Goal: Task Accomplishment & Management: Manage account settings

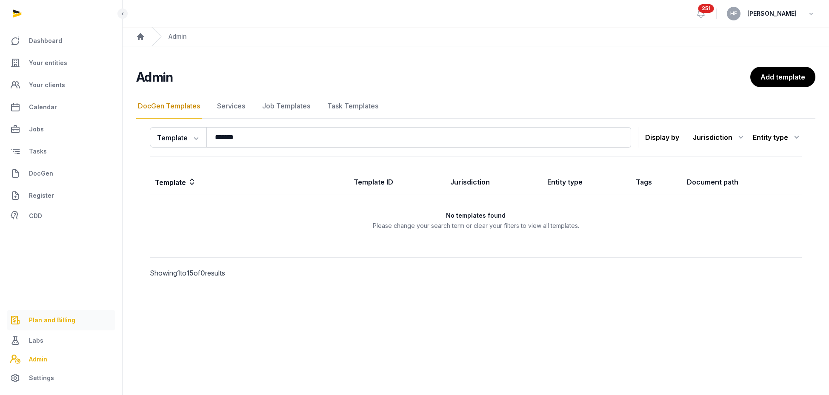
click at [70, 313] on link "Plan and Billing" at bounding box center [61, 320] width 109 height 20
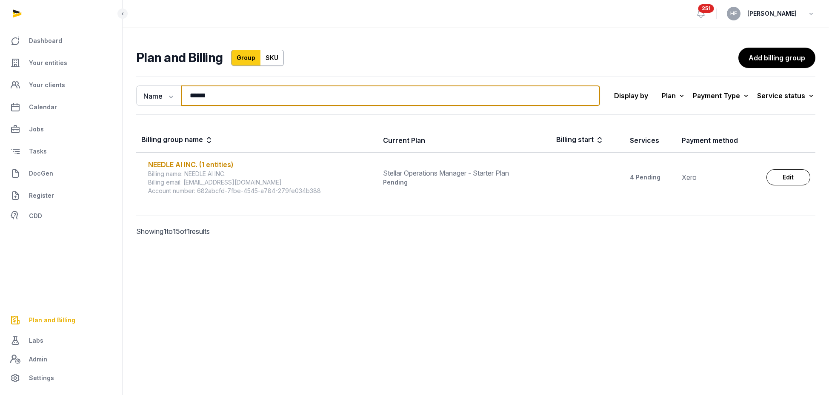
drag, startPoint x: 230, startPoint y: 100, endPoint x: 132, endPoint y: 90, distance: 98.4
click at [136, 100] on div "Name Name Email ****** Search" at bounding box center [368, 96] width 464 height 20
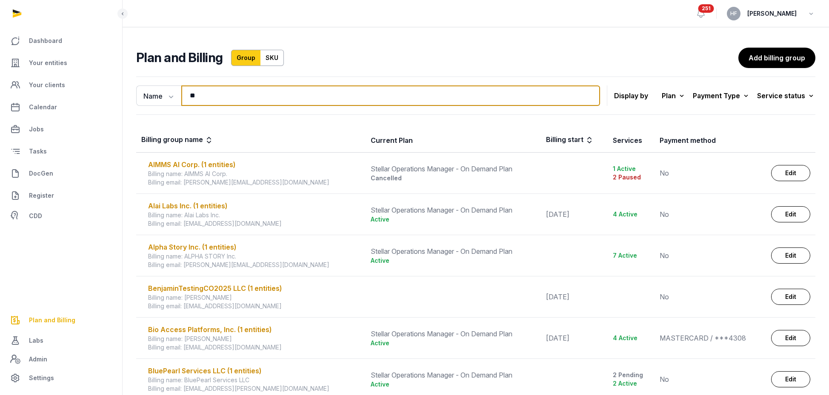
type input "*"
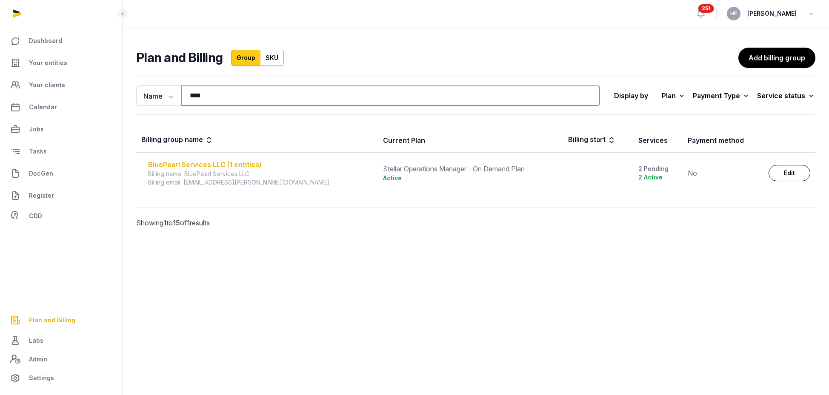
type input "****"
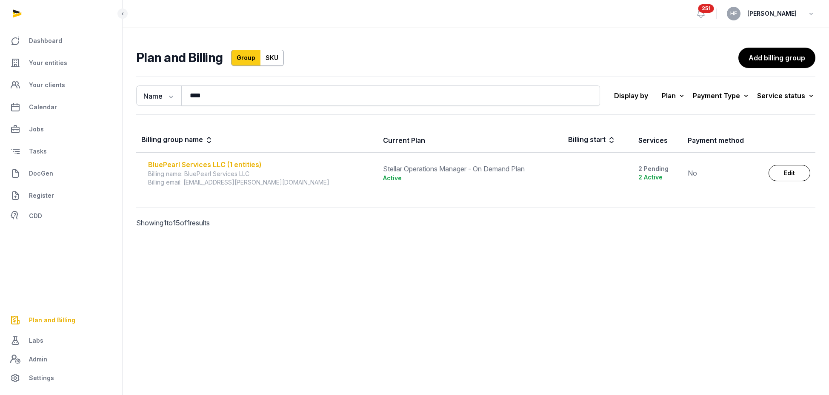
click at [252, 163] on div "BluePearl Services LLC (1 entities)" at bounding box center [260, 165] width 225 height 10
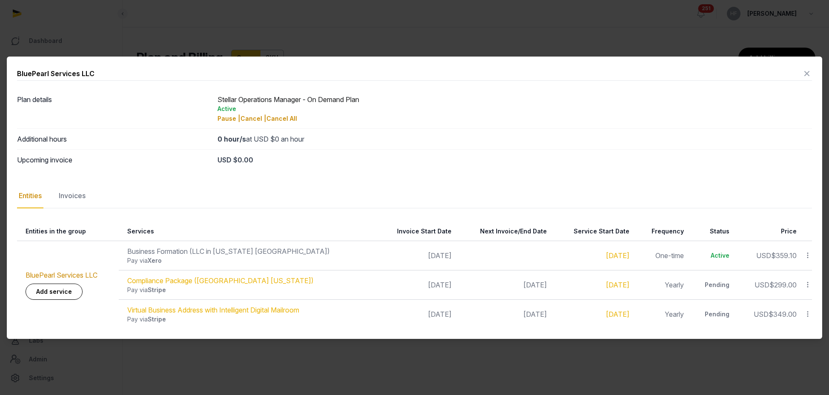
click at [808, 74] on icon at bounding box center [807, 74] width 10 height 14
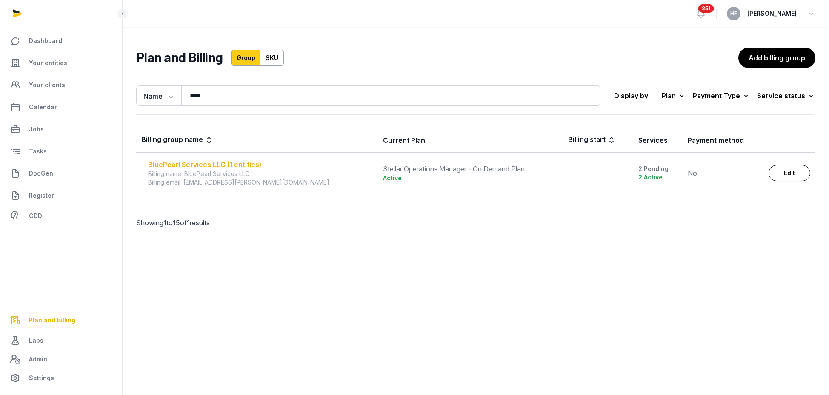
click at [226, 163] on div "BluePearl Services LLC (1 entities)" at bounding box center [260, 165] width 225 height 10
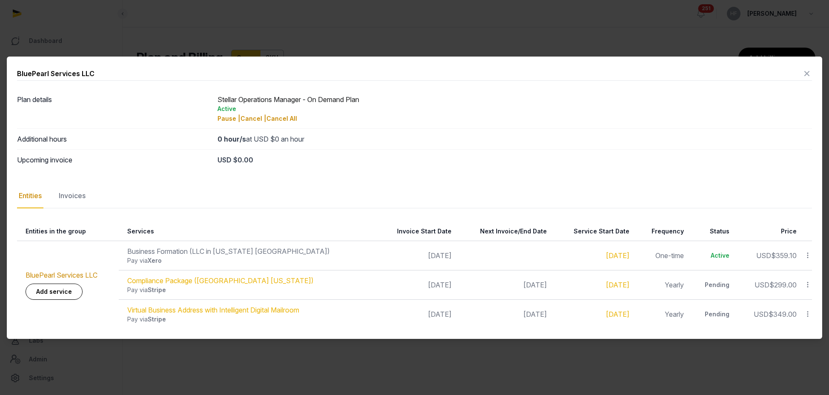
click at [810, 70] on icon at bounding box center [807, 74] width 10 height 14
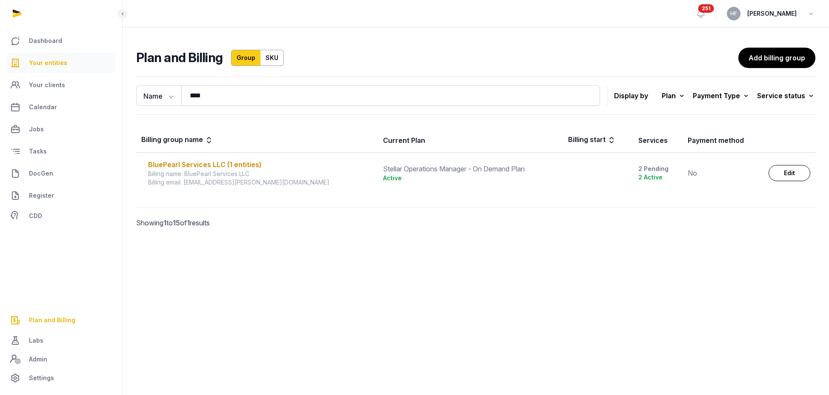
click at [65, 62] on span "Your entities" at bounding box center [48, 63] width 38 height 10
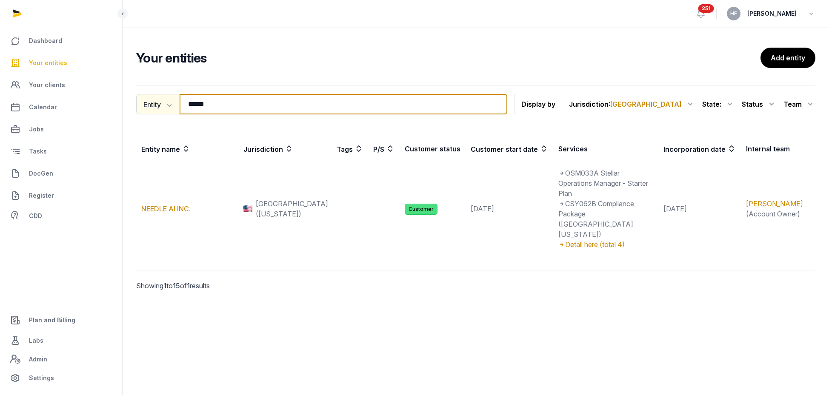
drag, startPoint x: 232, startPoint y: 102, endPoint x: 138, endPoint y: 99, distance: 94.5
click at [144, 100] on div "Entity Entity People Tags Services ****** Search" at bounding box center [321, 104] width 371 height 20
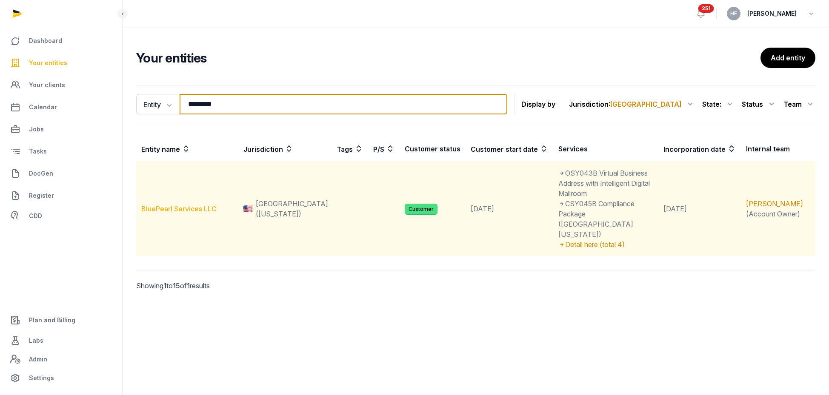
type input "*********"
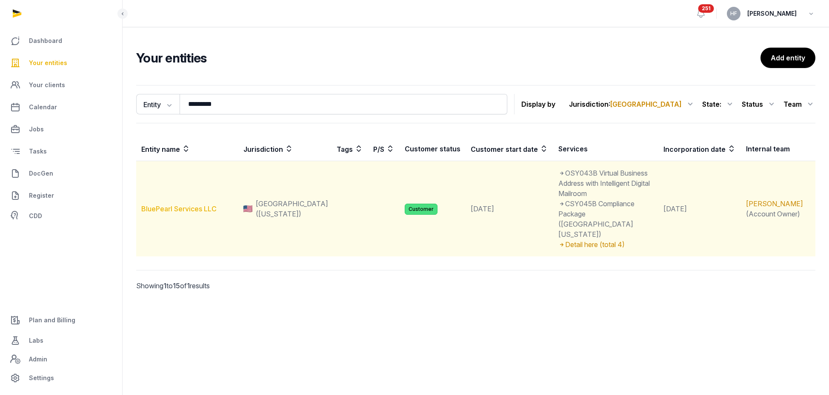
click at [202, 205] on link "BluePearl Services LLC" at bounding box center [178, 209] width 75 height 9
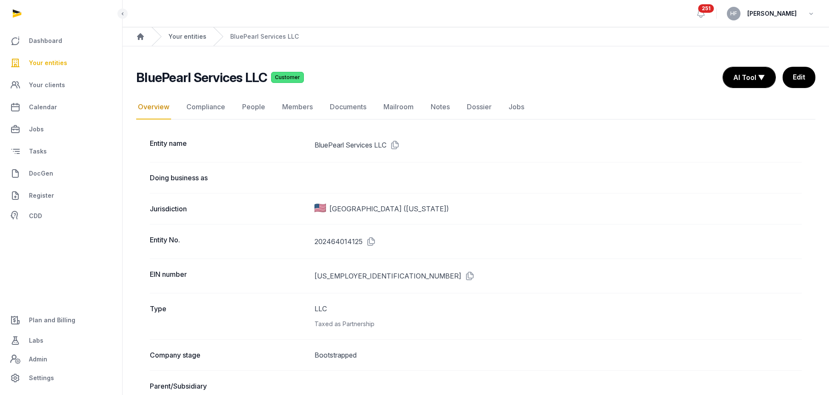
click at [196, 39] on link "Your entities" at bounding box center [188, 36] width 38 height 9
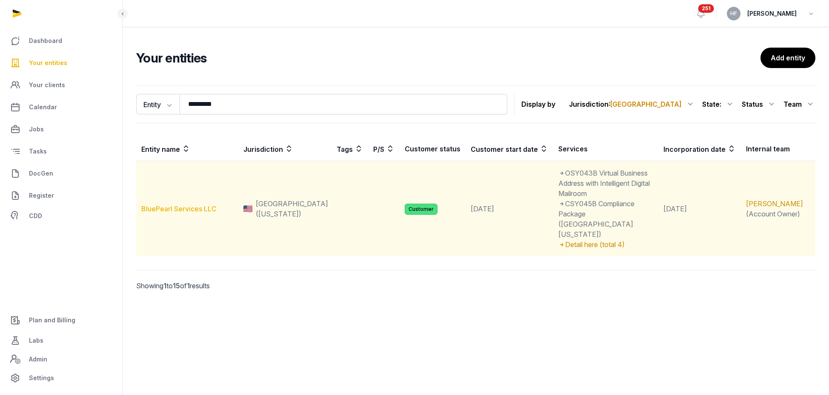
click at [212, 205] on link "BluePearl Services LLC" at bounding box center [178, 209] width 75 height 9
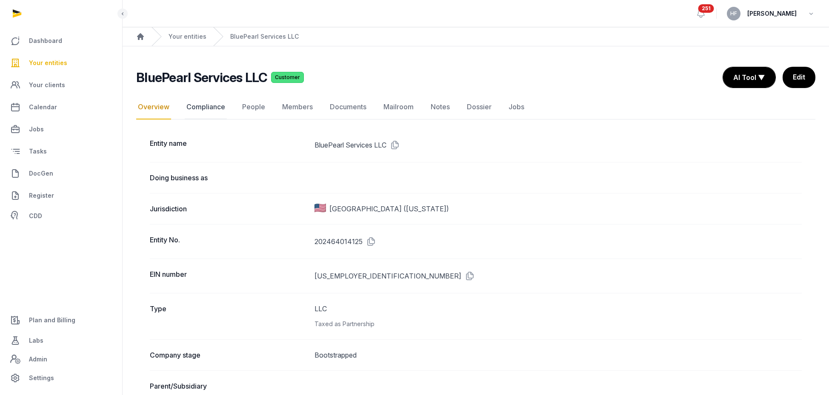
click at [217, 109] on link "Compliance" at bounding box center [206, 107] width 42 height 25
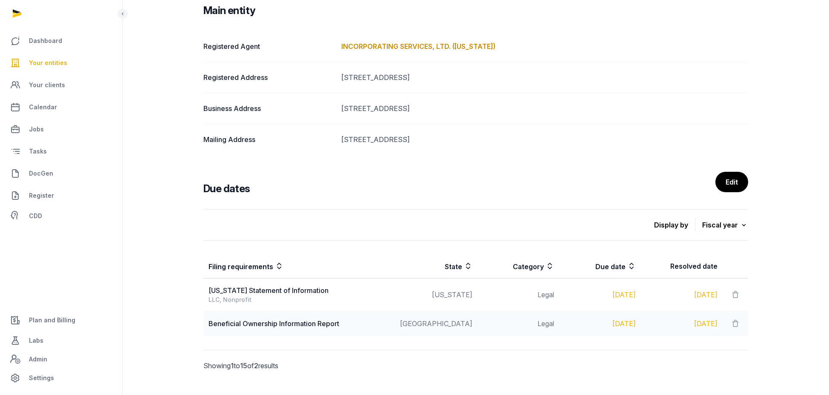
scroll to position [149, 0]
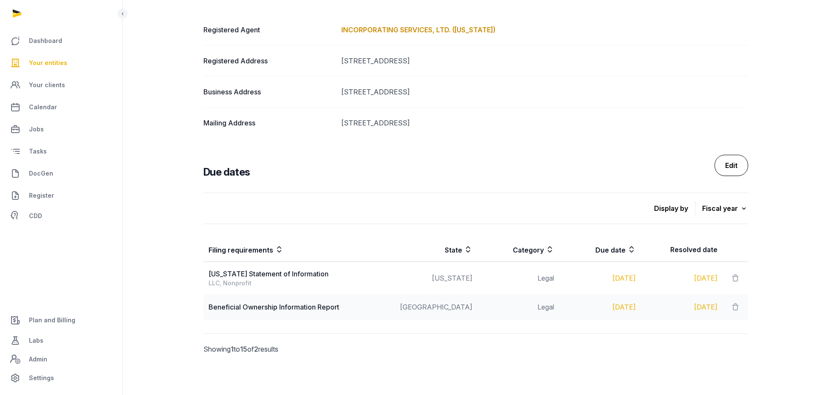
click at [733, 165] on link "Edit" at bounding box center [732, 165] width 34 height 21
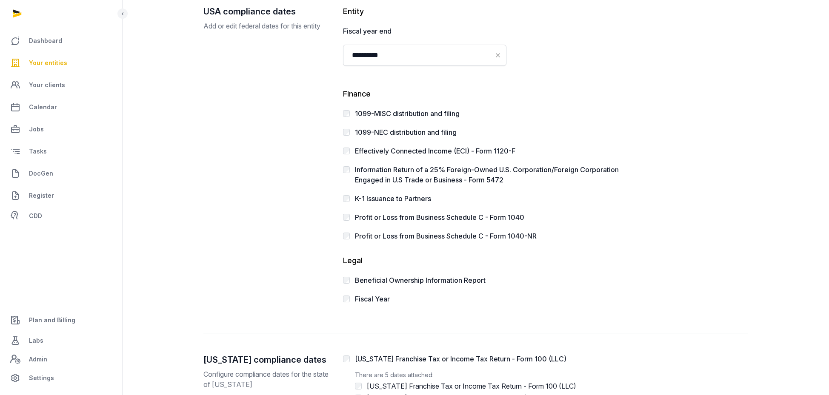
scroll to position [105, 0]
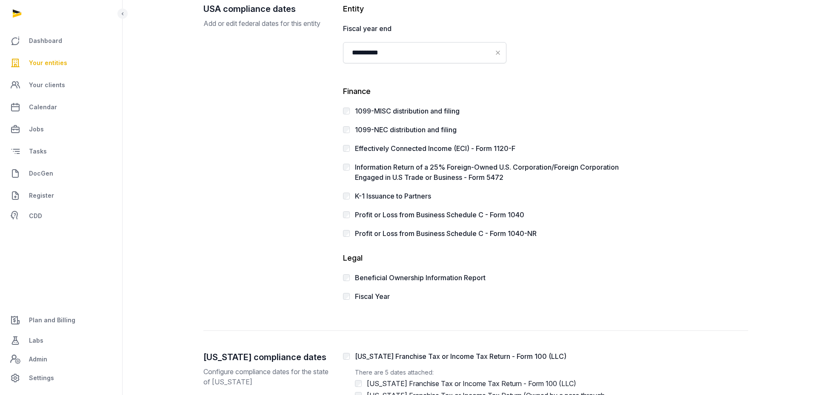
click at [416, 195] on label "K-1 Issuance to Partners" at bounding box center [393, 196] width 76 height 9
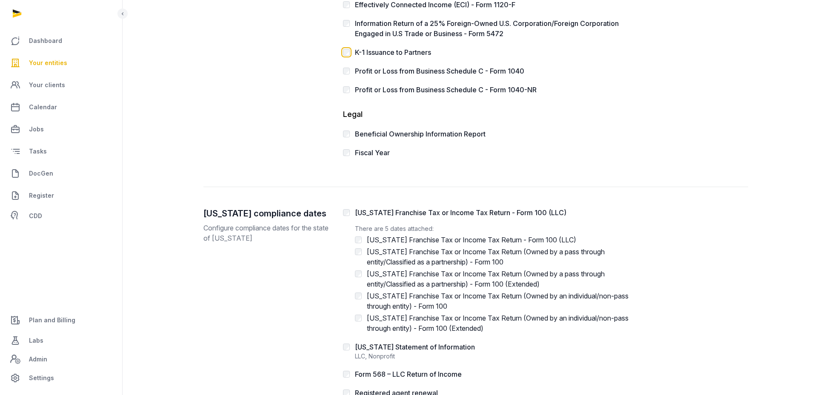
scroll to position [321, 0]
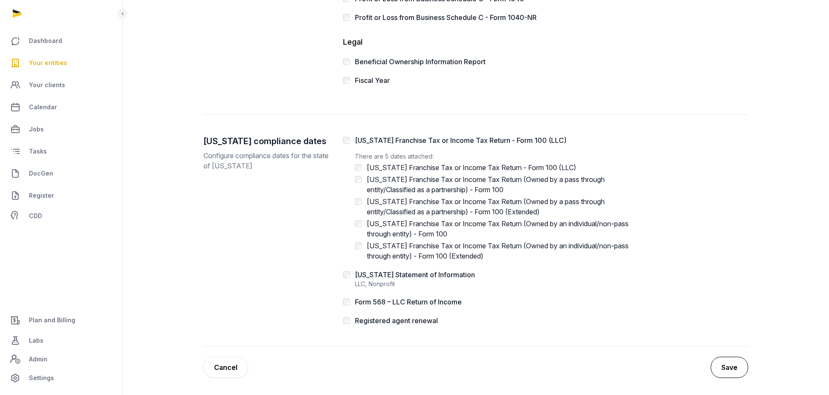
click at [731, 359] on button "Save" at bounding box center [729, 367] width 37 height 21
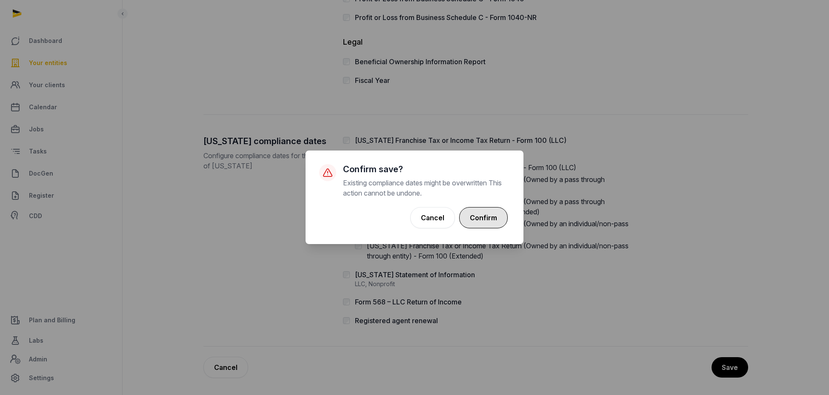
click at [473, 210] on button "Confirm" at bounding box center [483, 217] width 49 height 21
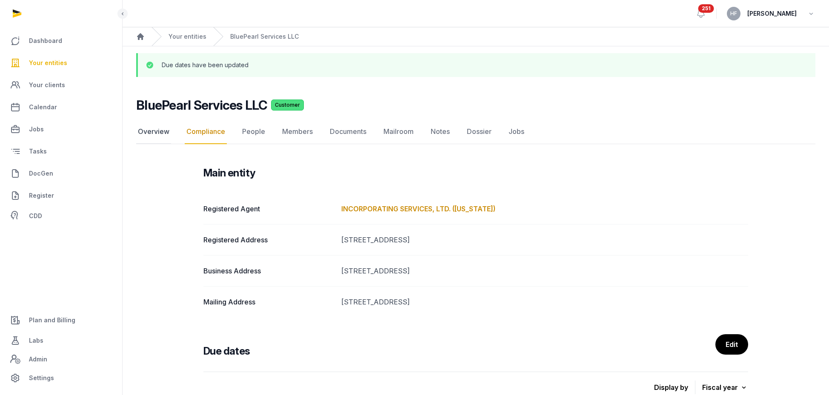
click at [159, 135] on link "Overview" at bounding box center [153, 132] width 35 height 25
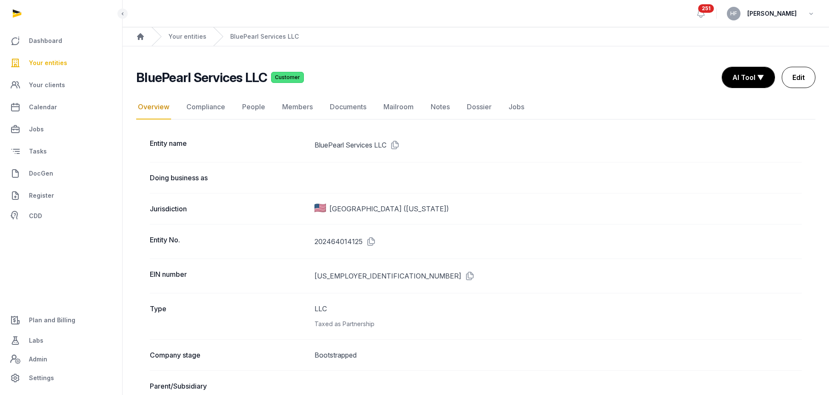
click at [806, 74] on link "Edit" at bounding box center [799, 77] width 34 height 21
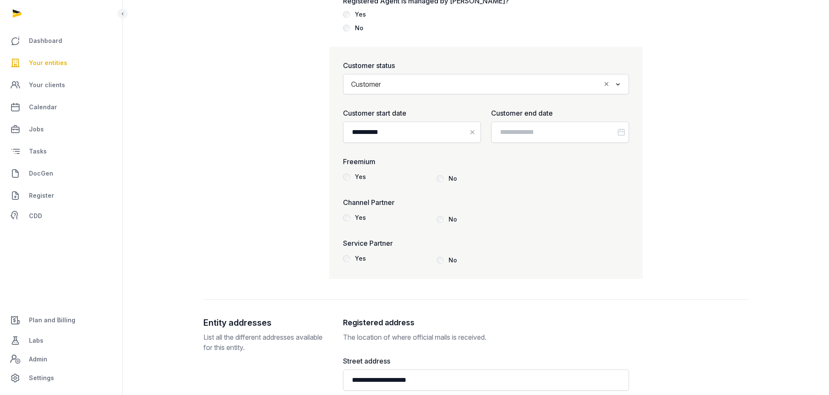
scroll to position [1080, 0]
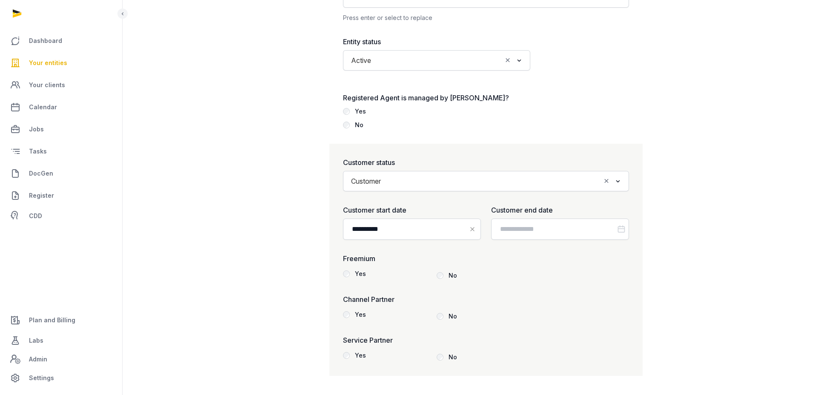
click at [356, 111] on div "Yes" at bounding box center [360, 111] width 11 height 10
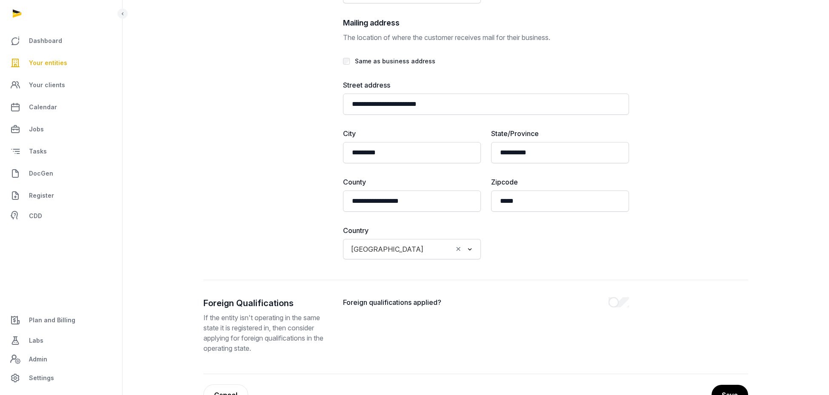
scroll to position [1993, 0]
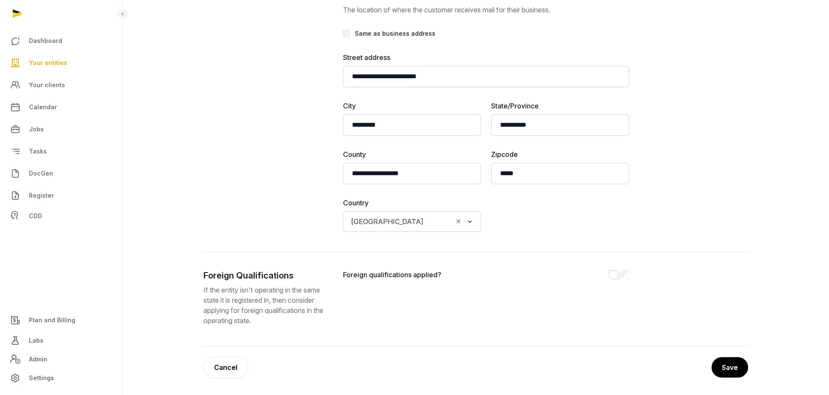
click at [734, 367] on button "Save" at bounding box center [730, 368] width 37 height 20
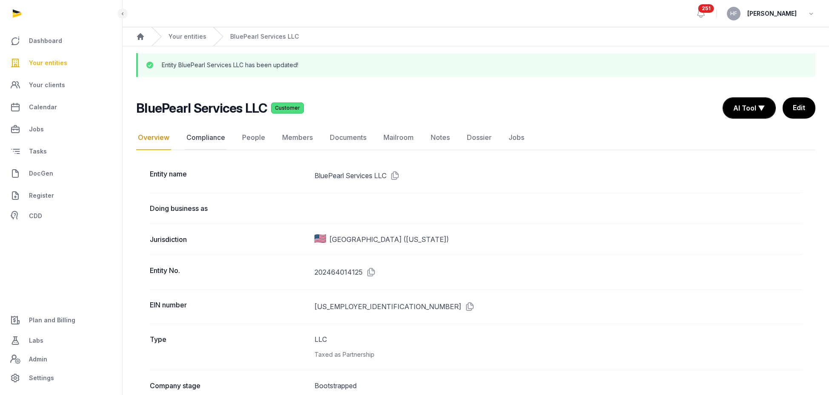
click at [217, 139] on link "Compliance" at bounding box center [206, 138] width 42 height 25
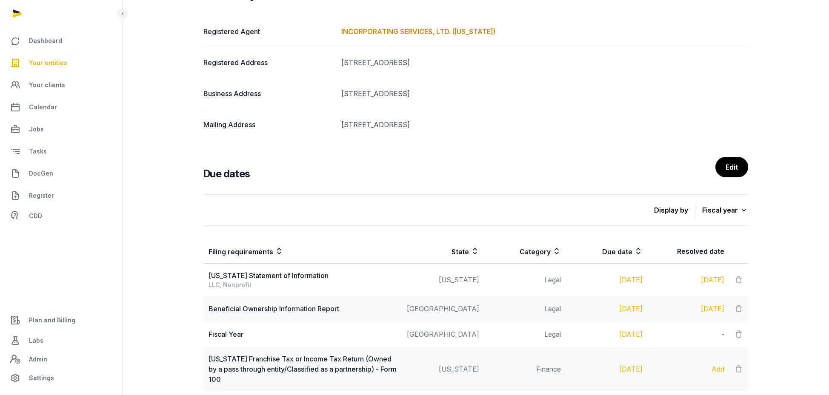
scroll to position [135, 0]
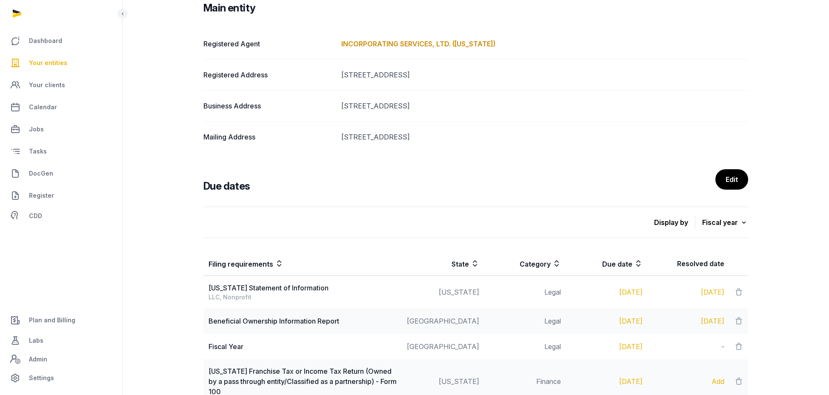
click at [733, 178] on link "Edit" at bounding box center [732, 179] width 33 height 20
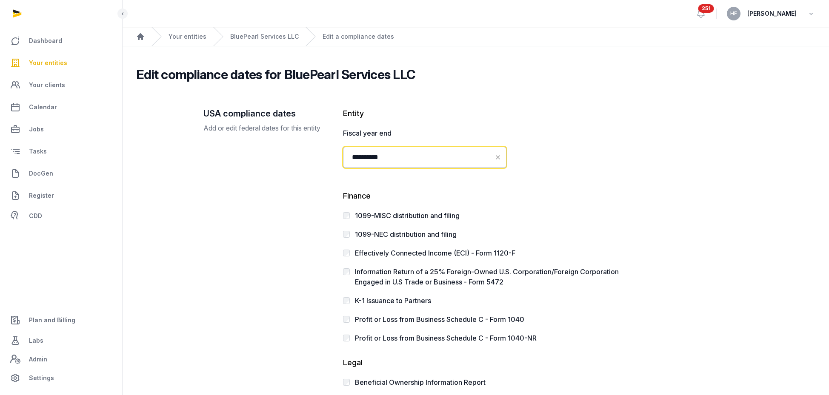
click at [461, 159] on input "**********" at bounding box center [424, 157] width 163 height 21
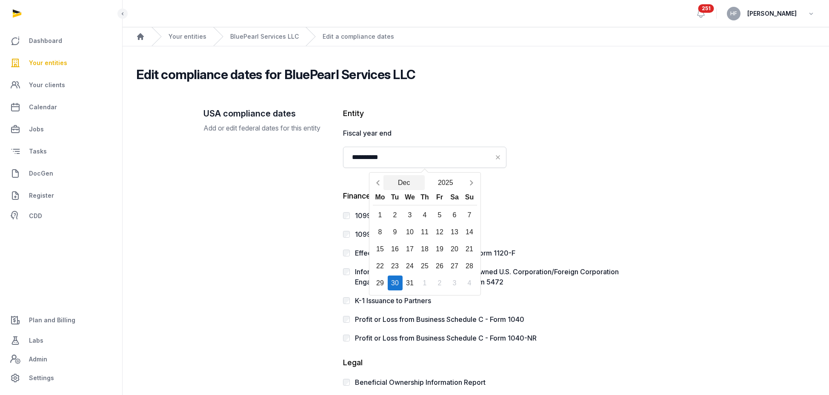
click at [404, 182] on button "Dec" at bounding box center [405, 182] width 42 height 15
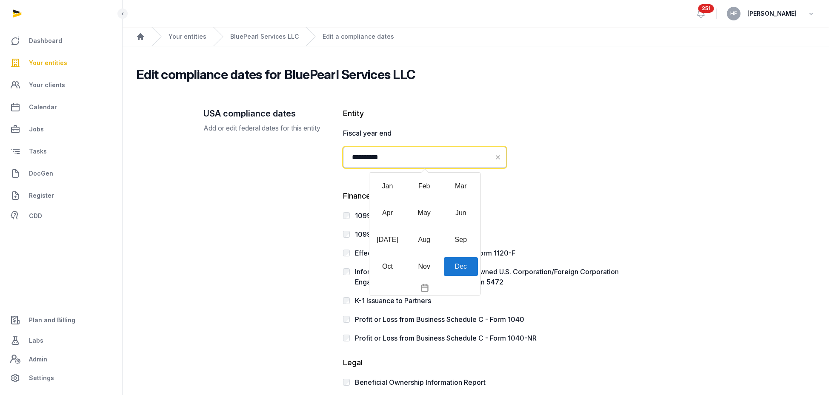
click at [442, 154] on input "**********" at bounding box center [424, 157] width 163 height 21
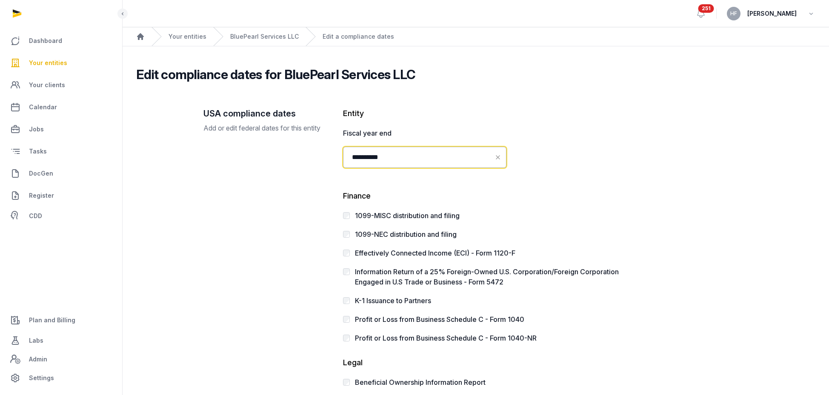
click at [450, 157] on input "**********" at bounding box center [424, 157] width 163 height 21
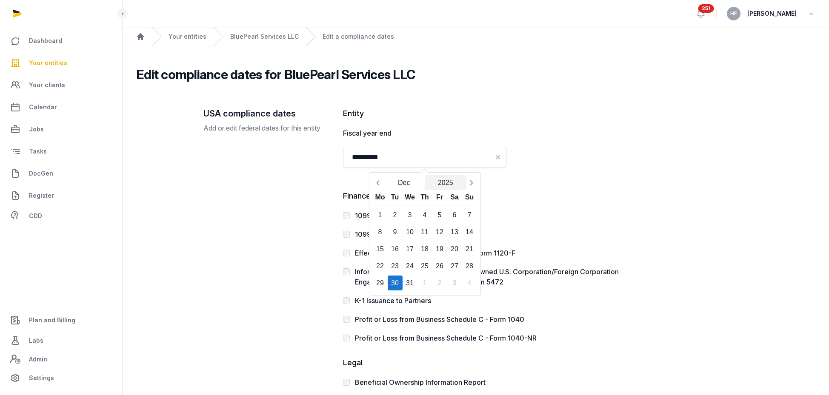
click at [447, 182] on button "2025" at bounding box center [446, 182] width 42 height 15
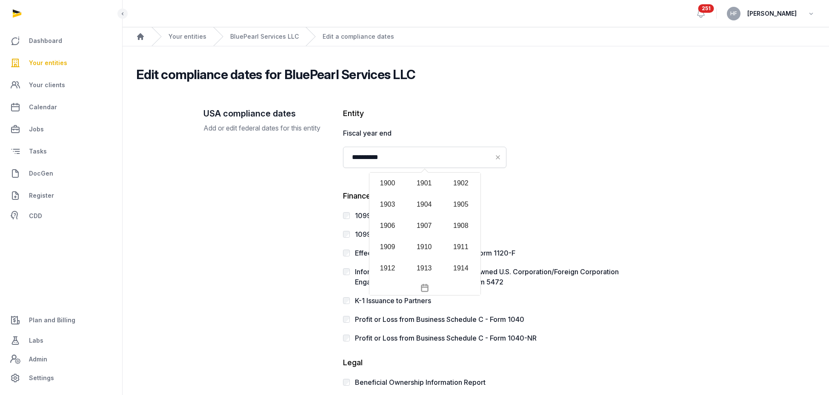
scroll to position [825, 0]
click at [429, 232] on div "2024" at bounding box center [424, 230] width 34 height 19
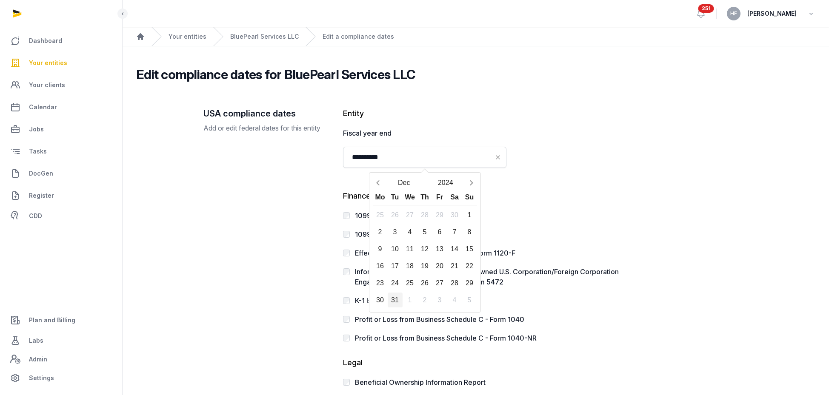
click at [395, 300] on div "31" at bounding box center [395, 300] width 15 height 15
type input "**********"
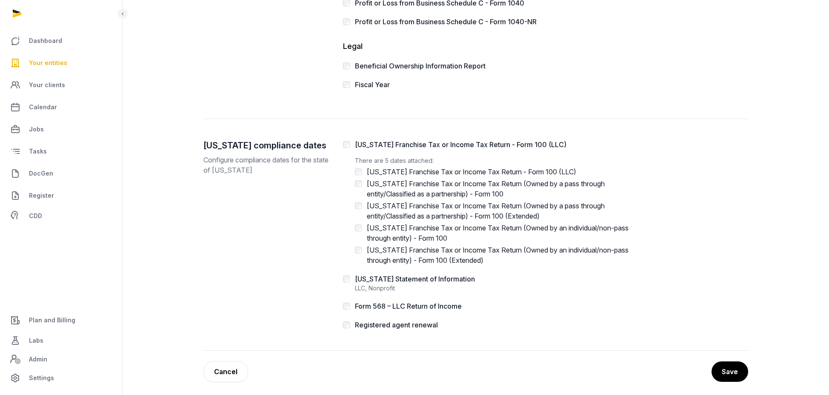
scroll to position [321, 0]
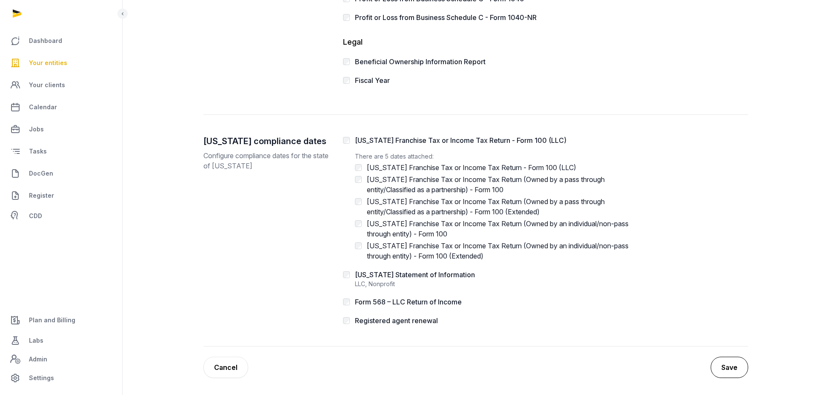
click at [725, 369] on button "Save" at bounding box center [729, 367] width 37 height 21
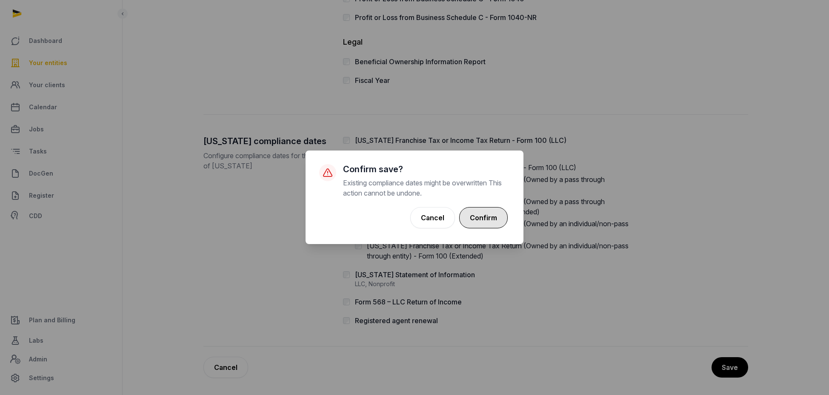
click at [495, 214] on button "Confirm" at bounding box center [483, 217] width 49 height 21
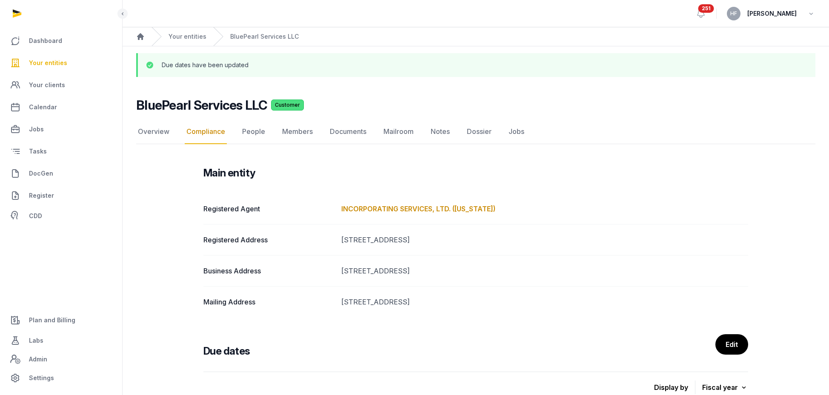
click at [171, 131] on nav "Overview Compliance People Members Documents Mailroom Notes Dossier Jobs" at bounding box center [475, 132] width 679 height 25
click at [155, 132] on link "Overview" at bounding box center [153, 132] width 35 height 25
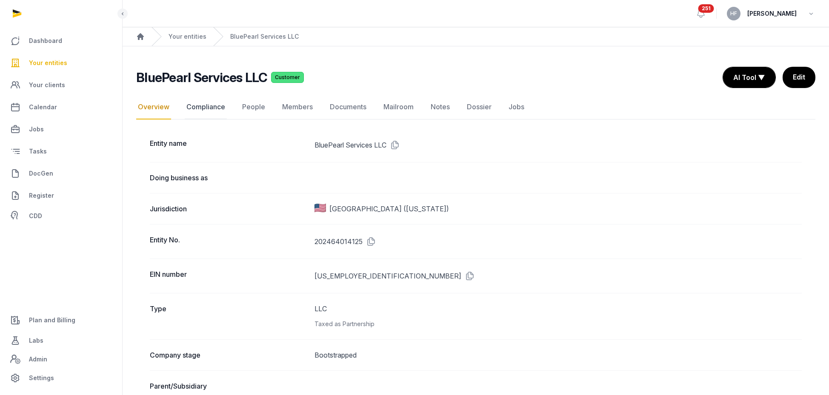
click at [212, 105] on link "Compliance" at bounding box center [206, 107] width 42 height 25
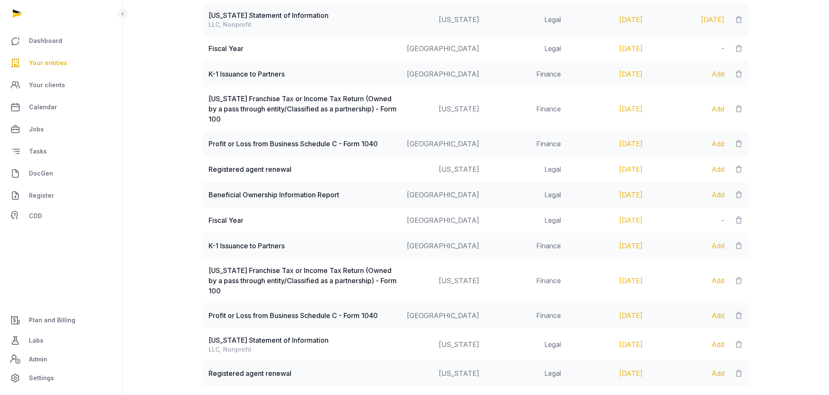
scroll to position [437, 0]
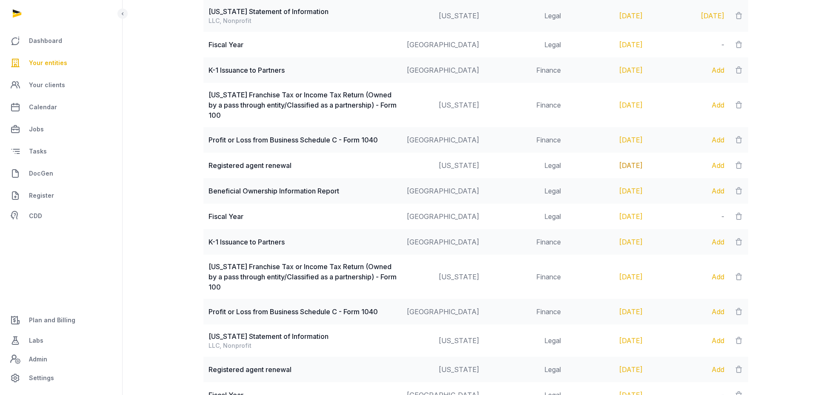
click at [630, 165] on div "Sep 30, 2025" at bounding box center [607, 165] width 72 height 10
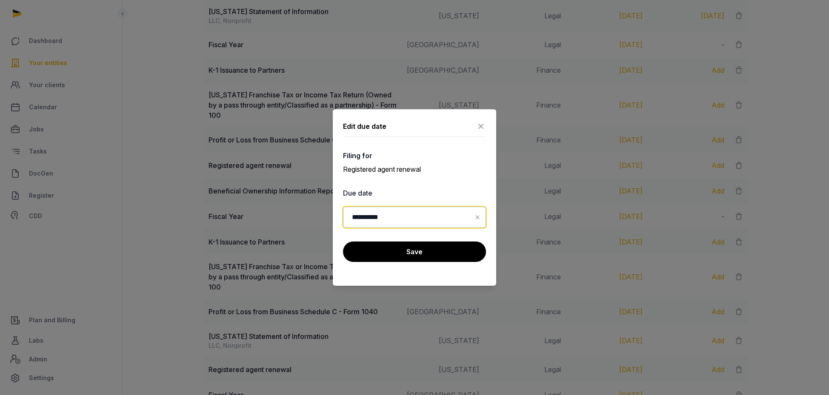
click at [401, 217] on input "**********" at bounding box center [414, 217] width 143 height 21
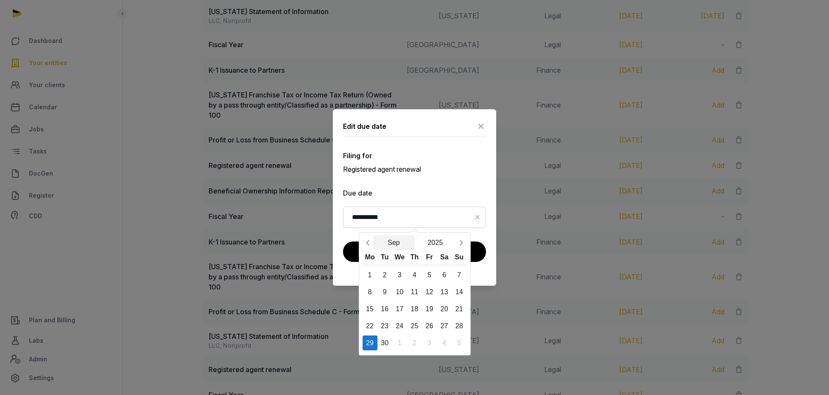
click at [398, 243] on button "Sep" at bounding box center [394, 242] width 42 height 15
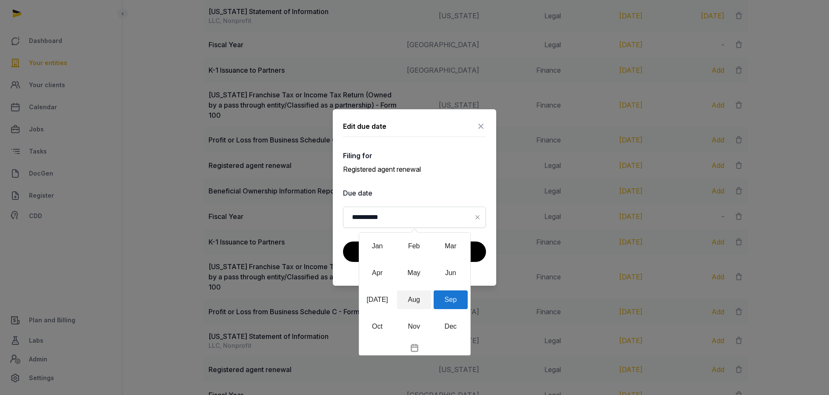
click at [413, 296] on div "Aug" at bounding box center [414, 300] width 34 height 19
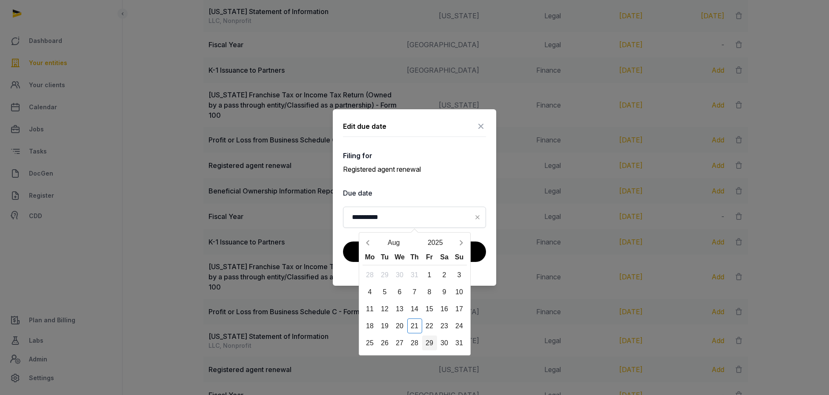
click at [428, 341] on div "29" at bounding box center [429, 343] width 15 height 15
type input "**********"
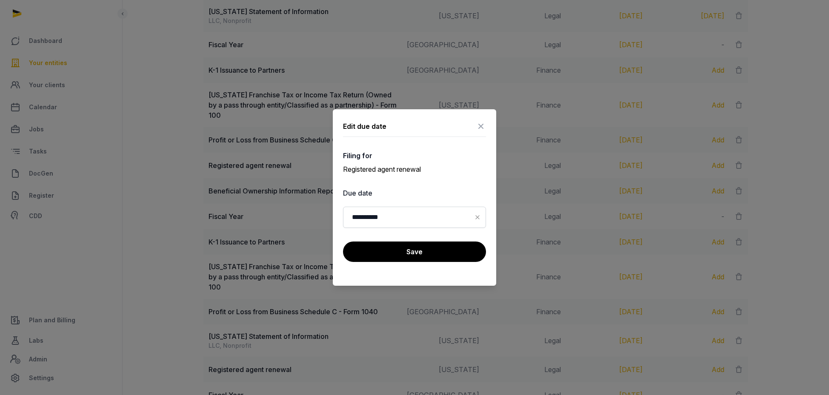
click at [413, 252] on button "Save" at bounding box center [414, 252] width 143 height 20
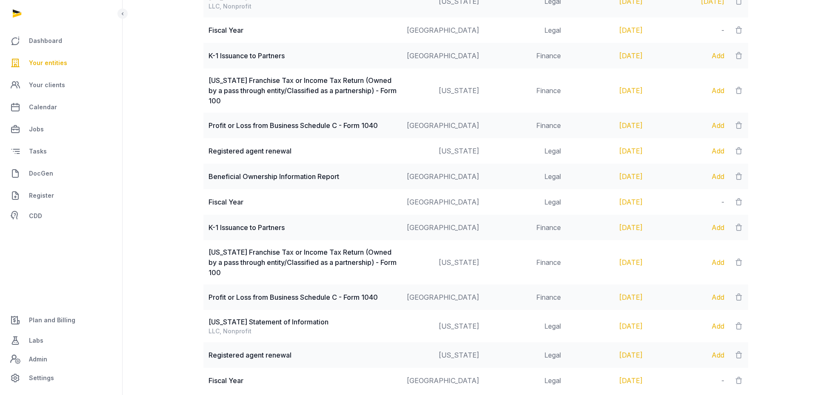
scroll to position [452, 0]
click at [739, 178] on icon at bounding box center [739, 176] width 9 height 12
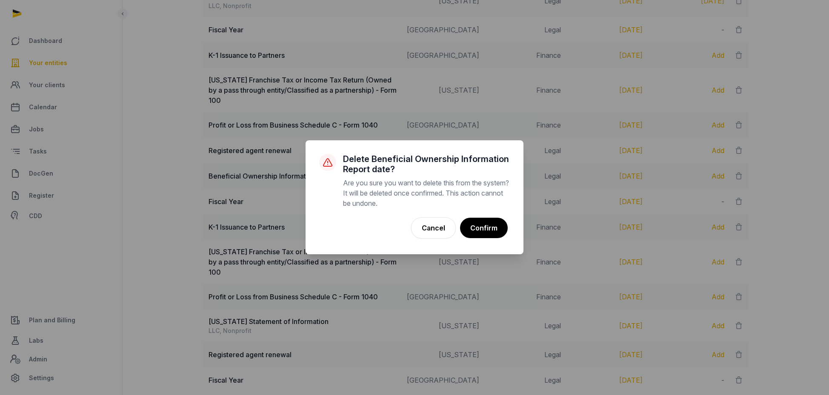
click at [491, 226] on button "Confirm" at bounding box center [484, 228] width 48 height 20
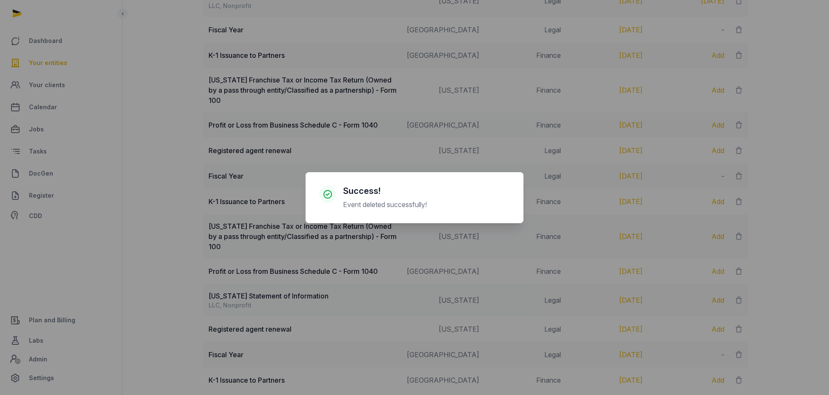
click at [677, 188] on div "× Success! Event deleted successfully! Cancel No OK" at bounding box center [414, 197] width 829 height 395
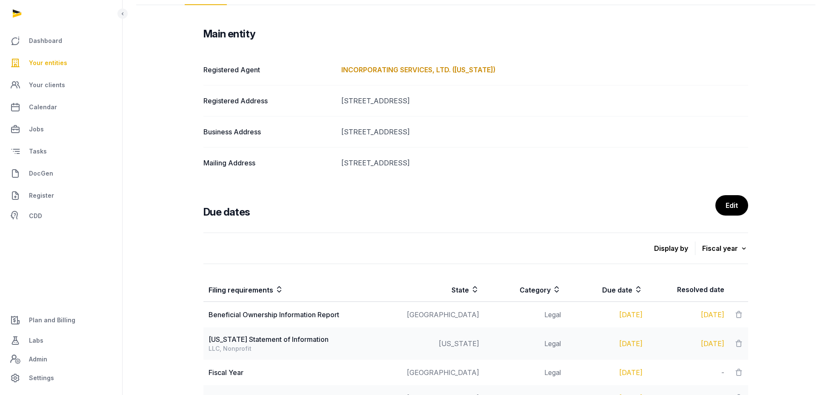
scroll to position [103, 0]
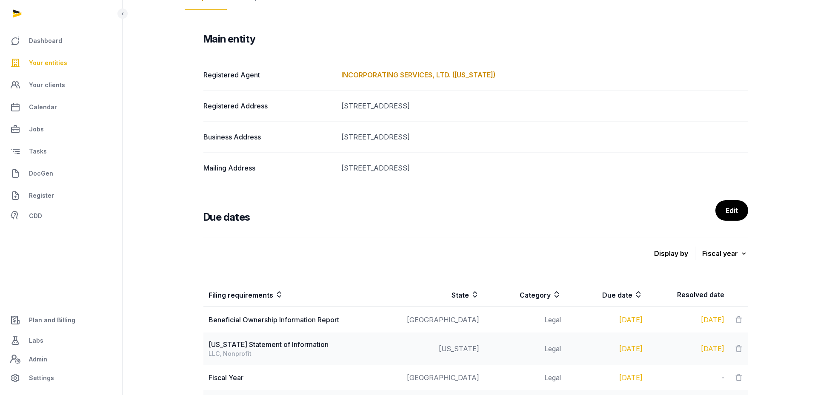
click at [728, 209] on link "Edit" at bounding box center [732, 210] width 33 height 20
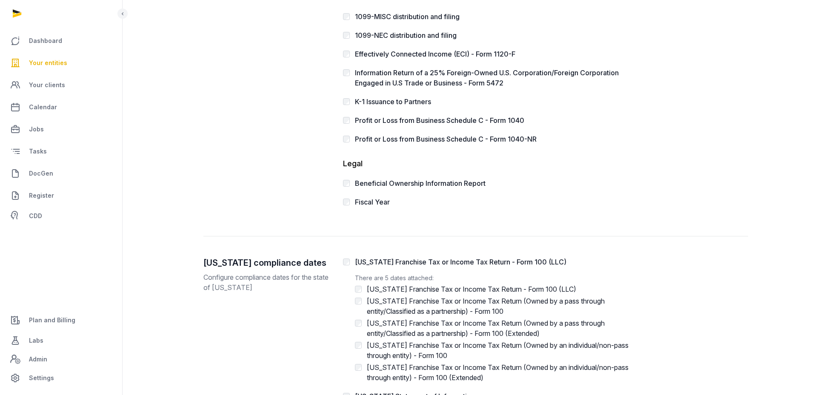
scroll to position [321, 0]
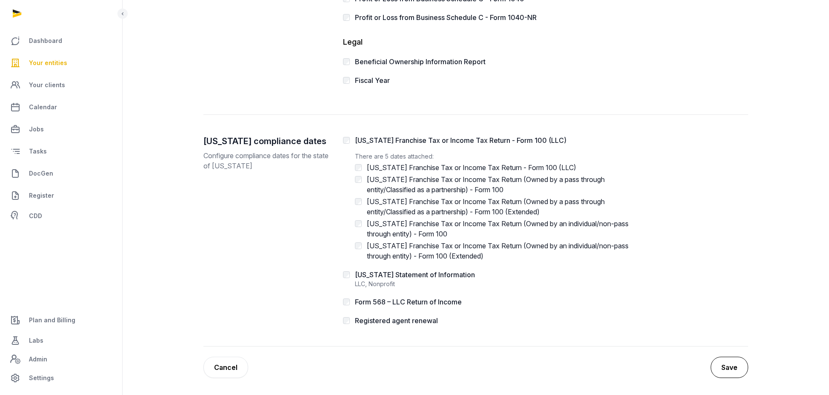
click at [729, 365] on button "Save" at bounding box center [729, 367] width 37 height 21
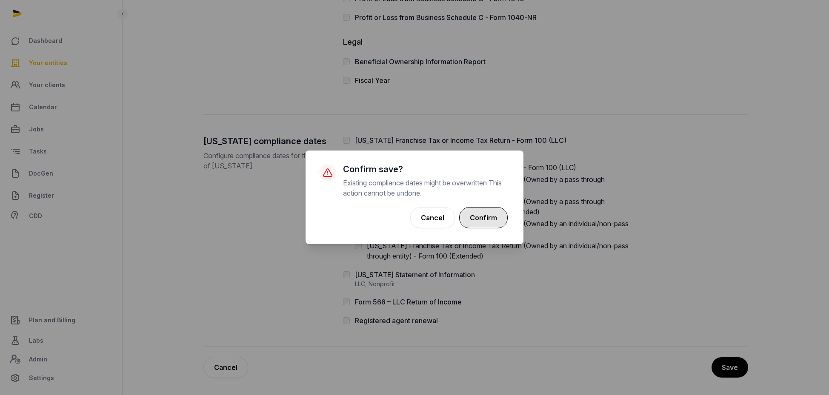
click at [482, 216] on button "Confirm" at bounding box center [483, 217] width 49 height 21
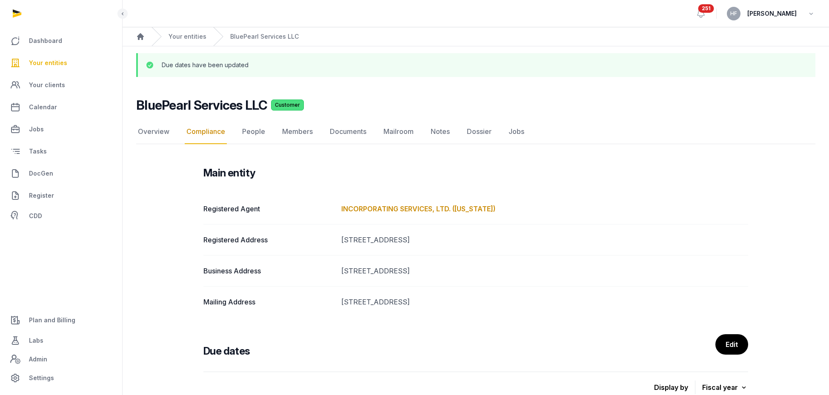
click at [178, 28] on div "Your entities" at bounding box center [179, 36] width 55 height 19
click at [178, 30] on div "Your entities" at bounding box center [179, 36] width 55 height 19
click at [183, 34] on link "Your entities" at bounding box center [188, 36] width 38 height 9
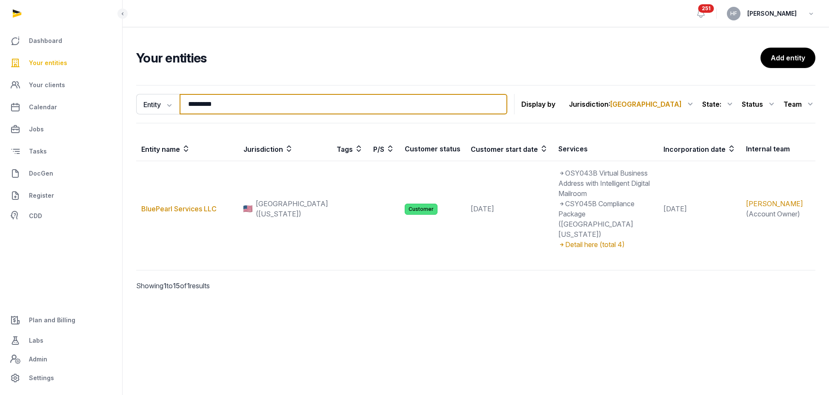
drag, startPoint x: 230, startPoint y: 108, endPoint x: 115, endPoint y: 90, distance: 115.9
click at [123, 91] on div "Entity Entity People Tags Services ********* Search Display by Jurisdiction : U…" at bounding box center [476, 200] width 707 height 237
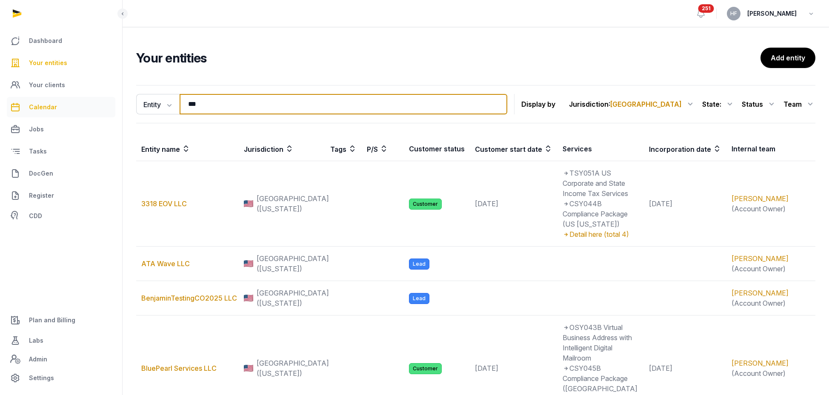
drag, startPoint x: 198, startPoint y: 104, endPoint x: 110, endPoint y: 104, distance: 88.1
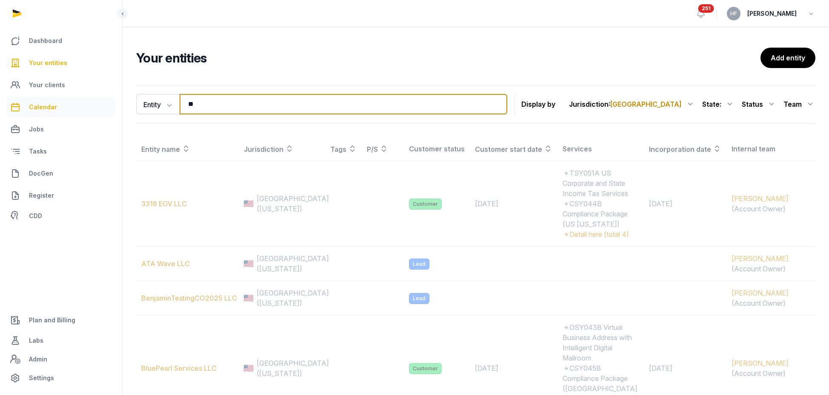
type input "*"
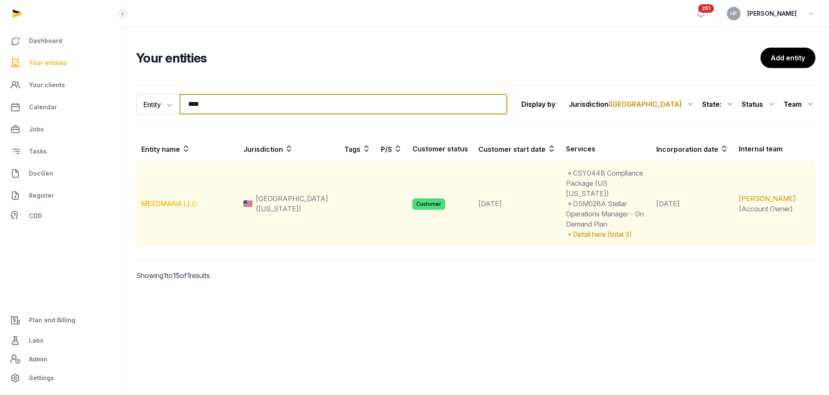
type input "****"
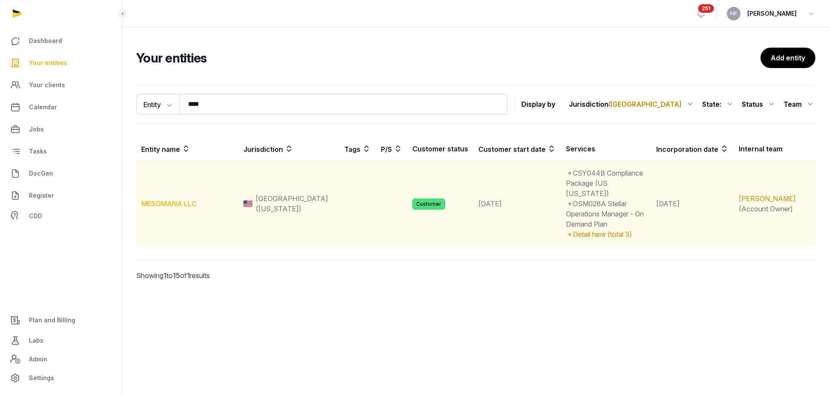
click at [183, 200] on link "MESOMANA LLC" at bounding box center [168, 204] width 55 height 9
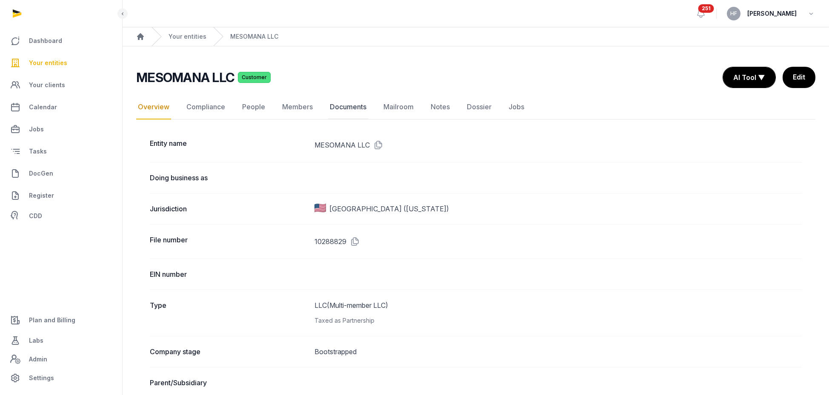
click at [352, 107] on link "Documents" at bounding box center [348, 107] width 40 height 25
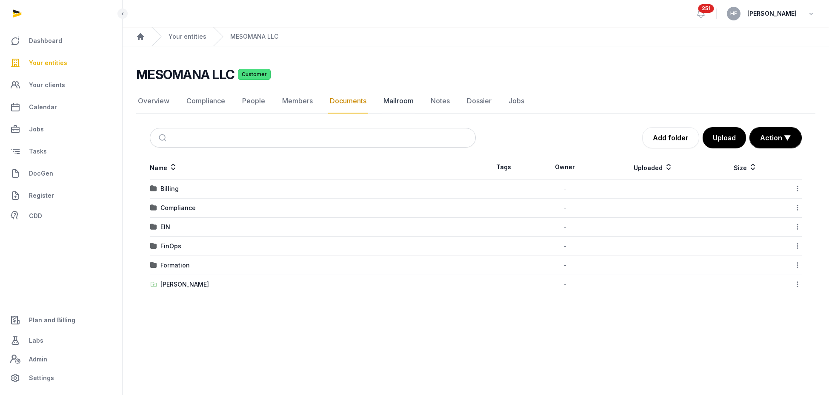
click at [407, 102] on link "Mailroom" at bounding box center [399, 101] width 34 height 25
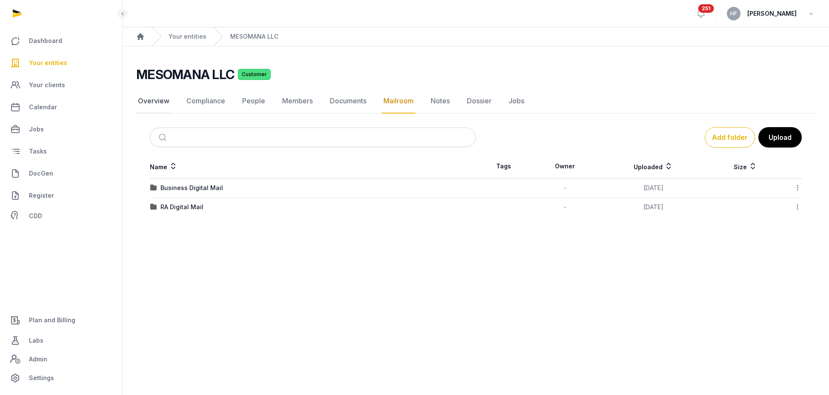
click at [154, 106] on link "Overview" at bounding box center [153, 101] width 35 height 25
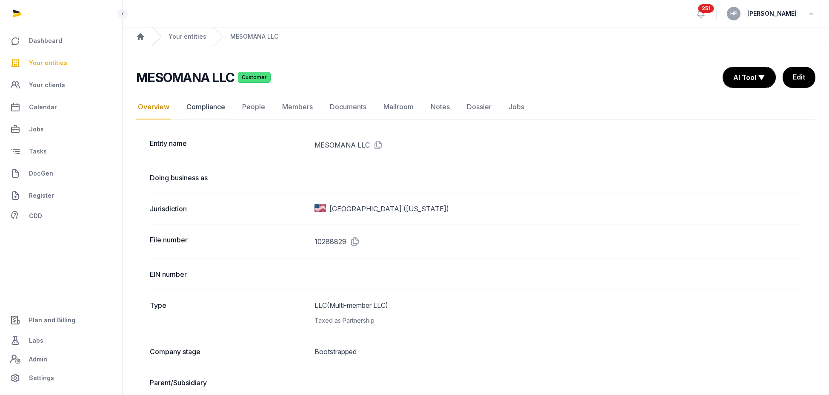
click at [210, 106] on link "Compliance" at bounding box center [206, 107] width 42 height 25
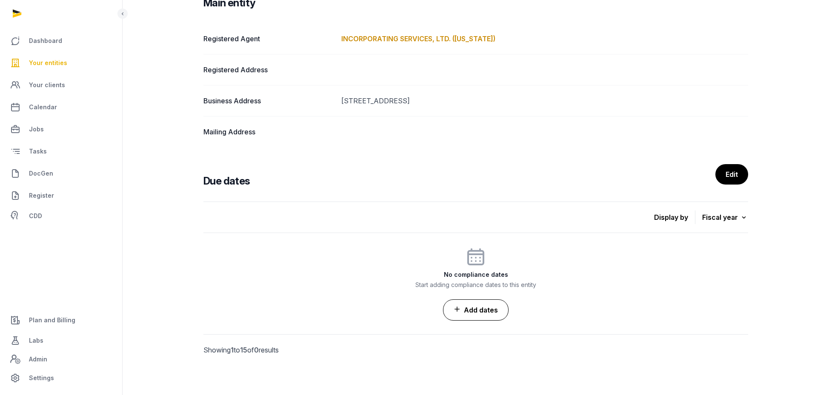
scroll to position [140, 0]
click at [489, 311] on link "Add dates" at bounding box center [476, 309] width 66 height 21
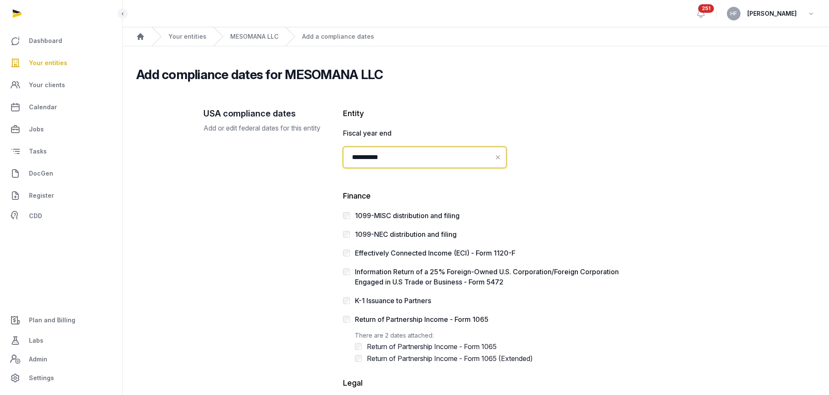
click at [453, 151] on input "**********" at bounding box center [424, 157] width 163 height 21
click at [565, 191] on p "Finance" at bounding box center [486, 196] width 286 height 12
click at [429, 157] on input "**********" at bounding box center [424, 157] width 163 height 21
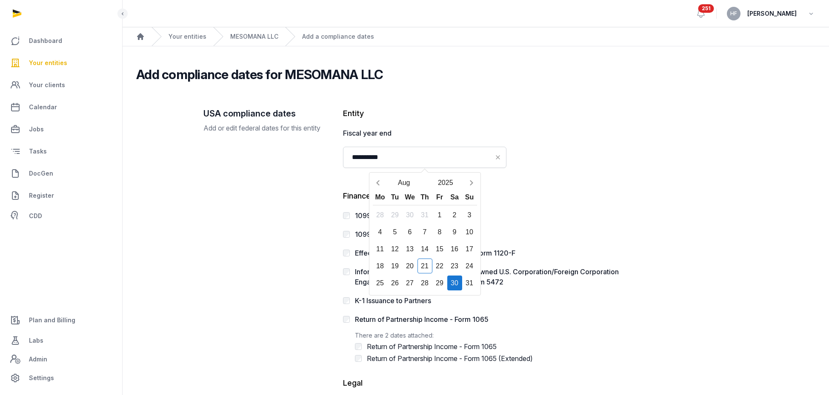
click at [453, 284] on div "30" at bounding box center [454, 283] width 15 height 15
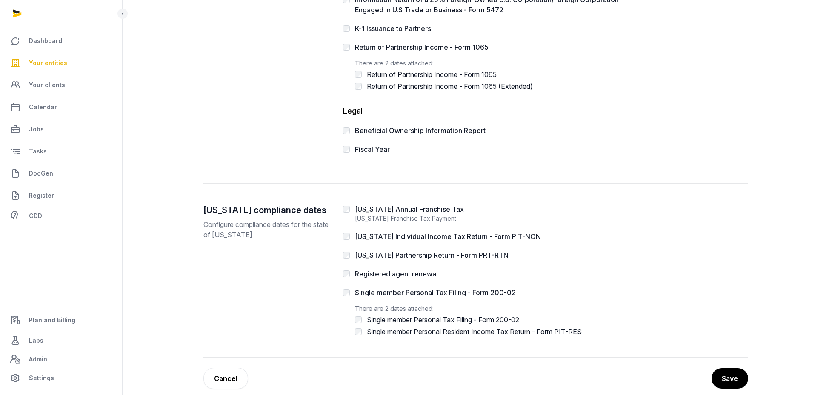
scroll to position [283, 0]
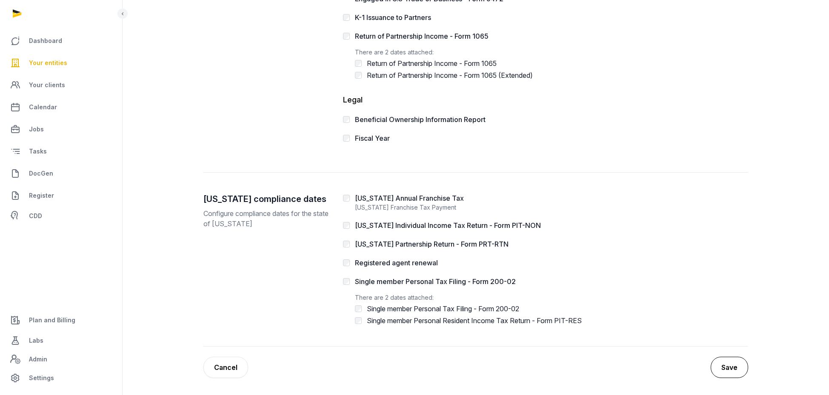
click at [743, 373] on button "Save" at bounding box center [729, 367] width 37 height 21
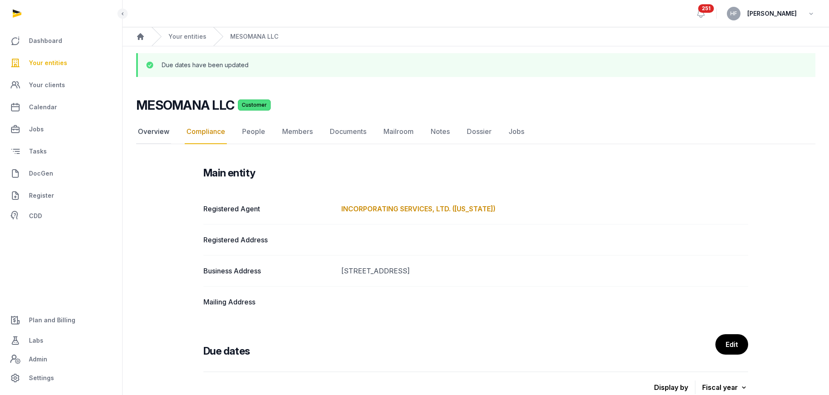
click at [154, 133] on link "Overview" at bounding box center [153, 132] width 35 height 25
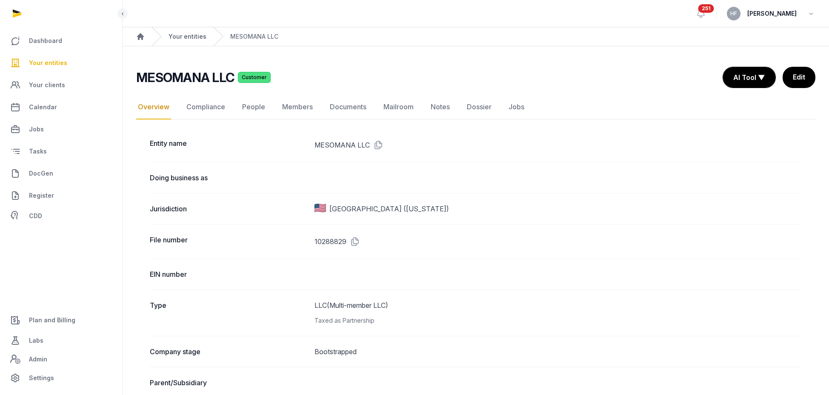
click at [192, 38] on link "Your entities" at bounding box center [188, 36] width 38 height 9
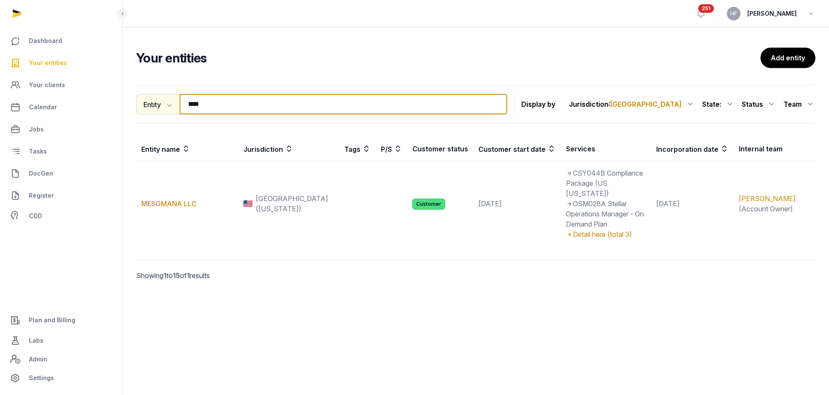
drag, startPoint x: 219, startPoint y: 107, endPoint x: 143, endPoint y: 96, distance: 76.9
click at [147, 96] on div "Entity Entity People Tags Services **** Search" at bounding box center [321, 104] width 371 height 20
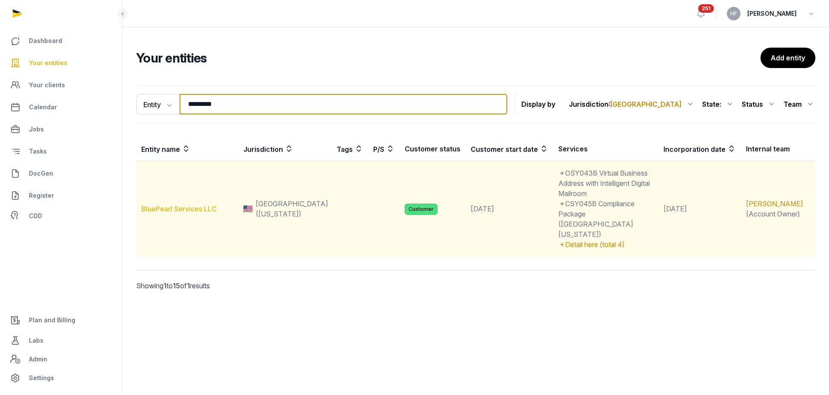
type input "*********"
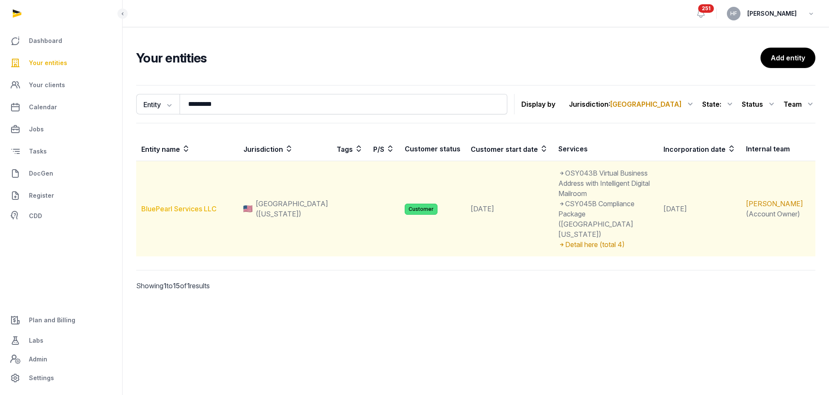
click at [195, 205] on link "BluePearl Services LLC" at bounding box center [178, 209] width 75 height 9
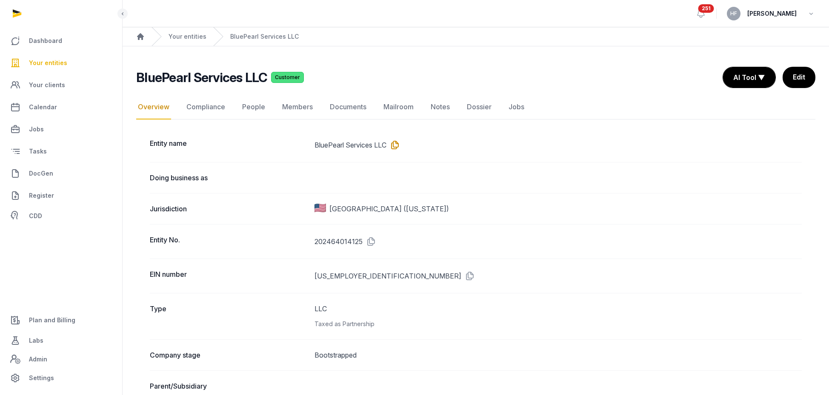
click at [394, 145] on icon at bounding box center [394, 145] width 14 height 14
click at [252, 106] on link "People" at bounding box center [254, 107] width 26 height 25
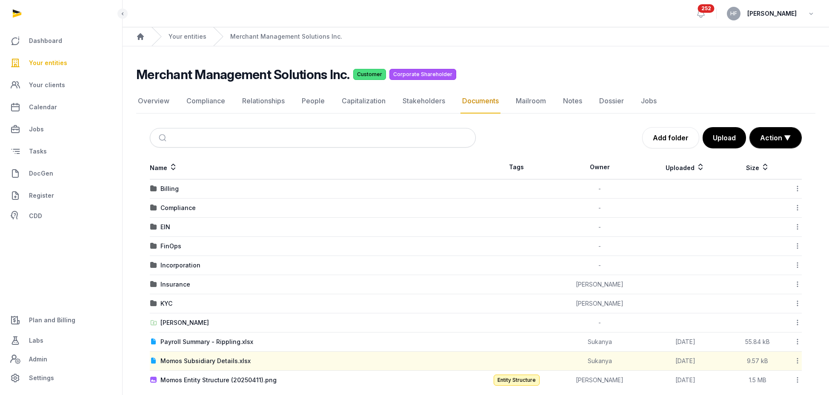
scroll to position [11, 0]
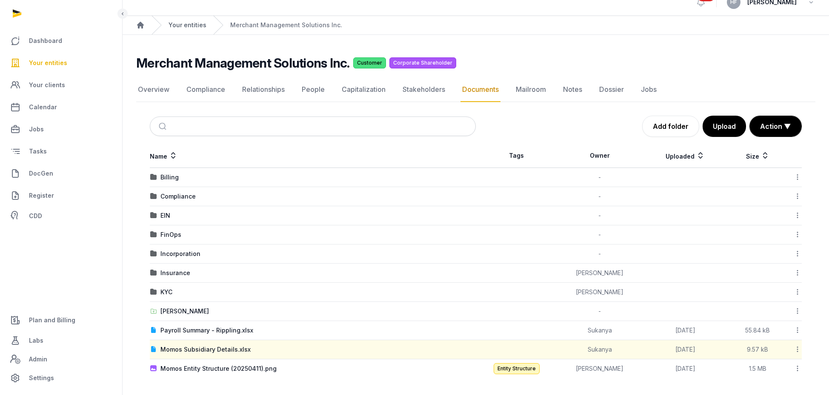
click at [190, 27] on link "Your entities" at bounding box center [188, 25] width 38 height 9
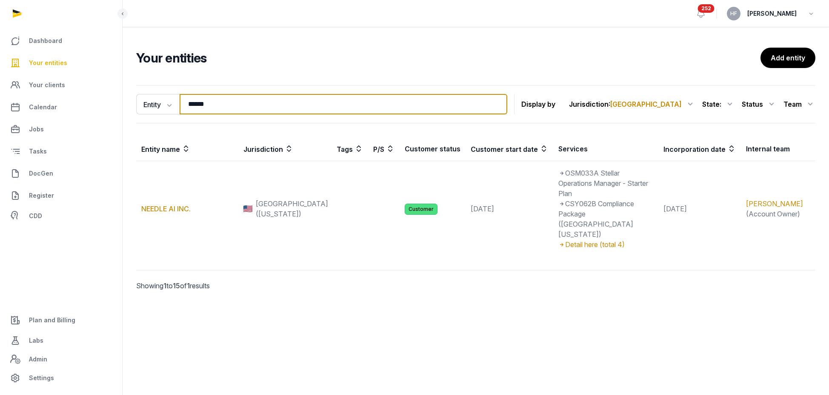
drag, startPoint x: 223, startPoint y: 103, endPoint x: 129, endPoint y: 103, distance: 94.5
click at [129, 103] on div "Entity Entity People Tags Services ****** Search Display by Jurisdiction : [GEO…" at bounding box center [476, 200] width 707 height 237
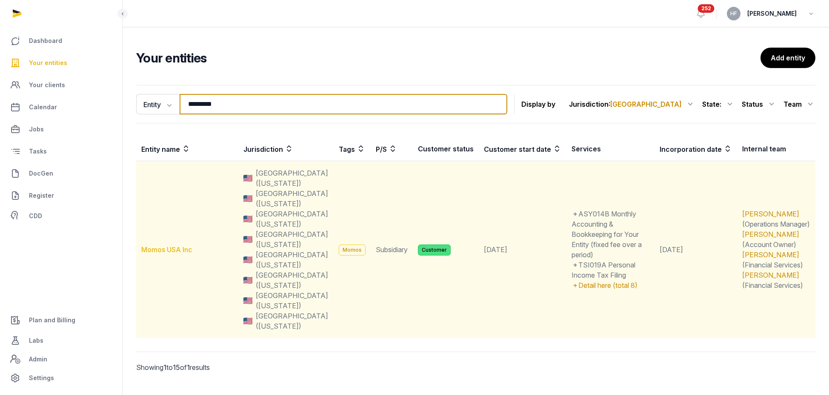
type input "*********"
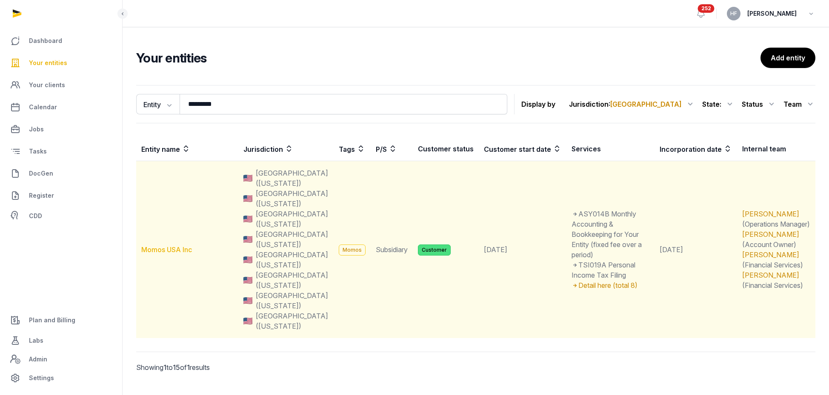
click at [179, 246] on link "Momos USA Inc" at bounding box center [166, 250] width 51 height 9
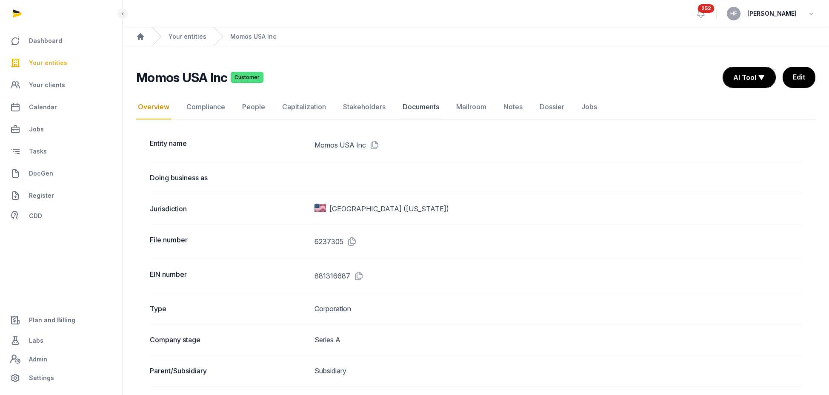
click at [410, 106] on link "Documents" at bounding box center [421, 107] width 40 height 25
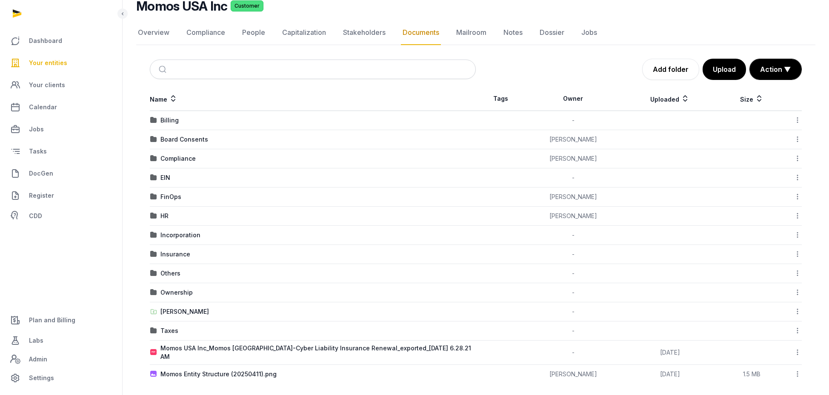
scroll to position [69, 0]
click at [798, 369] on icon at bounding box center [798, 373] width 8 height 9
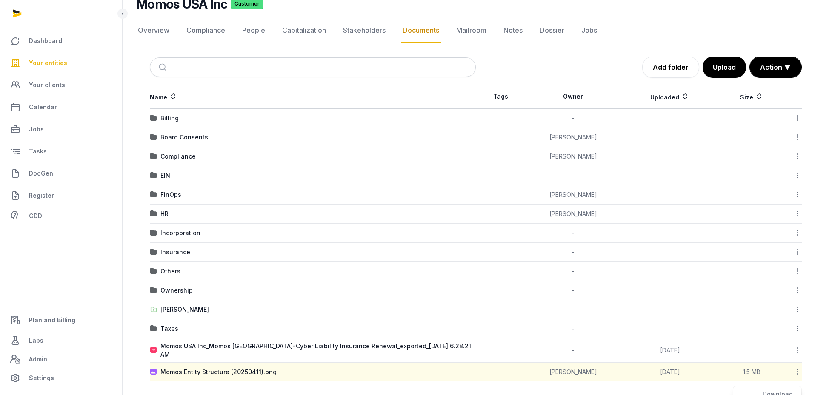
scroll to position [0, 0]
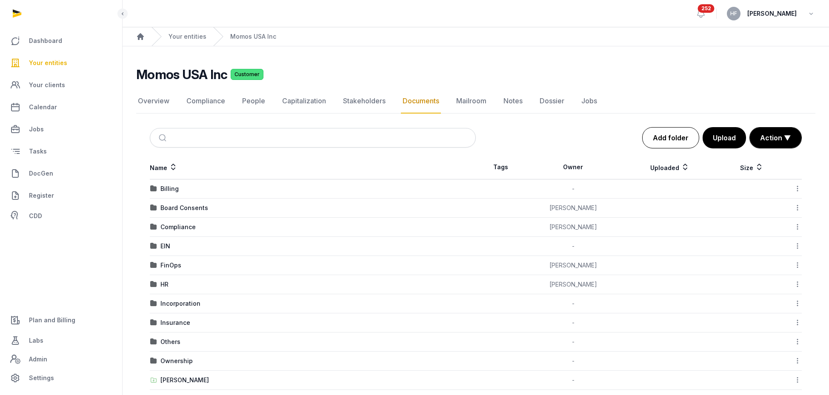
click at [672, 138] on link "Add folder" at bounding box center [670, 137] width 57 height 21
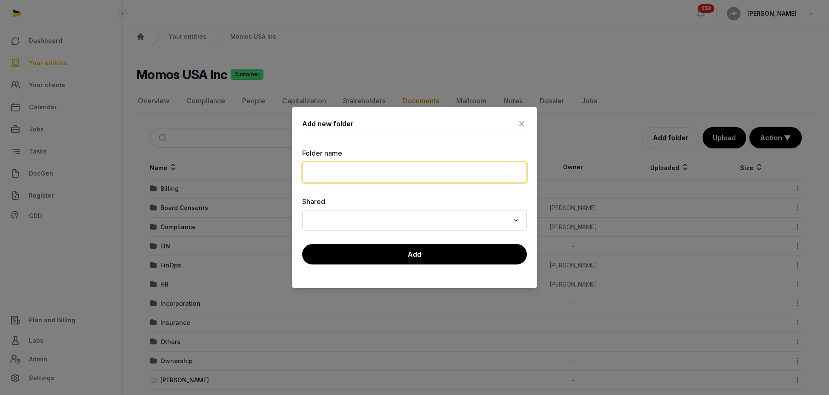
click at [449, 171] on input "text" at bounding box center [414, 172] width 225 height 21
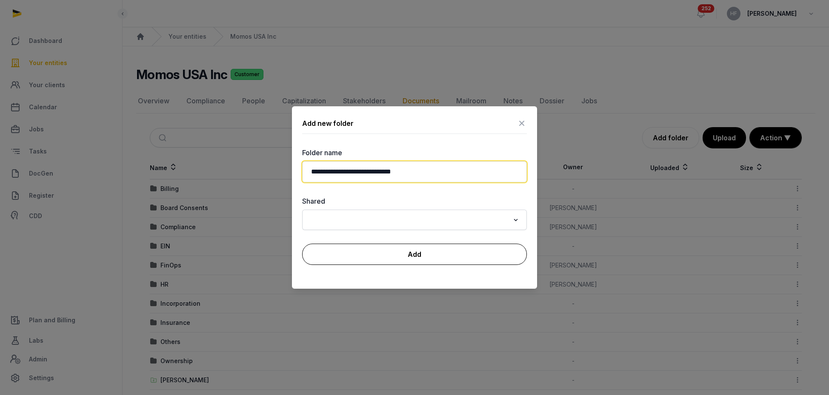
type input "**********"
click at [427, 252] on button "Add" at bounding box center [414, 254] width 225 height 21
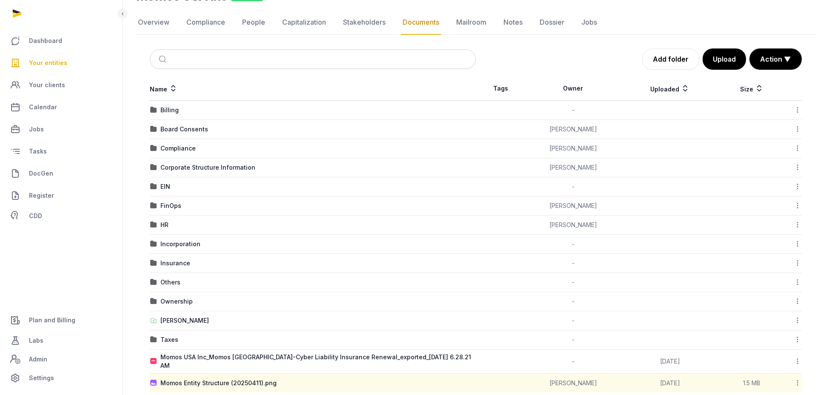
scroll to position [88, 0]
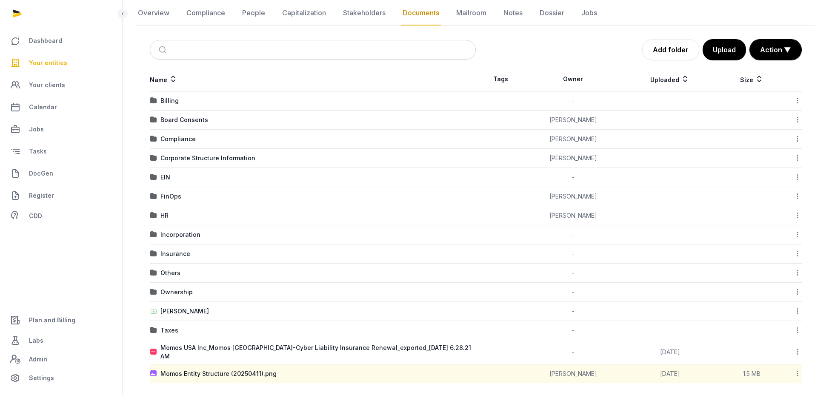
click at [799, 369] on icon at bounding box center [798, 373] width 8 height 9
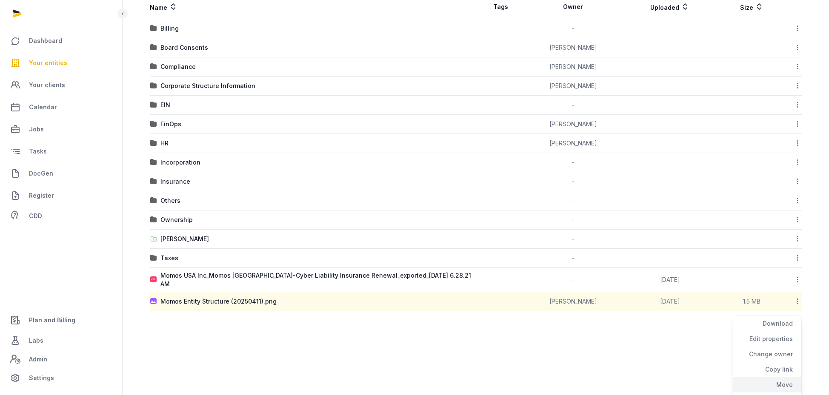
click at [785, 393] on div "Move" at bounding box center [767, 400] width 68 height 15
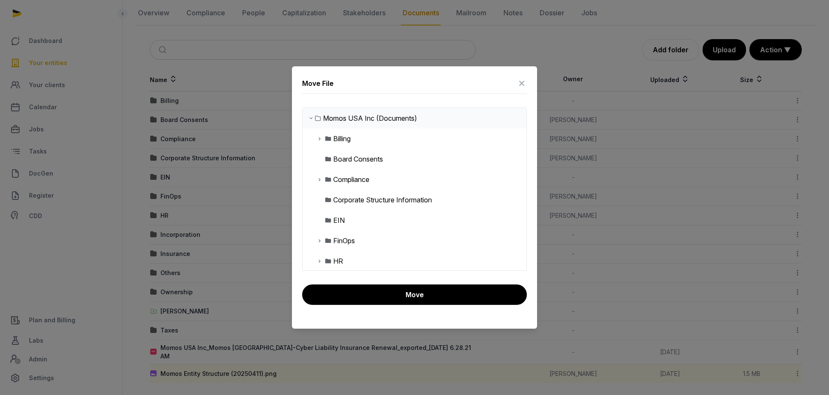
click at [361, 201] on div "Corporate Structure Information" at bounding box center [382, 200] width 99 height 10
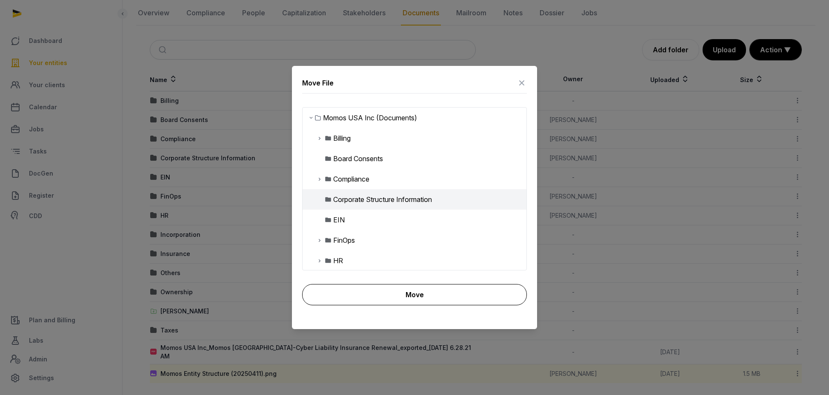
click at [417, 289] on button "Move" at bounding box center [414, 294] width 225 height 21
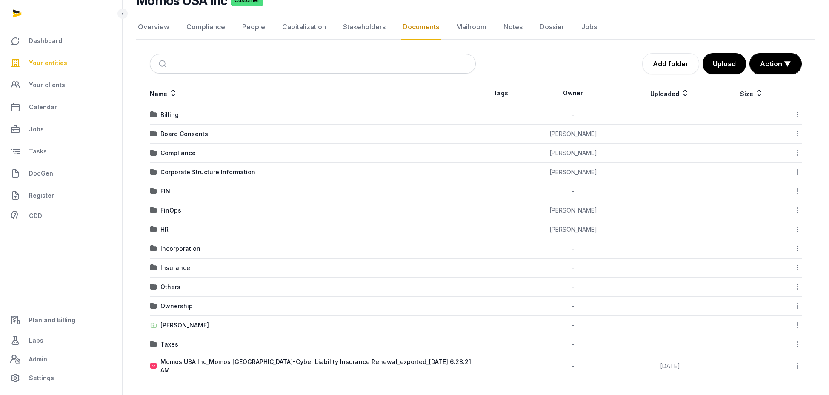
scroll to position [69, 0]
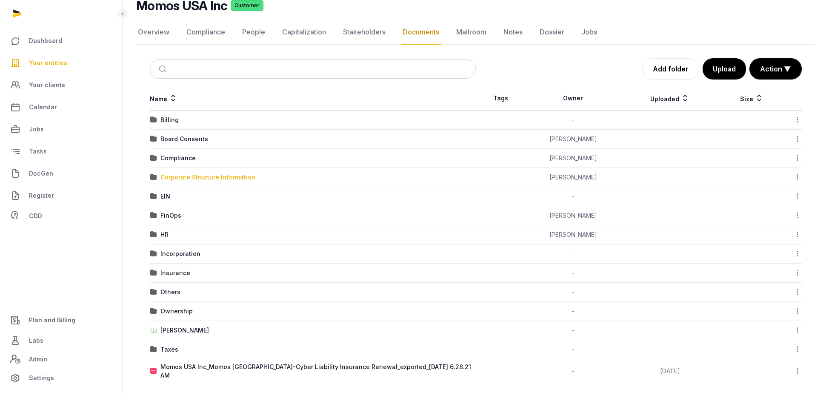
click at [245, 179] on div "Corporate Structure Information" at bounding box center [207, 177] width 95 height 9
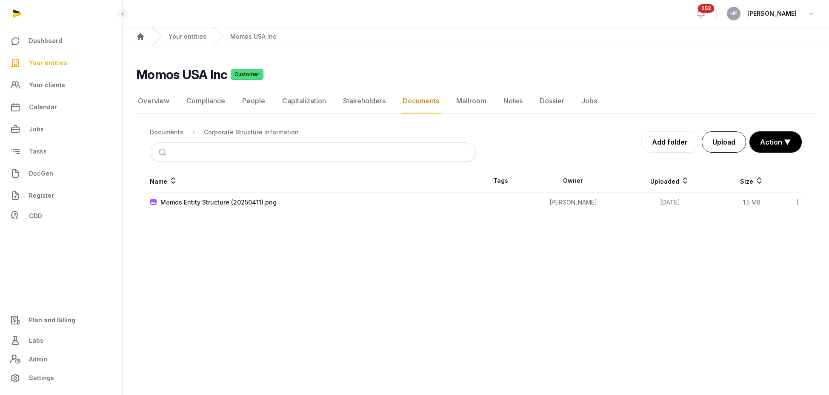
click at [719, 140] on button "Upload" at bounding box center [724, 142] width 44 height 21
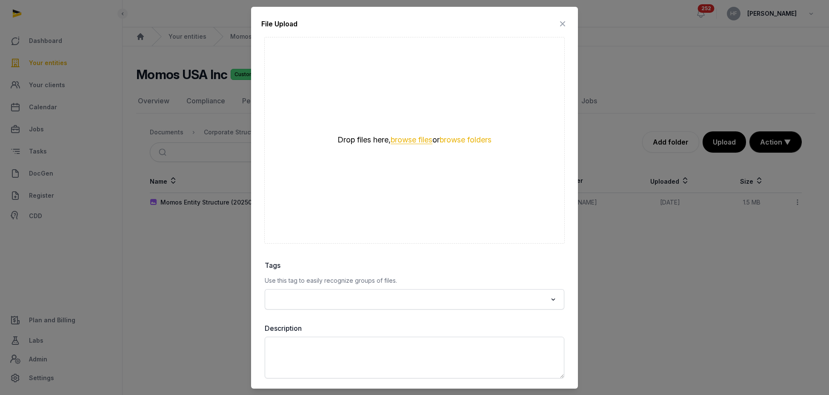
click at [407, 139] on button "browse files" at bounding box center [412, 140] width 42 height 8
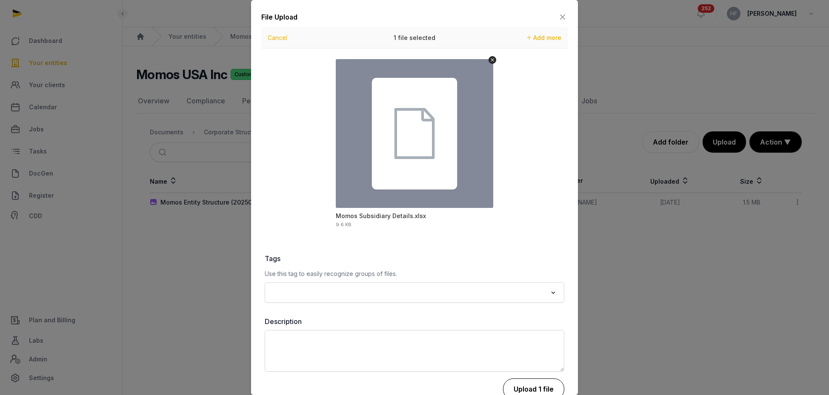
click at [537, 386] on button "Upload 1 file" at bounding box center [533, 389] width 61 height 21
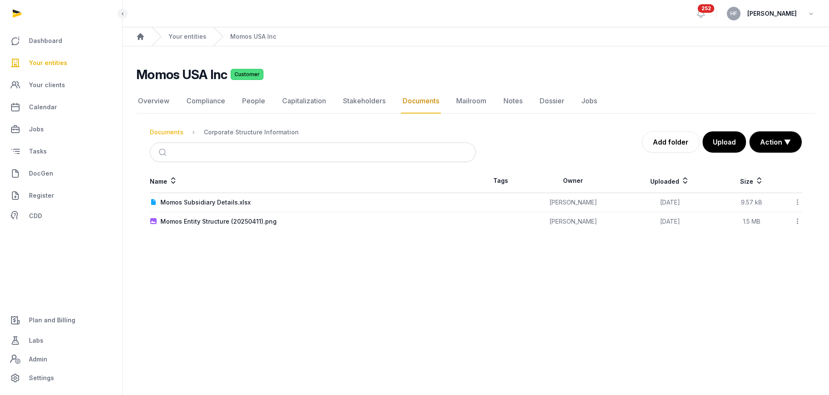
click at [170, 136] on div "Documents" at bounding box center [167, 132] width 34 height 9
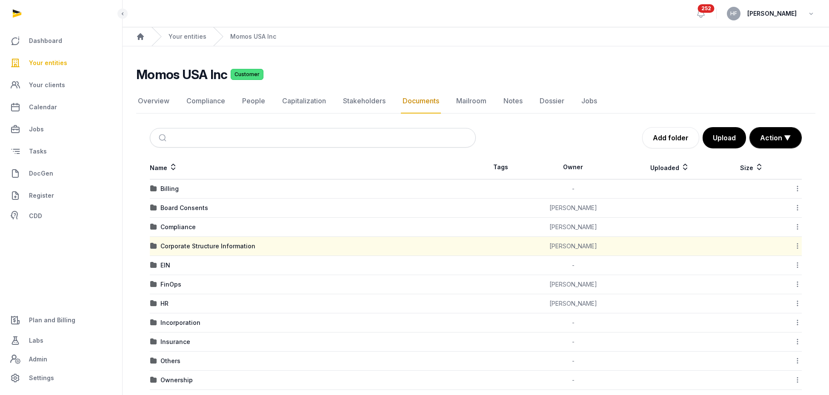
click at [190, 323] on div "Incorporation" at bounding box center [180, 323] width 40 height 9
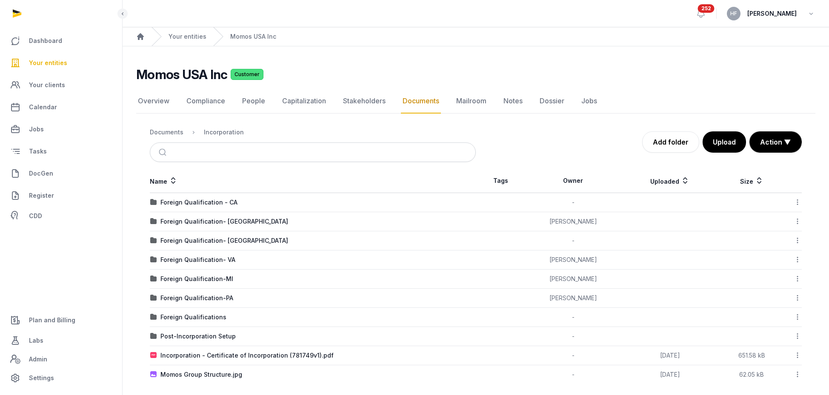
scroll to position [6, 0]
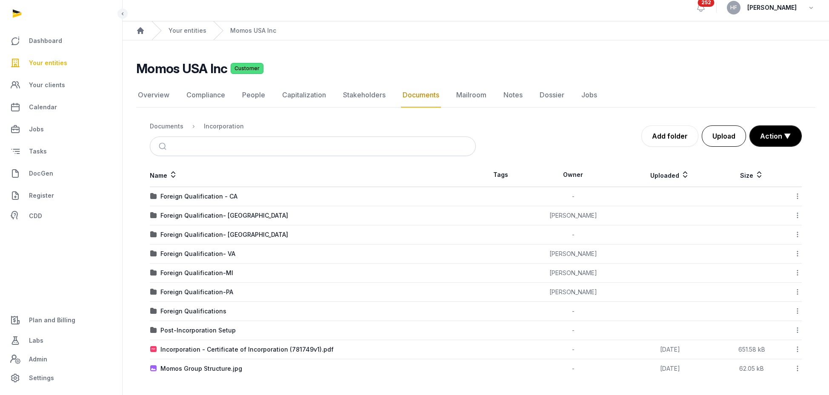
click at [724, 135] on button "Upload" at bounding box center [724, 136] width 44 height 21
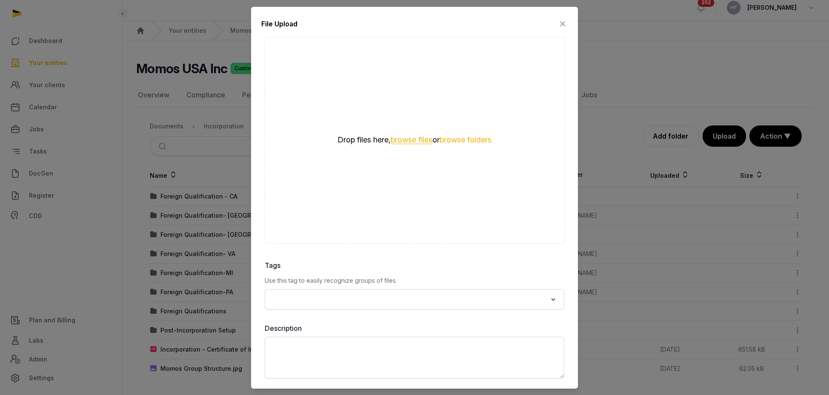
click at [426, 139] on button "browse files" at bounding box center [412, 140] width 42 height 8
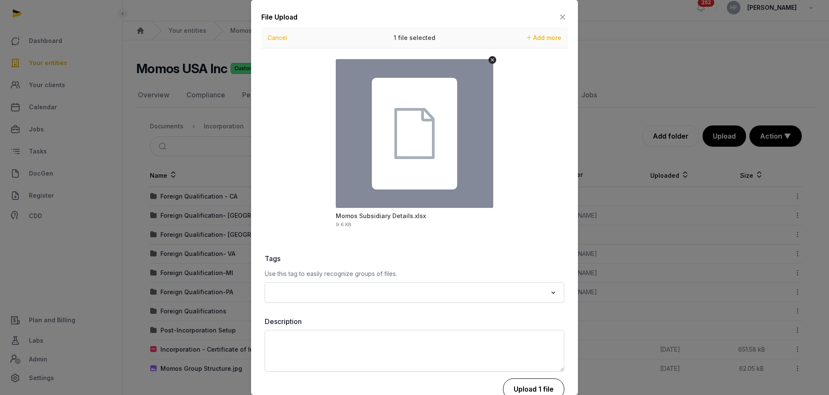
click at [532, 384] on button "Upload 1 file" at bounding box center [533, 389] width 61 height 21
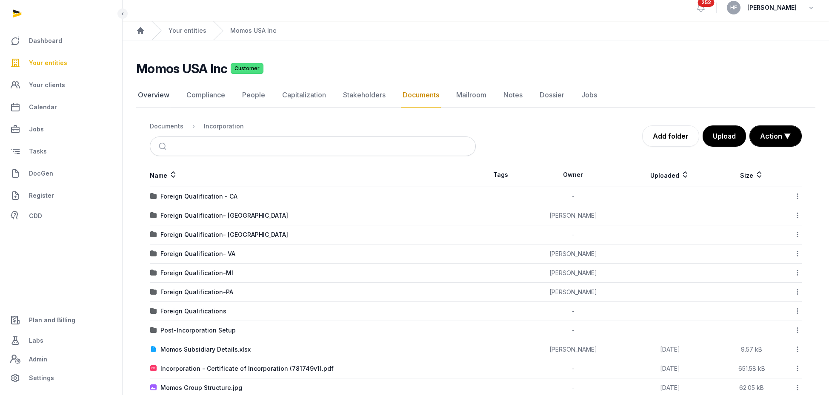
click at [146, 92] on link "Overview" at bounding box center [153, 95] width 35 height 25
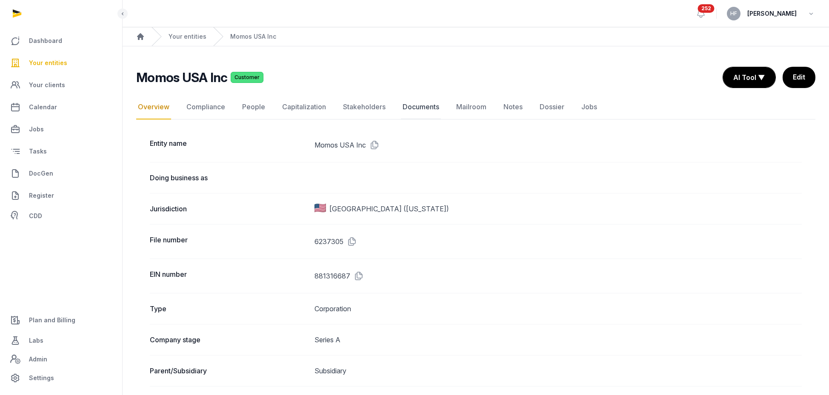
click at [415, 106] on link "Documents" at bounding box center [421, 107] width 40 height 25
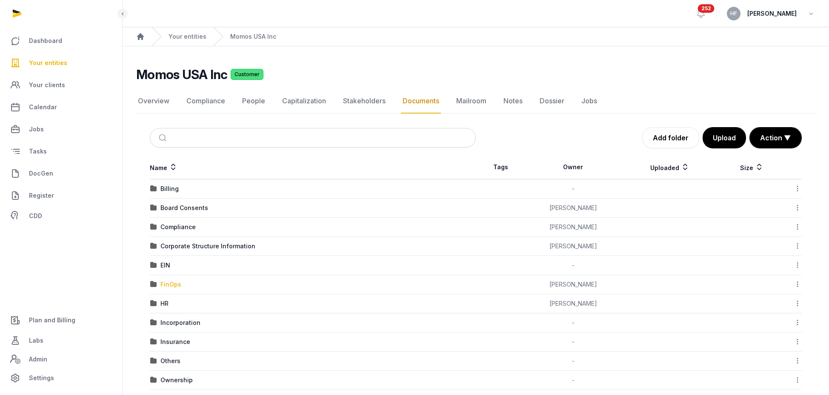
click at [177, 286] on div "FinOps" at bounding box center [170, 285] width 21 height 9
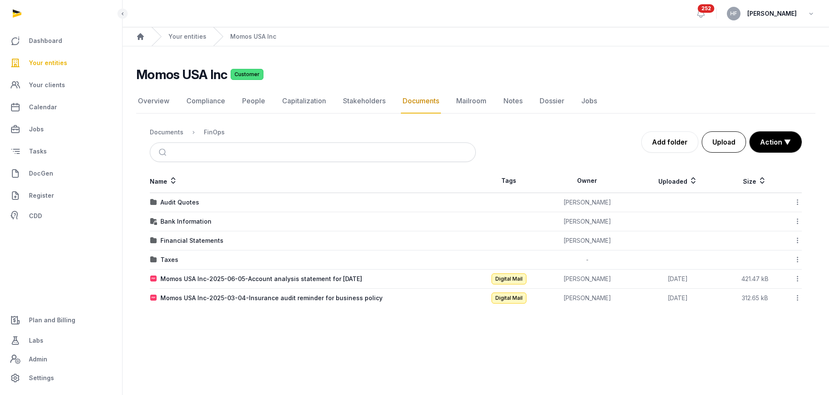
click at [730, 141] on button "Upload" at bounding box center [724, 142] width 44 height 21
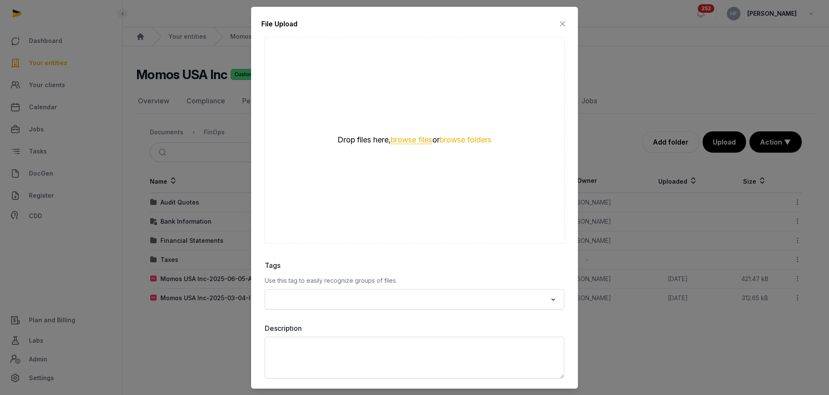
click at [399, 142] on button "browse files" at bounding box center [412, 140] width 42 height 8
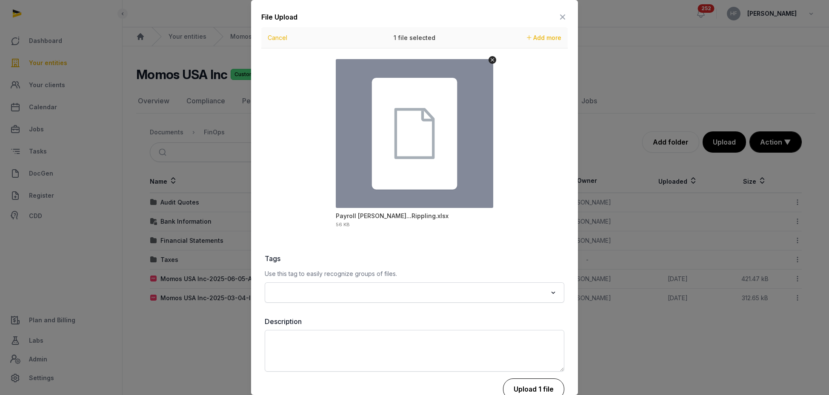
click at [531, 389] on button "Upload 1 file" at bounding box center [533, 389] width 61 height 21
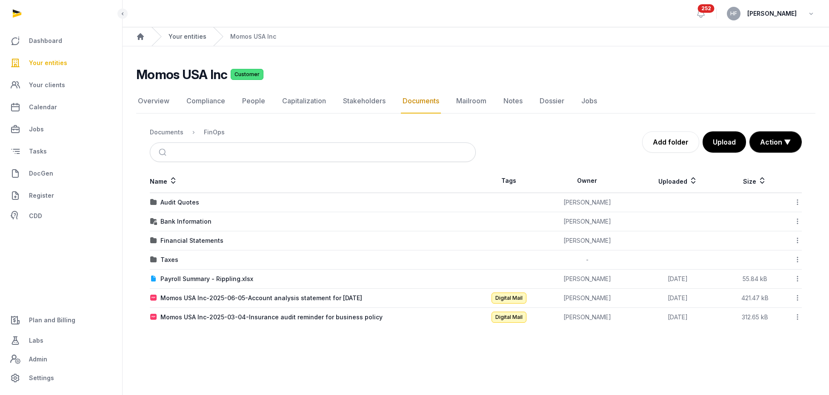
click at [191, 35] on link "Your entities" at bounding box center [188, 36] width 38 height 9
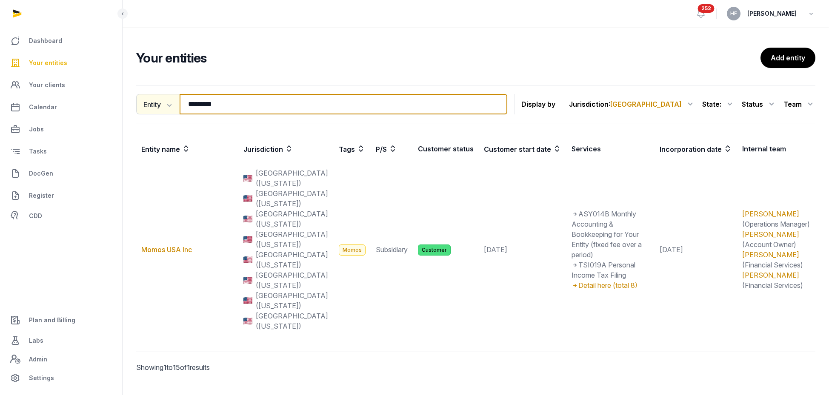
drag, startPoint x: 248, startPoint y: 106, endPoint x: 158, endPoint y: 95, distance: 90.8
click at [159, 96] on div "Entity Entity People Tags Services ********* Search" at bounding box center [321, 104] width 371 height 20
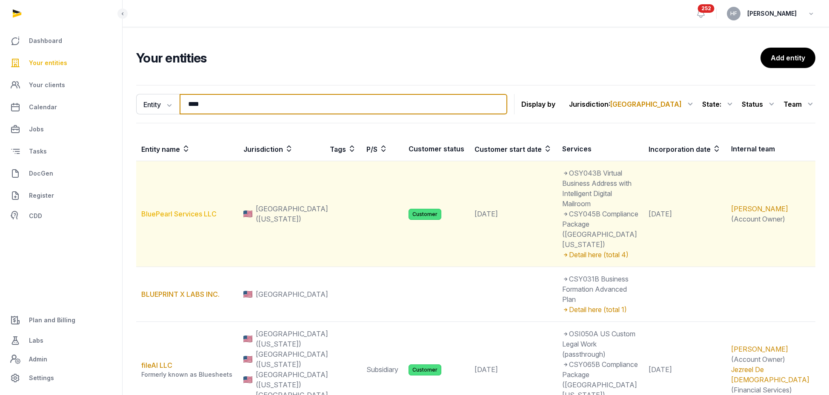
type input "****"
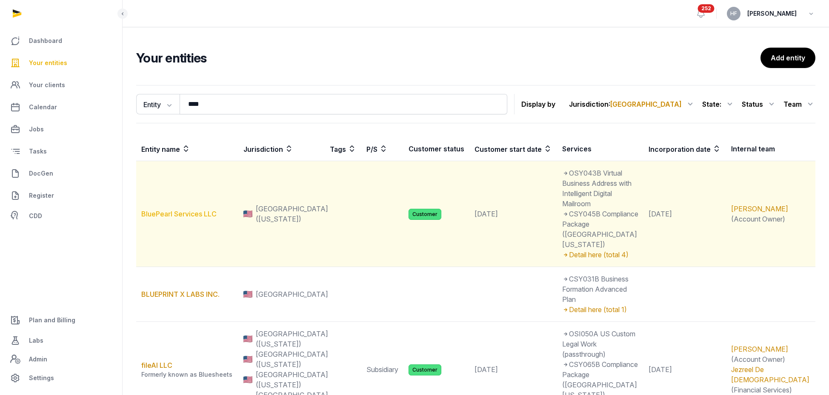
click at [207, 210] on link "BluePearl Services LLC" at bounding box center [178, 214] width 75 height 9
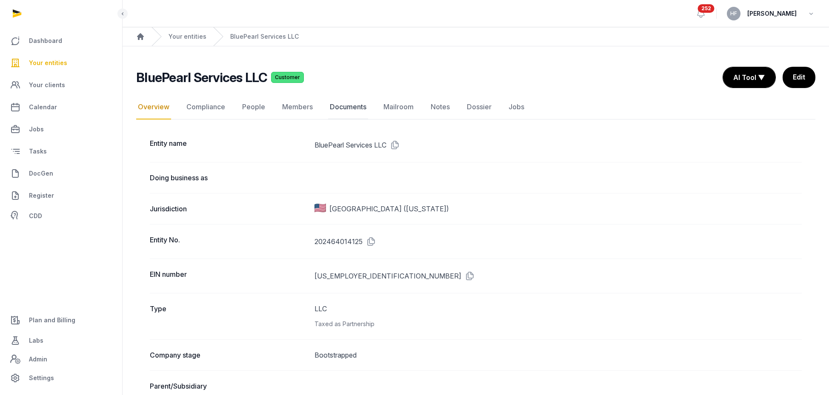
click at [342, 111] on link "Documents" at bounding box center [348, 107] width 40 height 25
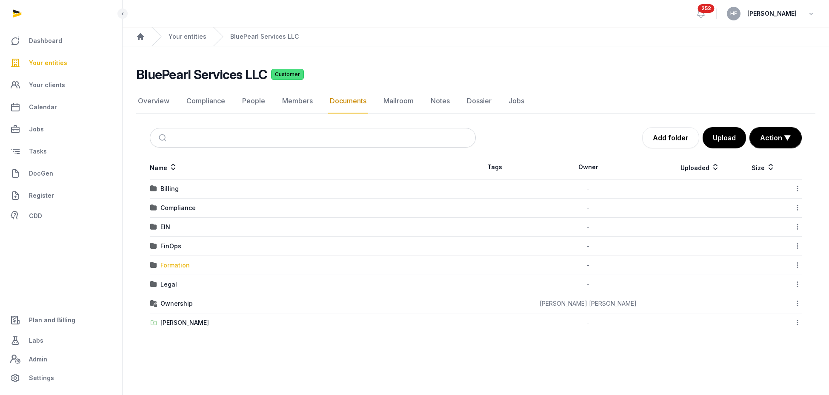
click at [178, 265] on div "Formation" at bounding box center [174, 265] width 29 height 9
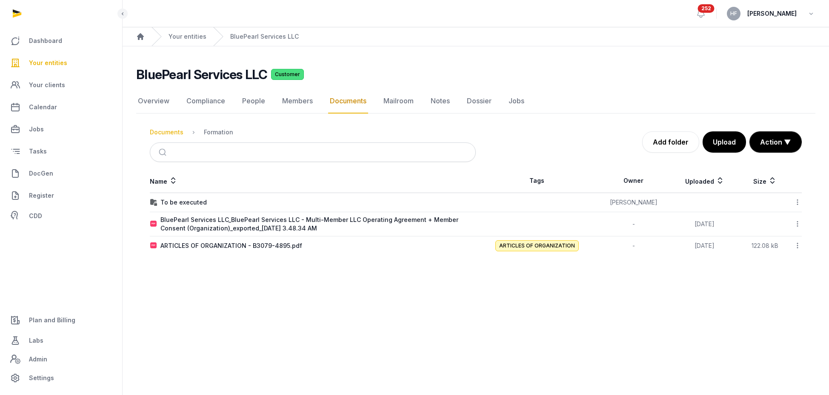
click at [172, 133] on div "Documents" at bounding box center [167, 132] width 34 height 9
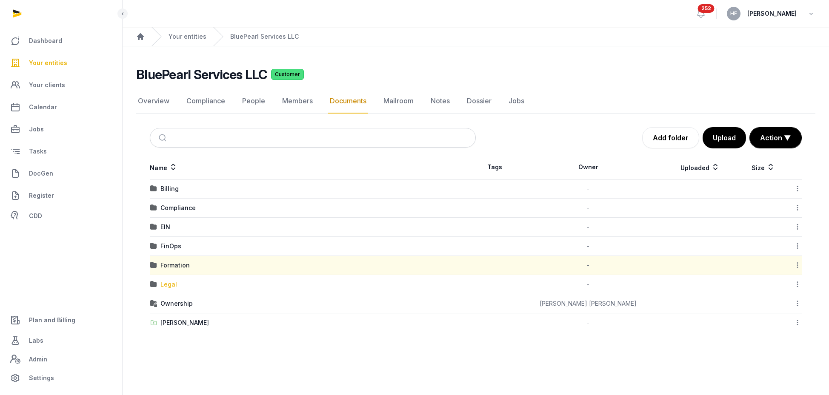
click at [169, 283] on div "Legal" at bounding box center [168, 285] width 17 height 9
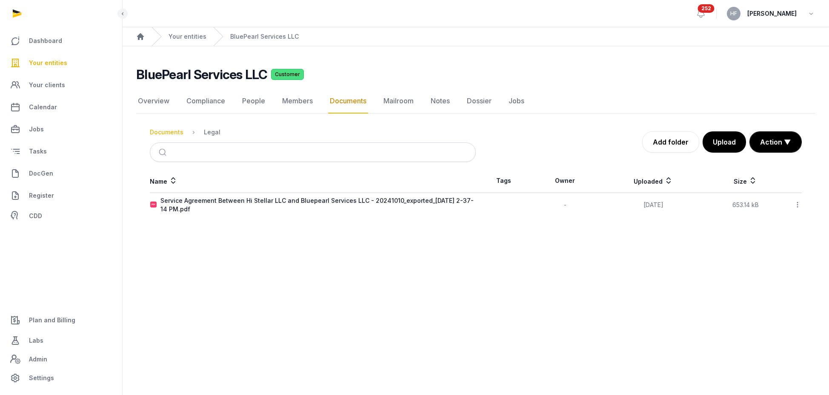
click at [165, 131] on div "Documents" at bounding box center [167, 132] width 34 height 9
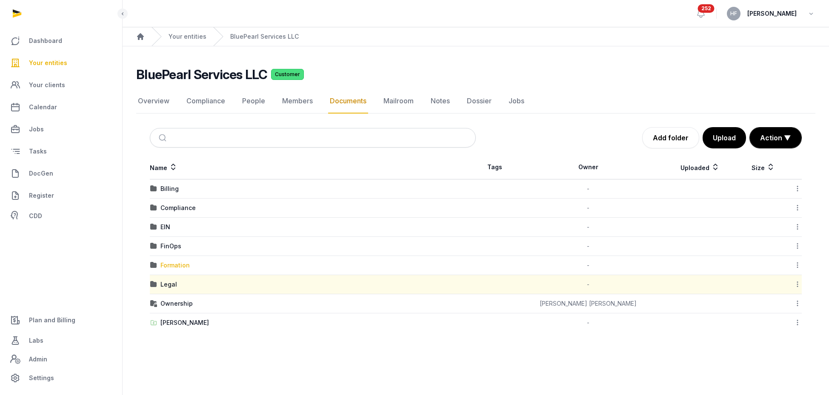
click at [179, 262] on div "Formation" at bounding box center [174, 265] width 29 height 9
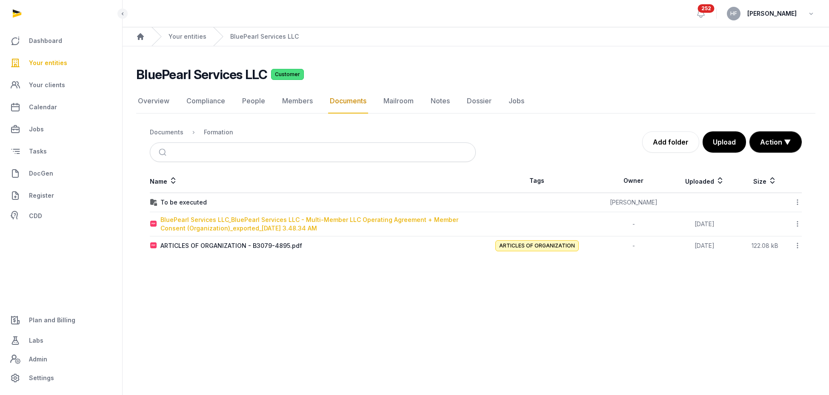
click at [267, 224] on div "BluePearl Services LLC_BluePearl Services LLC - Multi-Member LLC Operating Agre…" at bounding box center [317, 224] width 315 height 17
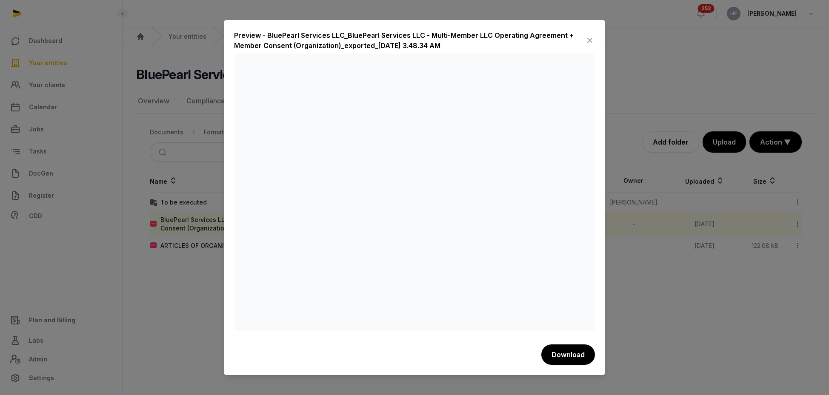
click at [589, 39] on icon at bounding box center [590, 41] width 10 height 14
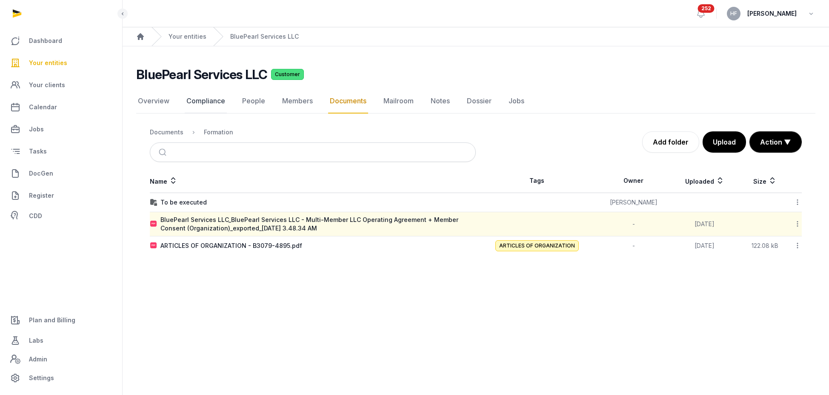
click at [215, 101] on link "Compliance" at bounding box center [206, 101] width 42 height 25
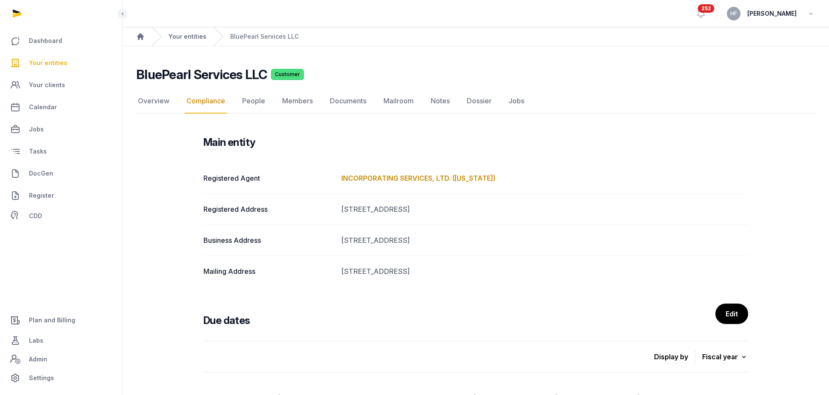
click at [181, 40] on link "Your entities" at bounding box center [188, 36] width 38 height 9
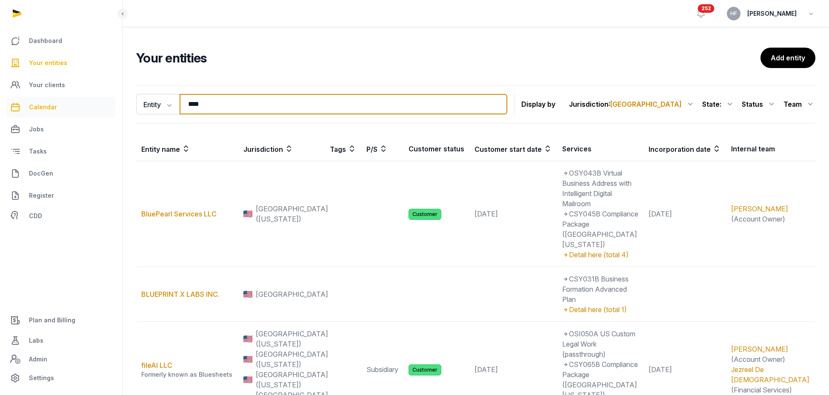
drag, startPoint x: 215, startPoint y: 106, endPoint x: 98, endPoint y: 101, distance: 116.7
click at [109, 101] on div "Dashboard Your entities Your clients Calendar Jobs Tasks DocGen Register CDD Pl…" at bounding box center [414, 246] width 829 height 493
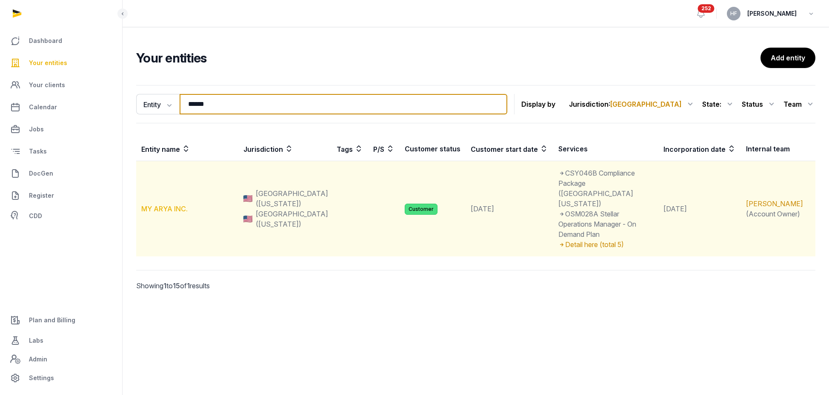
type input "******"
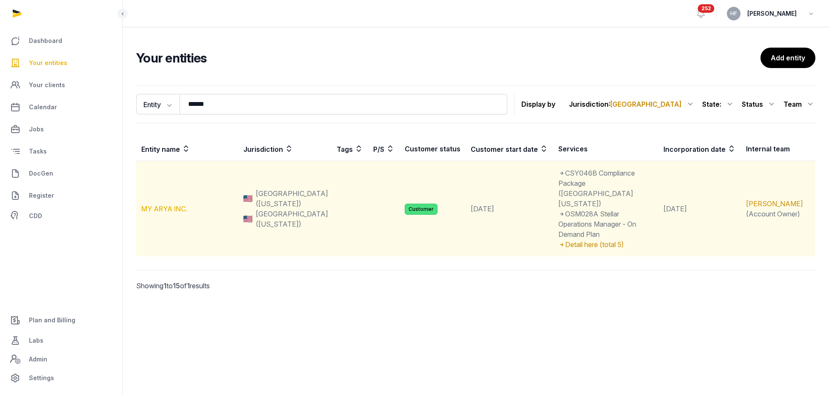
click at [166, 205] on link "MY ARYA INC." at bounding box center [164, 209] width 46 height 9
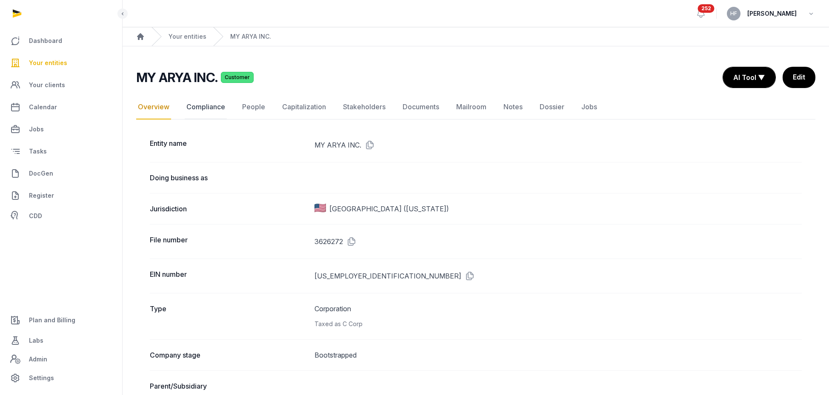
click at [207, 106] on link "Compliance" at bounding box center [206, 107] width 42 height 25
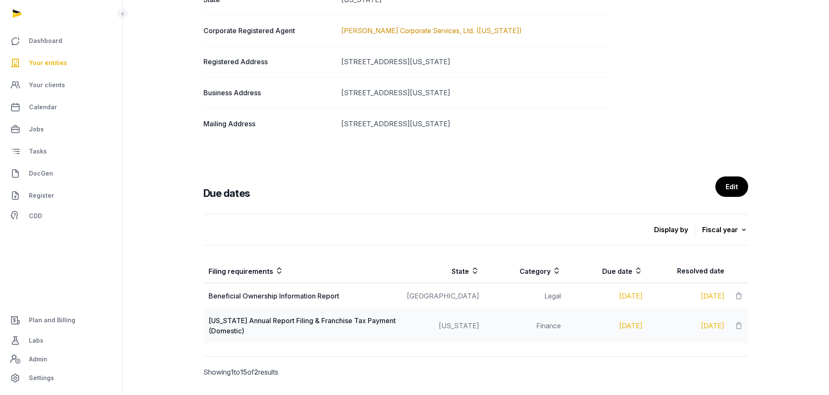
scroll to position [387, 0]
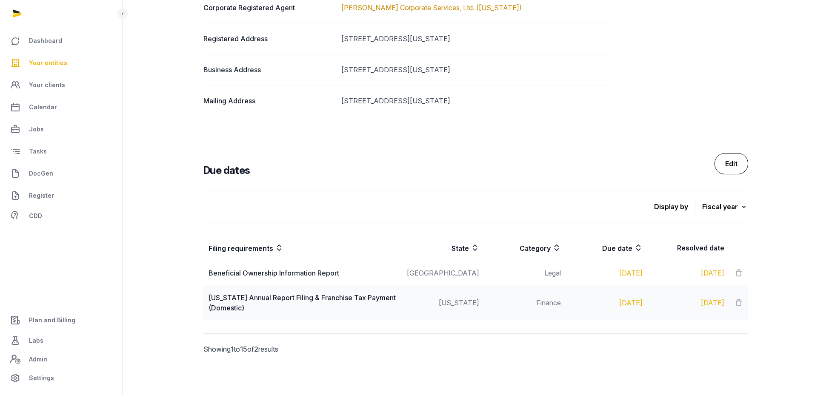
click at [740, 161] on link "Edit" at bounding box center [732, 163] width 34 height 21
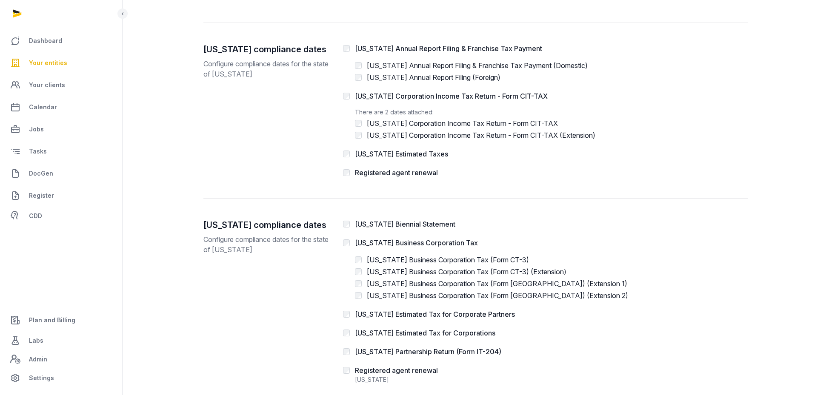
scroll to position [473, 0]
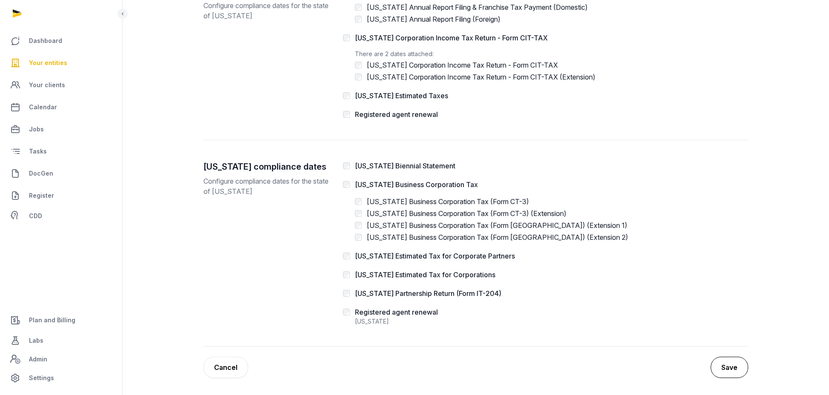
click at [732, 364] on button "Save" at bounding box center [729, 367] width 37 height 21
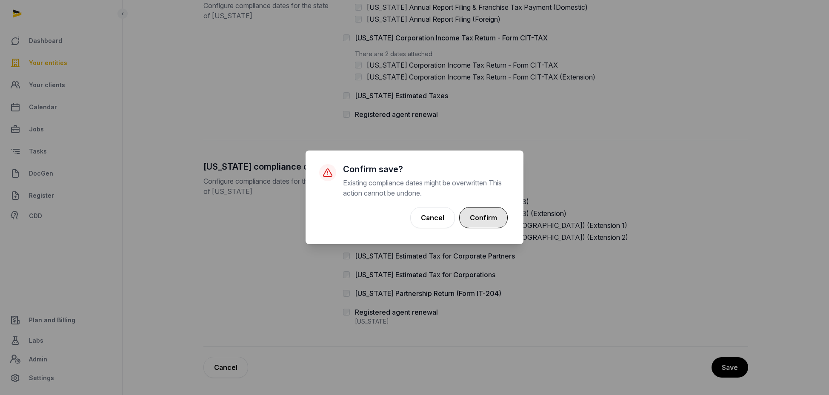
click at [472, 218] on button "Confirm" at bounding box center [483, 217] width 49 height 21
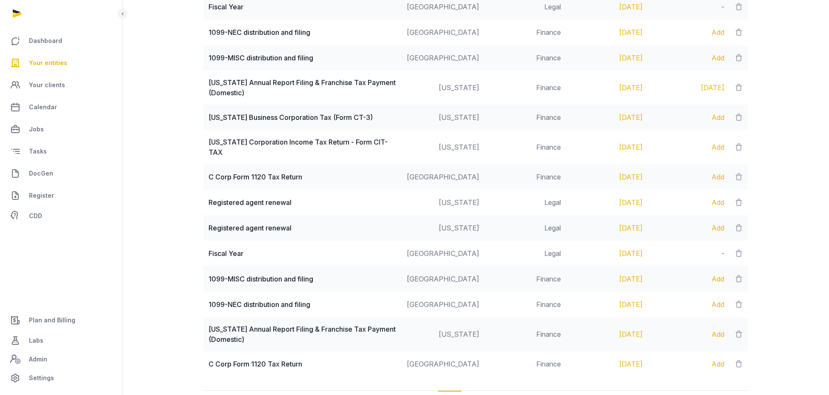
scroll to position [759, 0]
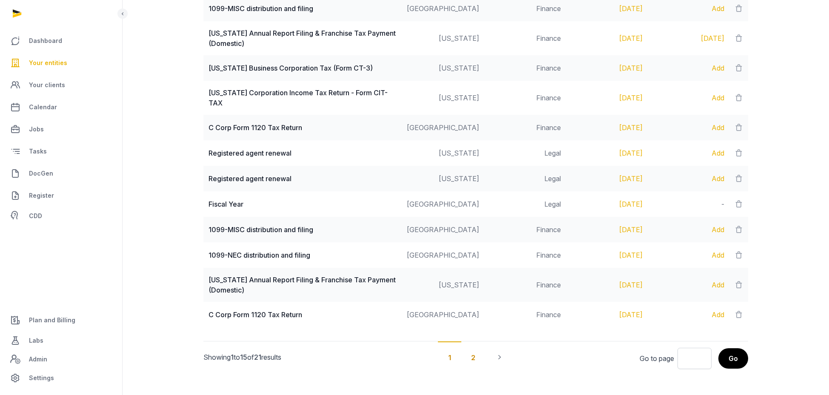
click at [471, 349] on div "2" at bounding box center [473, 357] width 25 height 31
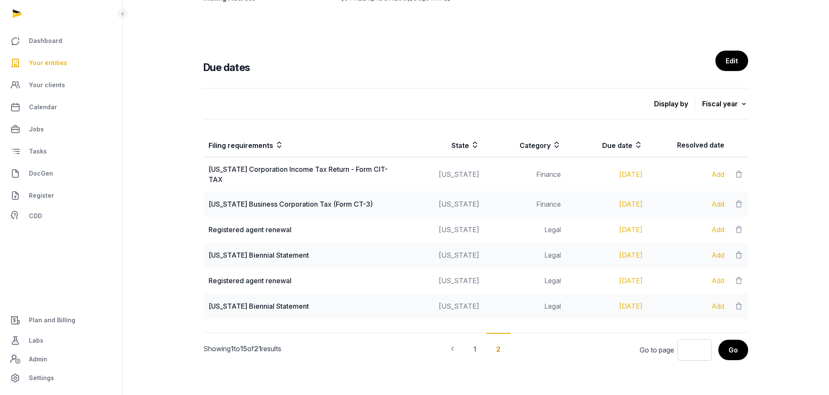
scroll to position [512, 0]
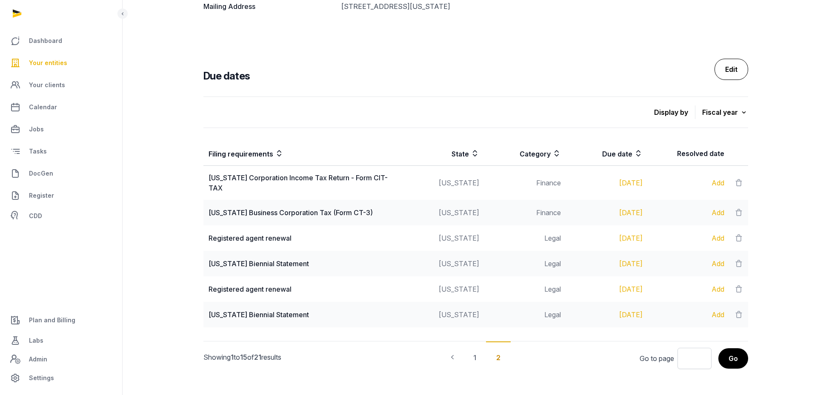
click at [729, 77] on link "Edit" at bounding box center [732, 69] width 34 height 21
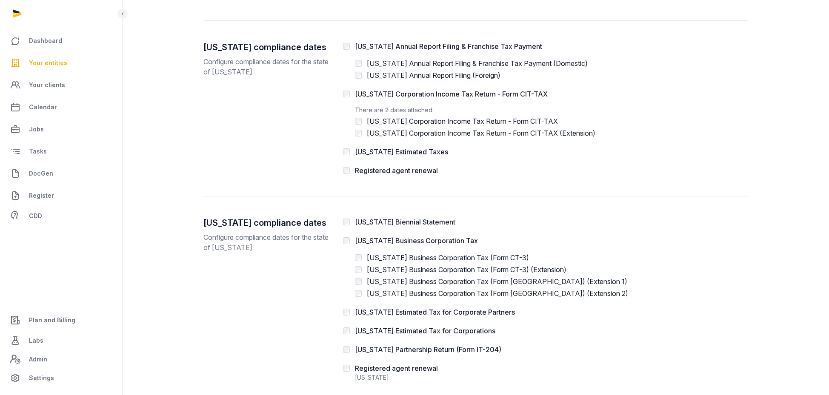
scroll to position [473, 0]
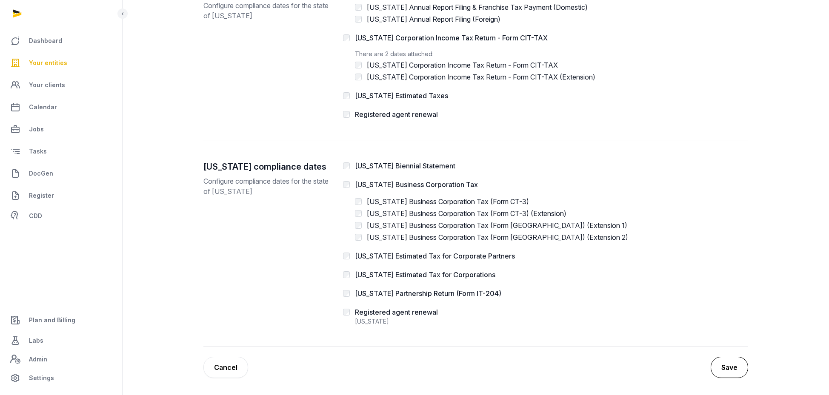
click at [731, 367] on button "Save" at bounding box center [729, 367] width 37 height 21
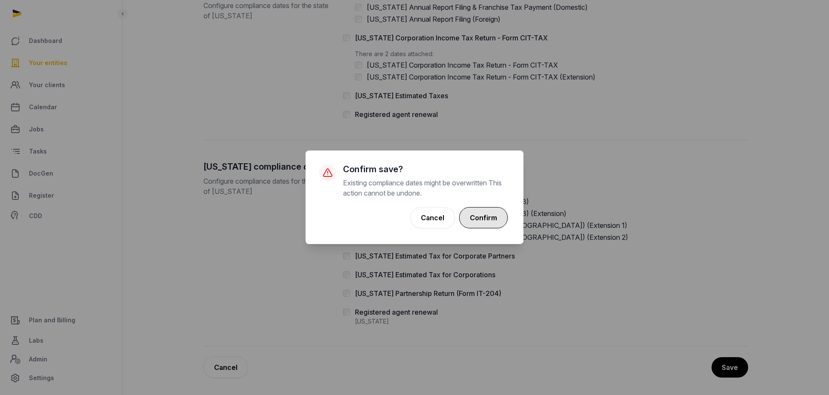
click at [483, 215] on button "Confirm" at bounding box center [483, 217] width 49 height 21
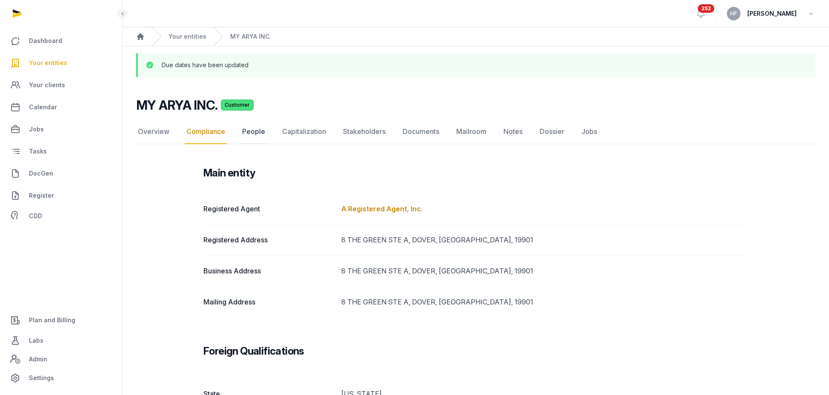
click at [249, 137] on link "People" at bounding box center [254, 132] width 26 height 25
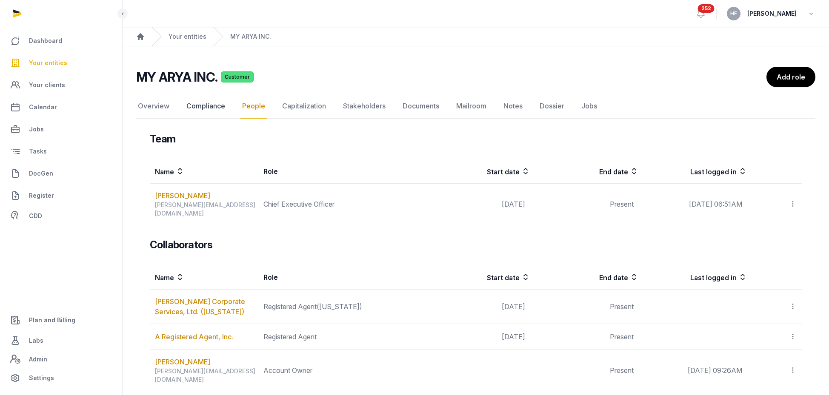
click at [209, 106] on link "Compliance" at bounding box center [206, 106] width 42 height 25
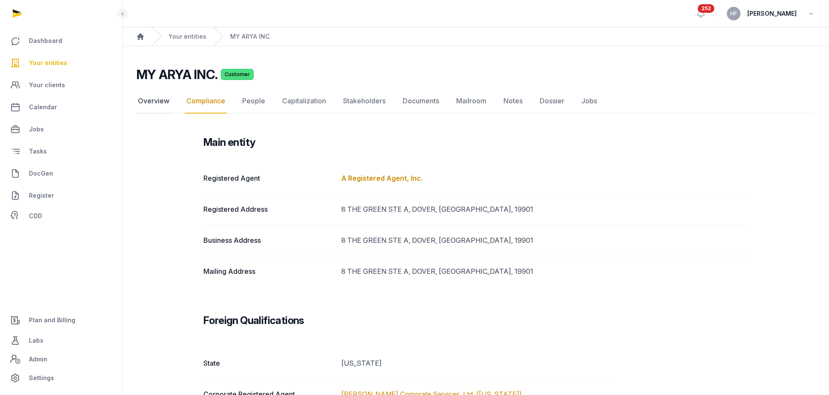
click at [162, 100] on link "Overview" at bounding box center [153, 101] width 35 height 25
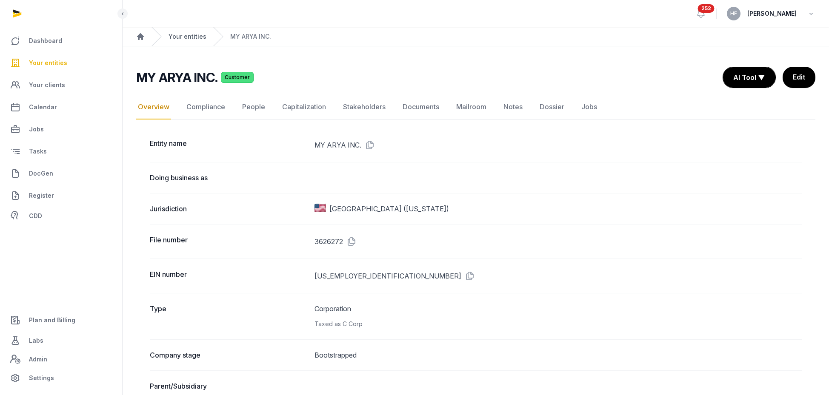
click at [186, 35] on link "Your entities" at bounding box center [188, 36] width 38 height 9
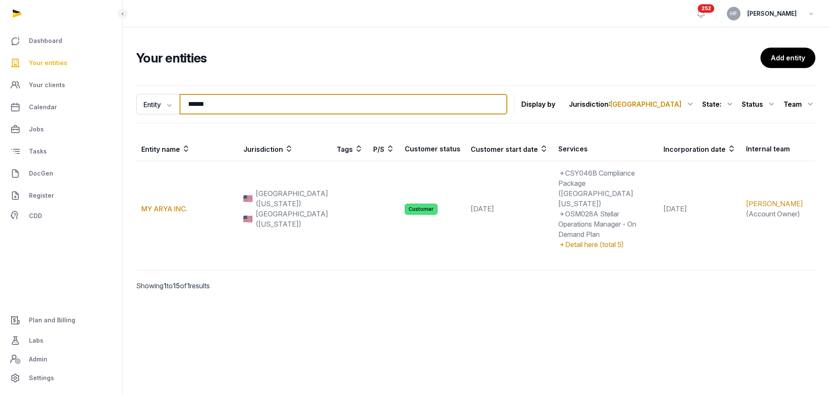
drag, startPoint x: 211, startPoint y: 106, endPoint x: 117, endPoint y: 106, distance: 93.6
click at [124, 106] on div "Entity Entity People Tags Services ****** Search Display by Jurisdiction : USA …" at bounding box center [476, 200] width 707 height 237
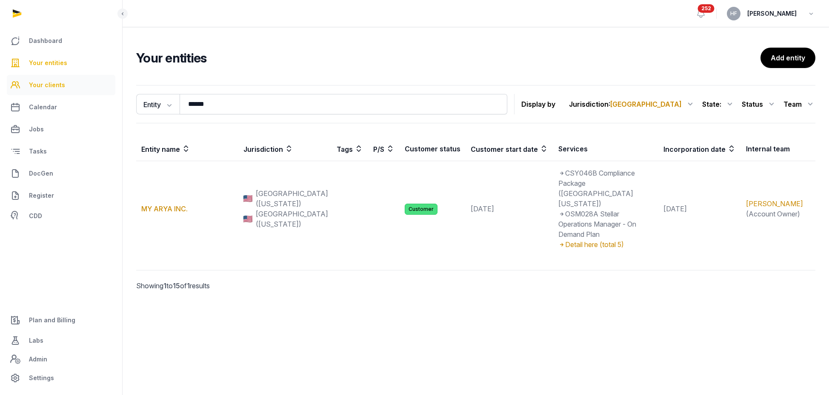
click at [69, 89] on link "Your clients" at bounding box center [61, 85] width 109 height 20
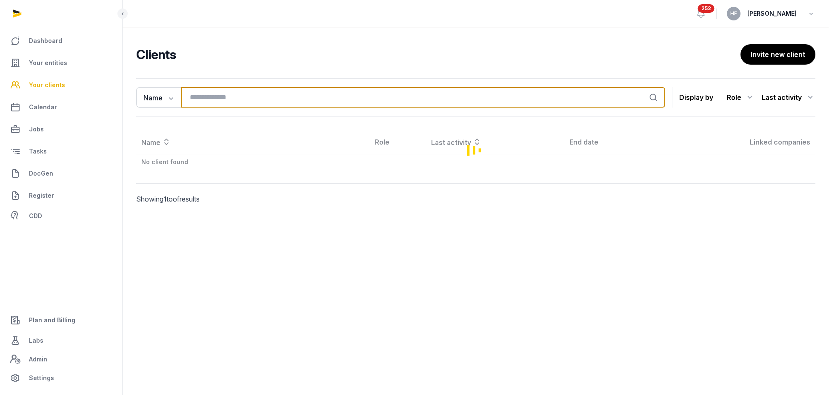
click at [215, 95] on input "search" at bounding box center [423, 97] width 484 height 20
type input "*"
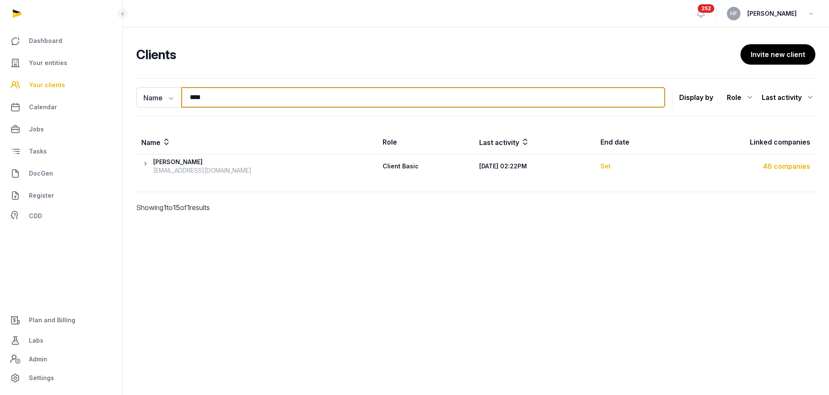
type input "****"
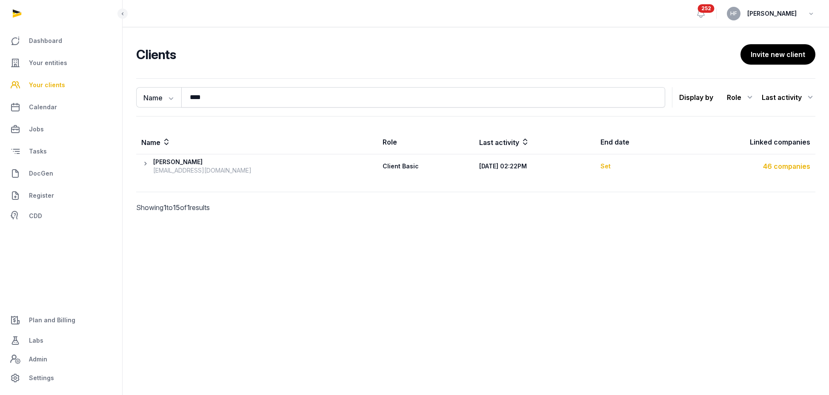
click at [783, 167] on div "46 companies" at bounding box center [745, 166] width 132 height 10
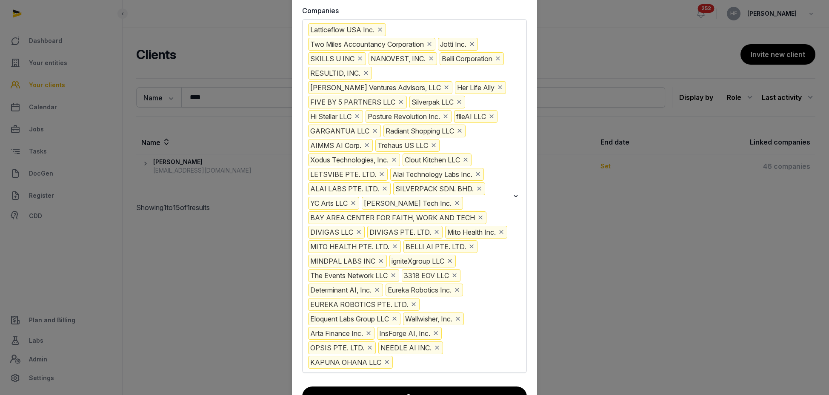
click at [417, 366] on input "Search for option" at bounding box center [452, 362] width 115 height 13
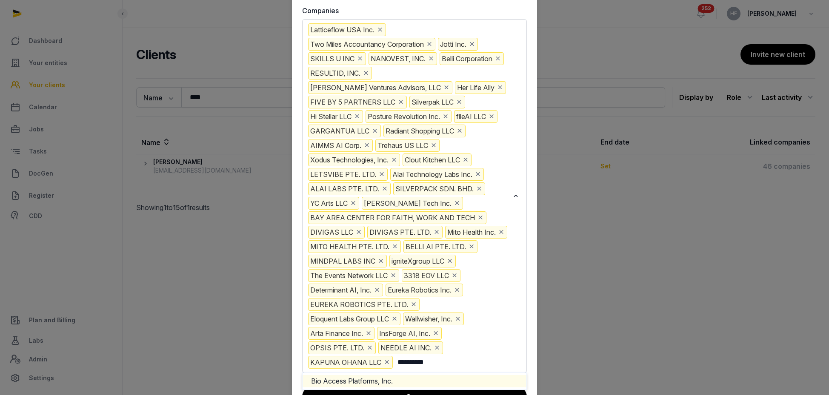
click at [423, 383] on li "Bio Access Platforms, Inc." at bounding box center [415, 381] width 224 height 12
type input "**********"
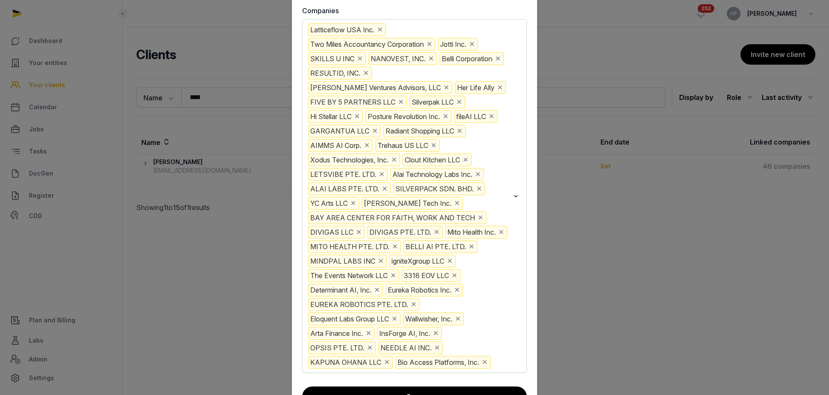
click at [438, 332] on icon "Deselect InsForge AI, Inc." at bounding box center [436, 333] width 8 height 9
click at [366, 349] on icon "Deselect NEEDLE AI INC." at bounding box center [367, 348] width 8 height 9
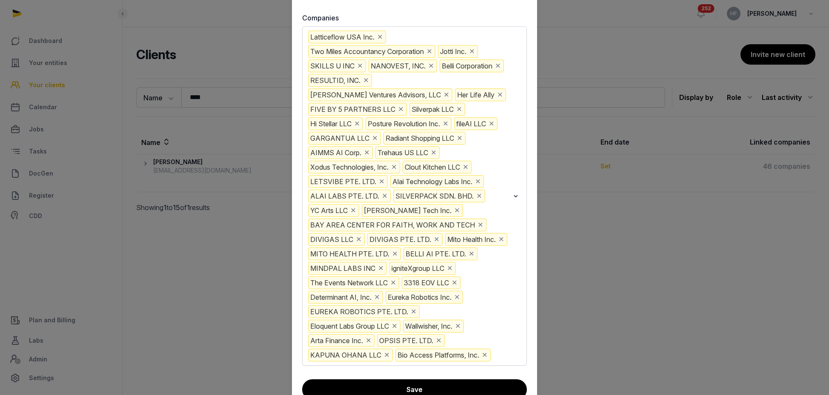
click at [371, 340] on icon "Deselect Arta Finance Inc." at bounding box center [369, 340] width 8 height 9
click at [478, 225] on icon "Deselect BAY AREA CENTER FOR FAITH, WORK AND TECH" at bounding box center [481, 224] width 8 height 9
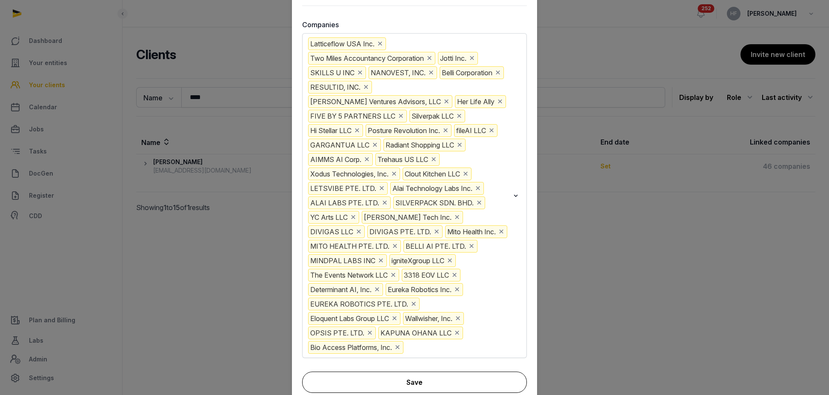
click at [451, 384] on button "Save" at bounding box center [414, 382] width 225 height 21
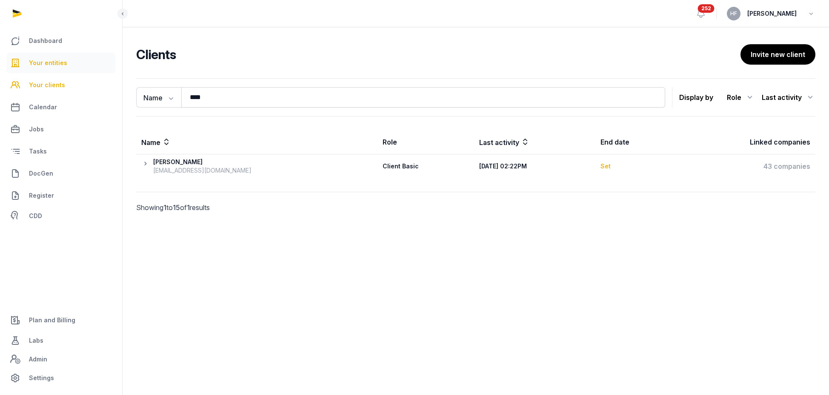
click at [56, 58] on span "Your entities" at bounding box center [48, 63] width 38 height 10
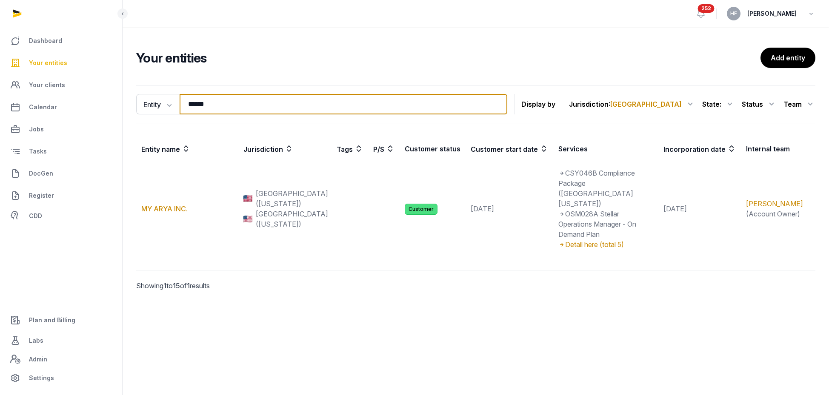
drag, startPoint x: 229, startPoint y: 108, endPoint x: 120, endPoint y: 104, distance: 108.6
click at [120, 104] on div "Dashboard Your entities Your clients Calendar Jobs Tasks DocGen Register CDD Pl…" at bounding box center [414, 197] width 829 height 395
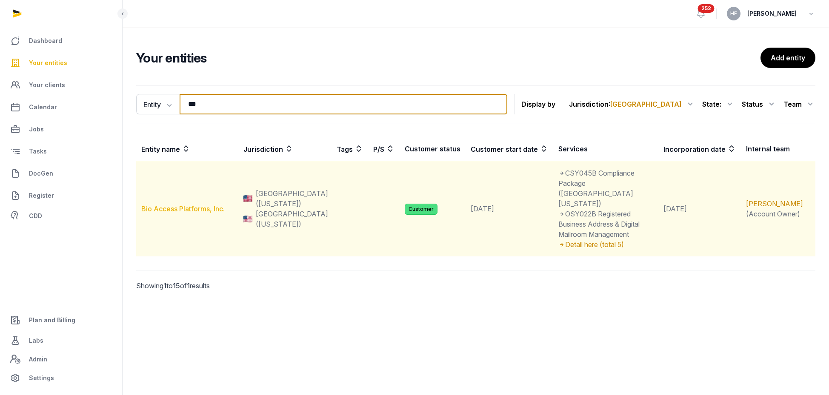
type input "***"
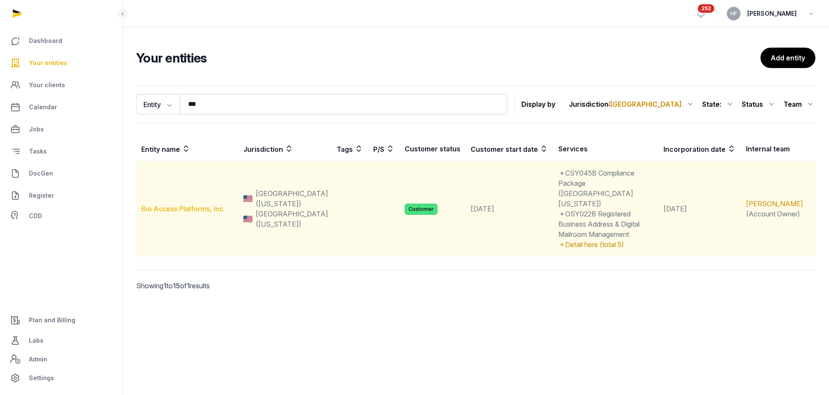
click at [183, 205] on link "Bio Access Platforms, Inc." at bounding box center [182, 209] width 83 height 9
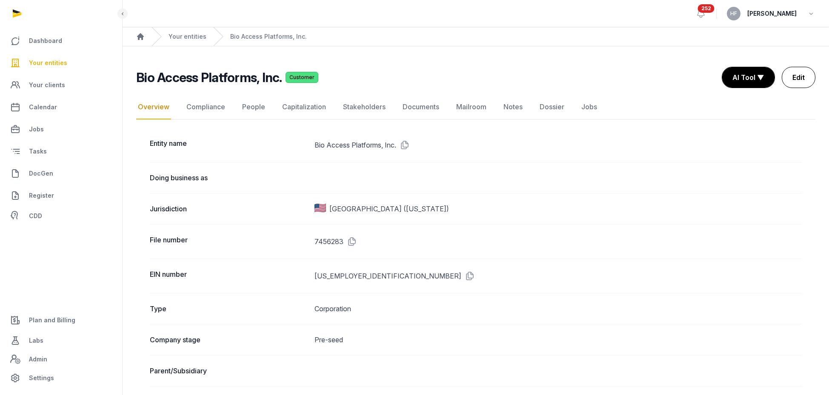
click at [800, 77] on link "Edit" at bounding box center [799, 77] width 34 height 21
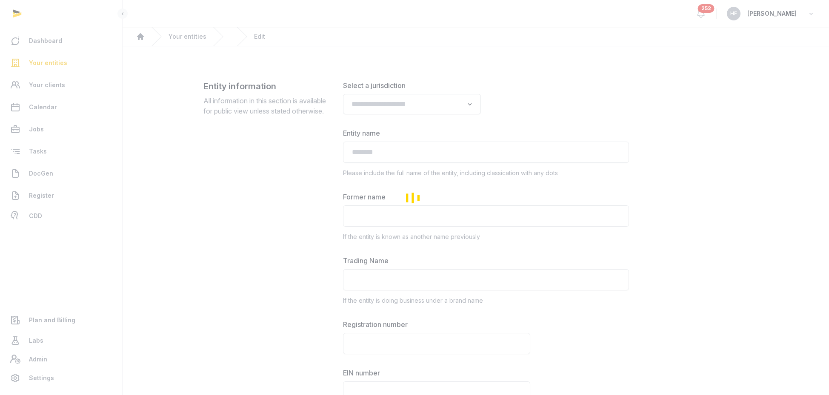
type input "**********"
type textarea "**********"
type input "**********"
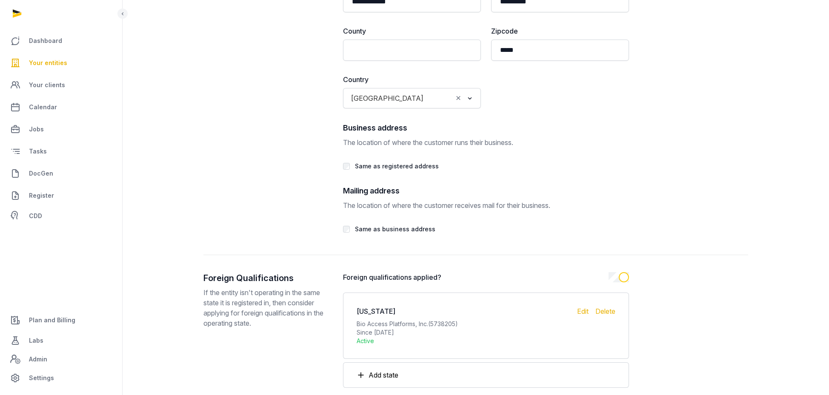
scroll to position [1647, 0]
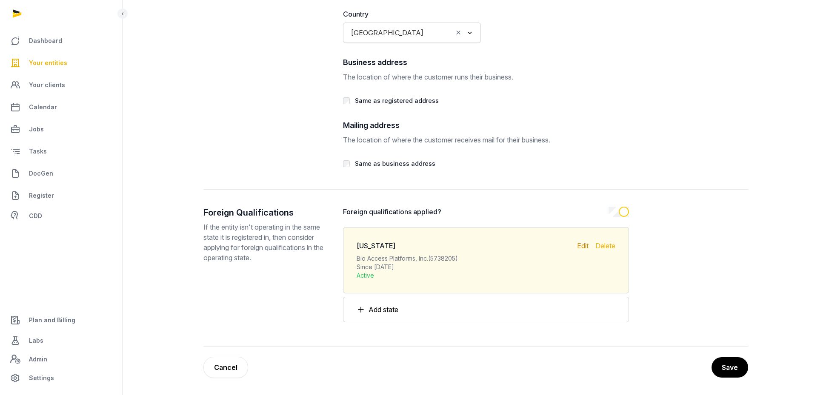
click at [583, 245] on div "Edit" at bounding box center [582, 260] width 11 height 39
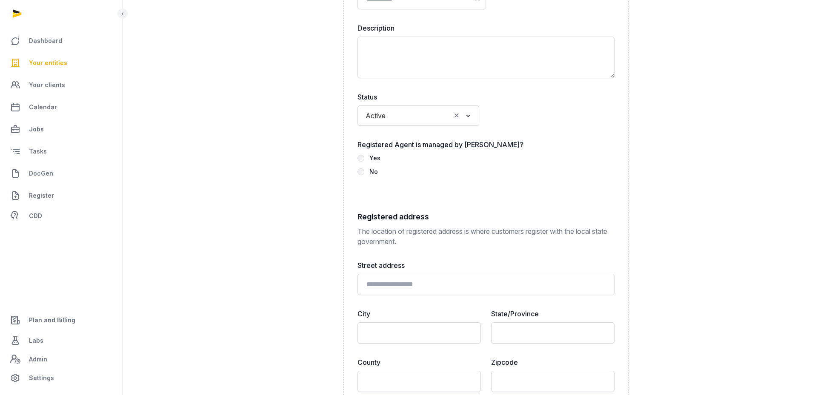
scroll to position [2174, 0]
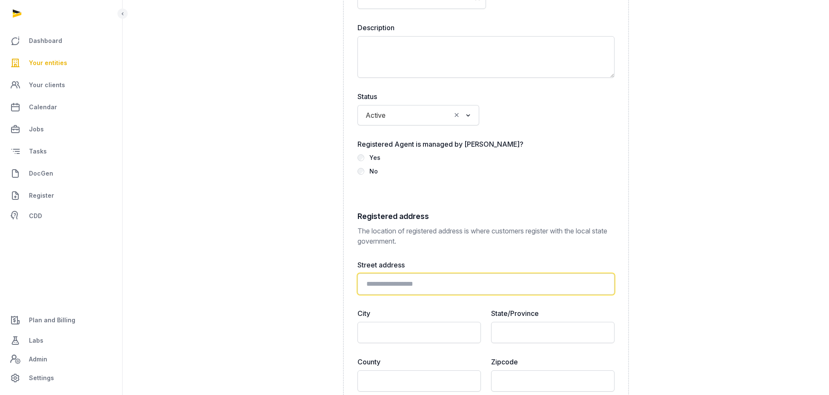
click at [407, 285] on input "text" at bounding box center [486, 284] width 257 height 21
paste input "**********"
type input "**********"
drag, startPoint x: 513, startPoint y: 283, endPoint x: 223, endPoint y: 282, distance: 290.7
click at [251, 278] on div "**********" at bounding box center [475, 397] width 545 height 1436
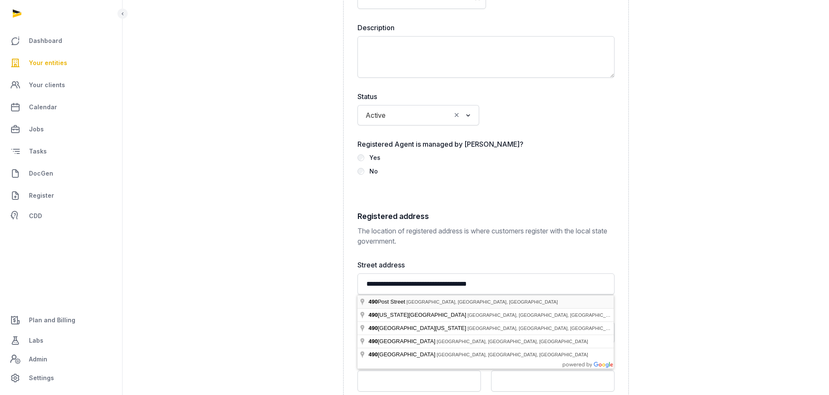
type input "**********"
type input "*****"
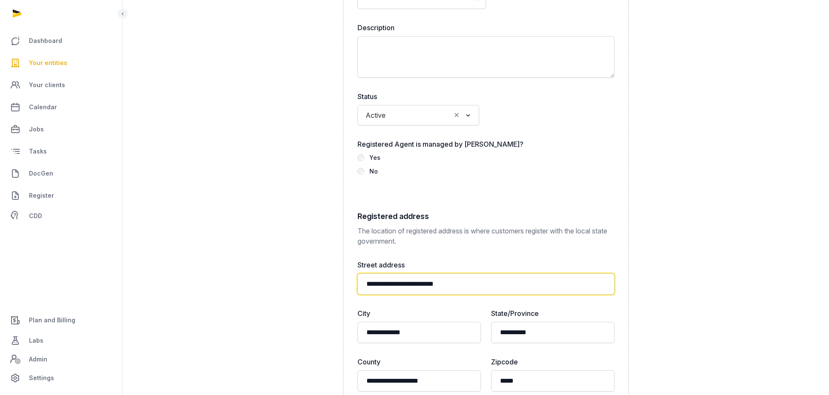
click at [466, 288] on input "**********" at bounding box center [486, 284] width 257 height 21
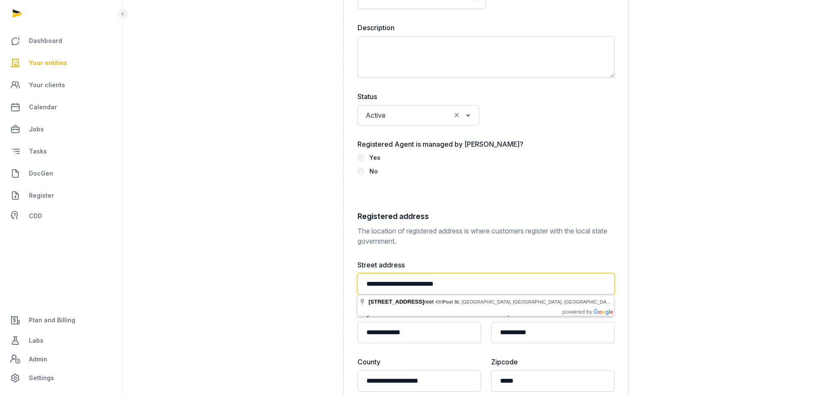
drag, startPoint x: 407, startPoint y: 283, endPoint x: 480, endPoint y: 283, distance: 72.8
click at [480, 283] on input "**********" at bounding box center [486, 284] width 257 height 21
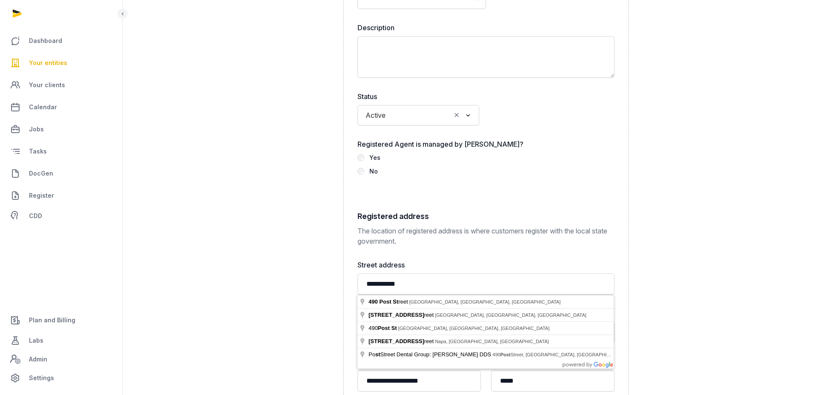
click at [541, 248] on div "**********" at bounding box center [486, 362] width 257 height 1296
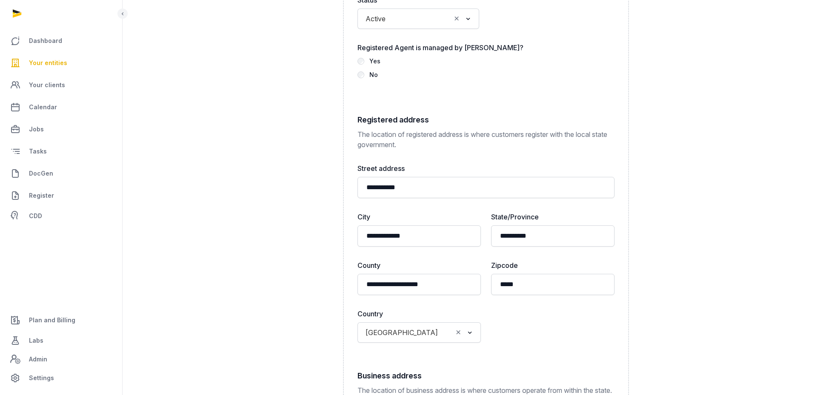
scroll to position [2278, 0]
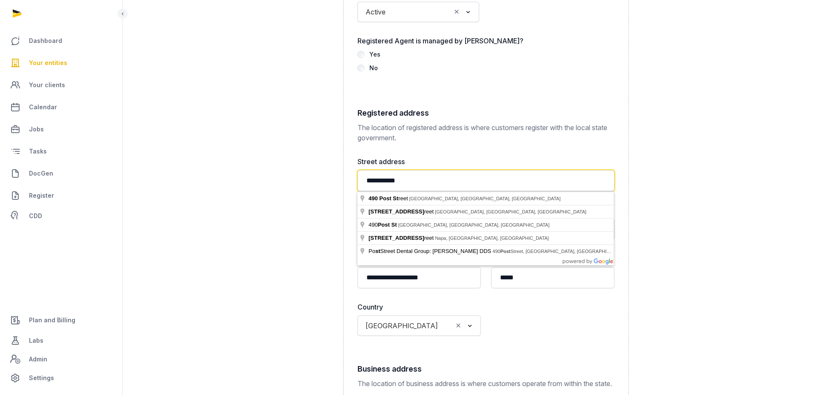
click at [429, 182] on input "**********" at bounding box center [486, 180] width 257 height 21
type input "**********"
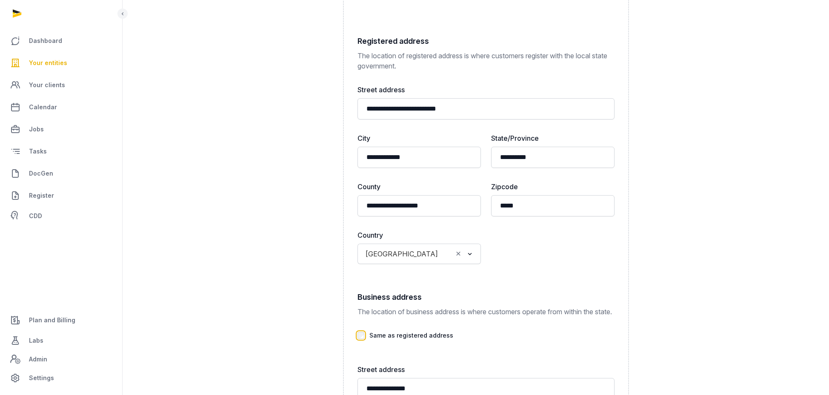
scroll to position [2339, 0]
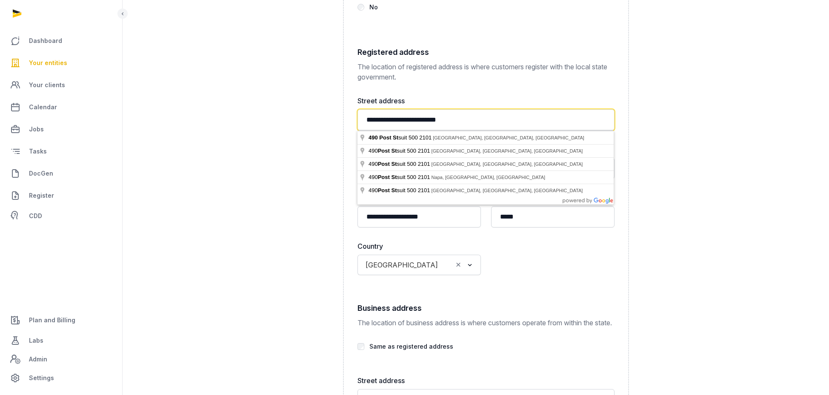
drag, startPoint x: 467, startPoint y: 119, endPoint x: 327, endPoint y: 119, distance: 140.0
click at [327, 119] on div "**********" at bounding box center [475, 233] width 545 height 1436
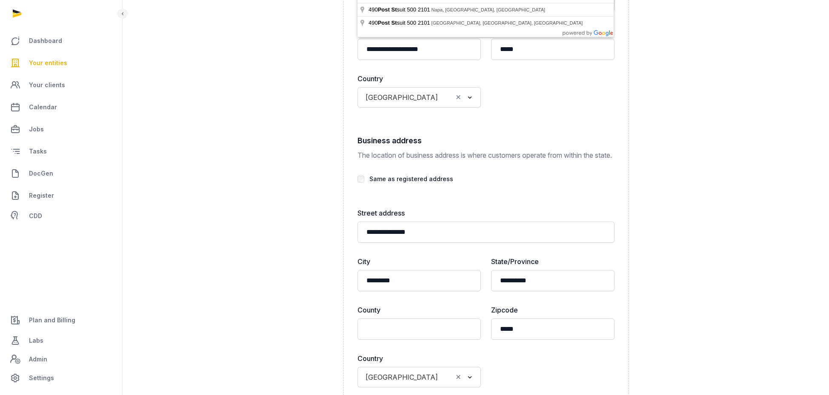
scroll to position [2511, 0]
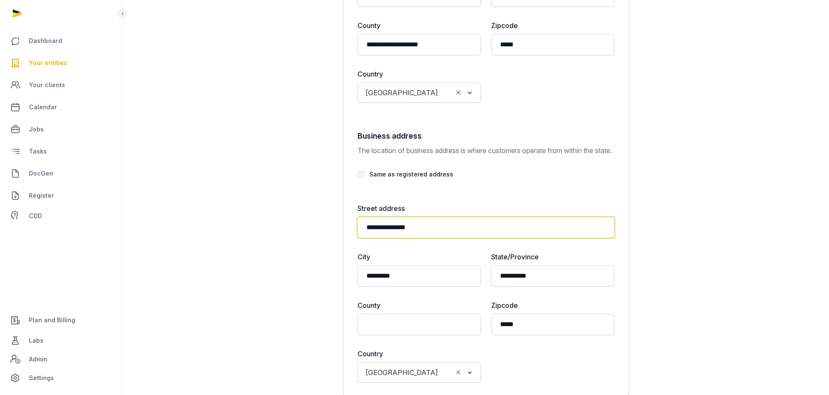
drag, startPoint x: 435, startPoint y: 236, endPoint x: 291, endPoint y: 229, distance: 144.5
click at [291, 229] on div "**********" at bounding box center [475, 61] width 545 height 1436
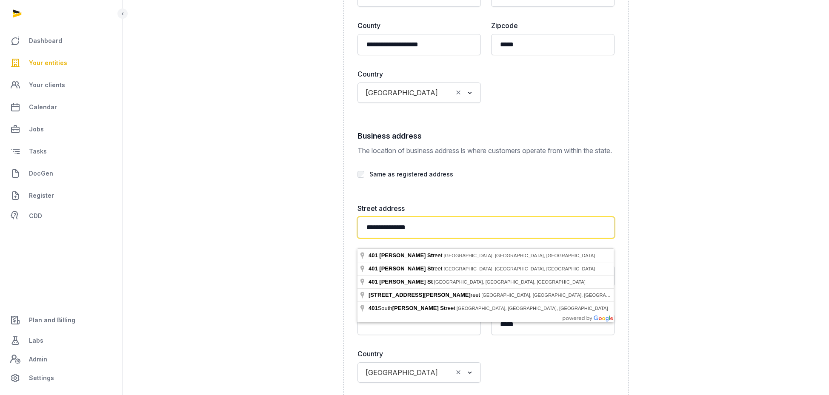
paste input "**********"
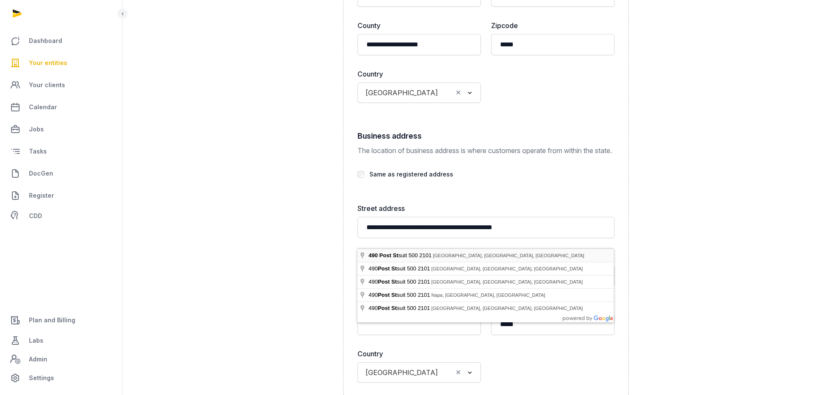
type input "**********"
type input "*****"
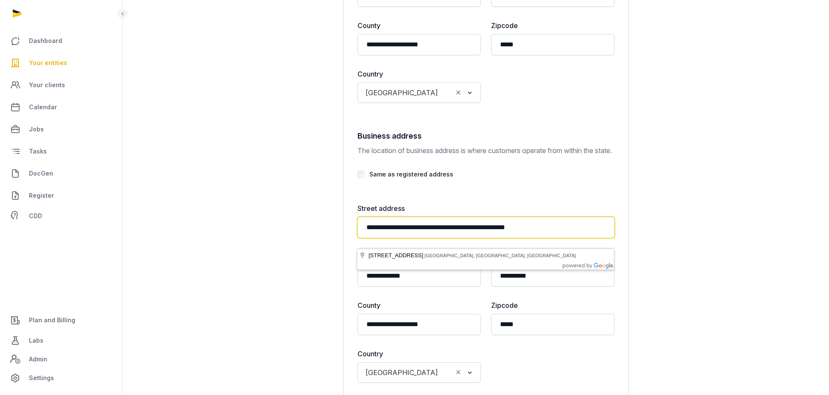
drag, startPoint x: 452, startPoint y: 239, endPoint x: 341, endPoint y: 236, distance: 111.6
click at [341, 236] on div "**********" at bounding box center [475, 61] width 545 height 1436
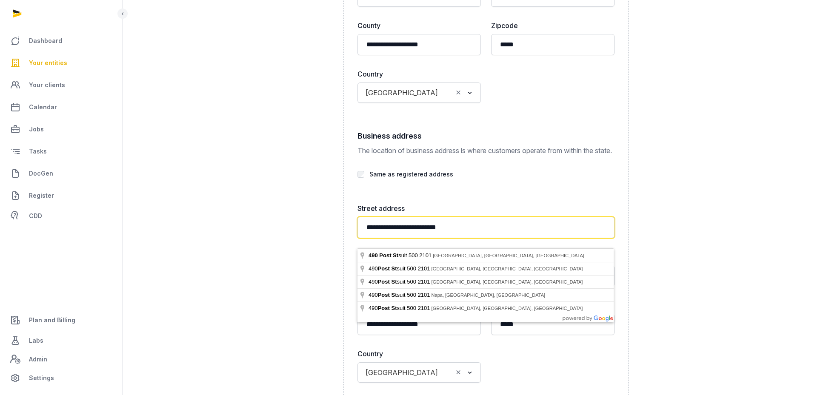
type input "**********"
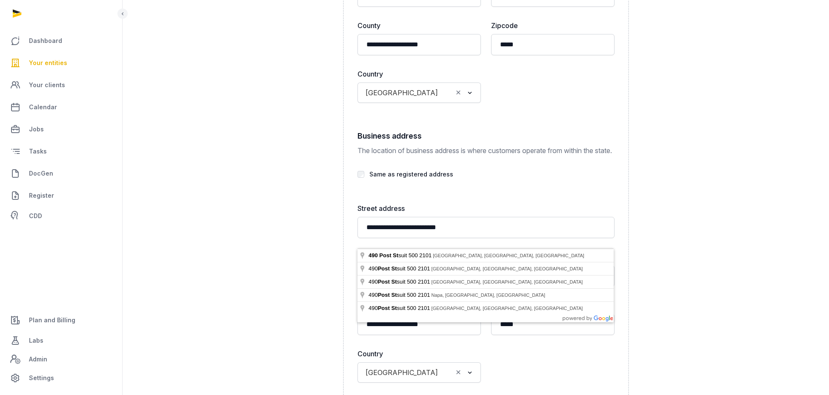
click at [542, 203] on div "**********" at bounding box center [486, 26] width 257 height 1296
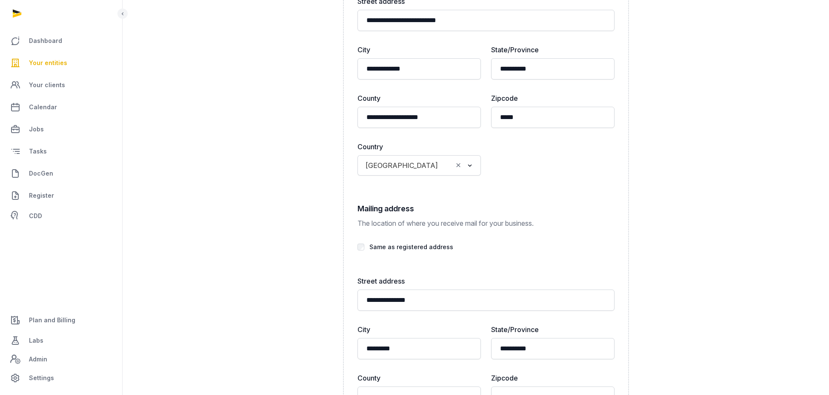
scroll to position [2737, 0]
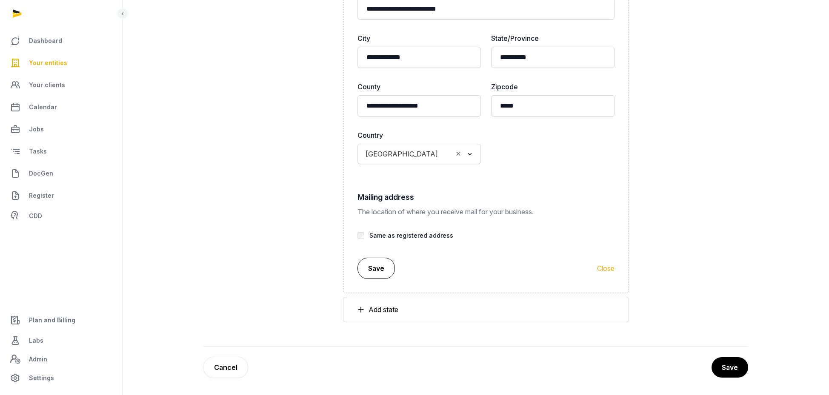
click at [381, 268] on button "Save" at bounding box center [376, 268] width 37 height 21
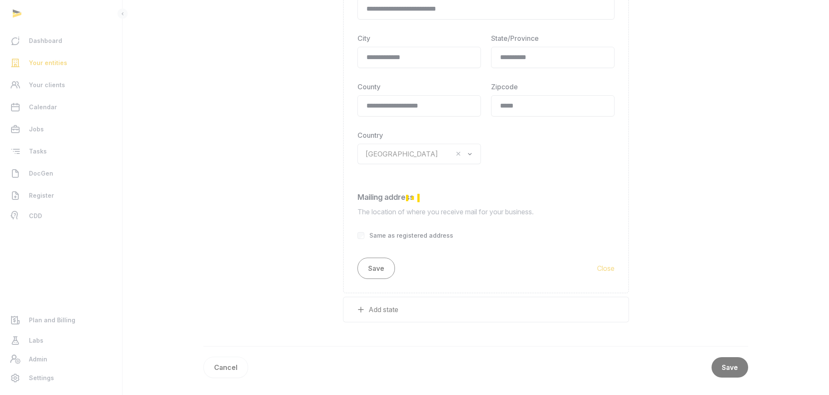
scroll to position [1655, 0]
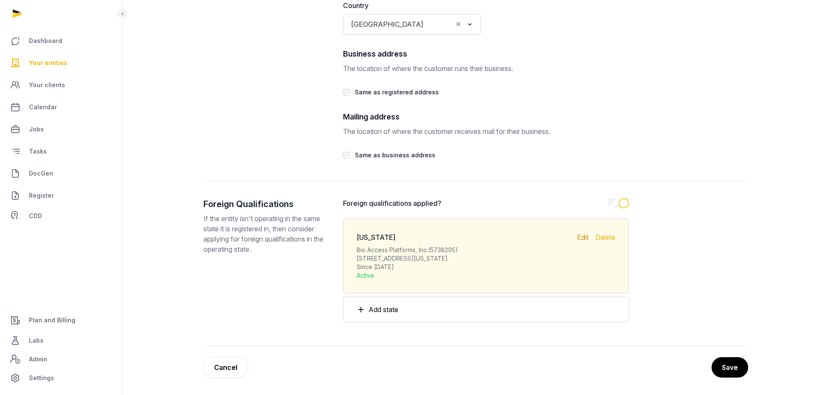
click at [581, 235] on div "Edit" at bounding box center [582, 256] width 11 height 48
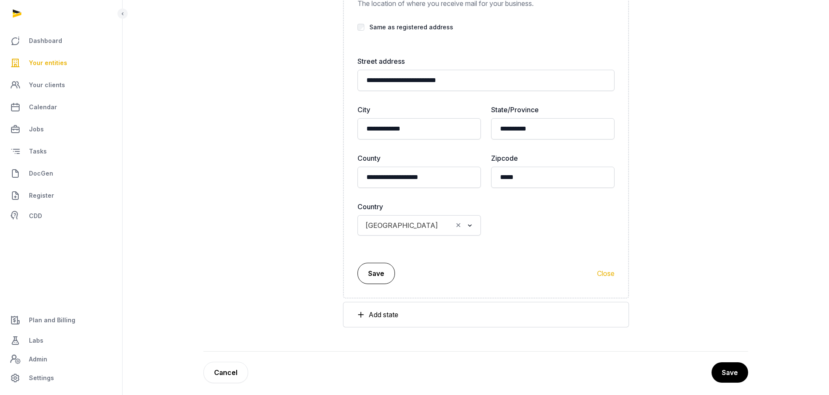
click at [378, 283] on button "Save" at bounding box center [376, 273] width 37 height 21
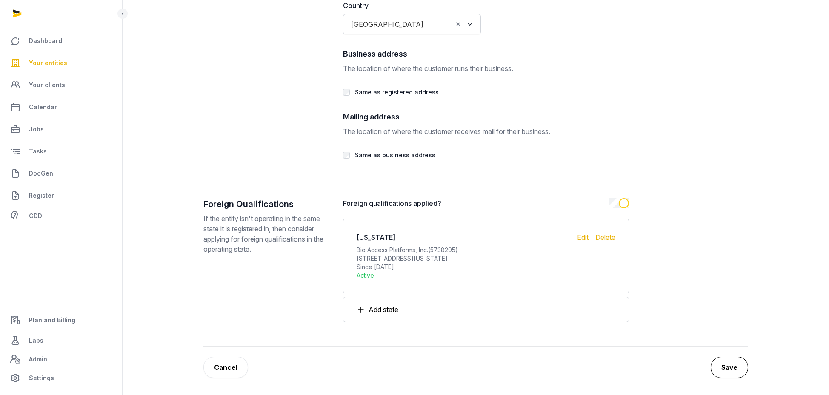
click at [731, 365] on button "Save" at bounding box center [729, 367] width 37 height 21
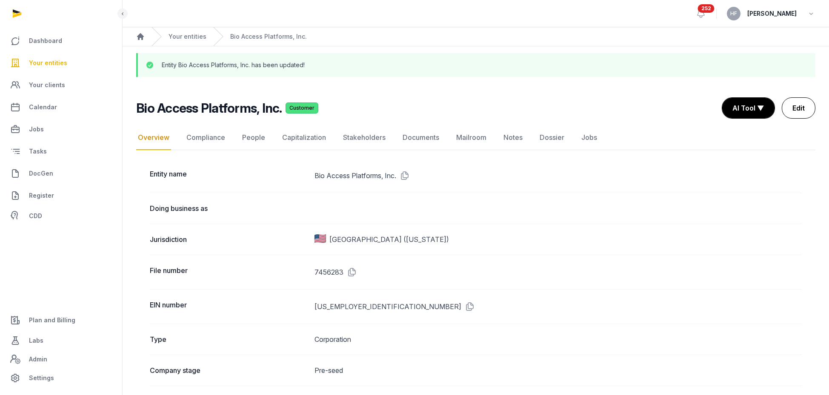
click at [805, 109] on link "Edit" at bounding box center [799, 107] width 34 height 21
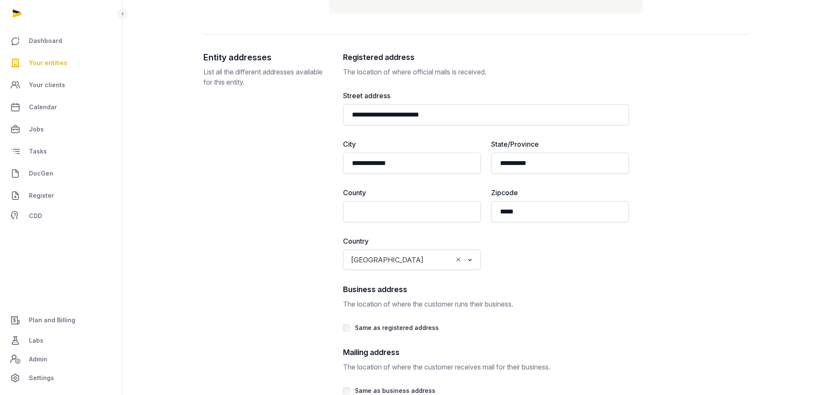
scroll to position [1655, 0]
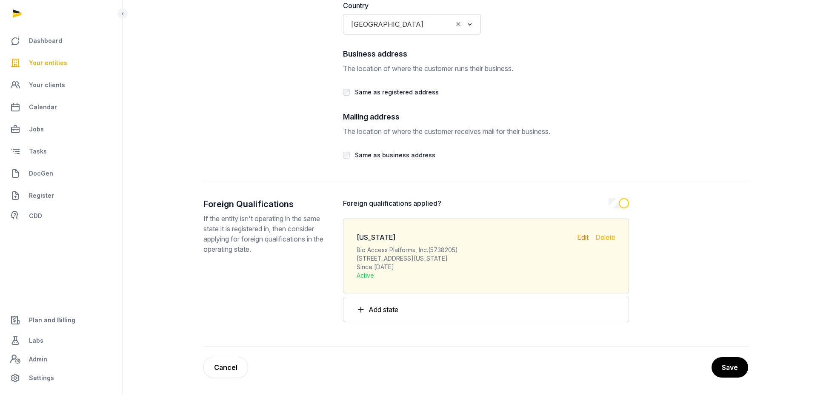
click at [580, 237] on div "Edit" at bounding box center [582, 256] width 11 height 48
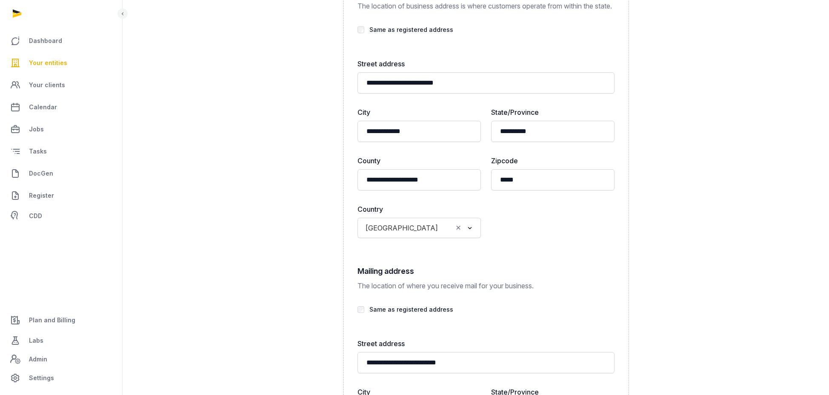
scroll to position [2905, 0]
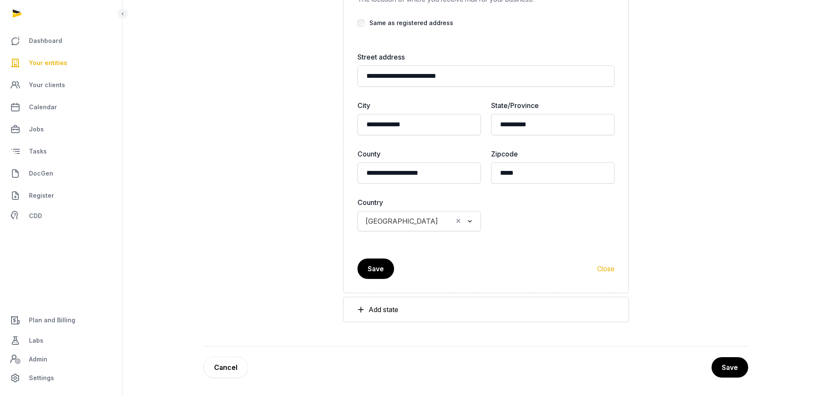
click at [381, 269] on button "Save" at bounding box center [376, 269] width 37 height 20
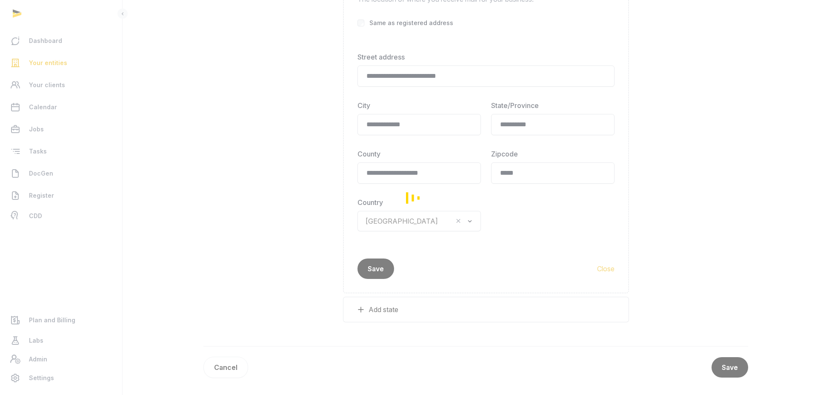
scroll to position [1655, 0]
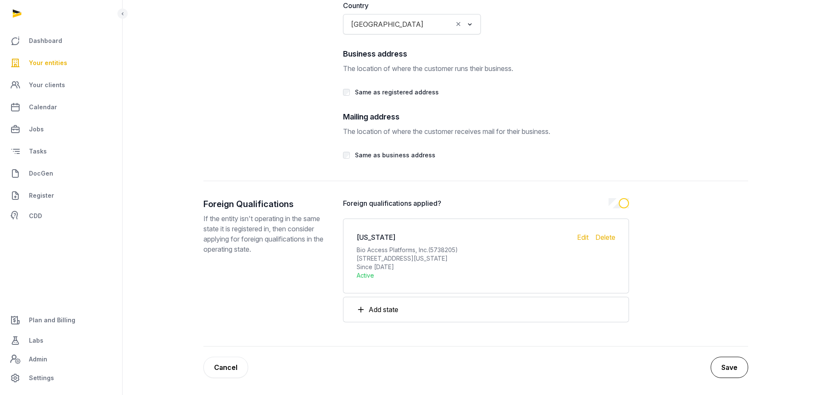
click at [724, 367] on button "Save" at bounding box center [729, 367] width 37 height 21
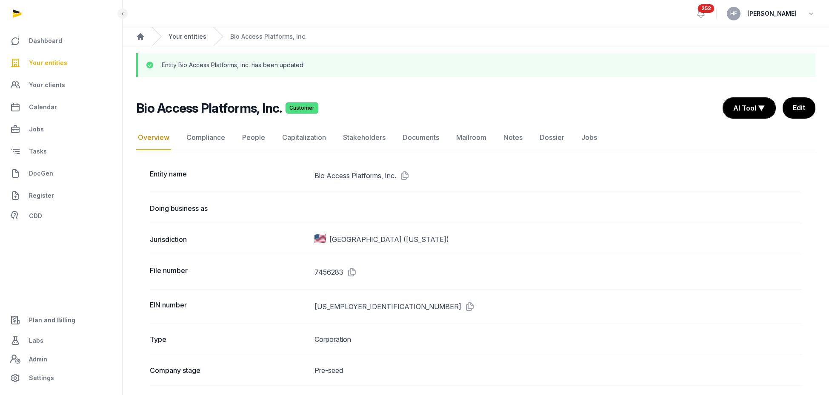
click at [193, 37] on link "Your entities" at bounding box center [188, 36] width 38 height 9
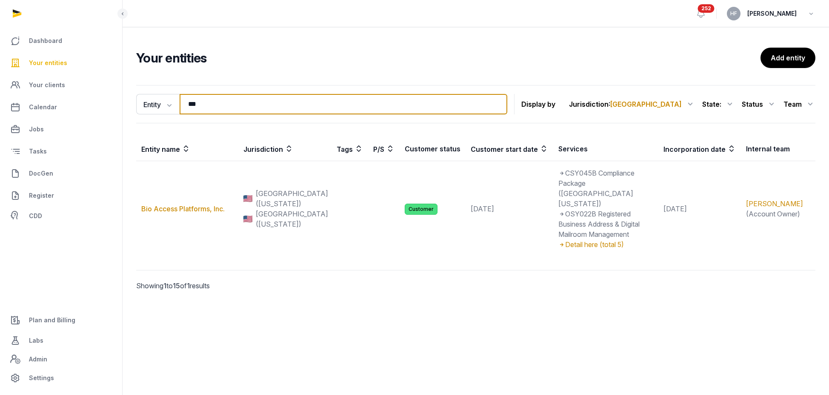
drag, startPoint x: 223, startPoint y: 111, endPoint x: 121, endPoint y: 105, distance: 101.5
click at [128, 105] on div "Entity Entity People Tags Services *** Search Display by Jurisdiction : USA All…" at bounding box center [476, 200] width 707 height 237
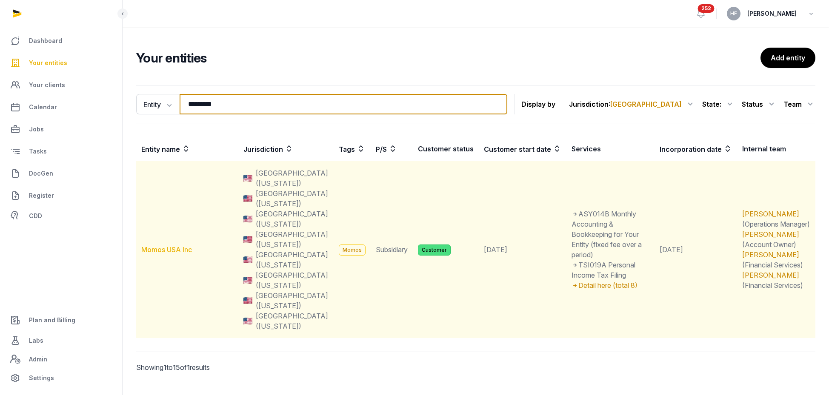
type input "*********"
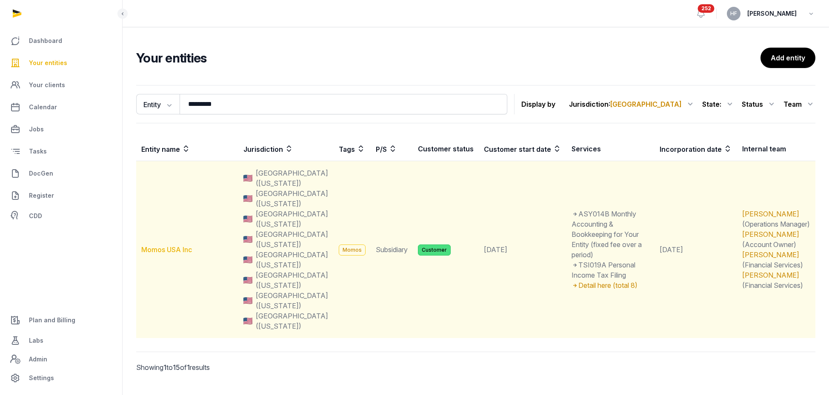
click at [183, 246] on link "Momos USA Inc" at bounding box center [166, 250] width 51 height 9
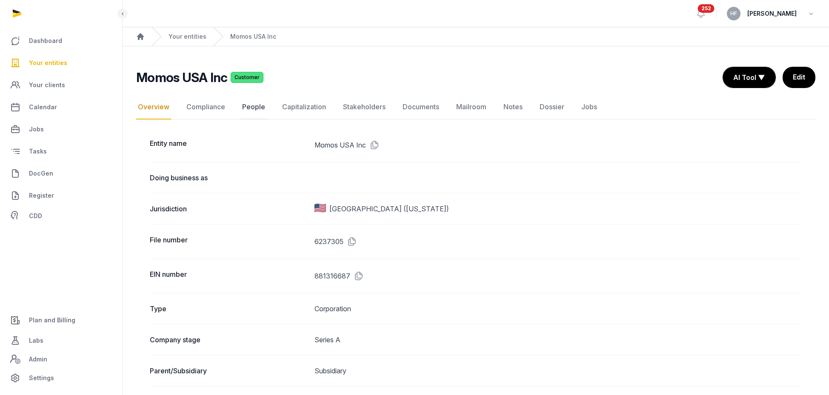
click at [256, 106] on link "People" at bounding box center [254, 107] width 26 height 25
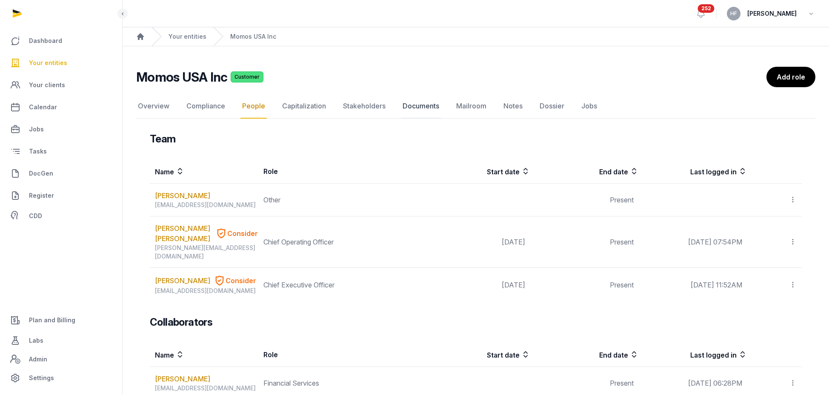
click at [425, 109] on link "Documents" at bounding box center [421, 106] width 40 height 25
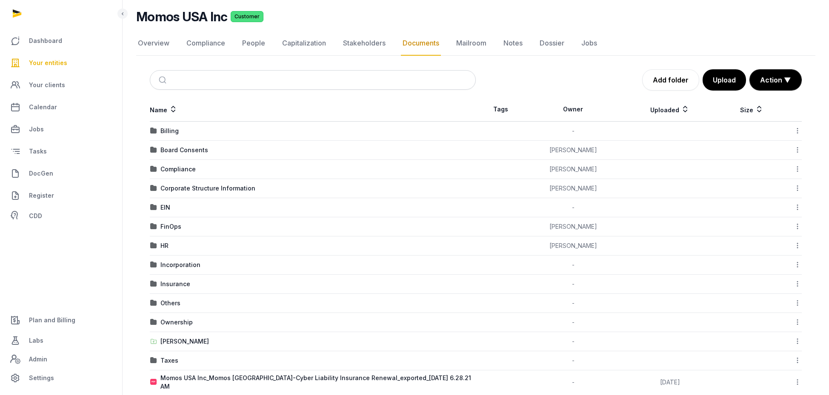
scroll to position [63, 0]
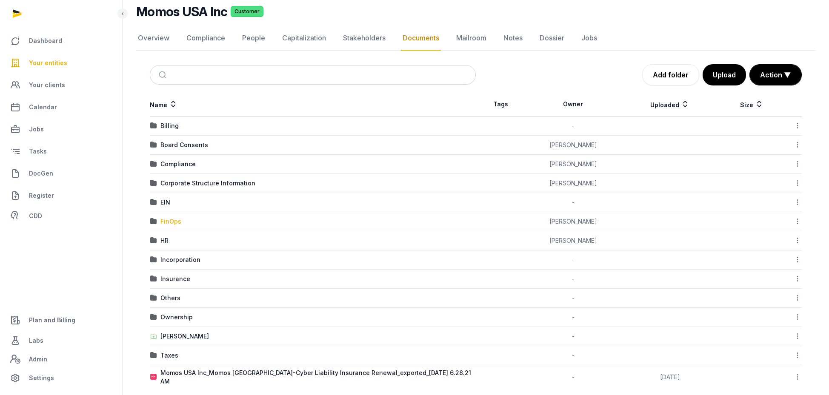
click at [170, 220] on div "FinOps" at bounding box center [170, 222] width 21 height 9
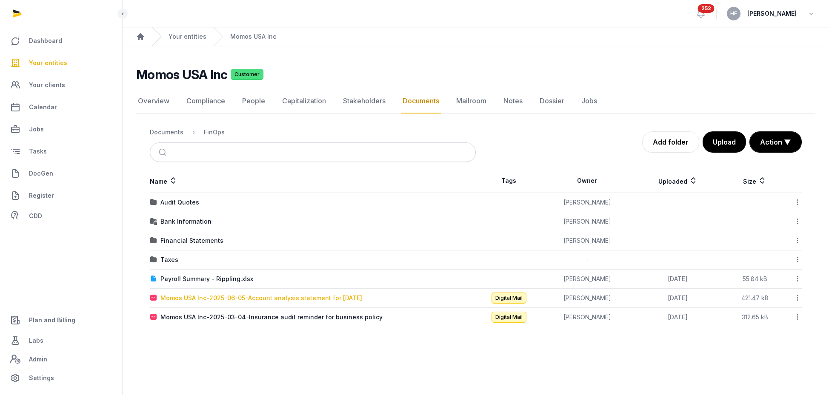
scroll to position [0, 0]
click at [199, 241] on div "Financial Statements" at bounding box center [191, 241] width 63 height 9
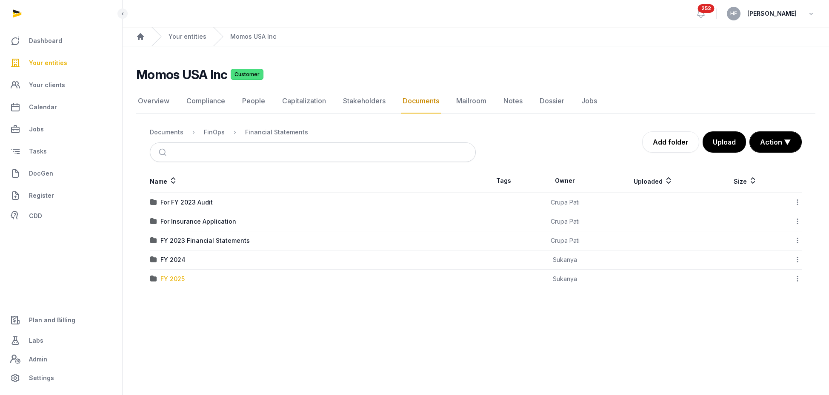
click at [179, 278] on div "FY 2025" at bounding box center [172, 279] width 24 height 9
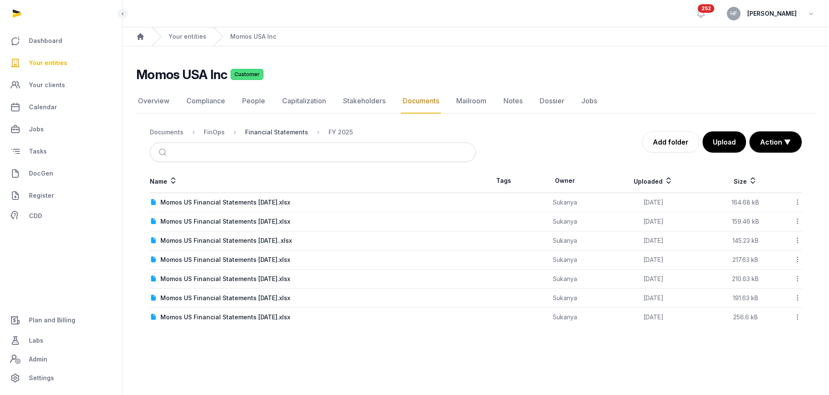
click at [273, 133] on div "Financial Statements" at bounding box center [276, 132] width 63 height 9
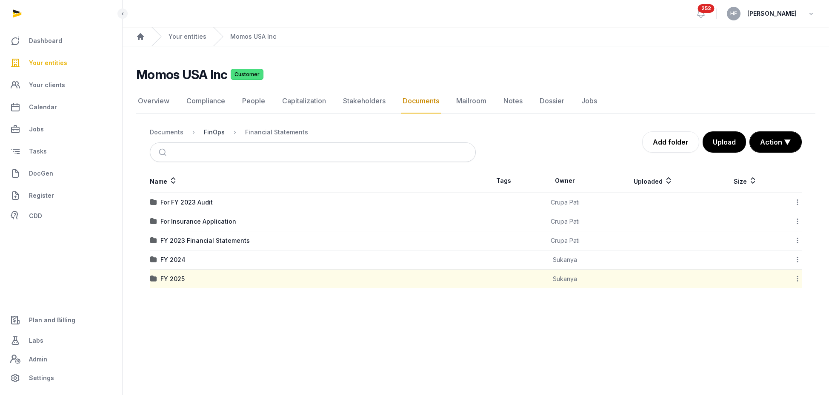
click at [220, 132] on div "FinOps" at bounding box center [214, 132] width 21 height 9
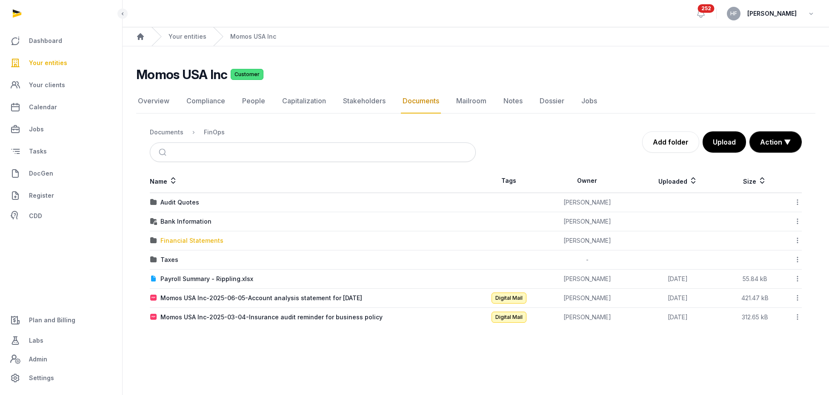
click at [201, 244] on div "Financial Statements" at bounding box center [191, 241] width 63 height 9
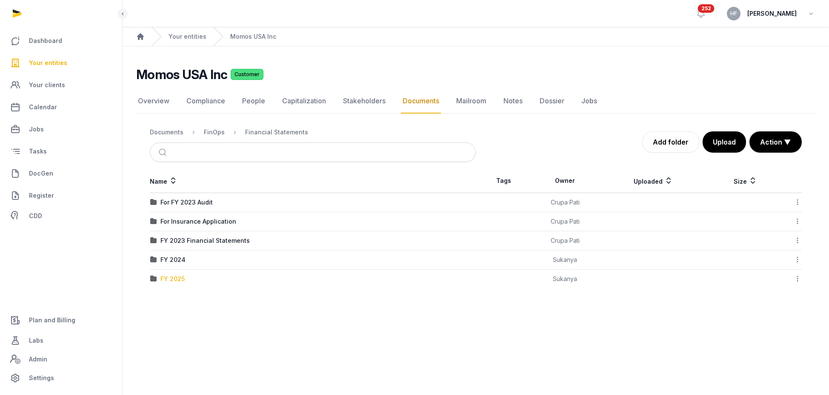
click at [183, 278] on div "FY 2025" at bounding box center [172, 279] width 24 height 9
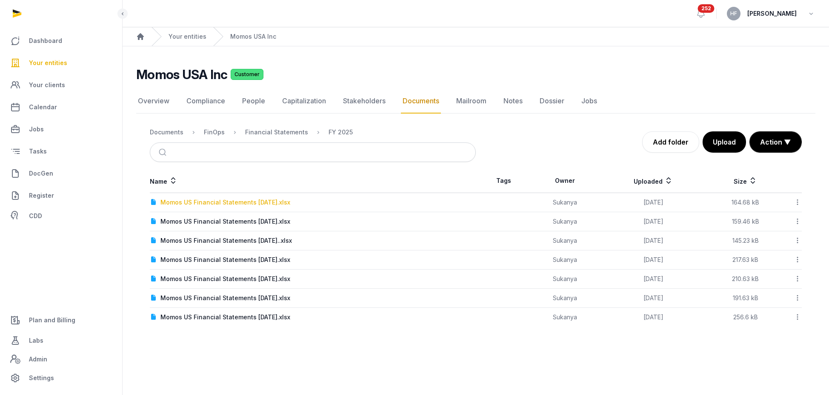
click at [273, 204] on div "Momos US Financial Statements July 2025.xlsx" at bounding box center [225, 202] width 130 height 9
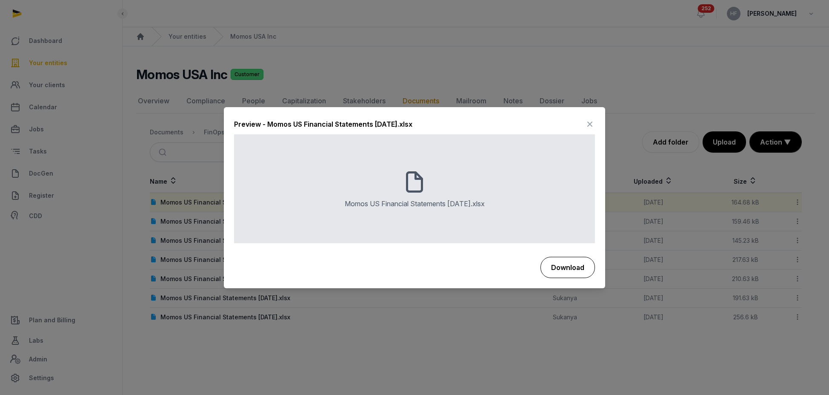
click at [564, 269] on button "Download" at bounding box center [568, 267] width 54 height 21
click at [590, 125] on icon at bounding box center [590, 125] width 10 height 14
click at [590, 125] on div "Documents FinOps Financial Statements FY 2025 Add folder Upload Action ▼ Start …" at bounding box center [476, 142] width 652 height 40
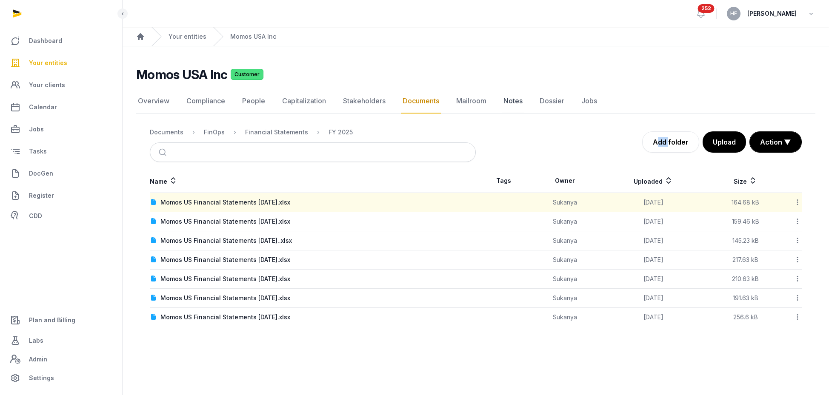
click at [509, 101] on link "Notes" at bounding box center [513, 101] width 23 height 25
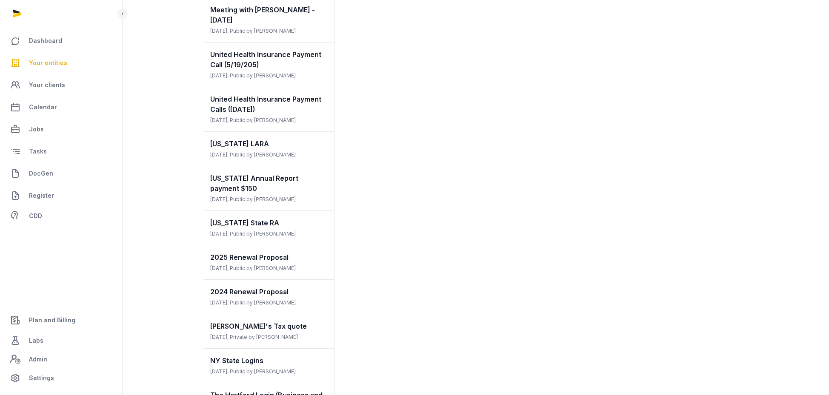
scroll to position [318, 0]
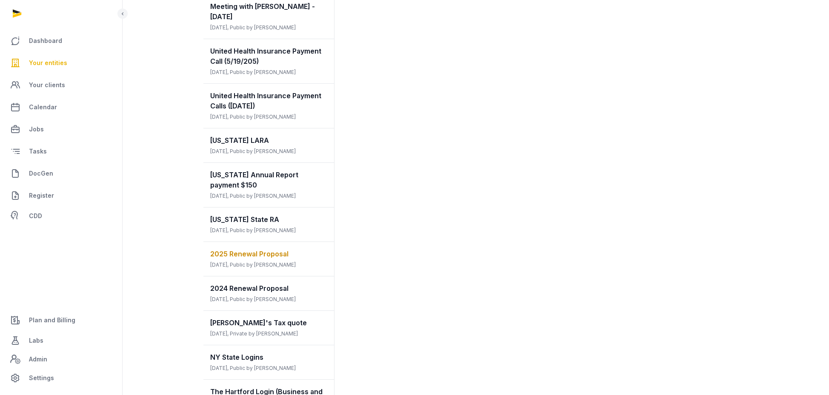
click at [269, 251] on span "2025 Renewal Proposal" at bounding box center [249, 254] width 78 height 9
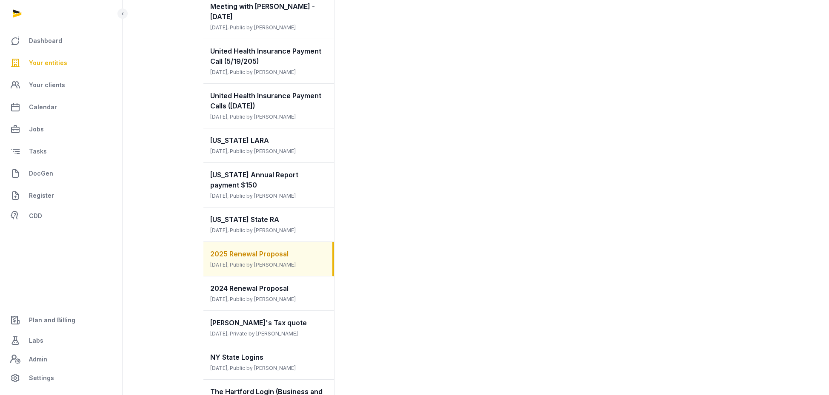
click at [269, 252] on span "2025 Renewal Proposal" at bounding box center [249, 254] width 78 height 9
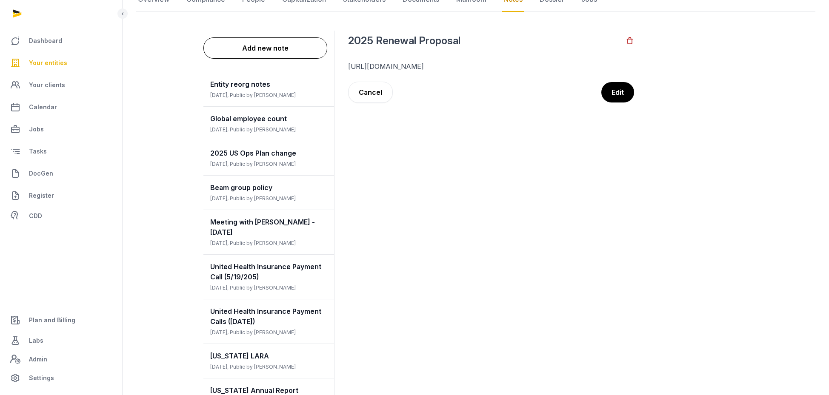
scroll to position [0, 0]
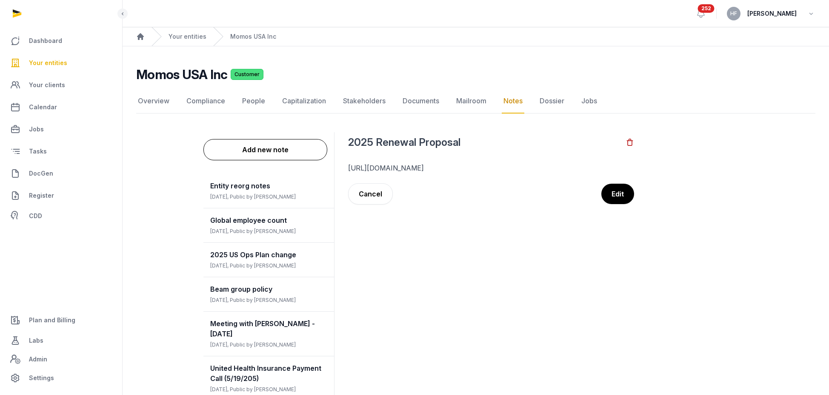
click at [450, 171] on p "https://histellar.notion.site/Service-Renewal-Proposal-FY2025-Merchant-Manageme…" at bounding box center [491, 168] width 286 height 10
drag, startPoint x: 546, startPoint y: 180, endPoint x: 341, endPoint y: 156, distance: 205.7
copy div "https://histellar.notion.site/Service-Renewal-Proposal-FY2025-Merchant-Manageme…"
click at [424, 102] on link "Documents" at bounding box center [421, 101] width 40 height 25
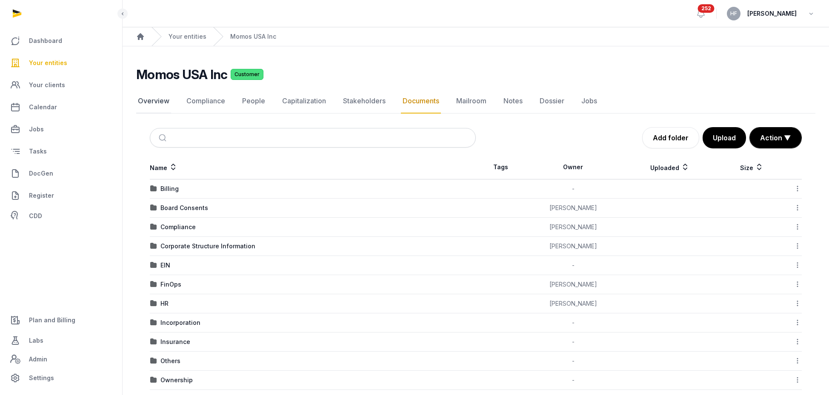
click at [158, 100] on link "Overview" at bounding box center [153, 101] width 35 height 25
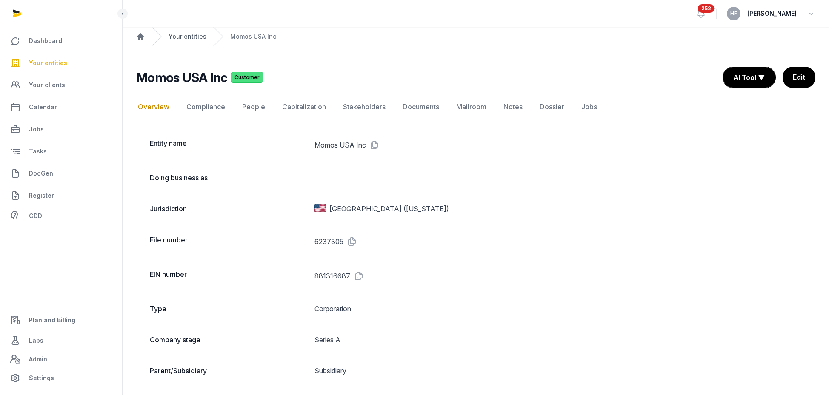
click at [194, 33] on link "Your entities" at bounding box center [188, 36] width 38 height 9
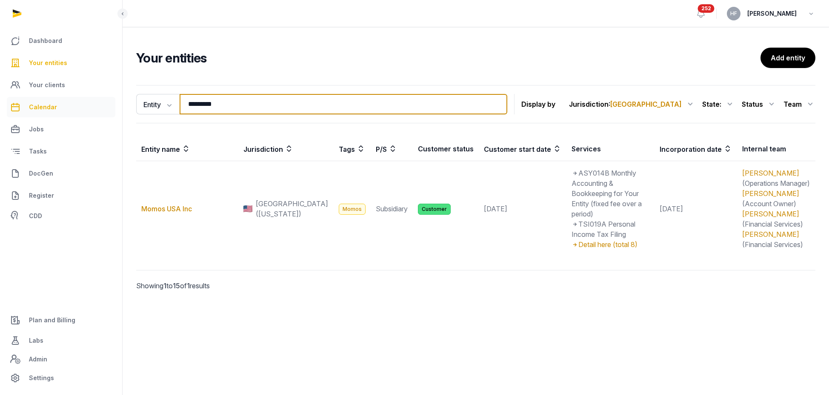
drag, startPoint x: 241, startPoint y: 107, endPoint x: 85, endPoint y: 104, distance: 155.8
click at [89, 104] on div "Dashboard Your entities Your clients Calendar Jobs Tasks DocGen Register CDD Pl…" at bounding box center [414, 197] width 829 height 395
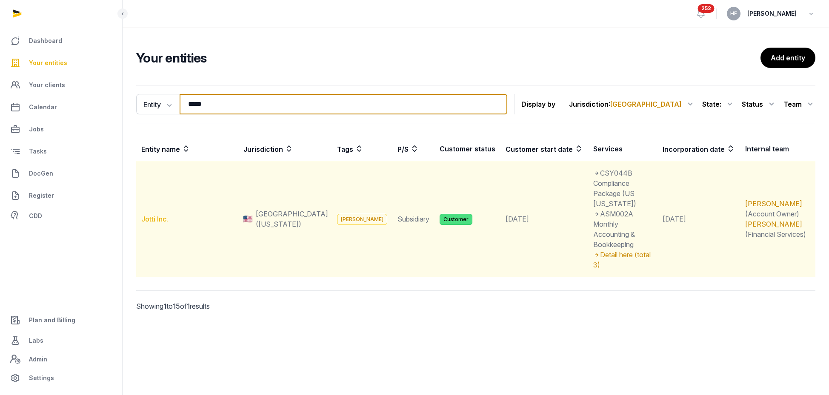
type input "*****"
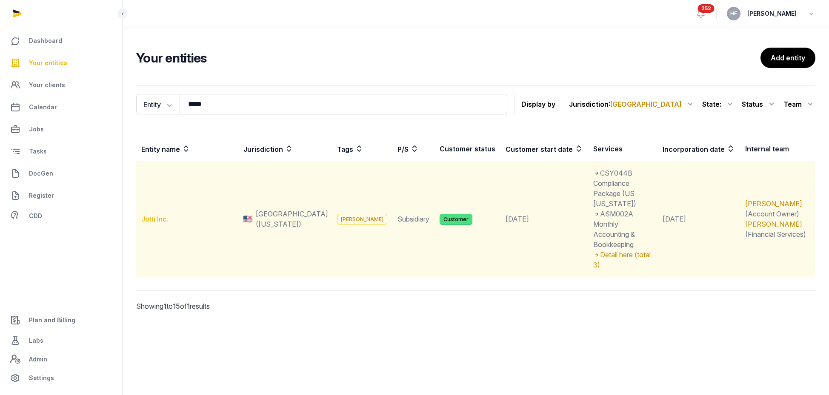
click at [161, 215] on link "Jotti Inc." at bounding box center [154, 219] width 27 height 9
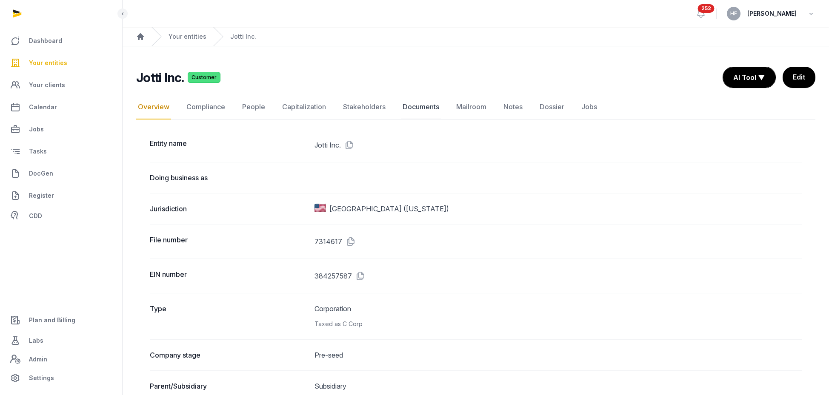
click at [416, 107] on link "Documents" at bounding box center [421, 107] width 40 height 25
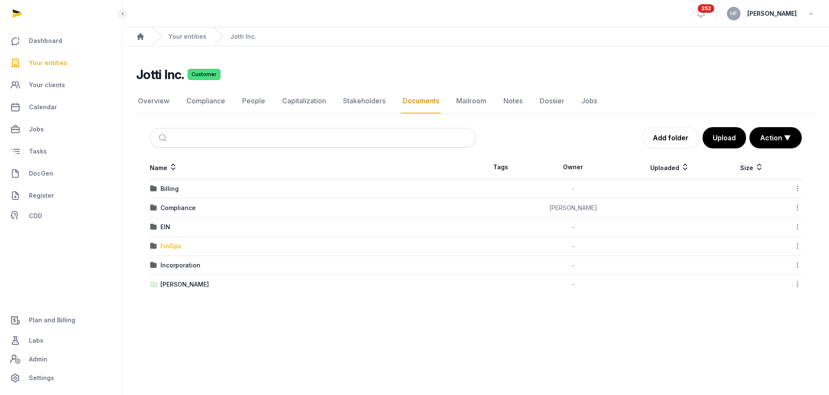
click at [172, 246] on div "FinOps" at bounding box center [170, 246] width 21 height 9
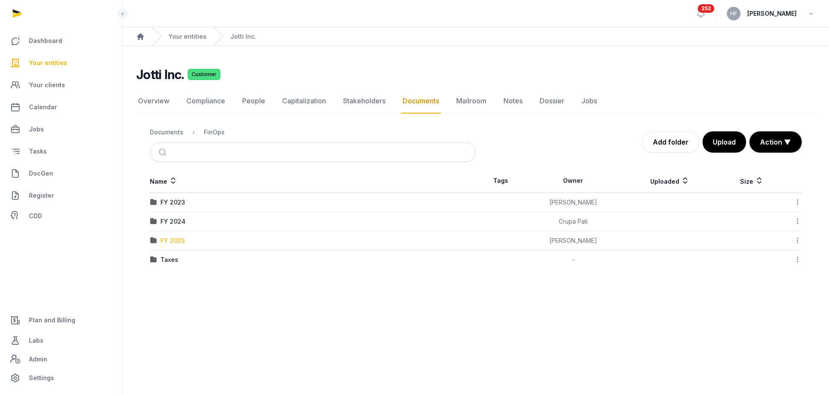
click at [177, 242] on div "FY 2025" at bounding box center [172, 241] width 24 height 9
click at [174, 321] on div "2025-7" at bounding box center [171, 317] width 22 height 9
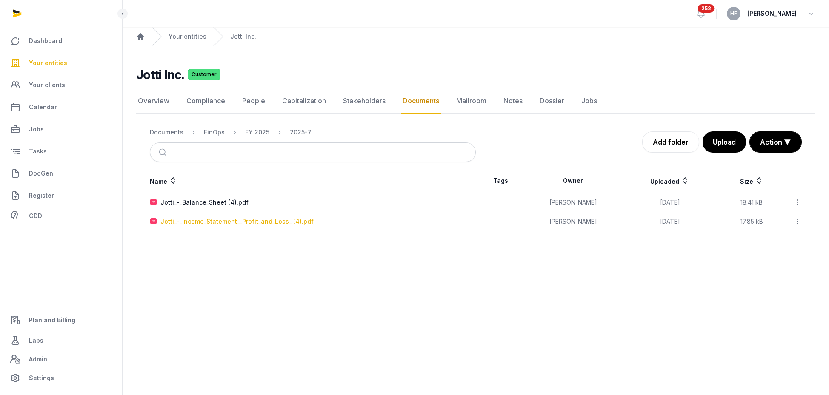
click at [250, 221] on div "Jotti_-_Income_Statement__Profit_and_Loss_ (4).pdf" at bounding box center [236, 222] width 153 height 9
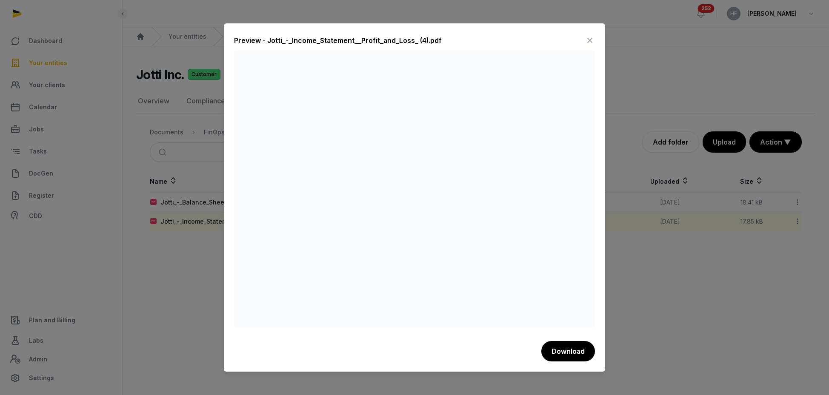
click at [590, 36] on icon at bounding box center [590, 41] width 10 height 14
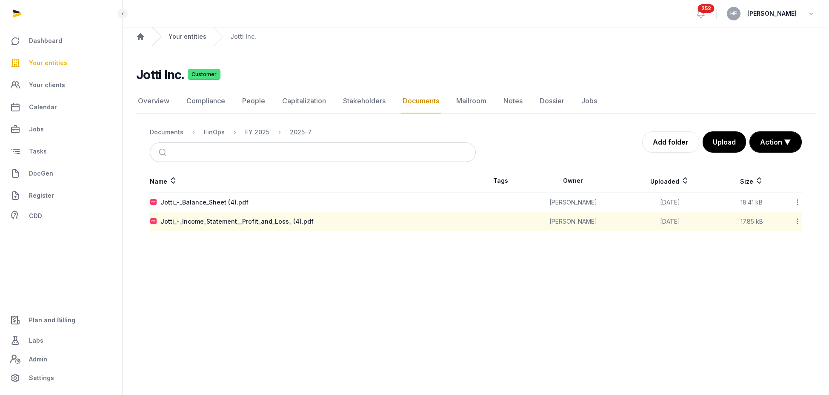
click at [191, 33] on link "Your entities" at bounding box center [188, 36] width 38 height 9
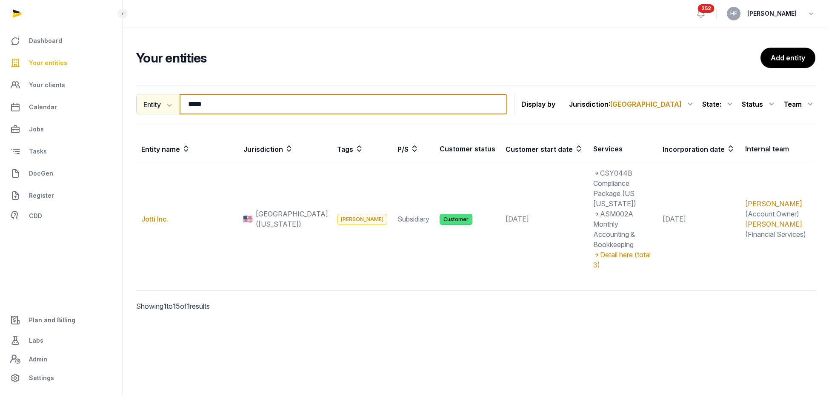
drag, startPoint x: 213, startPoint y: 106, endPoint x: 152, endPoint y: 104, distance: 61.3
click at [152, 104] on div "Entity Entity People Tags Services ***** Search" at bounding box center [321, 104] width 371 height 20
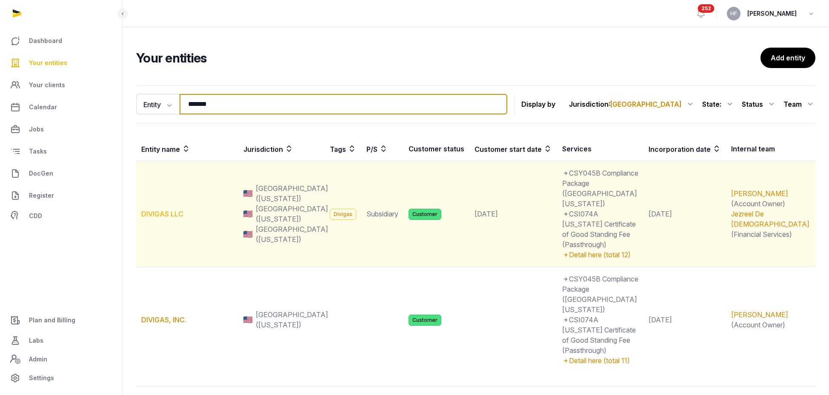
type input "*******"
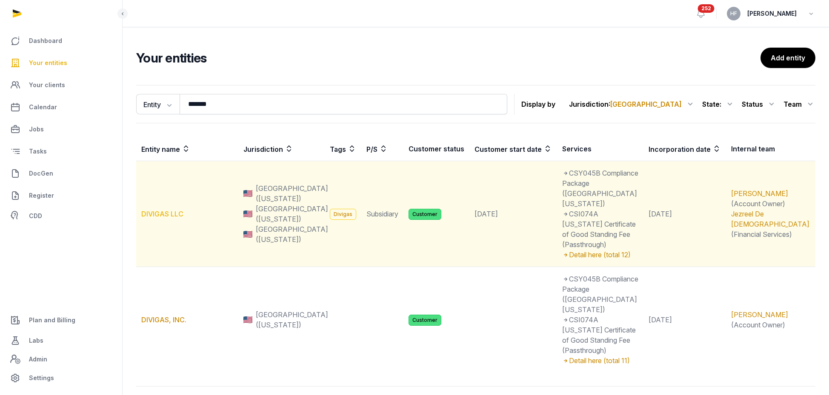
click at [176, 210] on link "DIVIGAS LLC" at bounding box center [162, 214] width 42 height 9
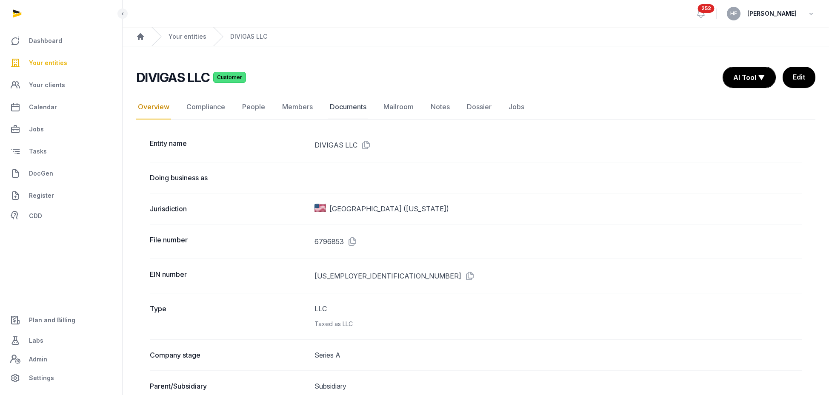
click at [349, 107] on link "Documents" at bounding box center [348, 107] width 40 height 25
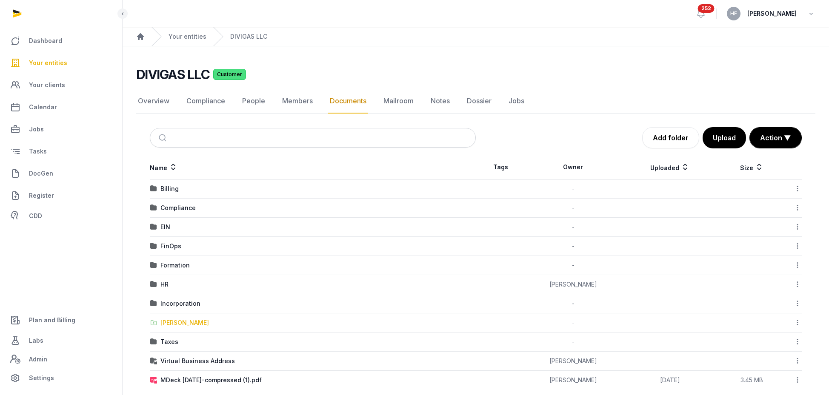
click at [195, 322] on div "Shared Folder" at bounding box center [184, 323] width 49 height 9
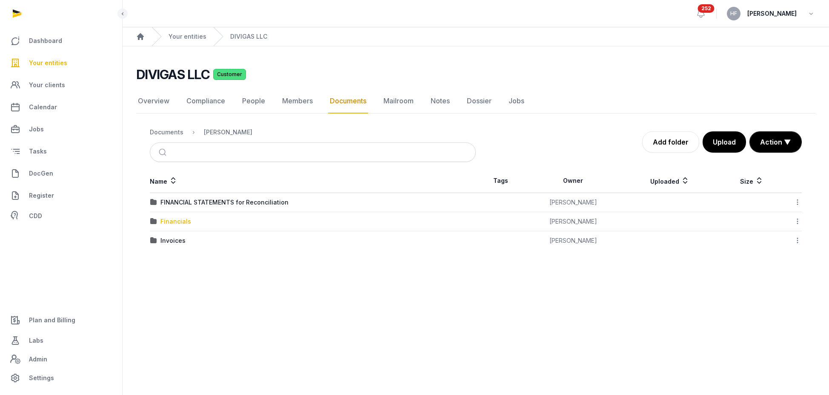
click at [180, 221] on div "Financials" at bounding box center [175, 222] width 31 height 9
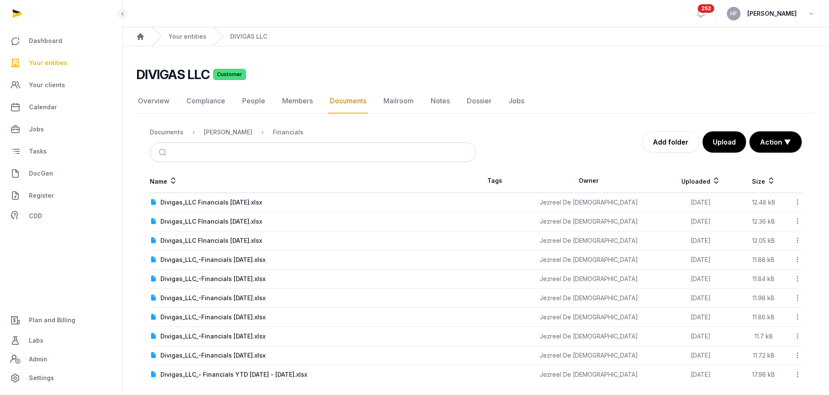
scroll to position [6, 0]
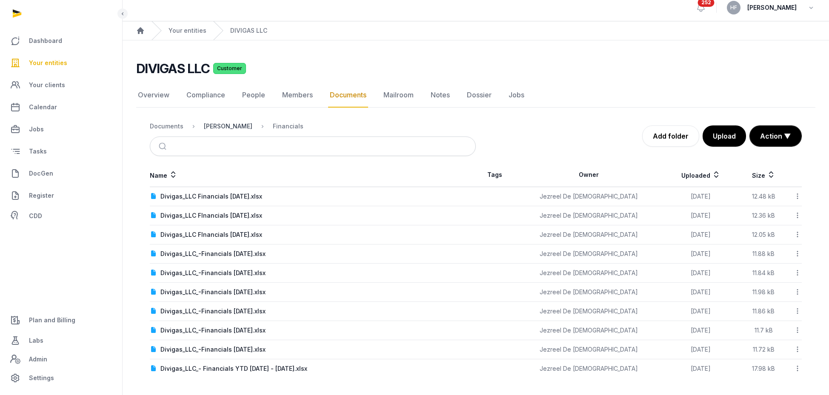
click at [228, 126] on div "Shared Folder" at bounding box center [228, 126] width 49 height 9
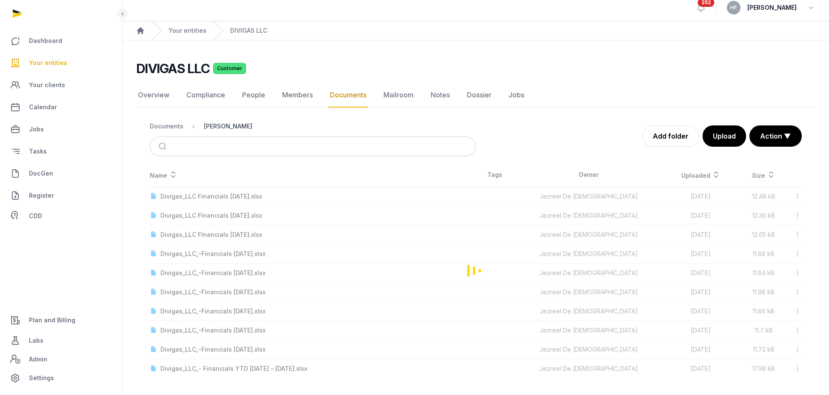
scroll to position [0, 0]
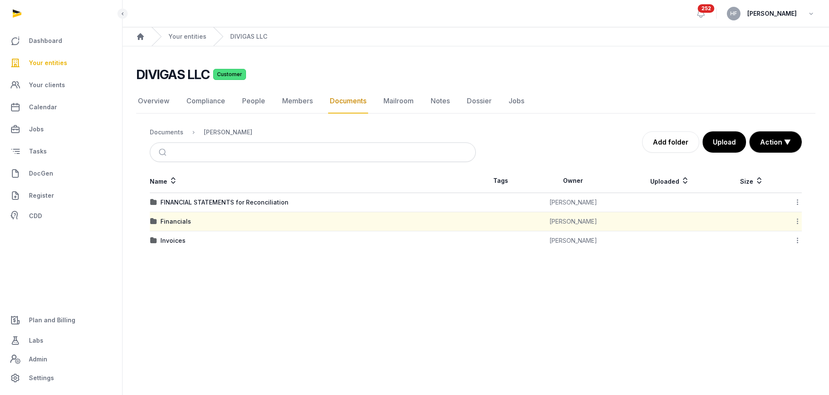
click at [176, 137] on ol "Documents Shared Folder" at bounding box center [201, 132] width 103 height 10
click at [172, 132] on div "Documents" at bounding box center [167, 132] width 34 height 9
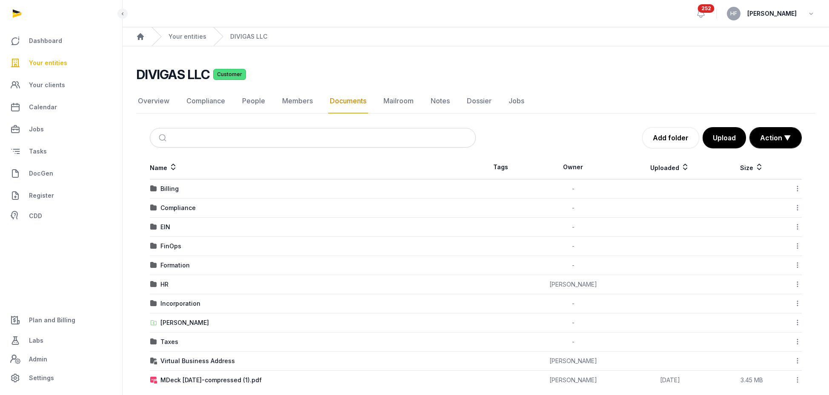
click at [178, 241] on td "FinOps" at bounding box center [313, 246] width 326 height 19
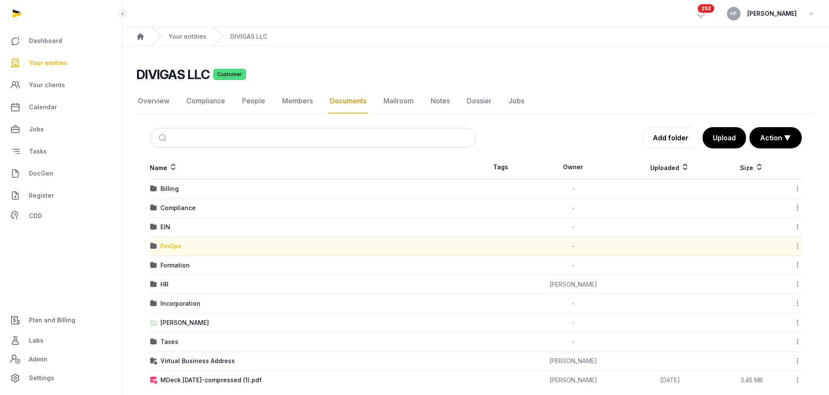
click at [178, 244] on div "FinOps" at bounding box center [170, 246] width 21 height 9
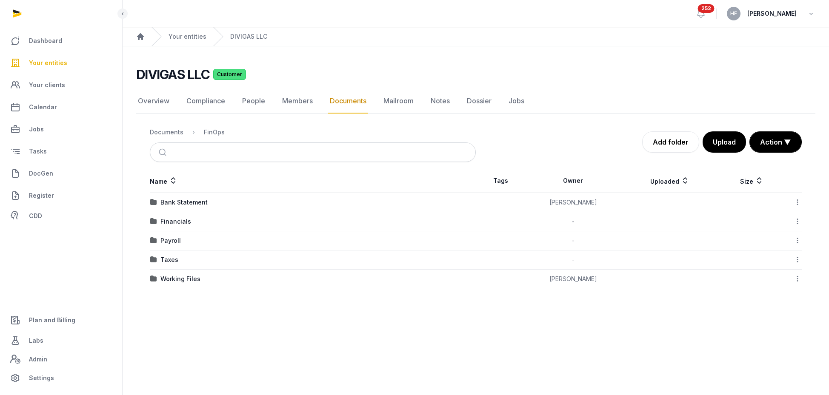
click at [186, 221] on div "Financials" at bounding box center [175, 222] width 31 height 9
click at [177, 243] on div "FY 2025" at bounding box center [172, 241] width 24 height 9
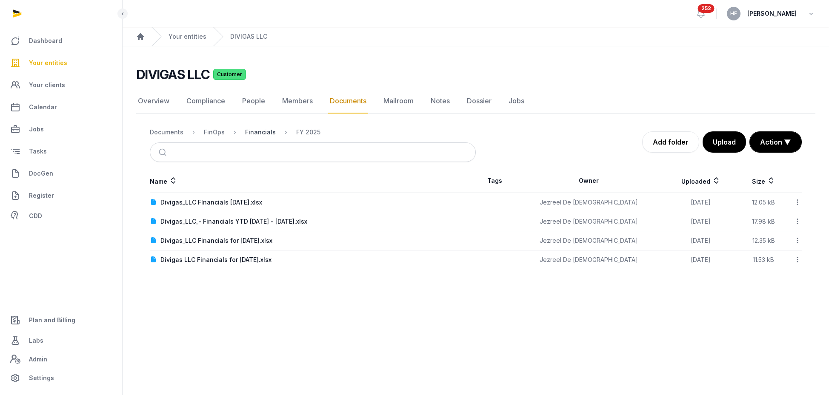
click at [257, 132] on div "Financials" at bounding box center [260, 132] width 31 height 9
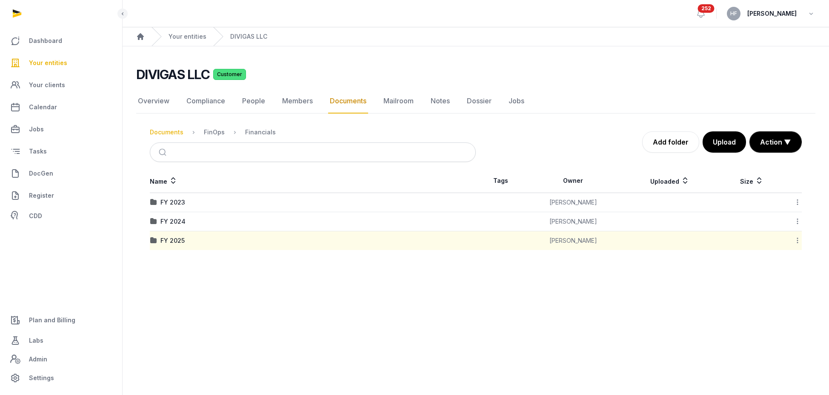
click at [164, 132] on div "Documents" at bounding box center [167, 132] width 34 height 9
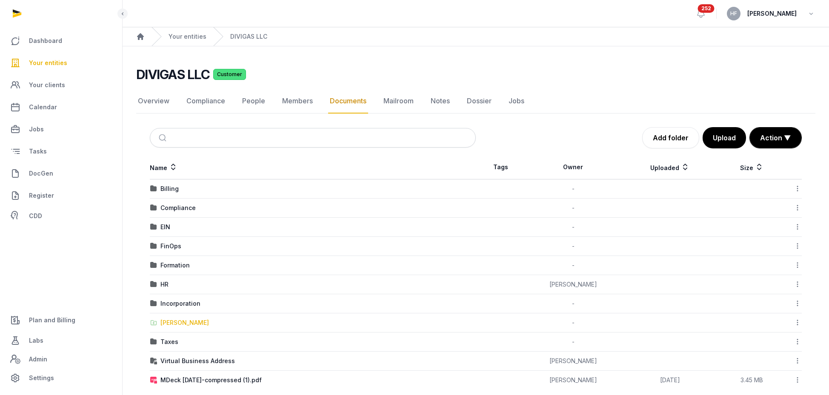
click at [190, 324] on div "Shared Folder" at bounding box center [184, 323] width 49 height 9
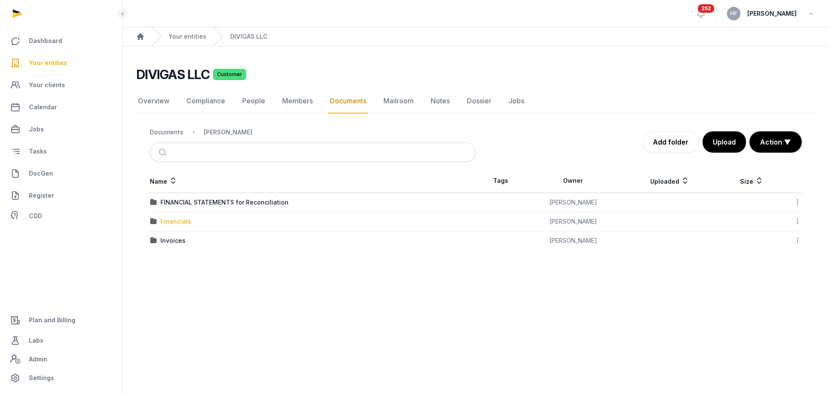
click at [178, 222] on div "Financials" at bounding box center [175, 222] width 31 height 9
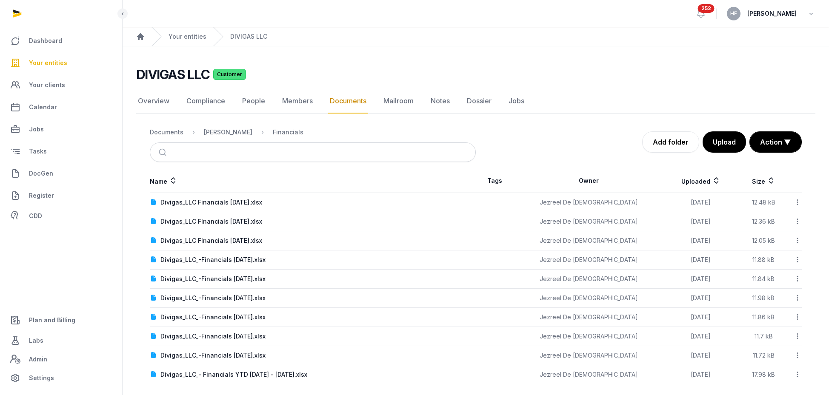
scroll to position [6, 0]
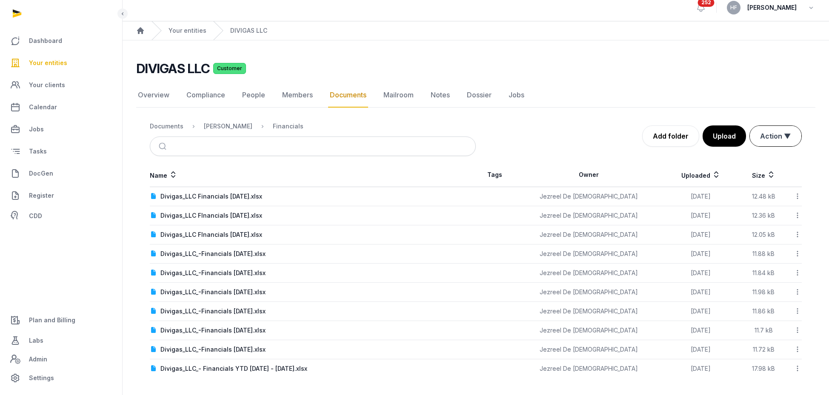
click at [787, 140] on button "Action ▼" at bounding box center [776, 136] width 52 height 20
click at [773, 163] on div "Start select" at bounding box center [768, 171] width 68 height 17
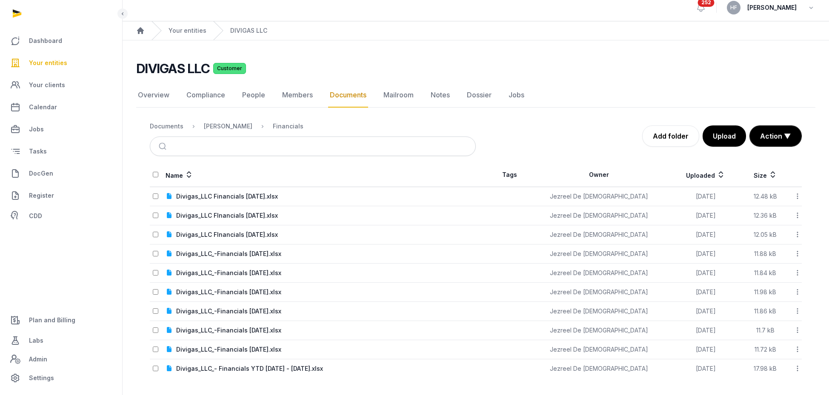
click at [160, 273] on td at bounding box center [158, 273] width 16 height 19
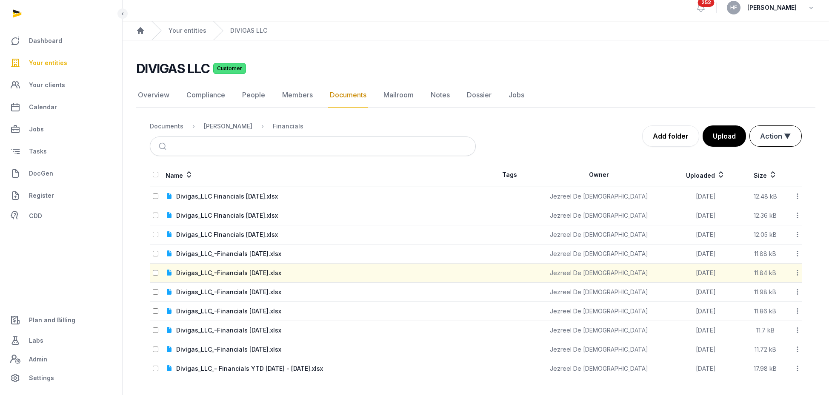
click at [783, 140] on button "Action ▼" at bounding box center [776, 136] width 52 height 20
click at [767, 180] on div "Move" at bounding box center [768, 188] width 68 height 17
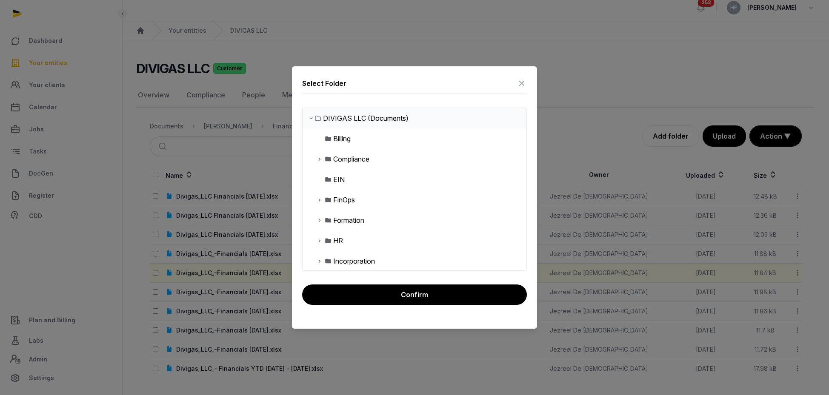
click at [345, 200] on div "FinOps" at bounding box center [344, 200] width 22 height 10
click at [321, 200] on icon at bounding box center [319, 200] width 7 height 10
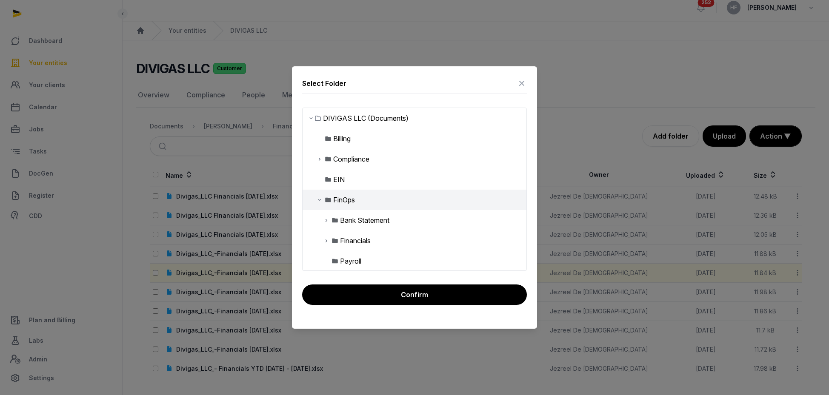
click at [357, 242] on div "Financials" at bounding box center [355, 241] width 31 height 10
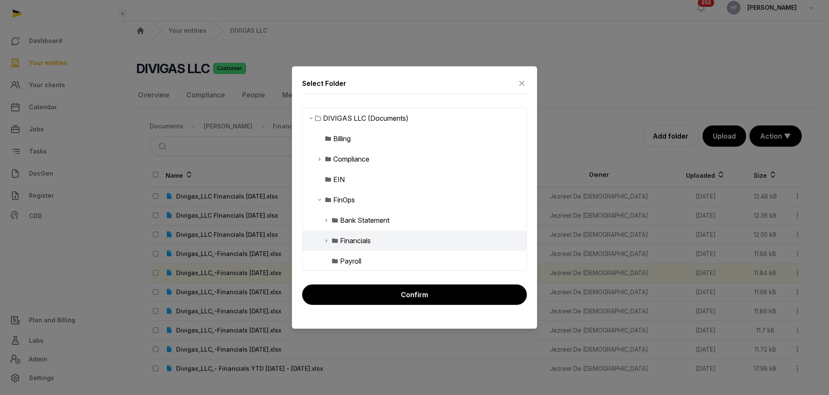
click at [327, 240] on icon at bounding box center [326, 241] width 7 height 10
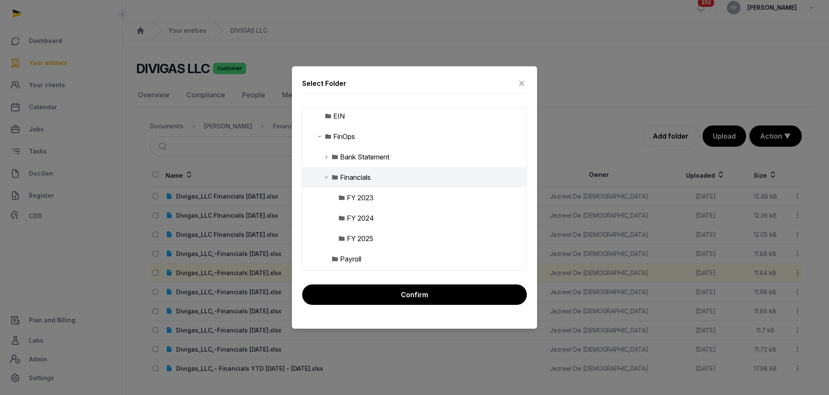
scroll to position [67, 0]
click at [363, 233] on div "FY 2025" at bounding box center [360, 235] width 26 height 10
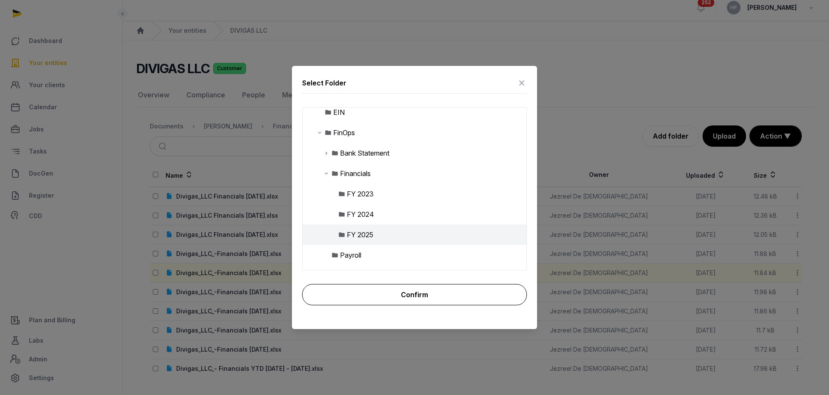
click at [407, 292] on button "Confirm" at bounding box center [414, 294] width 225 height 21
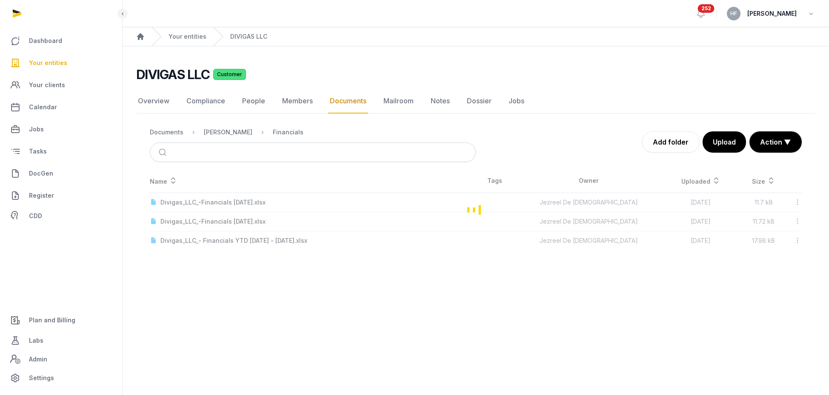
scroll to position [0, 0]
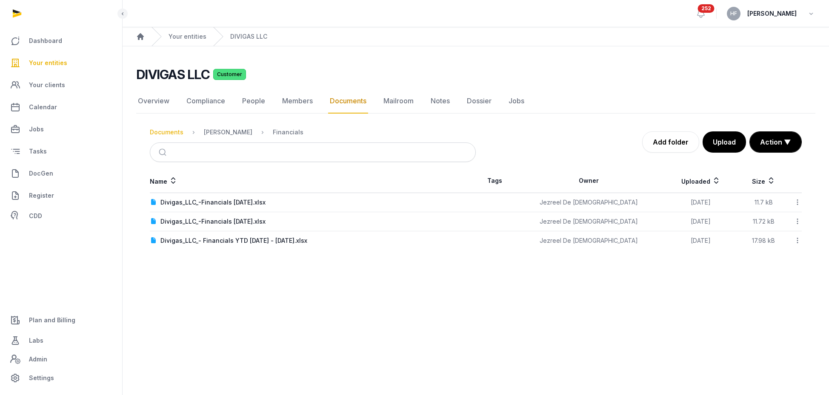
click at [167, 135] on div "Documents" at bounding box center [167, 132] width 34 height 9
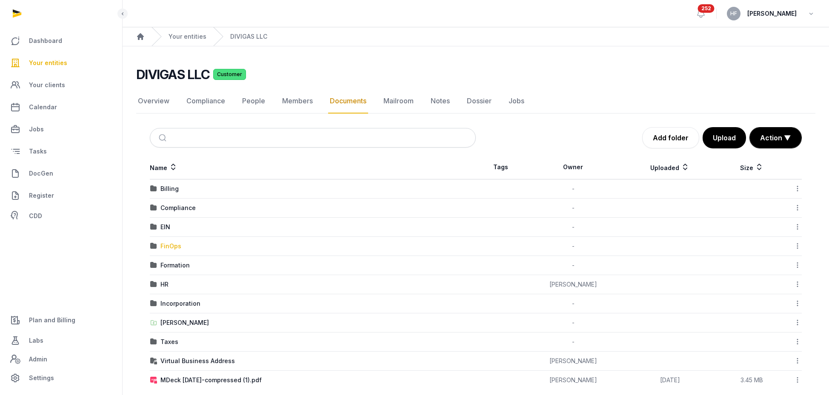
click at [175, 245] on div "FinOps" at bounding box center [170, 246] width 21 height 9
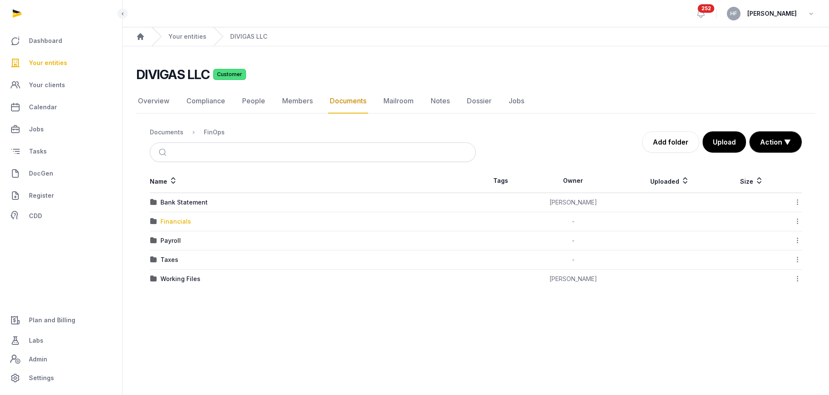
click at [184, 221] on div "Financials" at bounding box center [175, 222] width 31 height 9
click at [179, 242] on div "FY 2025" at bounding box center [172, 241] width 24 height 9
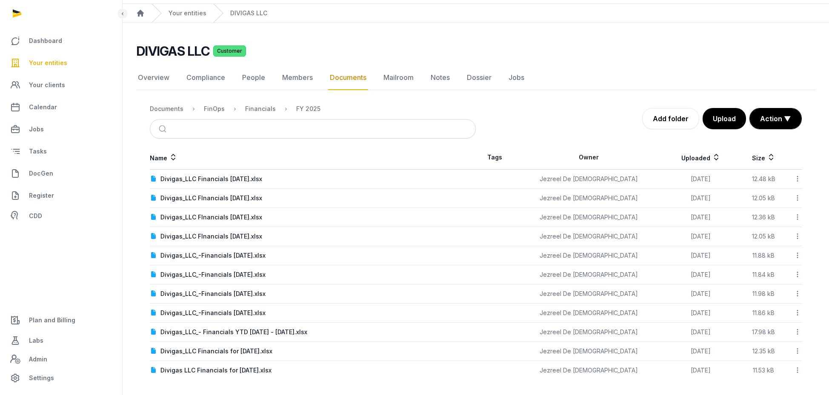
scroll to position [25, 0]
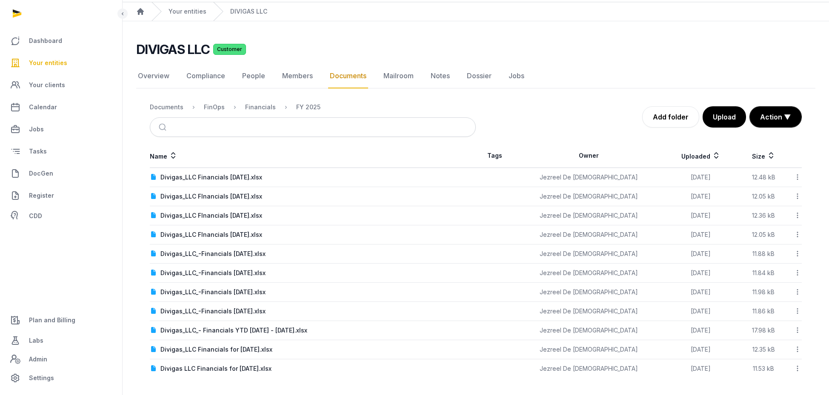
click at [798, 176] on icon at bounding box center [798, 177] width 8 height 9
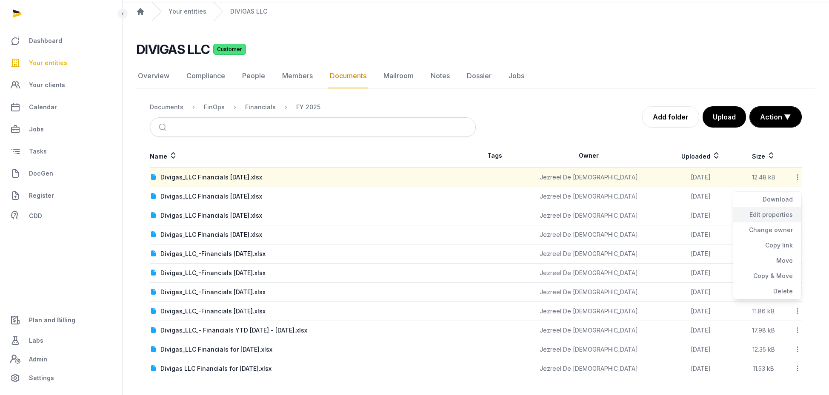
click at [773, 223] on div "Edit properties" at bounding box center [767, 230] width 68 height 15
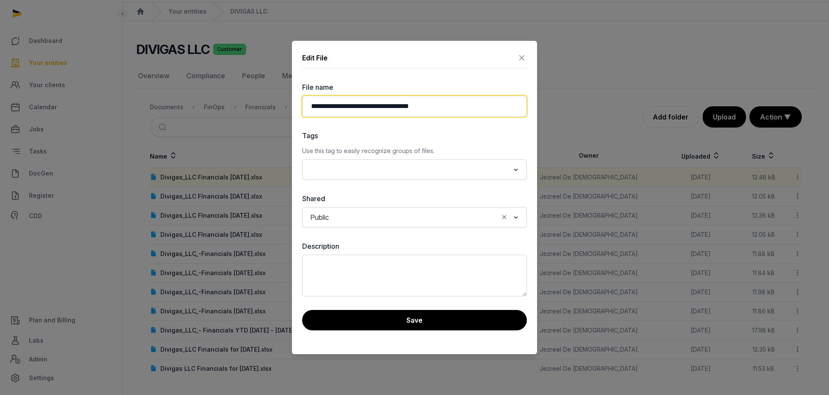
click at [387, 108] on input "**********" at bounding box center [414, 106] width 225 height 21
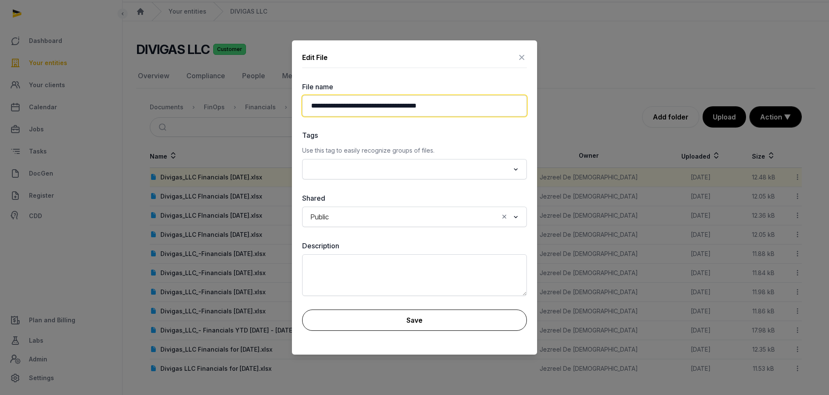
type input "**********"
click at [425, 319] on button "Save" at bounding box center [414, 320] width 225 height 21
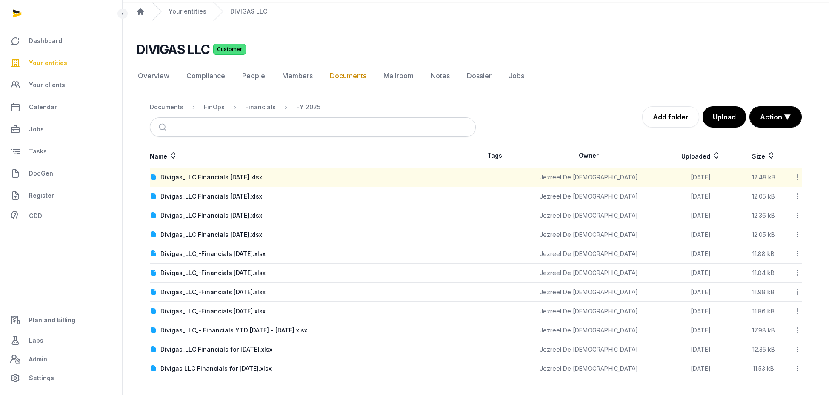
click at [798, 178] on icon at bounding box center [798, 177] width 8 height 9
click at [772, 223] on div "Edit properties" at bounding box center [767, 230] width 68 height 15
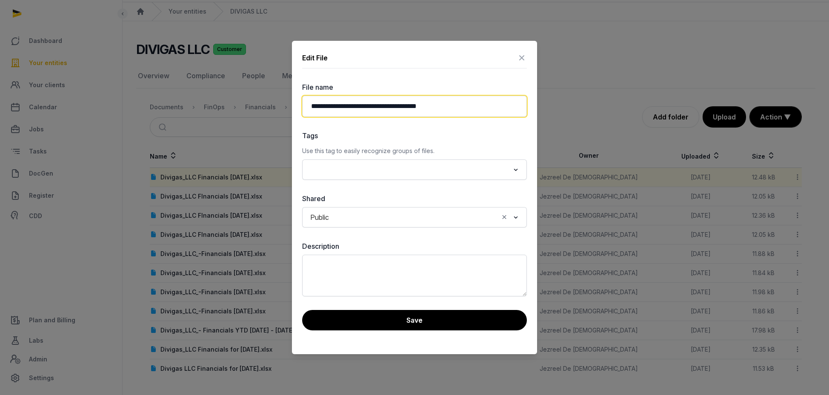
click at [399, 108] on input "**********" at bounding box center [414, 106] width 225 height 21
type input "**********"
click at [471, 327] on button "Save" at bounding box center [414, 320] width 225 height 20
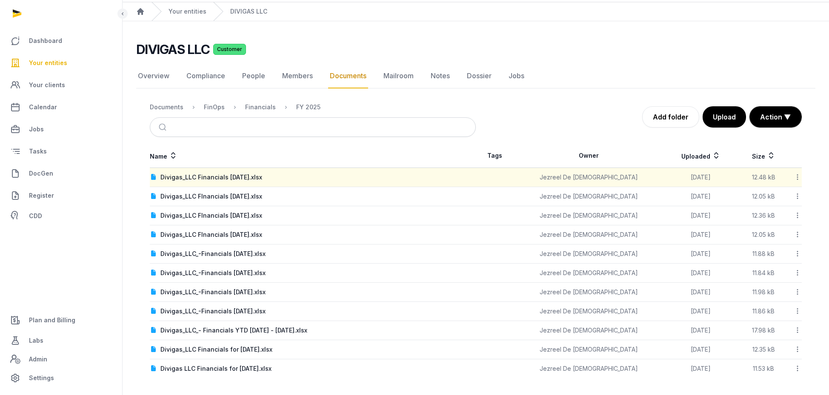
click at [667, 158] on th "Uploaded" at bounding box center [701, 156] width 74 height 24
click at [712, 157] on icon at bounding box center [716, 156] width 9 height 10
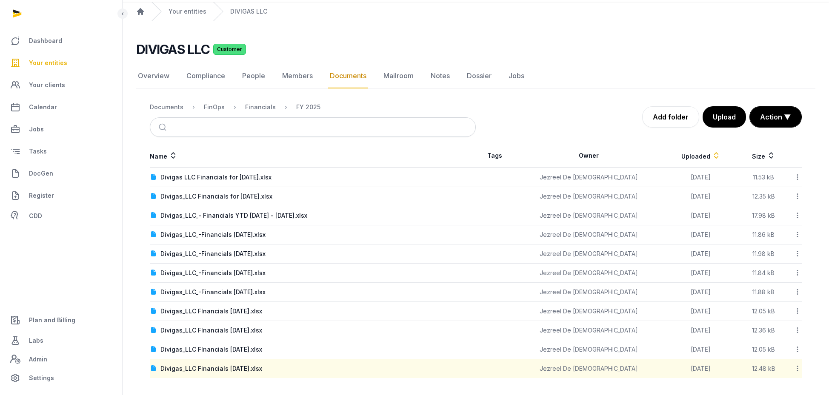
click at [712, 157] on icon at bounding box center [716, 156] width 9 height 10
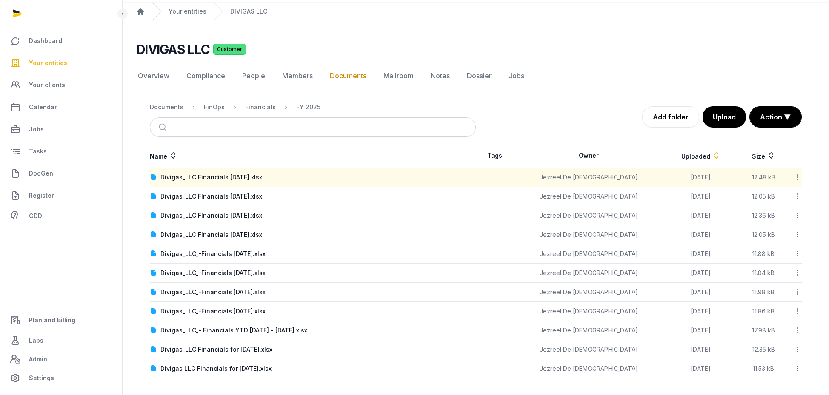
click at [798, 350] on icon at bounding box center [798, 349] width 8 height 9
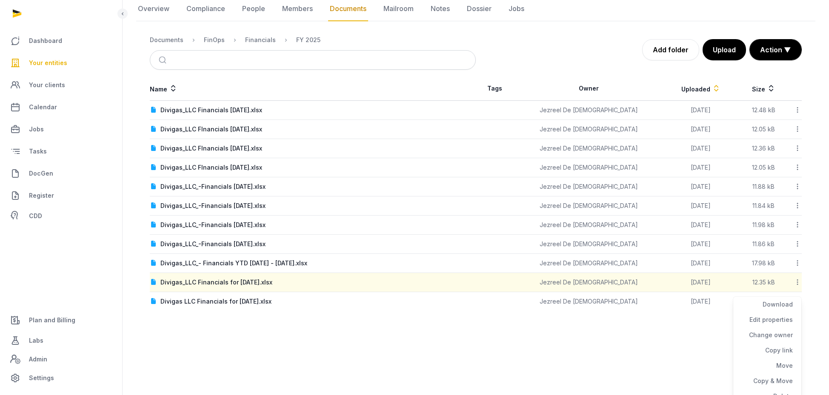
scroll to position [101, 0]
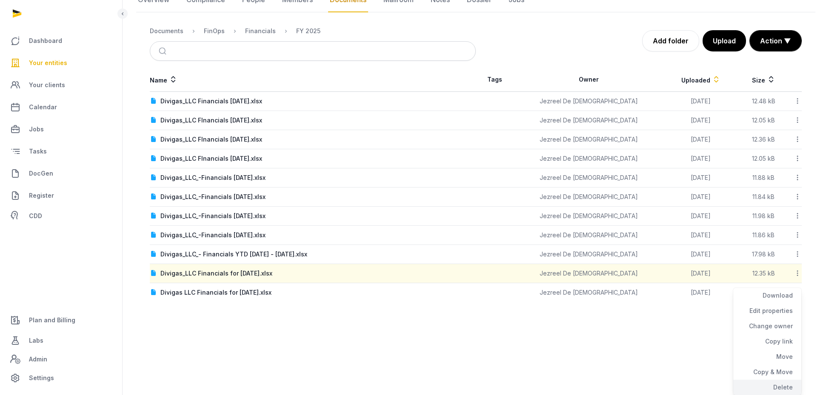
click at [789, 387] on div "Delete" at bounding box center [767, 387] width 68 height 15
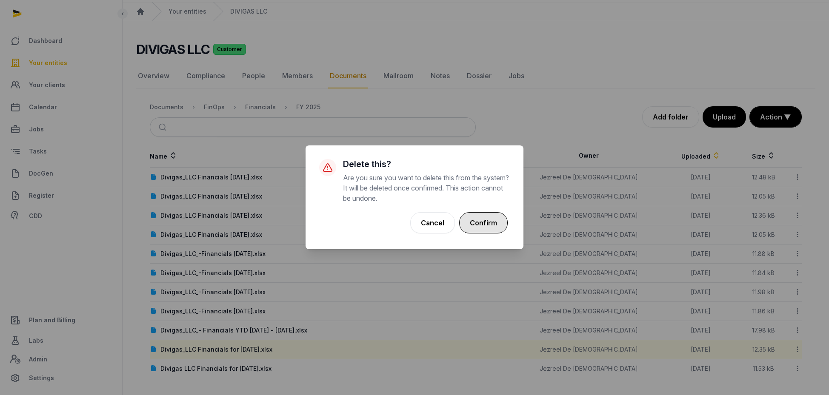
click at [487, 220] on button "Confirm" at bounding box center [483, 222] width 49 height 21
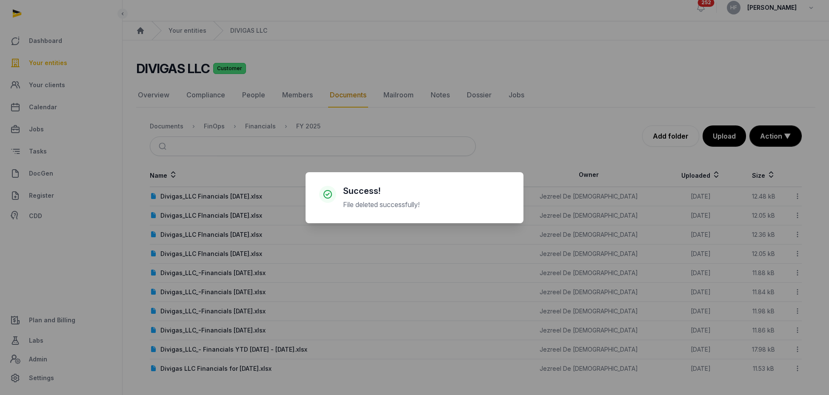
scroll to position [6, 0]
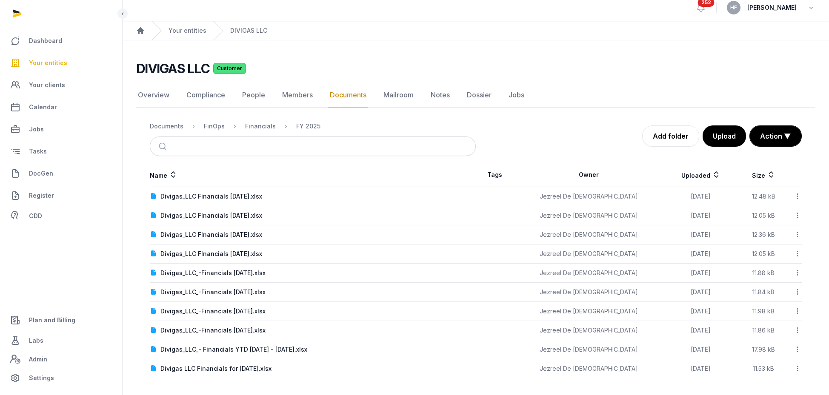
click at [797, 367] on icon at bounding box center [798, 368] width 8 height 9
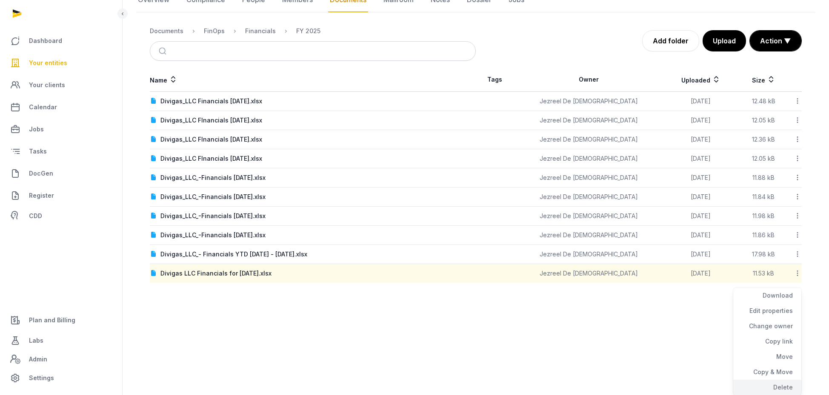
click at [781, 387] on div "Delete" at bounding box center [767, 387] width 68 height 15
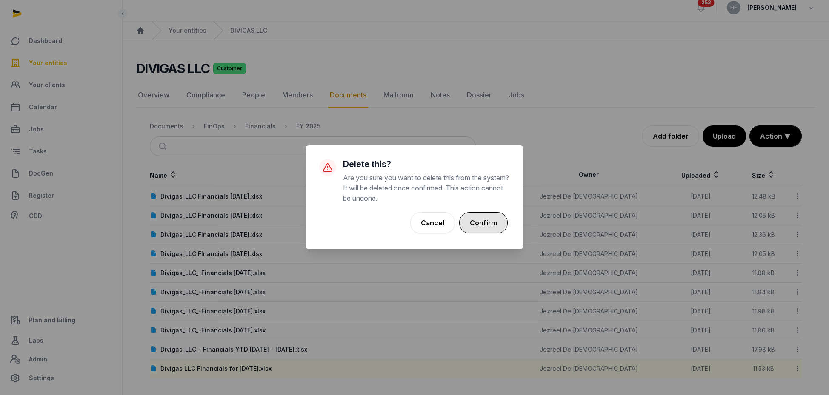
click at [490, 223] on button "Confirm" at bounding box center [483, 222] width 49 height 21
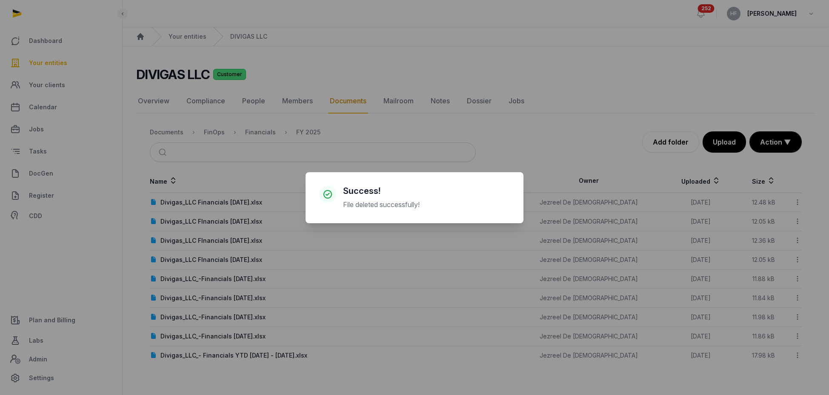
scroll to position [0, 0]
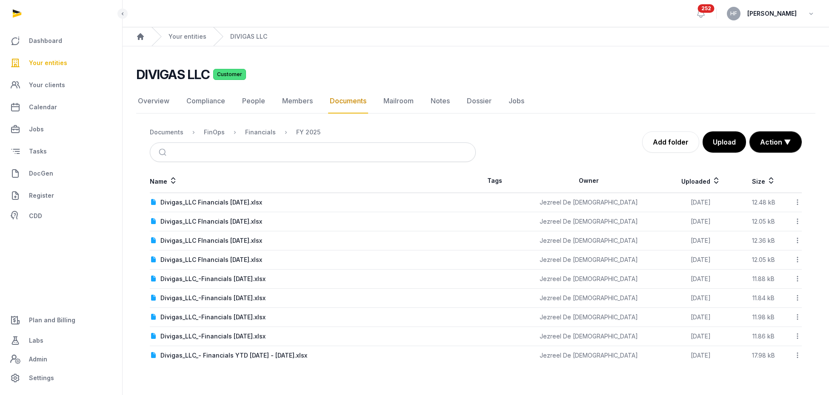
click at [799, 261] on icon at bounding box center [798, 259] width 8 height 9
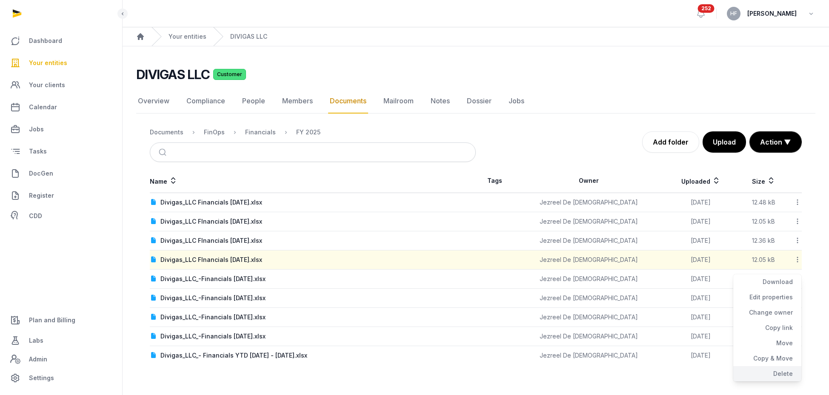
click at [780, 372] on div "Delete" at bounding box center [767, 374] width 68 height 15
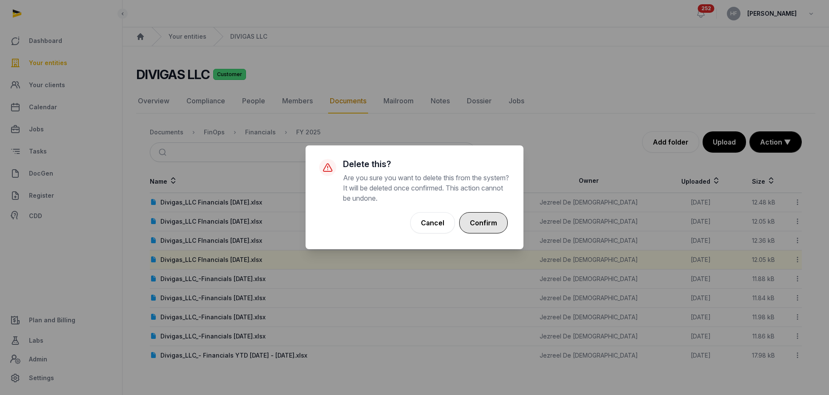
click at [467, 221] on button "Confirm" at bounding box center [483, 222] width 49 height 21
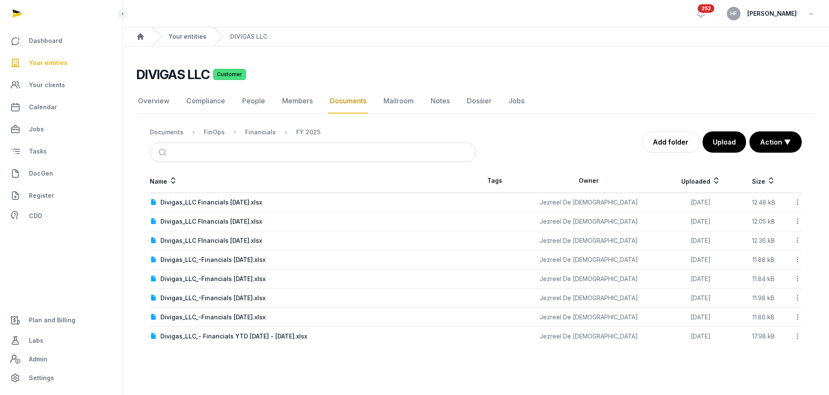
click at [187, 35] on link "Your entities" at bounding box center [188, 36] width 38 height 9
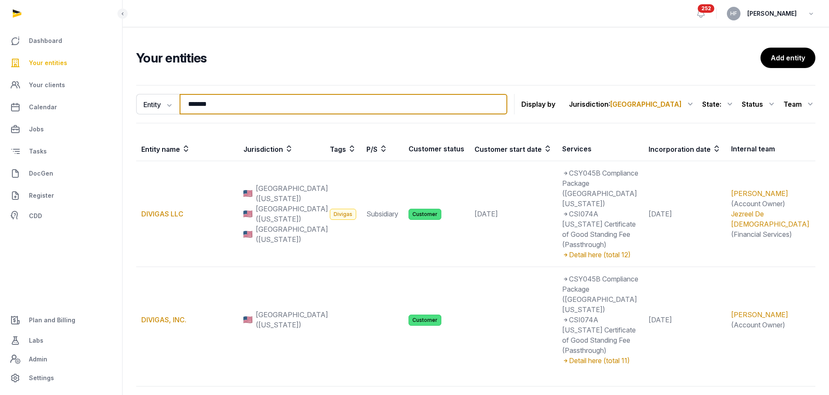
drag, startPoint x: 228, startPoint y: 103, endPoint x: 127, endPoint y: 103, distance: 101.3
click at [130, 103] on div "Entity Entity People Tags Services ******* Search Display by Jurisdiction : USA…" at bounding box center [476, 258] width 707 height 353
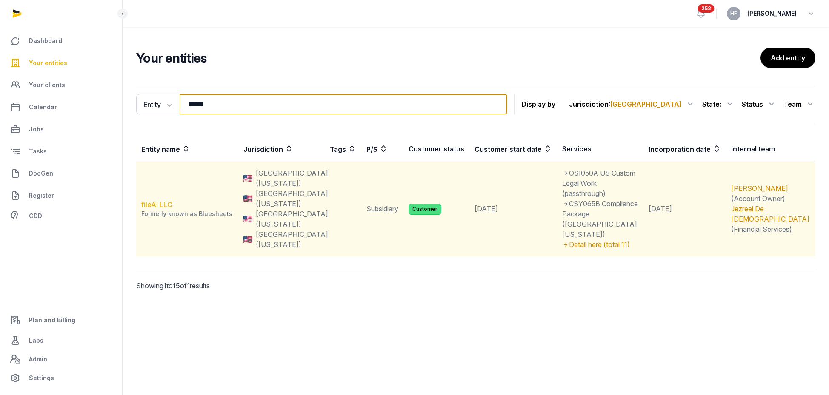
type input "******"
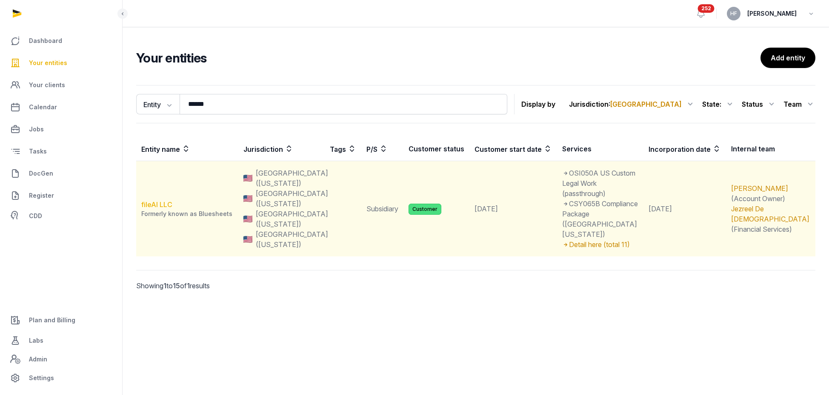
click at [162, 200] on link "fileAI LLC" at bounding box center [156, 204] width 31 height 9
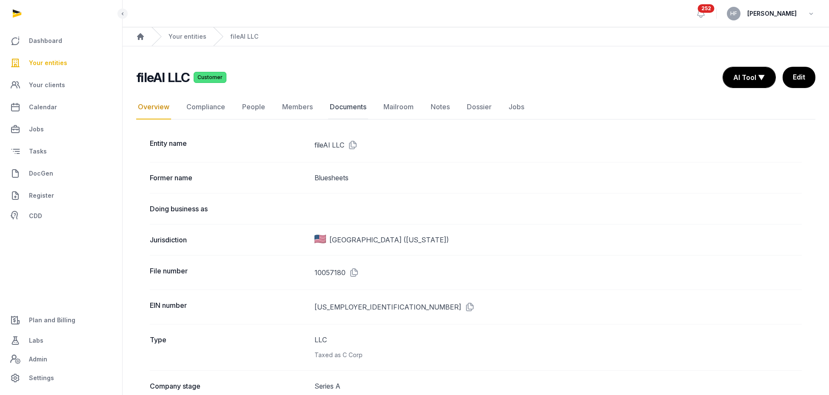
click at [357, 107] on link "Documents" at bounding box center [348, 107] width 40 height 25
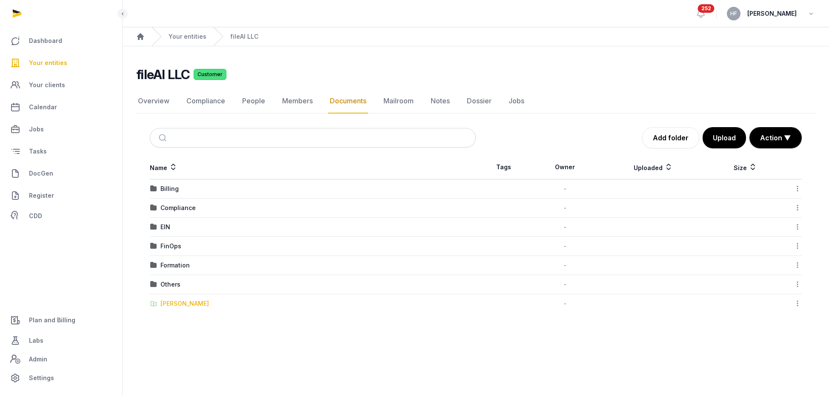
click at [190, 304] on div "Shared Folder" at bounding box center [184, 304] width 49 height 9
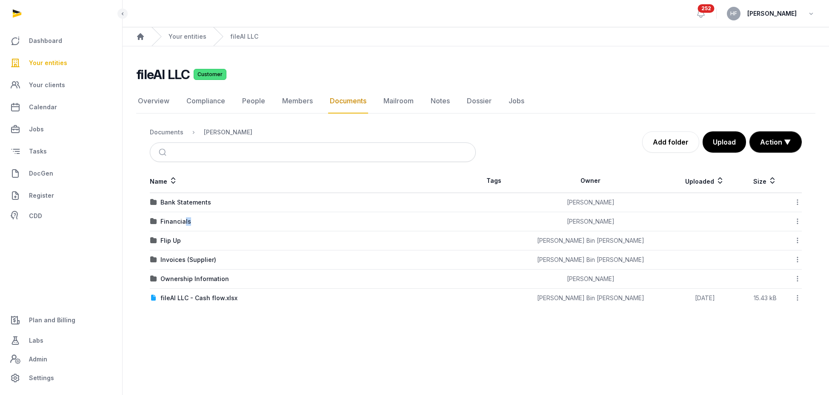
drag, startPoint x: 184, startPoint y: 220, endPoint x: 229, endPoint y: 226, distance: 45.1
click at [229, 226] on td "Financials" at bounding box center [313, 221] width 326 height 19
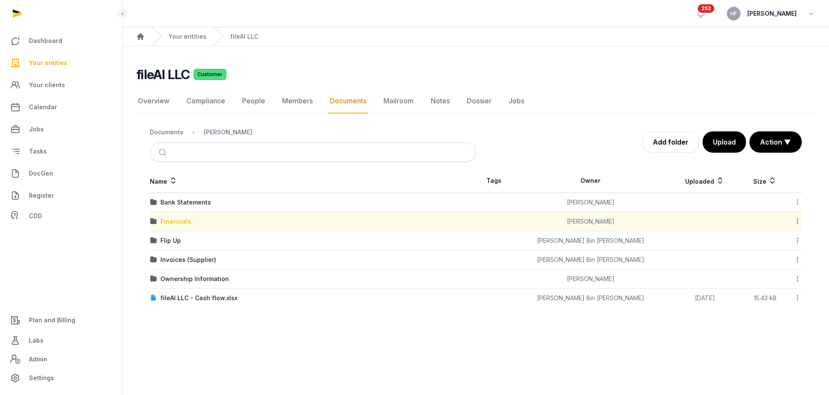
click at [180, 221] on div "Financials" at bounding box center [175, 222] width 31 height 9
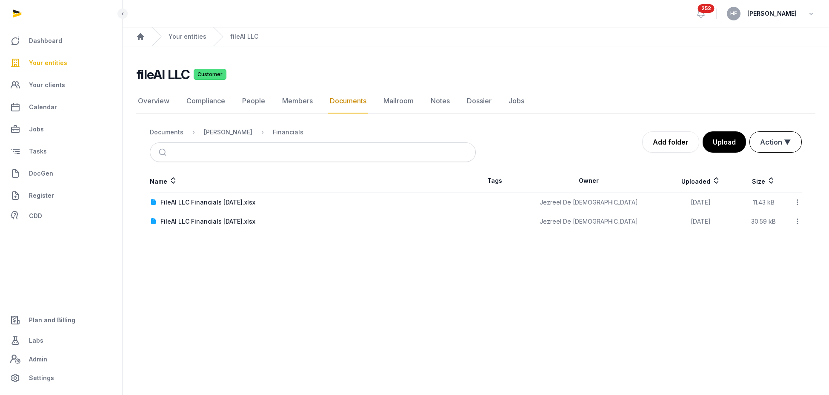
click at [782, 143] on button "Action ▼" at bounding box center [776, 142] width 52 height 20
click at [764, 169] on div "Start select" at bounding box center [768, 177] width 68 height 17
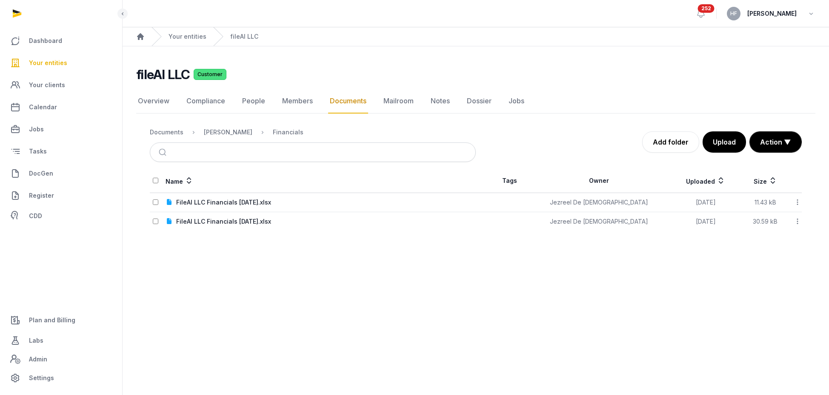
click at [158, 225] on td at bounding box center [158, 221] width 16 height 19
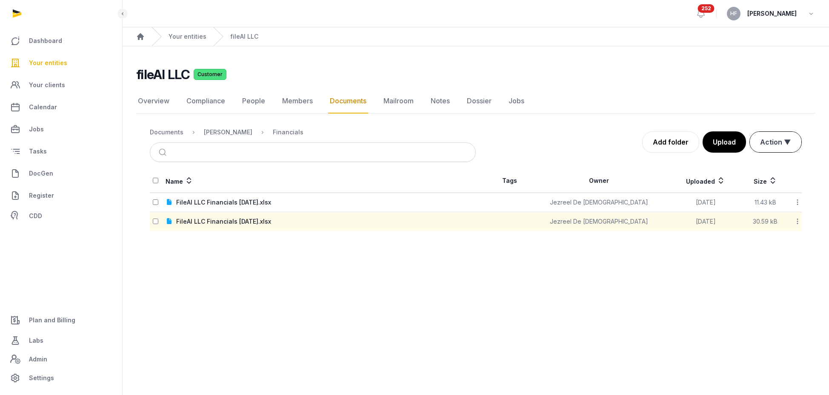
click at [784, 144] on button "Action ▼" at bounding box center [776, 142] width 52 height 20
click at [761, 186] on div "Move" at bounding box center [768, 194] width 68 height 17
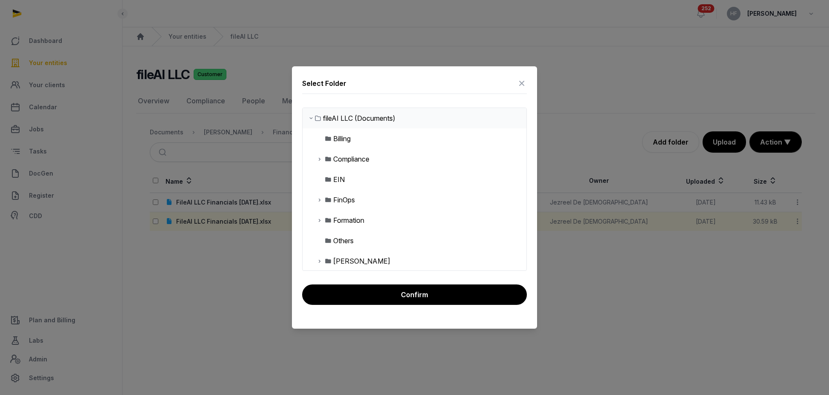
click at [319, 199] on icon at bounding box center [319, 200] width 7 height 10
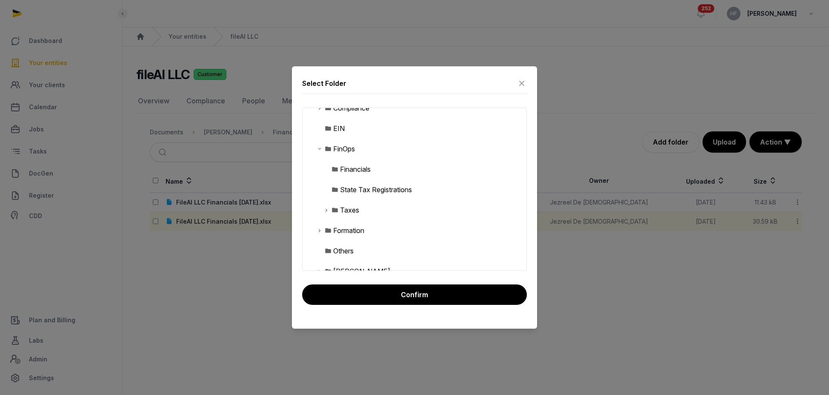
scroll to position [54, 0]
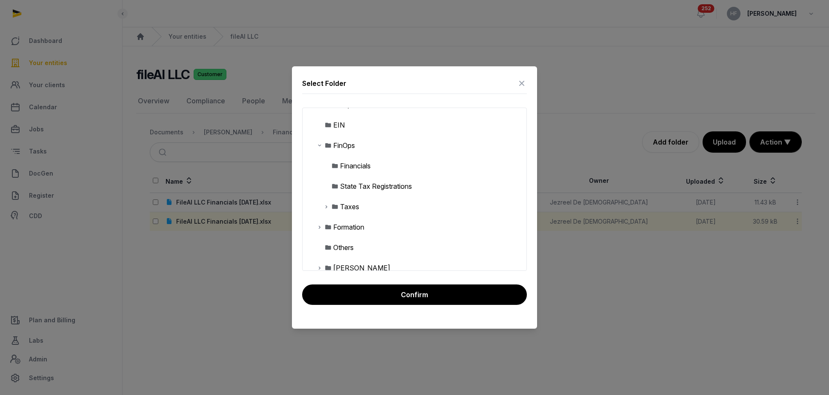
click at [341, 167] on div "Financials" at bounding box center [355, 166] width 31 height 10
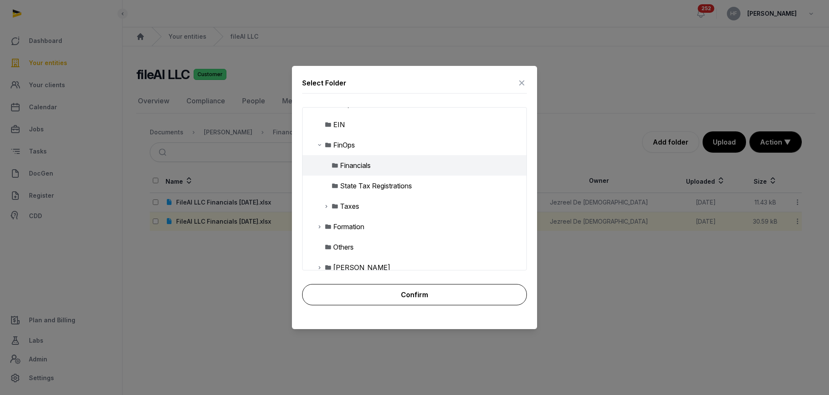
click at [405, 292] on button "Confirm" at bounding box center [414, 294] width 225 height 21
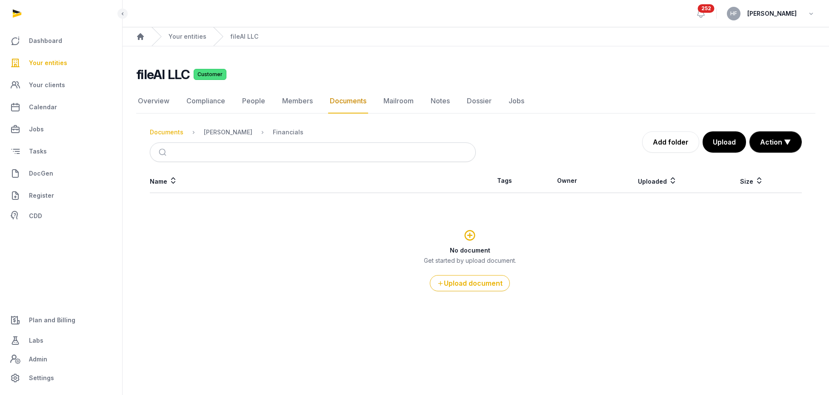
click at [168, 132] on div "Documents" at bounding box center [167, 132] width 34 height 9
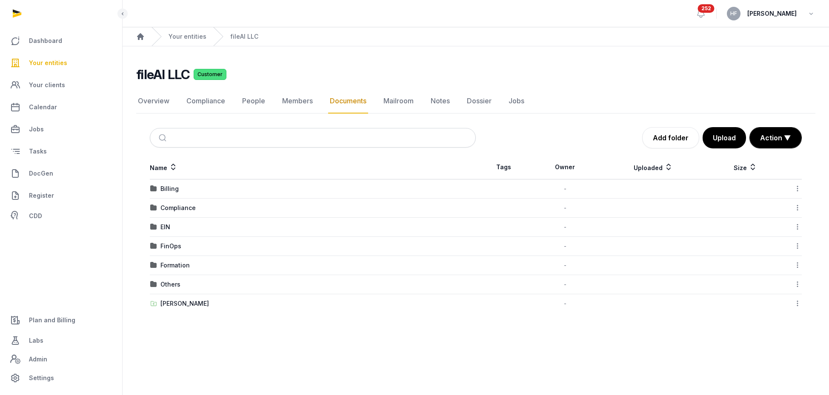
click at [172, 244] on div "FinOps" at bounding box center [170, 246] width 21 height 9
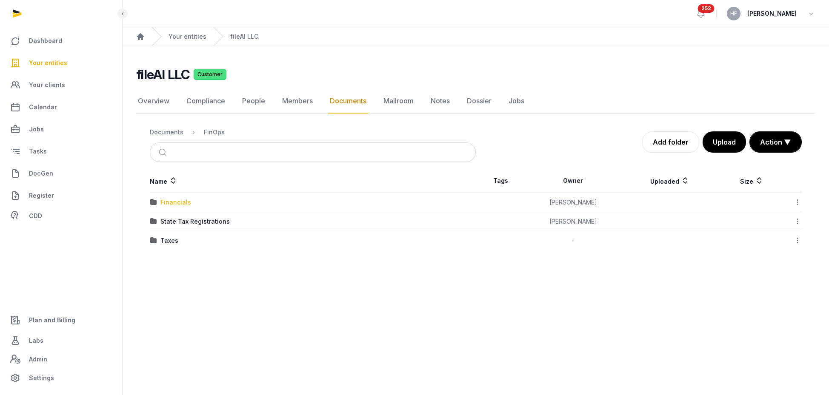
click at [181, 203] on div "Financials" at bounding box center [175, 202] width 31 height 9
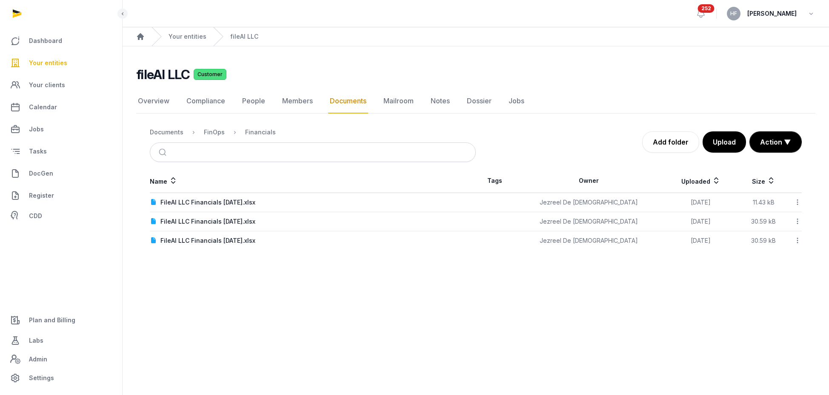
click at [798, 241] on icon at bounding box center [798, 240] width 8 height 9
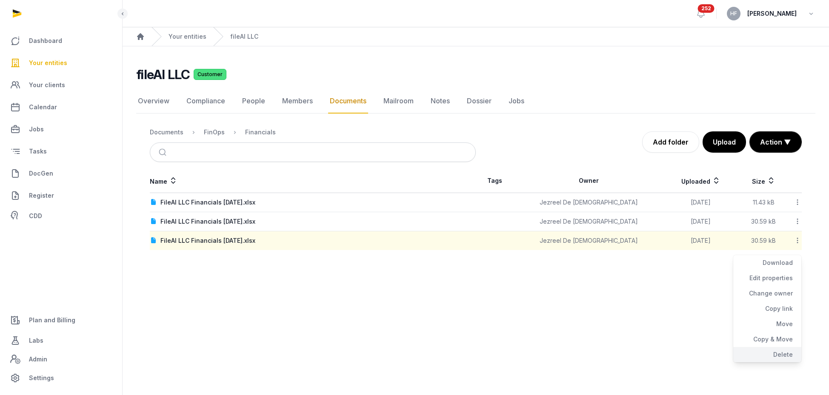
click at [774, 350] on div "Delete" at bounding box center [767, 354] width 68 height 15
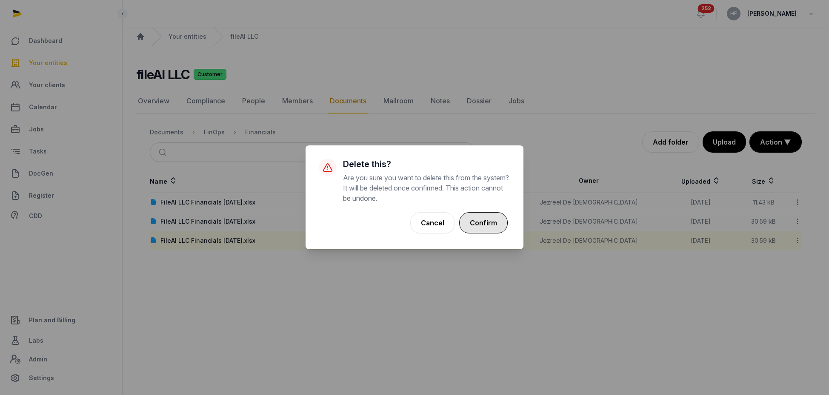
click at [489, 225] on button "Confirm" at bounding box center [483, 222] width 49 height 21
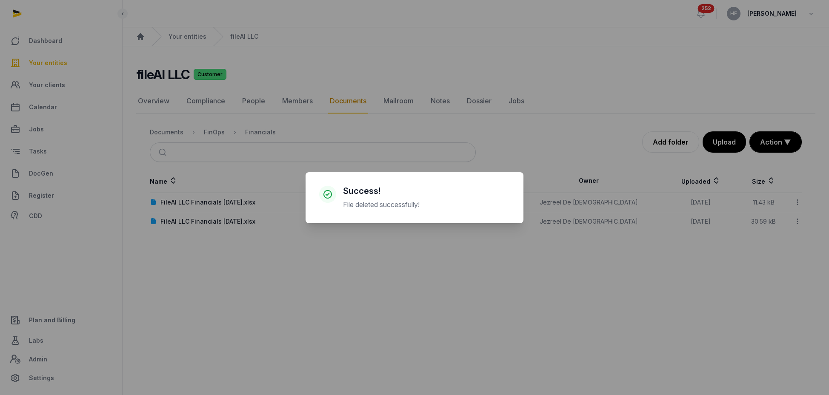
click at [669, 143] on div "× Success! File deleted successfully! Cancel No OK" at bounding box center [414, 197] width 829 height 395
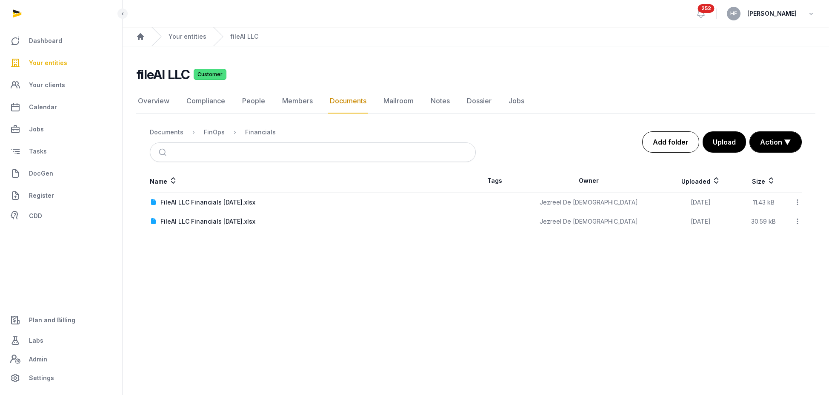
click at [668, 143] on link "Add folder" at bounding box center [670, 142] width 57 height 21
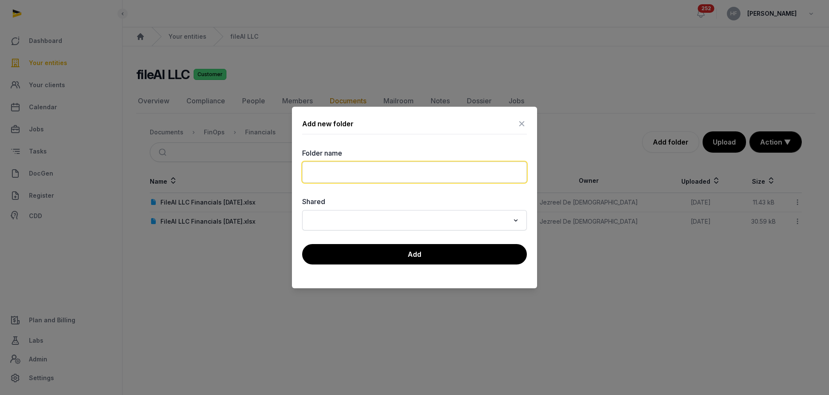
click at [395, 170] on input "text" at bounding box center [414, 172] width 225 height 21
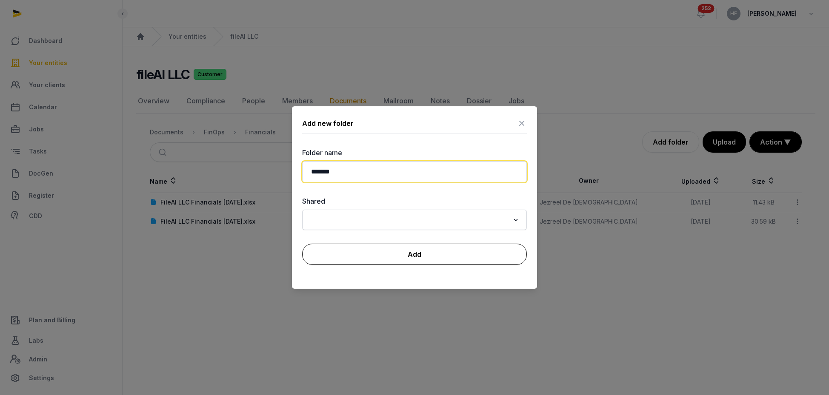
type input "*******"
click at [444, 252] on button "Add" at bounding box center [414, 254] width 225 height 21
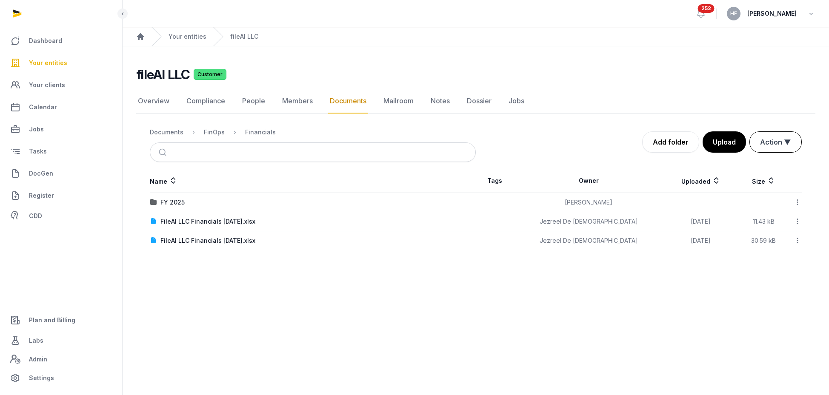
click at [773, 142] on button "Action ▼" at bounding box center [776, 142] width 52 height 20
click at [761, 169] on div "Start select" at bounding box center [768, 177] width 68 height 17
click at [781, 139] on button "Action ▼" at bounding box center [776, 142] width 52 height 20
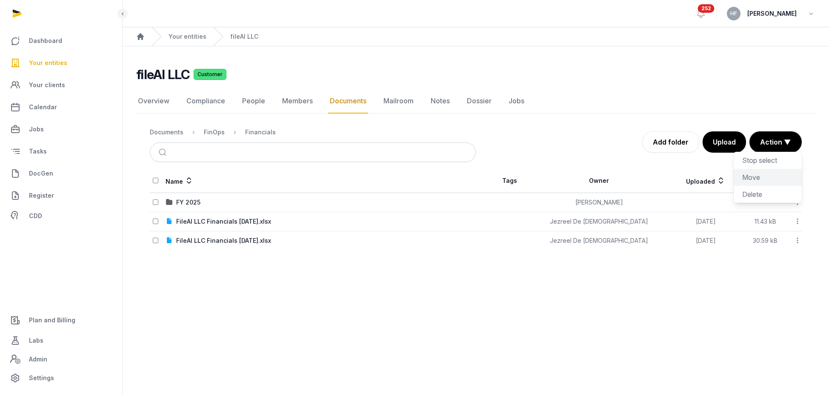
click at [758, 186] on div "Move" at bounding box center [768, 194] width 68 height 17
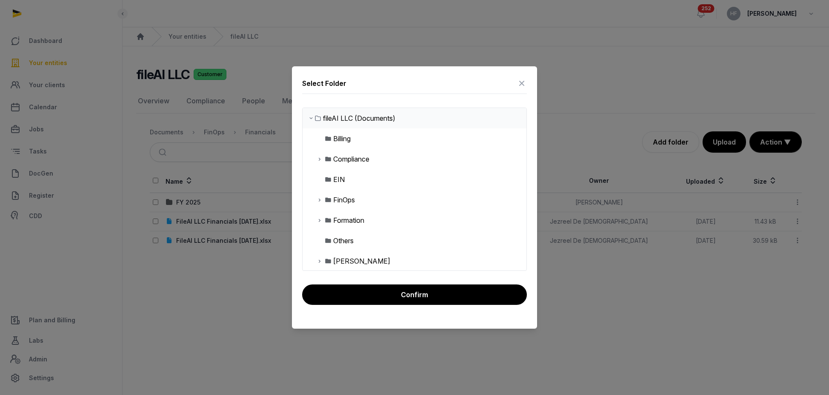
click at [318, 200] on icon at bounding box center [319, 200] width 7 height 10
click at [327, 222] on icon at bounding box center [326, 220] width 7 height 10
click at [349, 242] on div "FY 2025" at bounding box center [360, 241] width 26 height 10
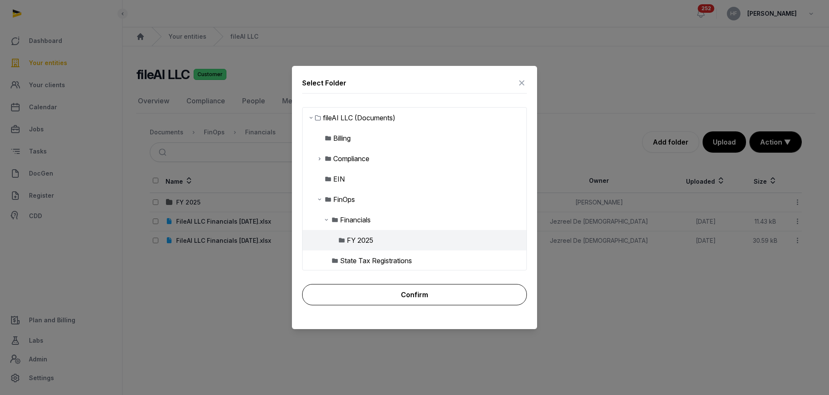
click at [405, 292] on button "Confirm" at bounding box center [414, 294] width 225 height 21
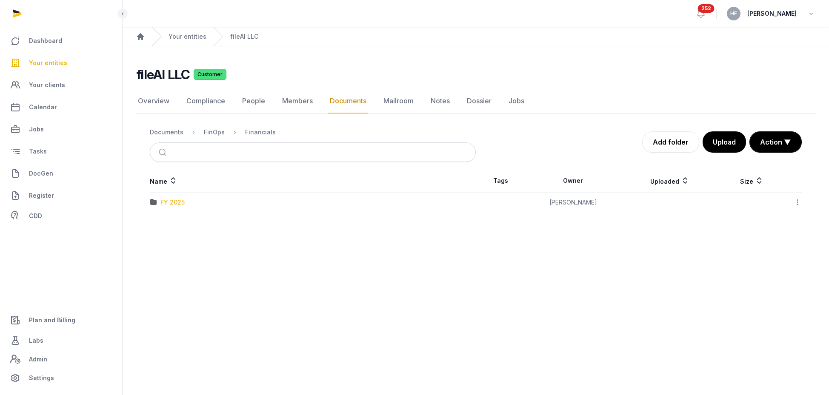
click at [179, 205] on div "FY 2025" at bounding box center [172, 202] width 24 height 9
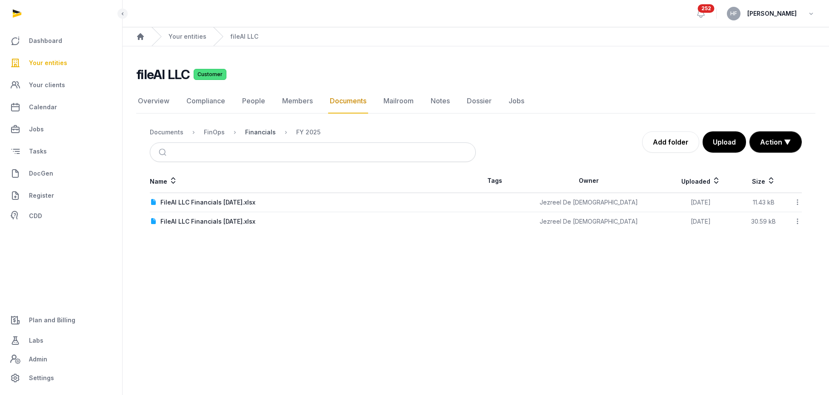
click at [255, 132] on div "Financials" at bounding box center [260, 132] width 31 height 9
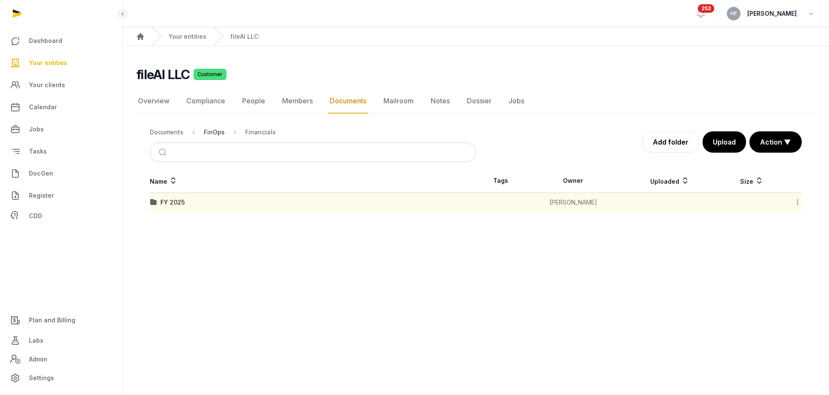
click at [215, 133] on div "FinOps" at bounding box center [214, 132] width 21 height 9
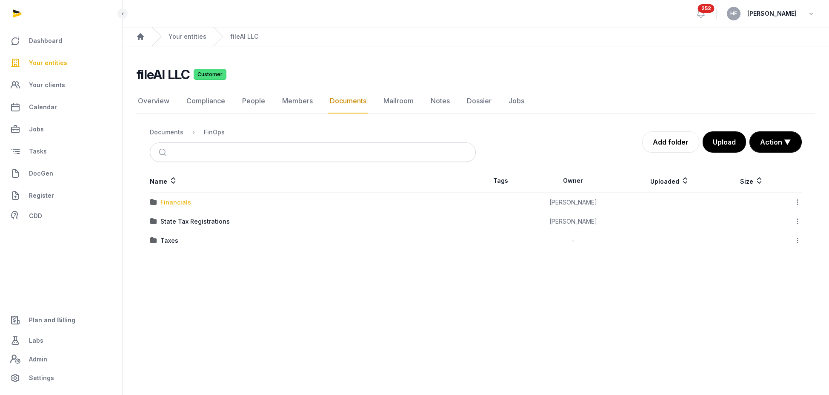
click at [180, 203] on div "Financials" at bounding box center [175, 202] width 31 height 9
click at [172, 135] on div "Documents" at bounding box center [167, 132] width 34 height 9
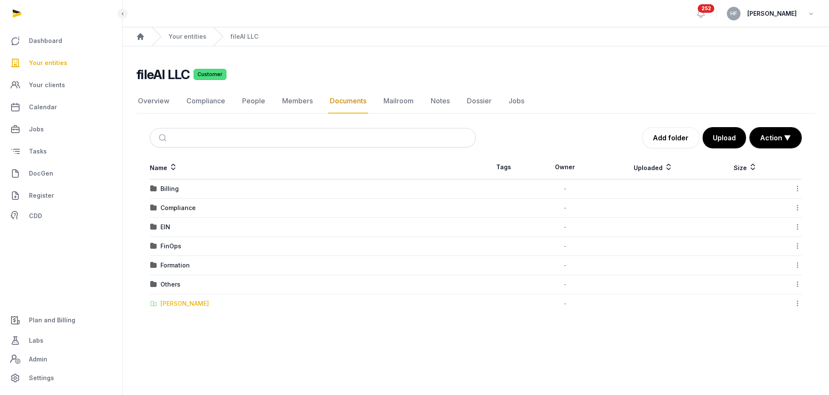
click at [181, 302] on div "Shared Folder" at bounding box center [184, 304] width 49 height 9
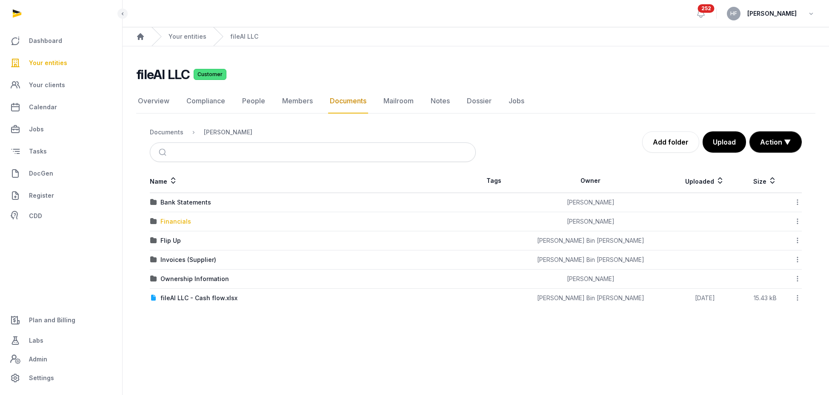
click at [183, 222] on div "Financials" at bounding box center [175, 222] width 31 height 9
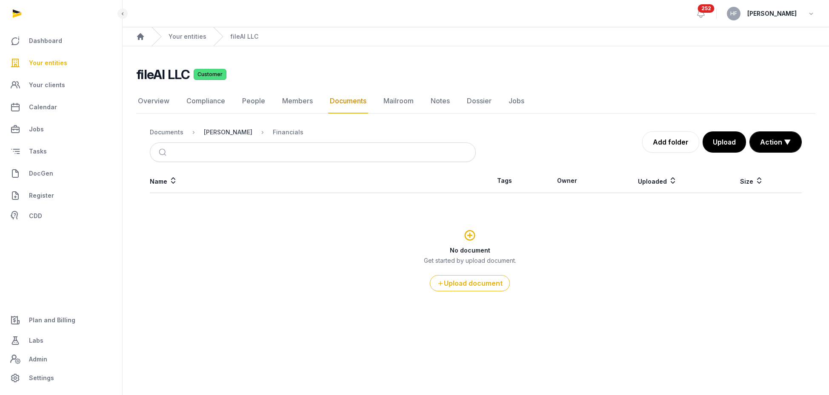
click at [219, 132] on div "Shared Folder" at bounding box center [228, 132] width 49 height 9
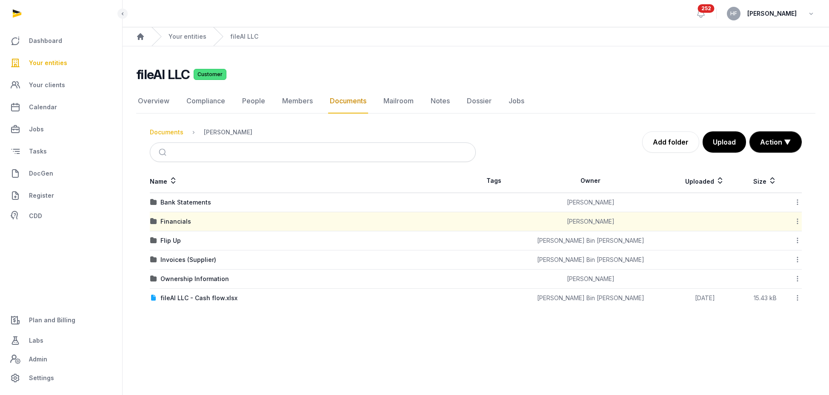
click at [172, 132] on div "Documents" at bounding box center [167, 132] width 34 height 9
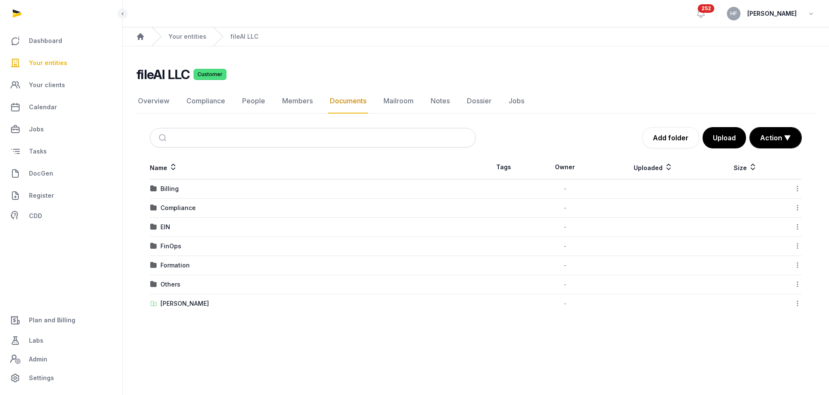
click at [175, 251] on td "FinOps" at bounding box center [313, 246] width 326 height 19
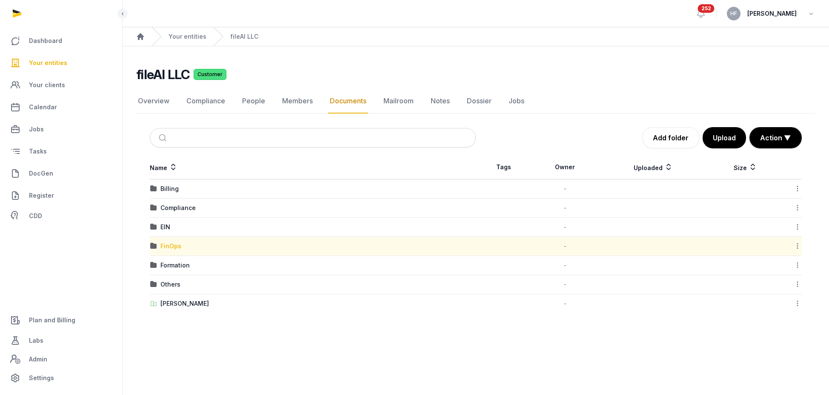
click at [175, 245] on div "FinOps" at bounding box center [170, 246] width 21 height 9
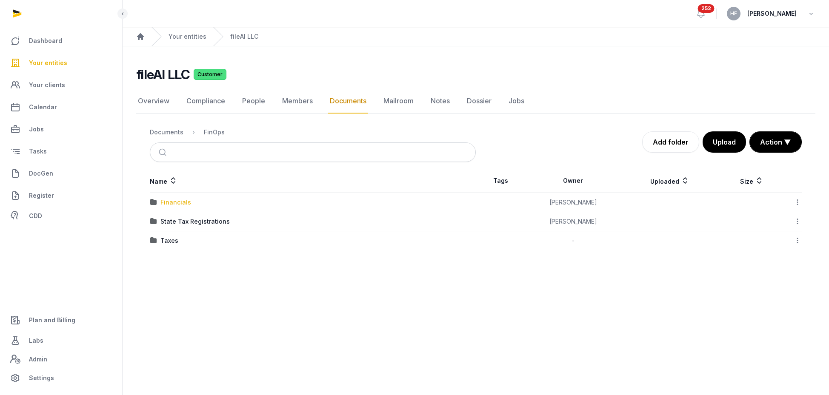
click at [180, 201] on div "Financials" at bounding box center [175, 202] width 31 height 9
click at [173, 203] on div "FY 2025" at bounding box center [172, 202] width 24 height 9
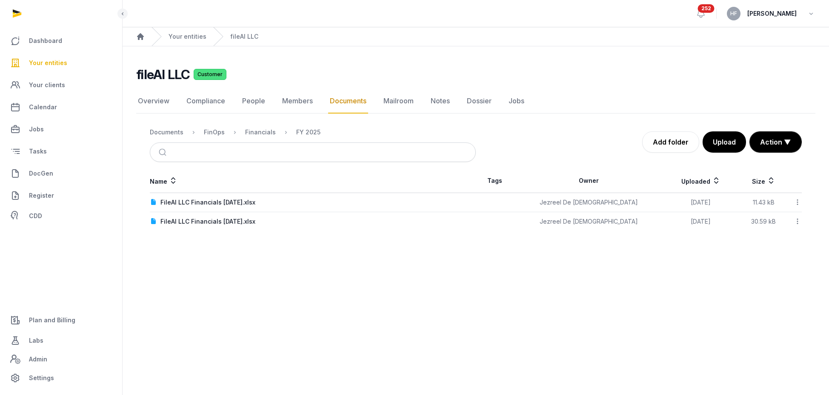
click at [796, 203] on icon at bounding box center [798, 202] width 8 height 9
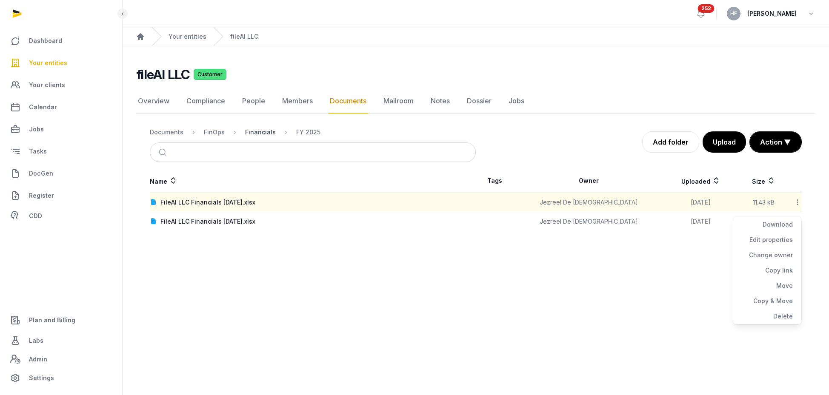
click at [255, 133] on div "Financials" at bounding box center [260, 132] width 31 height 9
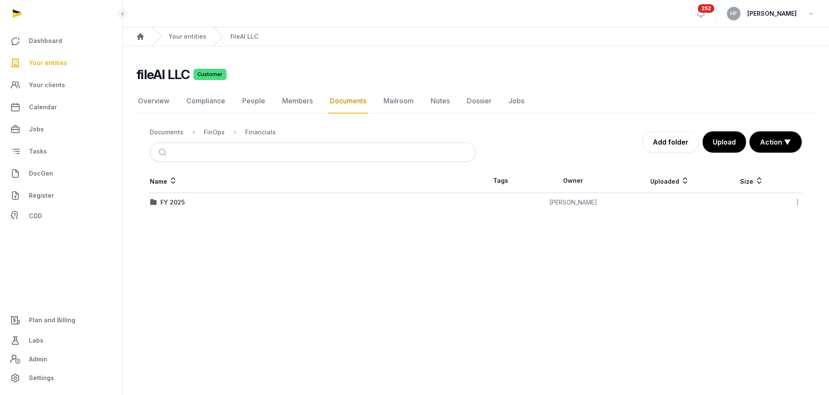
click at [799, 203] on icon at bounding box center [798, 202] width 8 height 9
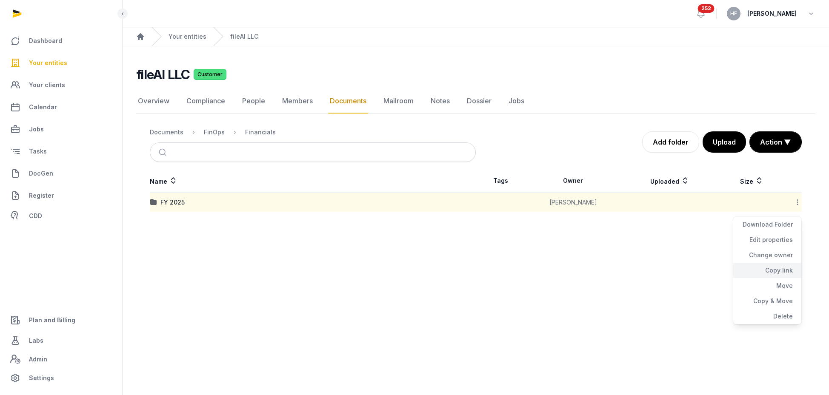
click at [787, 278] on div "Copy link" at bounding box center [767, 285] width 68 height 15
click at [147, 100] on link "Overview" at bounding box center [153, 101] width 35 height 25
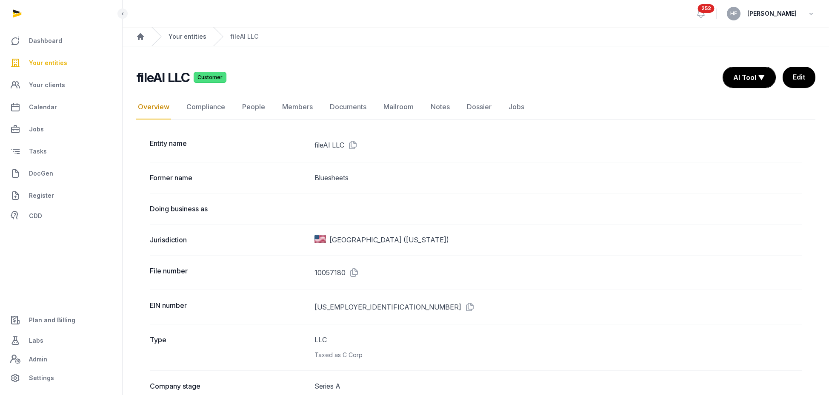
click at [189, 37] on link "Your entities" at bounding box center [188, 36] width 38 height 9
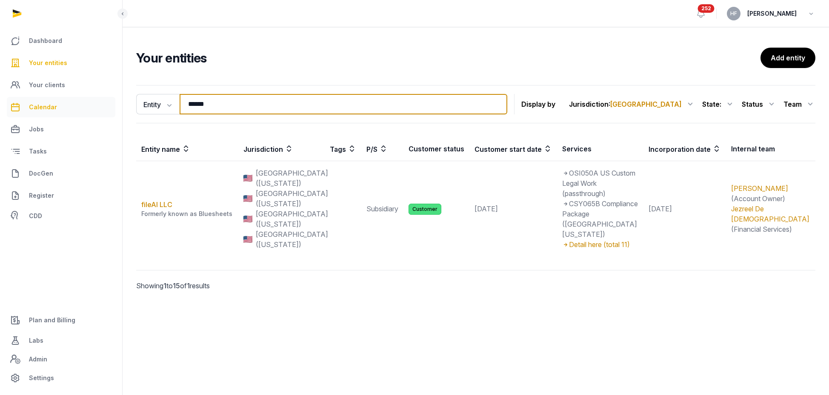
drag, startPoint x: 229, startPoint y: 105, endPoint x: 19, endPoint y: 99, distance: 210.4
click at [35, 99] on div "Dashboard Your entities Your clients Calendar Jobs Tasks DocGen Register CDD Pl…" at bounding box center [414, 197] width 829 height 395
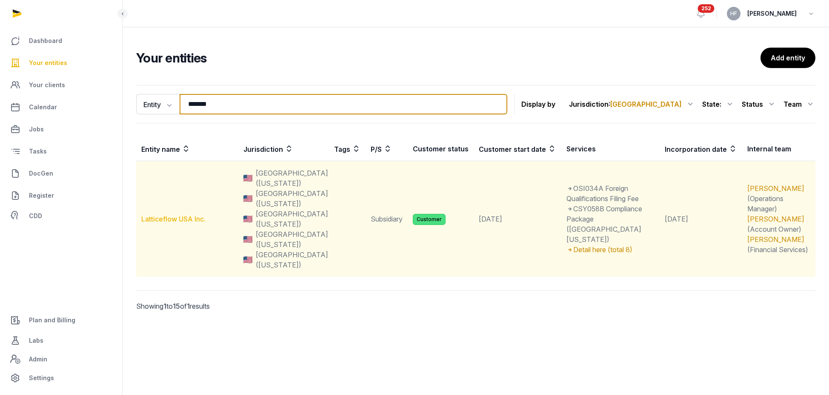
type input "*******"
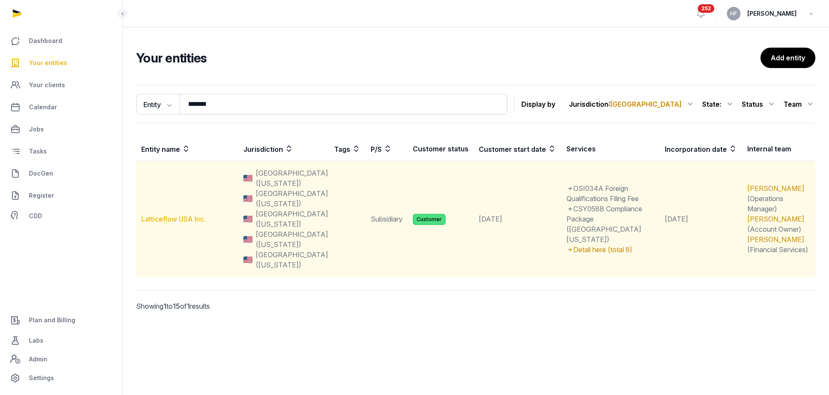
click at [172, 215] on link "Latticeflow USA Inc." at bounding box center [173, 219] width 64 height 9
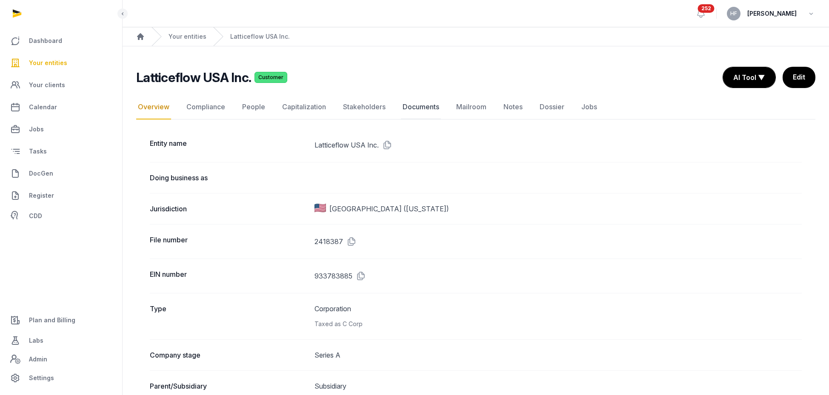
click at [427, 106] on link "Documents" at bounding box center [421, 107] width 40 height 25
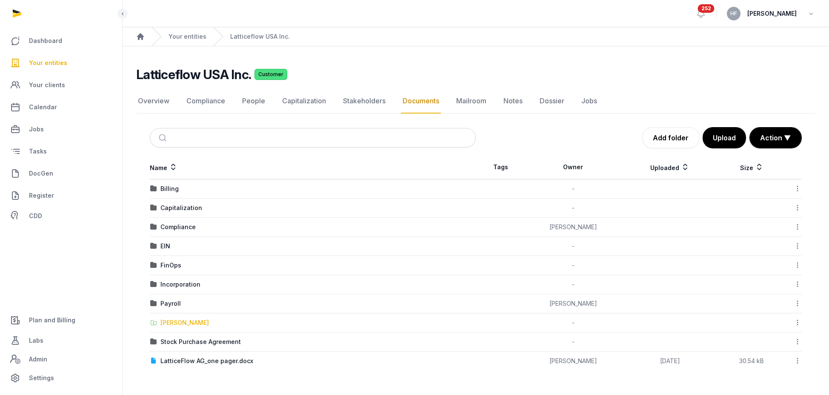
click at [197, 322] on div "Shared Folder" at bounding box center [184, 323] width 49 height 9
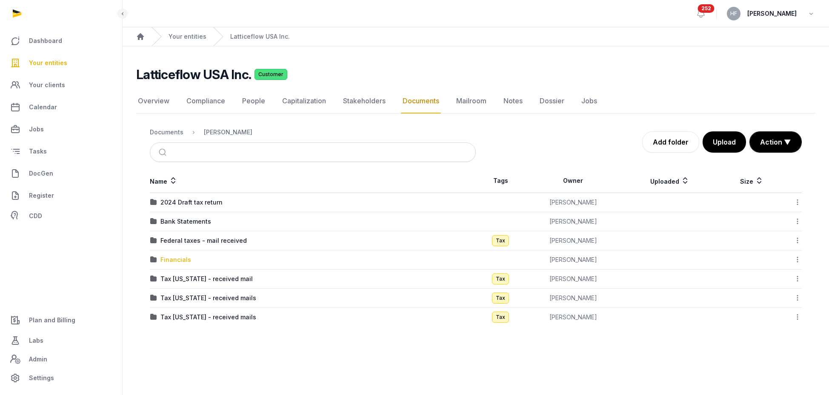
click at [183, 260] on div "Financials" at bounding box center [175, 260] width 31 height 9
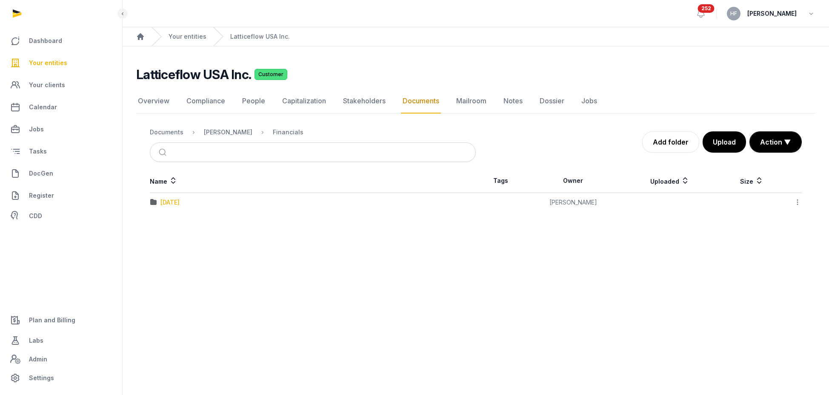
click at [180, 201] on div "07-July-2025" at bounding box center [169, 202] width 19 height 9
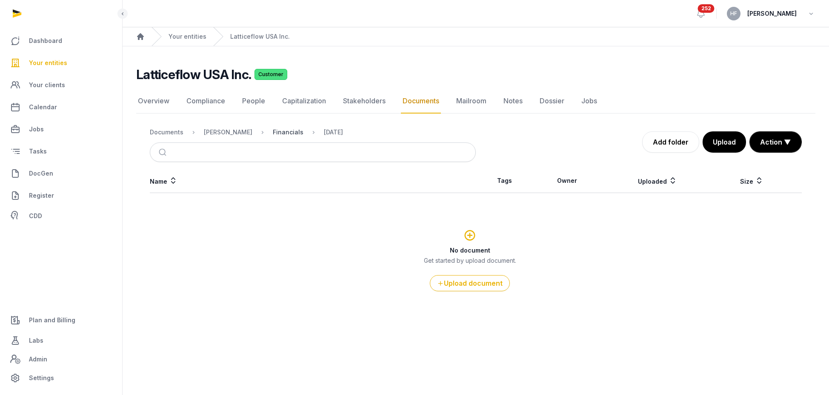
click at [276, 132] on div "Financials" at bounding box center [288, 132] width 31 height 9
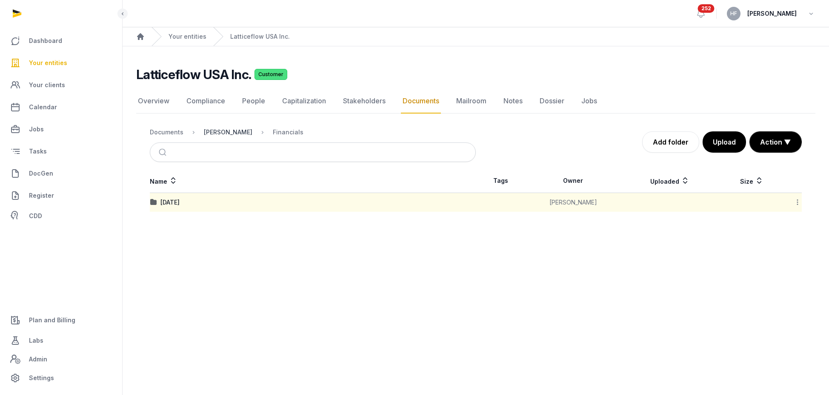
click at [216, 130] on div "Shared Folder" at bounding box center [228, 132] width 49 height 9
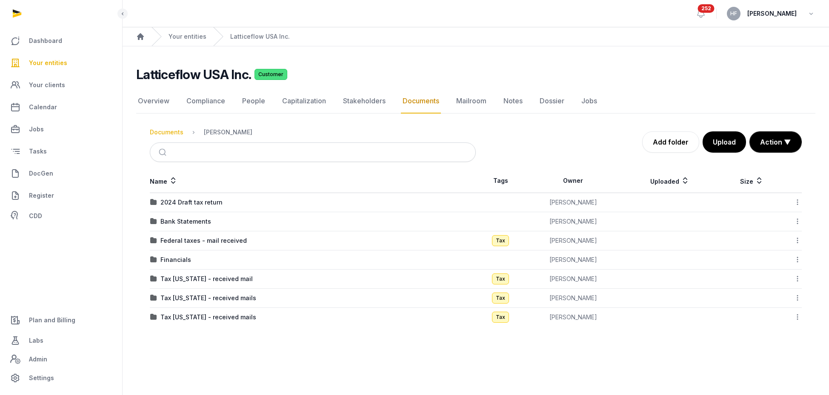
click at [164, 131] on div "Documents" at bounding box center [167, 132] width 34 height 9
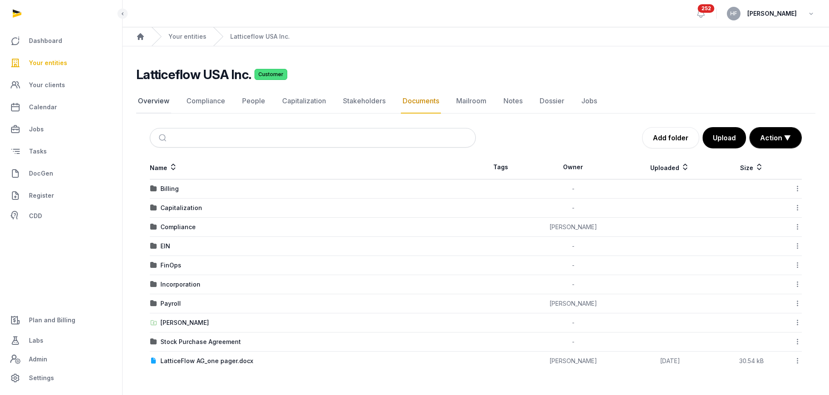
click at [156, 103] on link "Overview" at bounding box center [153, 101] width 35 height 25
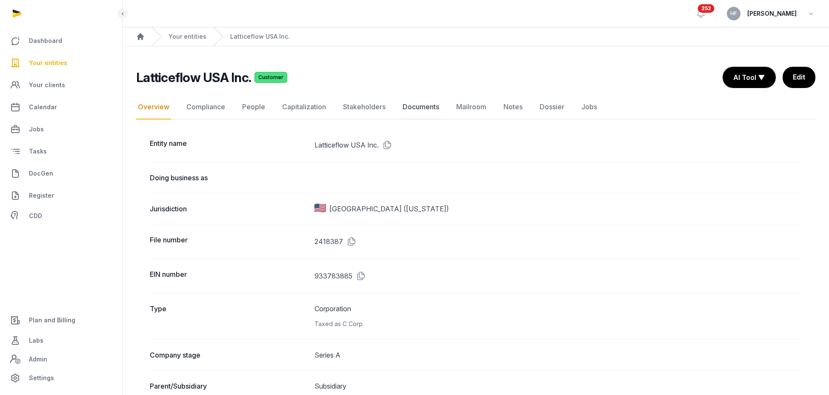
click at [424, 109] on link "Documents" at bounding box center [421, 107] width 40 height 25
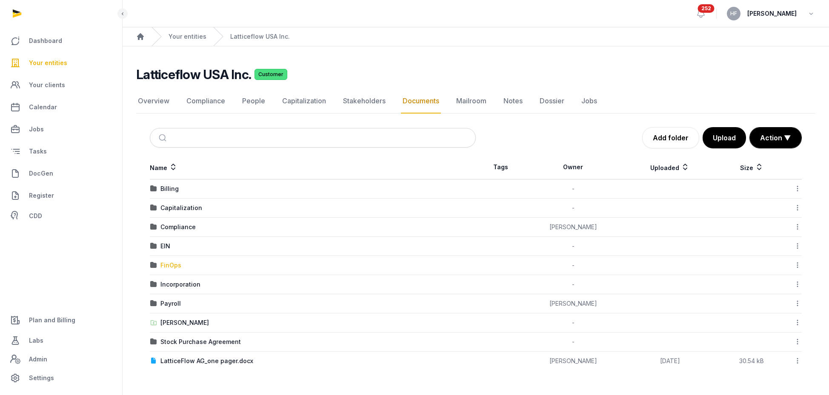
click at [174, 268] on div "FinOps" at bounding box center [170, 265] width 21 height 9
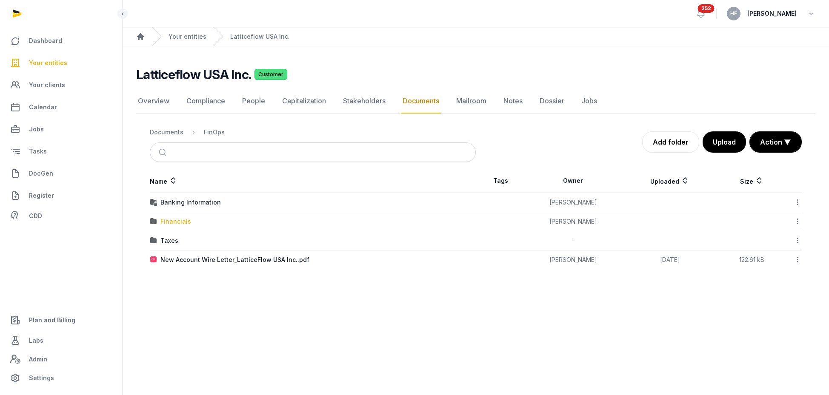
click at [178, 221] on div "Financials" at bounding box center [175, 222] width 31 height 9
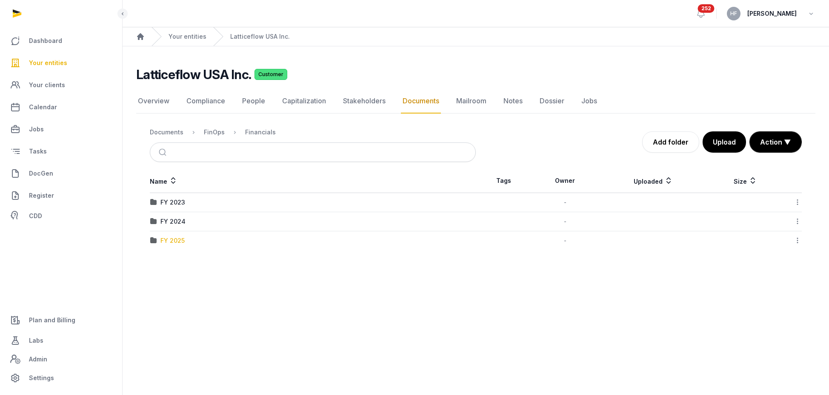
click at [176, 241] on div "FY 2025" at bounding box center [172, 241] width 24 height 9
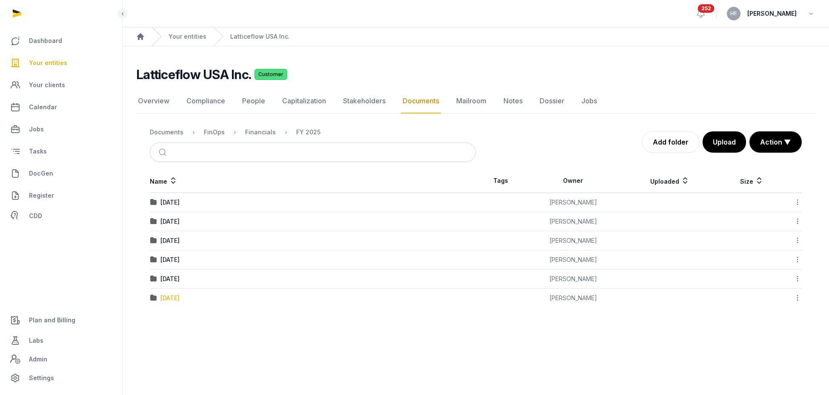
click at [180, 301] on div "06-June-2025" at bounding box center [169, 298] width 19 height 9
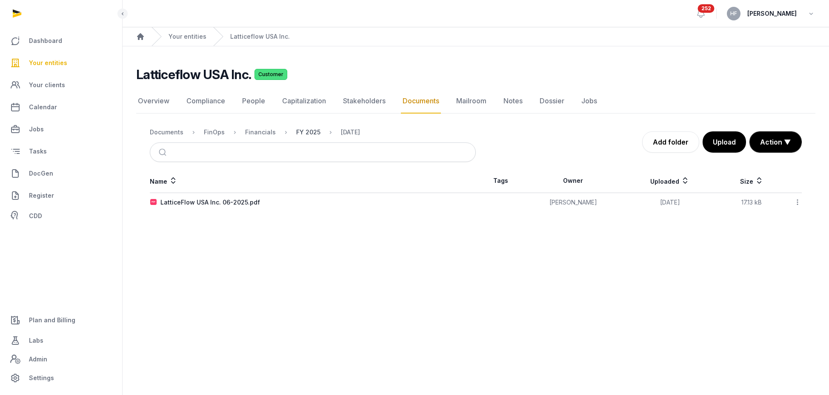
click at [305, 132] on div "FY 2025" at bounding box center [308, 132] width 24 height 9
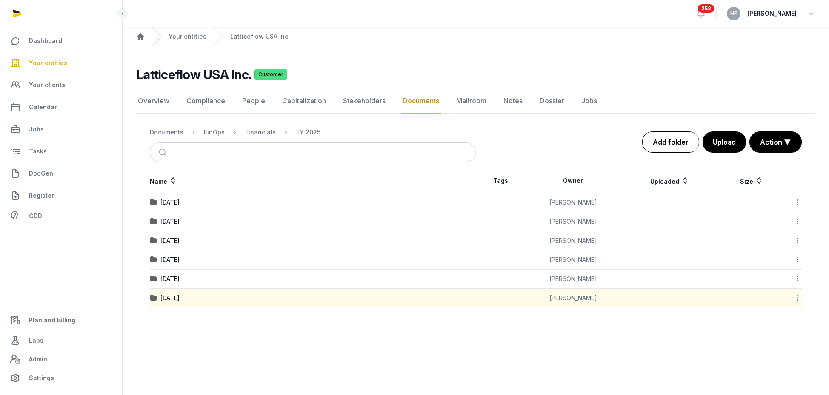
click at [680, 143] on link "Add folder" at bounding box center [670, 142] width 57 height 21
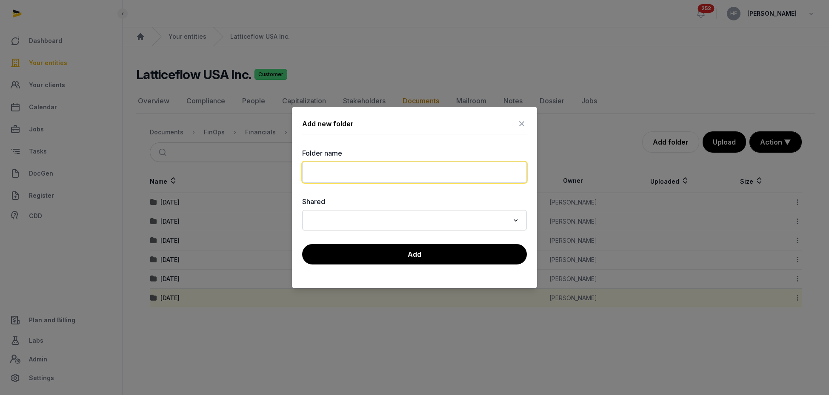
click at [387, 171] on input "text" at bounding box center [414, 172] width 225 height 21
type input "*"
click at [523, 125] on icon at bounding box center [522, 124] width 10 height 14
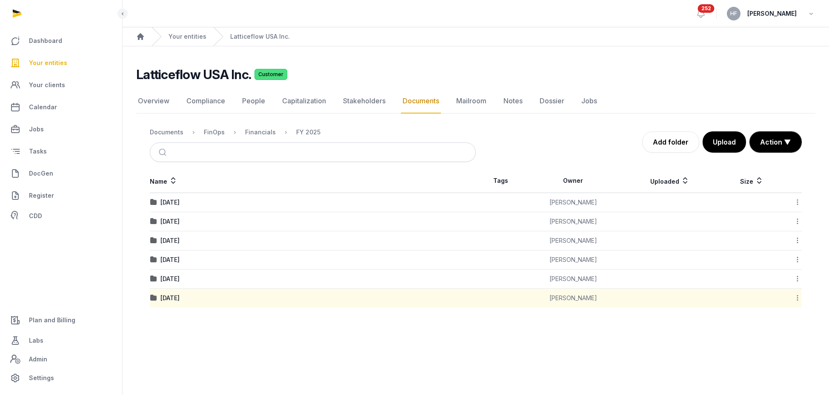
click at [169, 132] on div "Documents" at bounding box center [167, 132] width 34 height 9
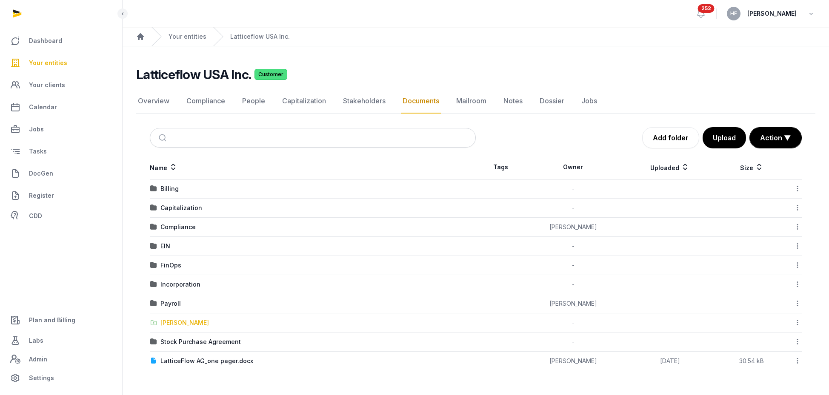
click at [181, 321] on div "Shared Folder" at bounding box center [184, 323] width 49 height 9
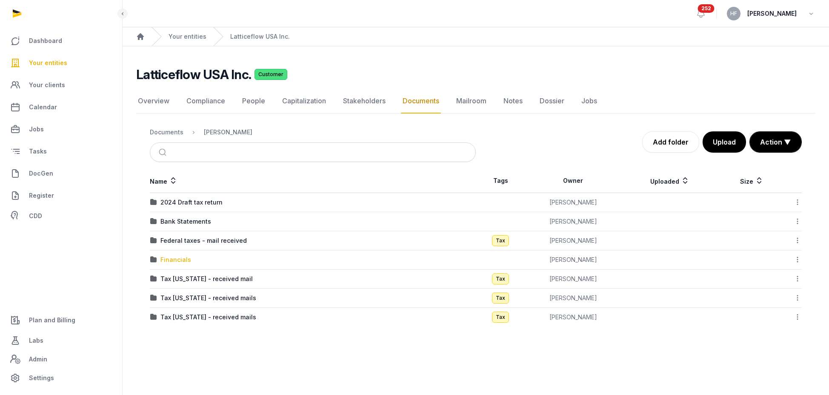
click at [182, 262] on div "Financials" at bounding box center [175, 260] width 31 height 9
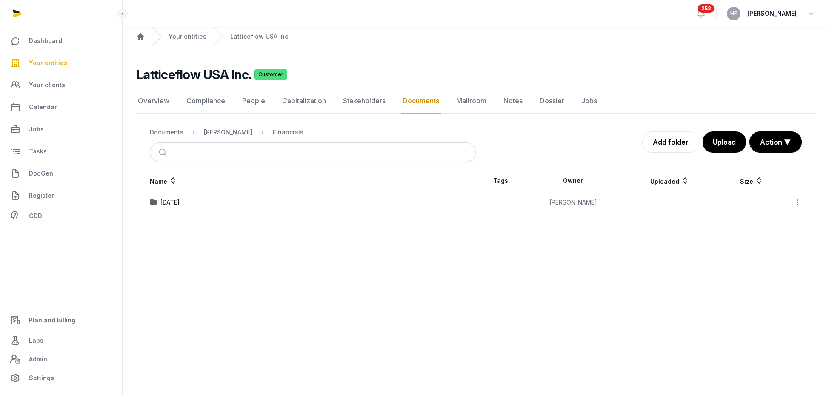
click at [796, 198] on icon at bounding box center [798, 202] width 8 height 9
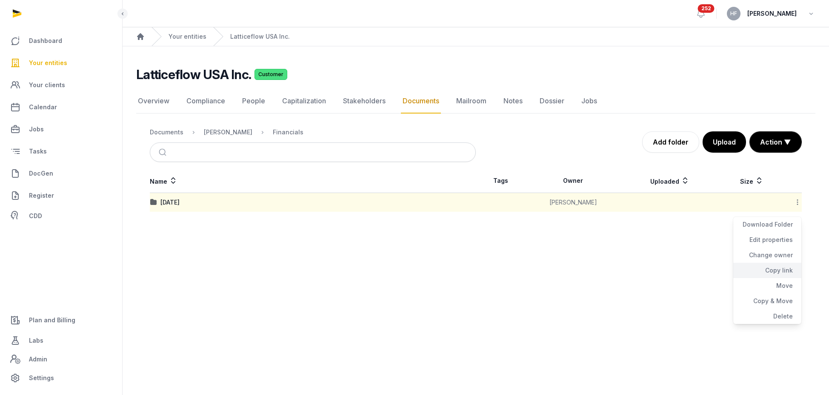
click at [781, 278] on div "Copy link" at bounding box center [767, 285] width 68 height 15
click at [57, 323] on span "Plan and Billing" at bounding box center [52, 320] width 46 height 10
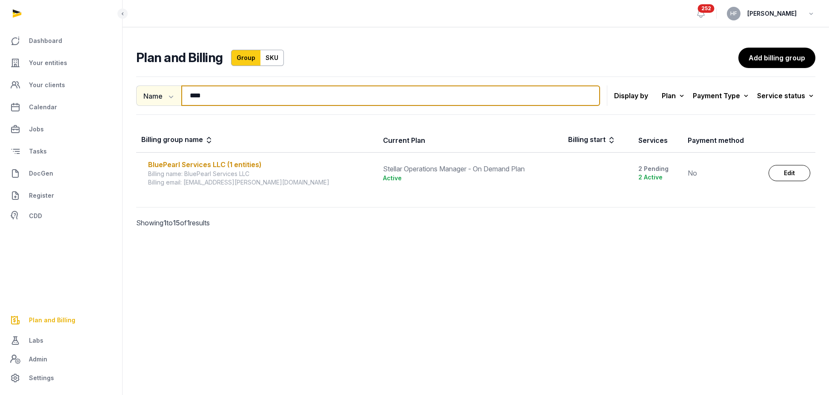
drag, startPoint x: 210, startPoint y: 94, endPoint x: 147, endPoint y: 94, distance: 63.4
click at [154, 94] on div "Name Name Email **** Search" at bounding box center [368, 96] width 464 height 20
type input "*****"
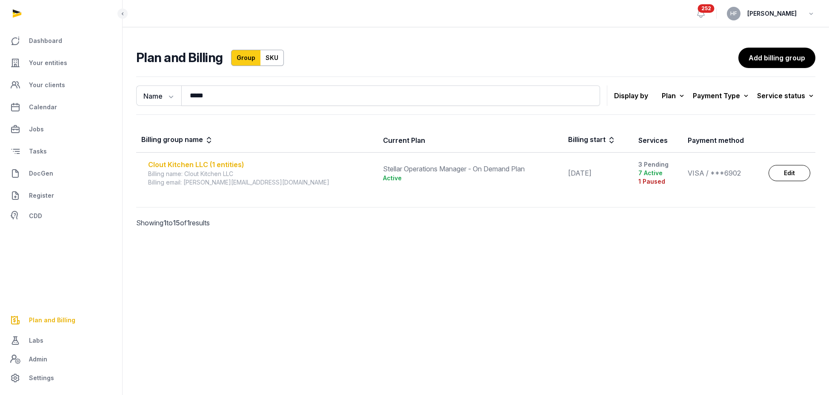
click at [238, 164] on div "Clout Kitchen LLC (1 entities)" at bounding box center [260, 165] width 225 height 10
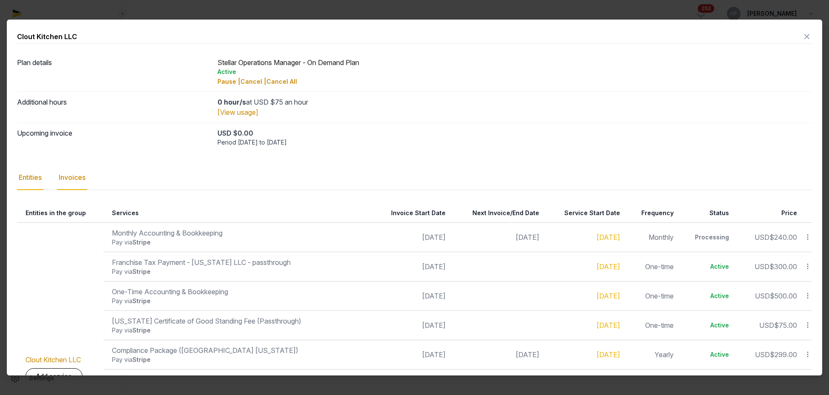
click at [68, 178] on div "Invoices" at bounding box center [72, 178] width 30 height 25
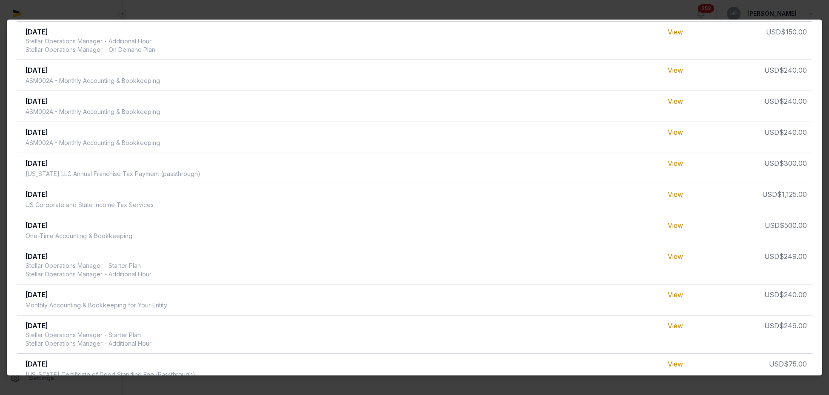
scroll to position [264, 0]
click at [680, 132] on link "View" at bounding box center [675, 132] width 15 height 9
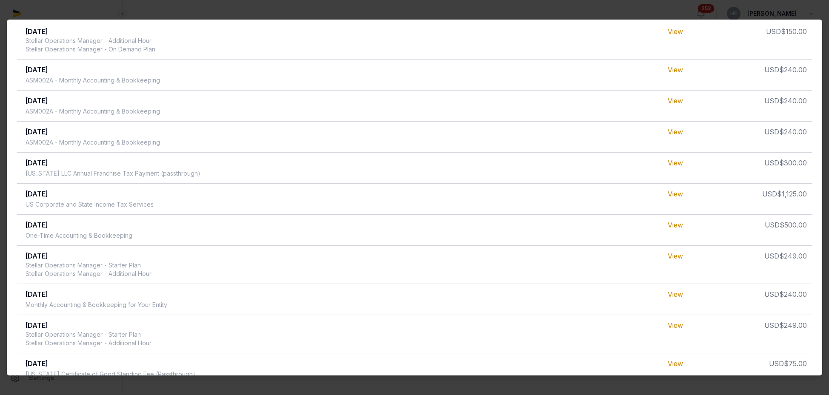
scroll to position [0, 0]
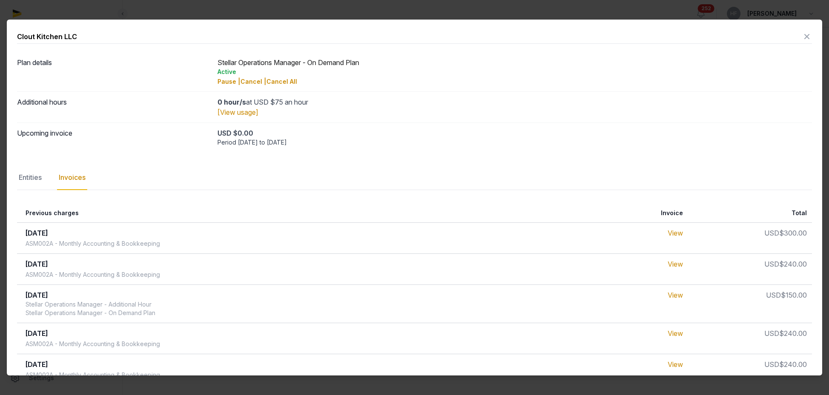
click at [803, 37] on icon at bounding box center [807, 37] width 10 height 14
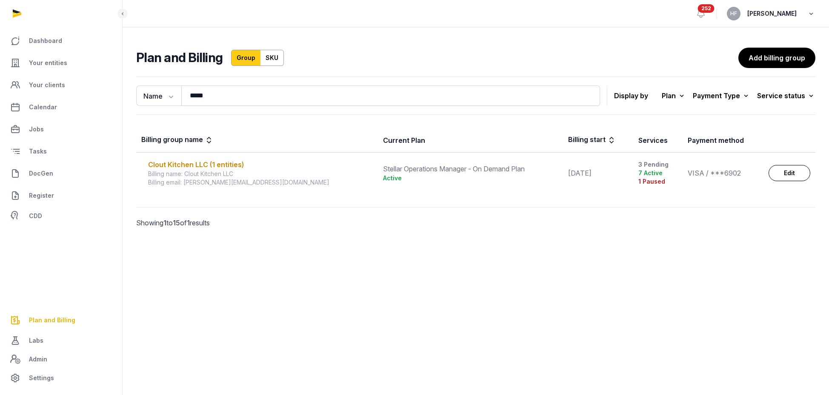
click at [809, 14] on icon "button" at bounding box center [811, 14] width 9 height 12
click at [742, 47] on button "Sign out" at bounding box center [767, 48] width 95 height 15
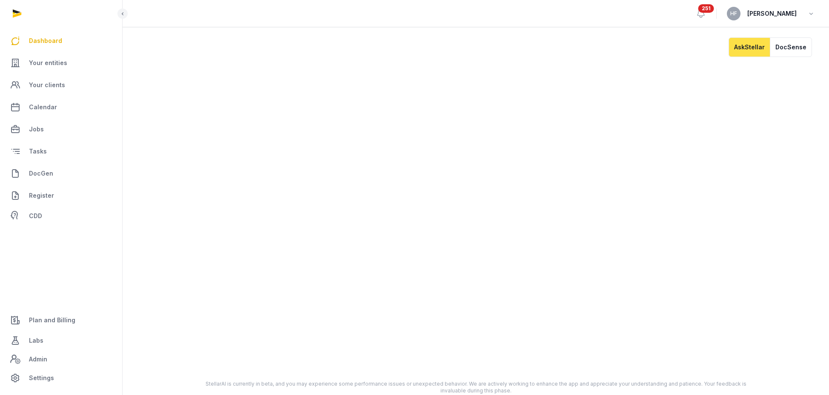
click at [49, 323] on span "Plan and Billing" at bounding box center [52, 320] width 46 height 10
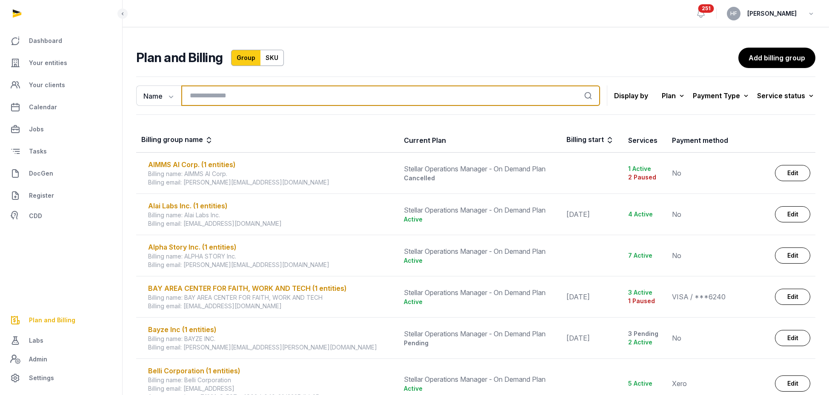
click at [232, 98] on input "search" at bounding box center [390, 96] width 419 height 20
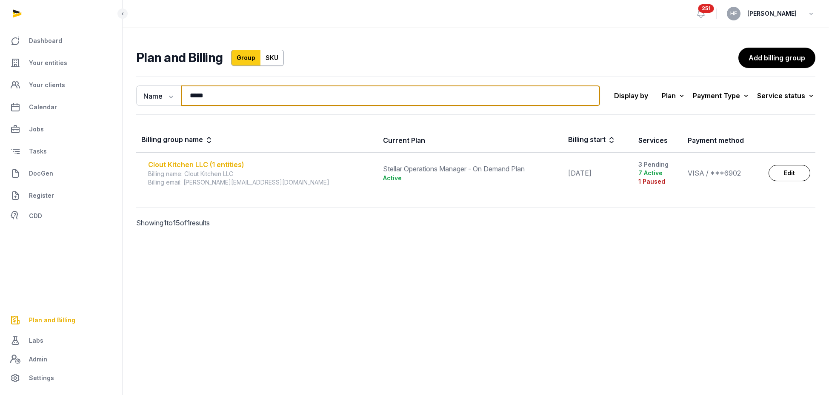
type input "*****"
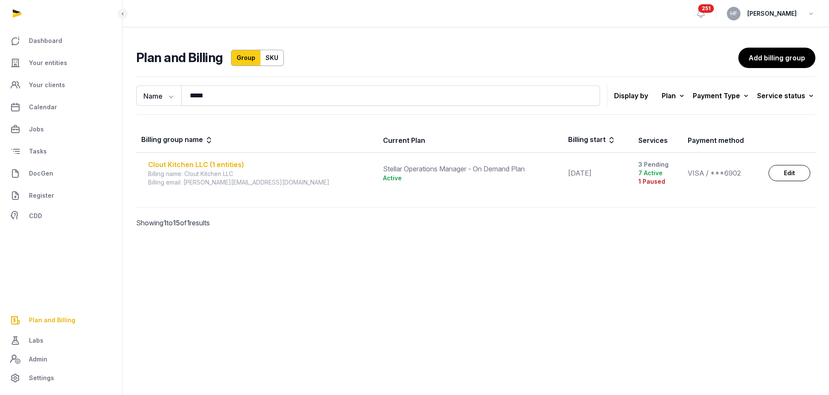
click at [229, 163] on div "Clout Kitchen LLC (1 entities)" at bounding box center [260, 165] width 225 height 10
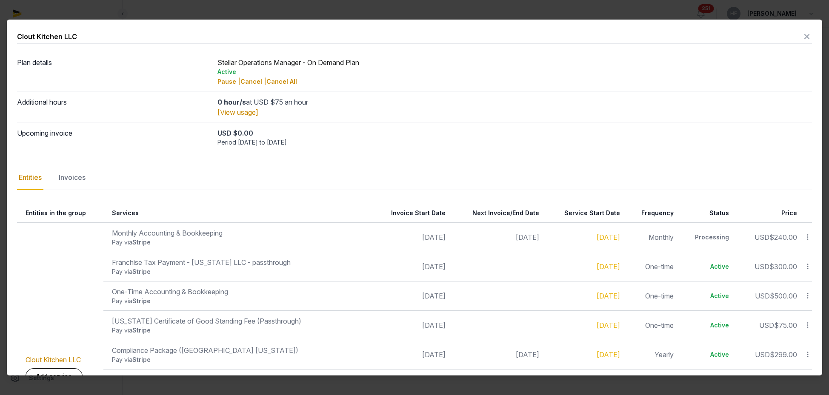
click at [84, 175] on div "Invoices" at bounding box center [72, 178] width 30 height 25
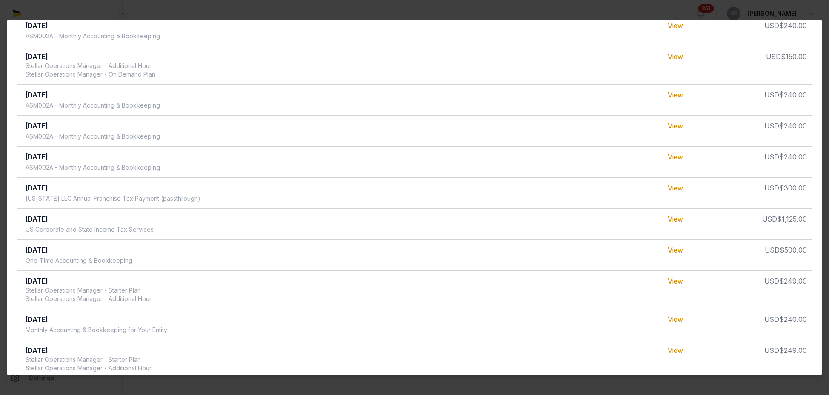
scroll to position [240, 0]
click at [678, 156] on link "View" at bounding box center [675, 156] width 15 height 9
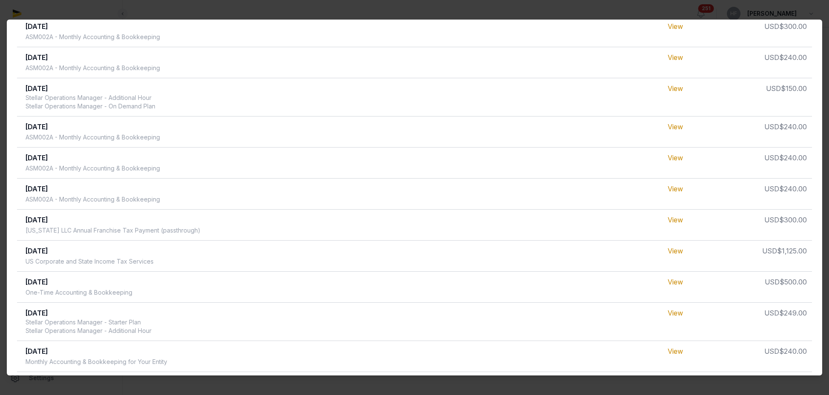
scroll to position [0, 0]
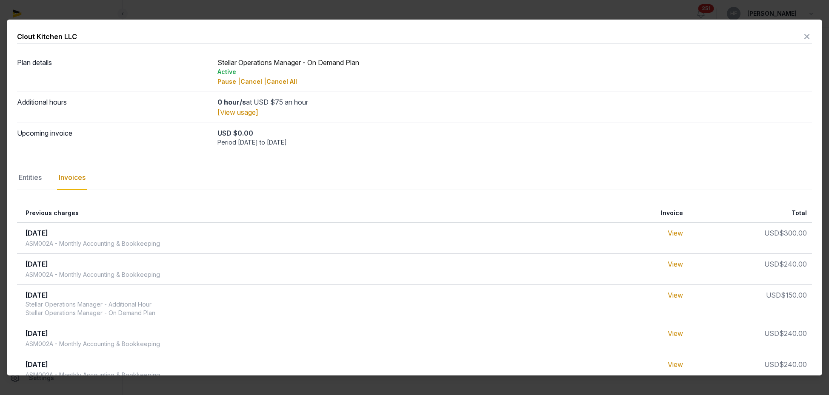
click at [806, 35] on icon at bounding box center [807, 37] width 10 height 14
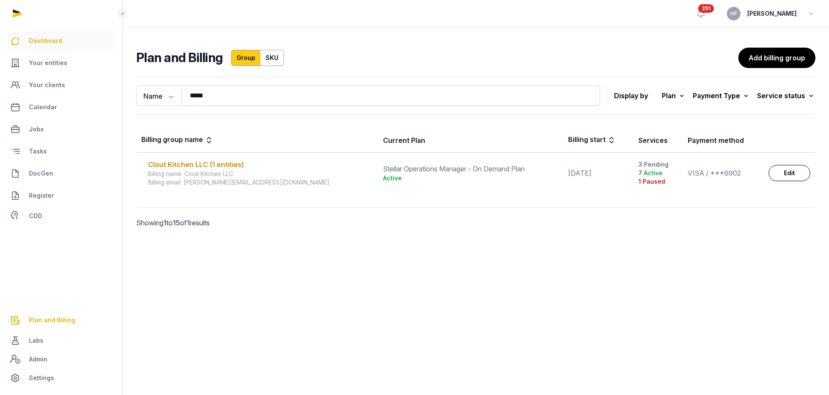
click at [59, 43] on span "Dashboard" at bounding box center [45, 41] width 33 height 10
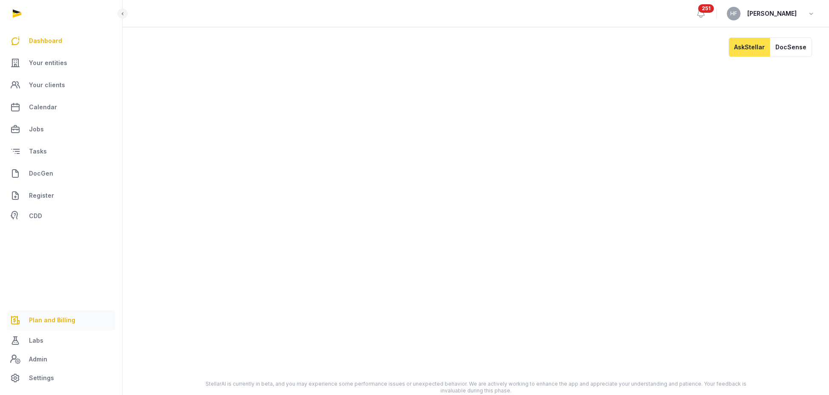
click at [54, 318] on span "Plan and Billing" at bounding box center [52, 320] width 46 height 10
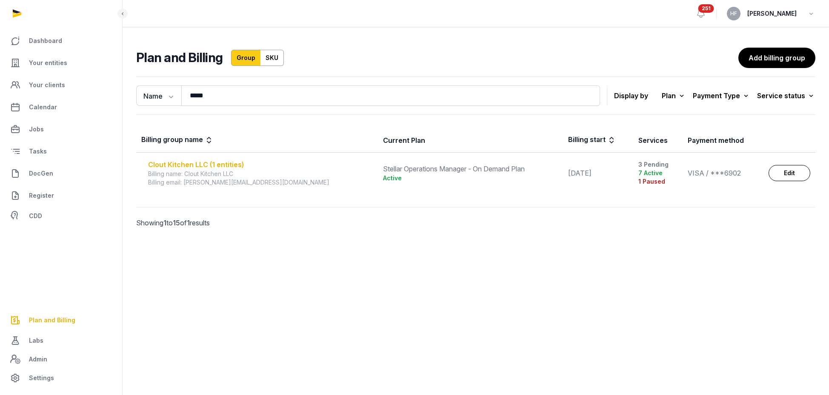
click at [229, 162] on div "Clout Kitchen LLC (1 entities)" at bounding box center [260, 165] width 225 height 10
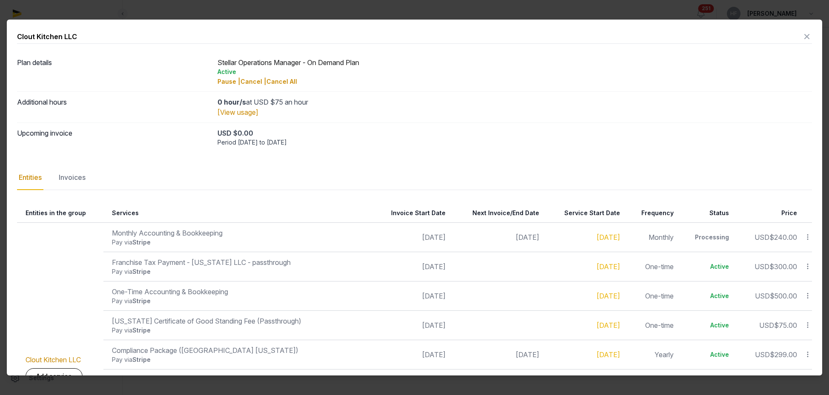
click at [806, 36] on icon at bounding box center [807, 37] width 10 height 14
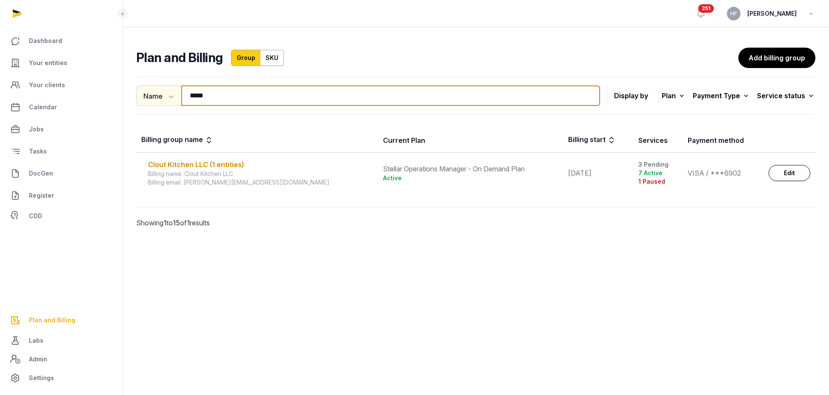
drag, startPoint x: 216, startPoint y: 97, endPoint x: 144, endPoint y: 93, distance: 72.1
click at [148, 93] on div "Name Name Email ***** Search" at bounding box center [368, 96] width 464 height 20
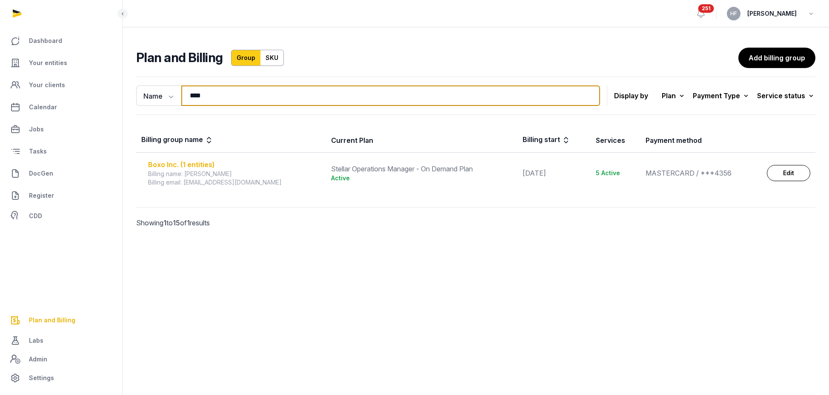
type input "****"
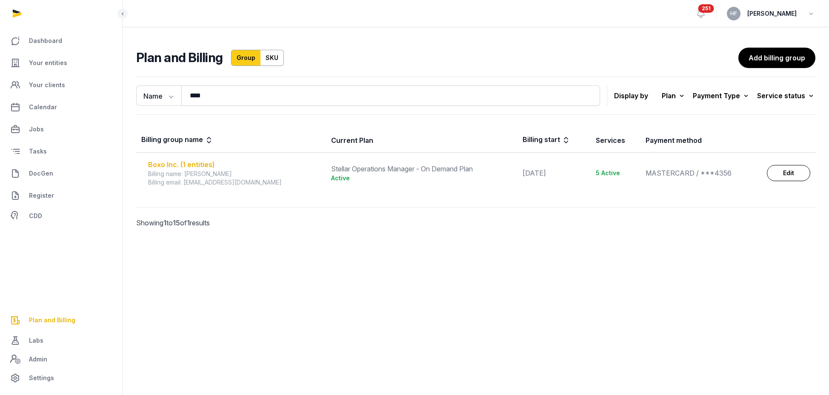
click at [195, 164] on div "Boxo Inc. (1 entities)" at bounding box center [234, 165] width 173 height 10
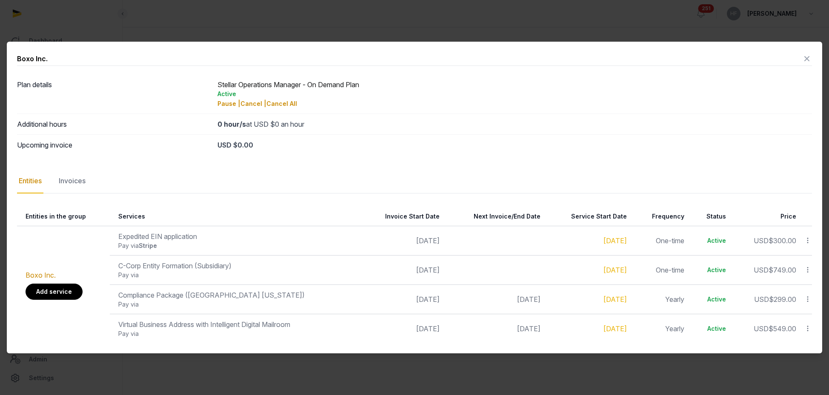
click at [67, 288] on link "Add service" at bounding box center [54, 292] width 57 height 16
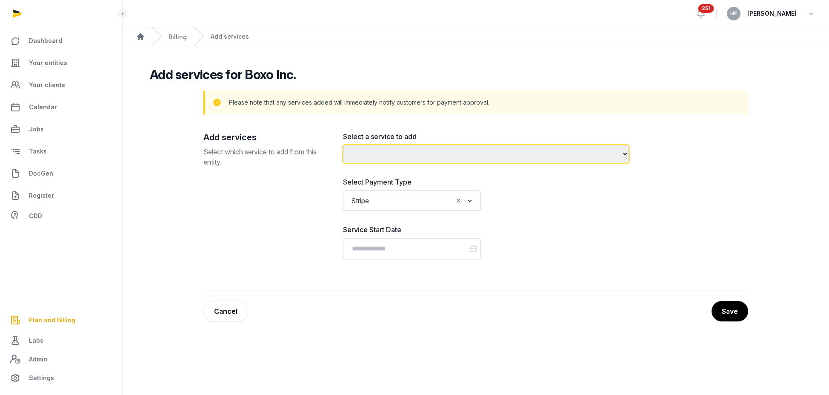
click at [395, 152] on select "**********" at bounding box center [486, 154] width 286 height 18
select select "**********"
click at [343, 145] on select "**********" at bounding box center [486, 154] width 286 height 18
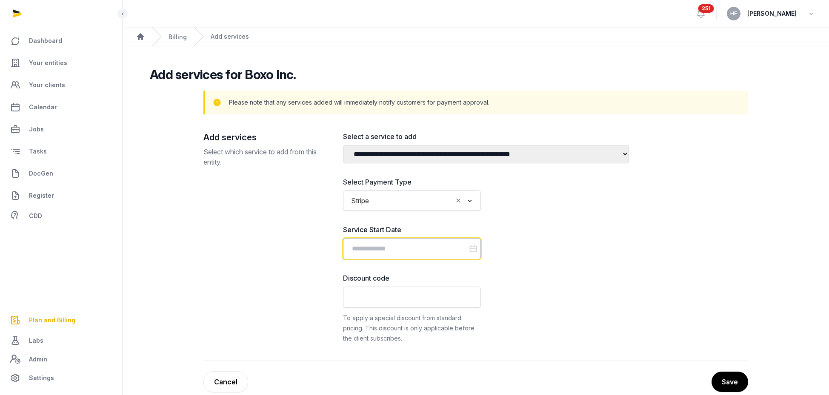
click at [405, 247] on input "Datepicker input" at bounding box center [412, 248] width 138 height 21
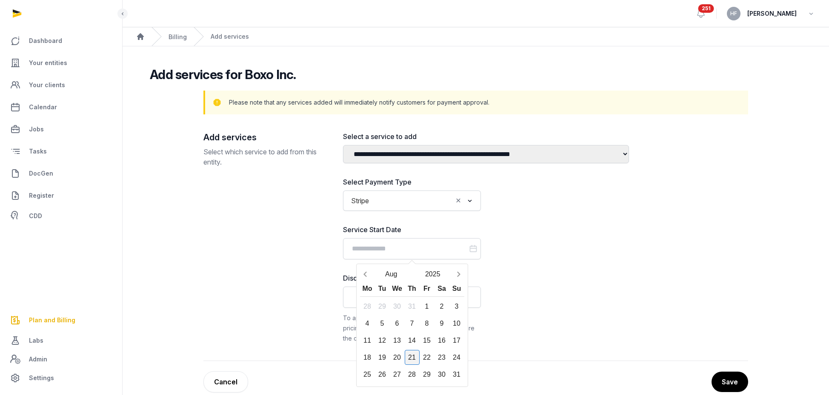
click at [412, 359] on div "21" at bounding box center [412, 357] width 15 height 15
type input "**********"
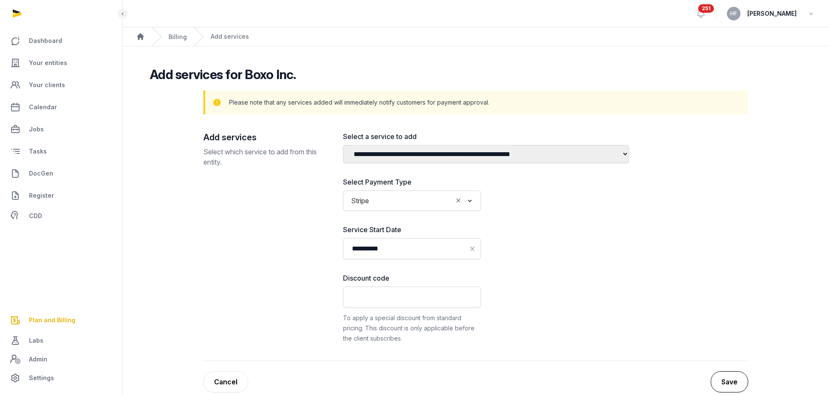
click at [738, 384] on button "Save" at bounding box center [729, 382] width 37 height 21
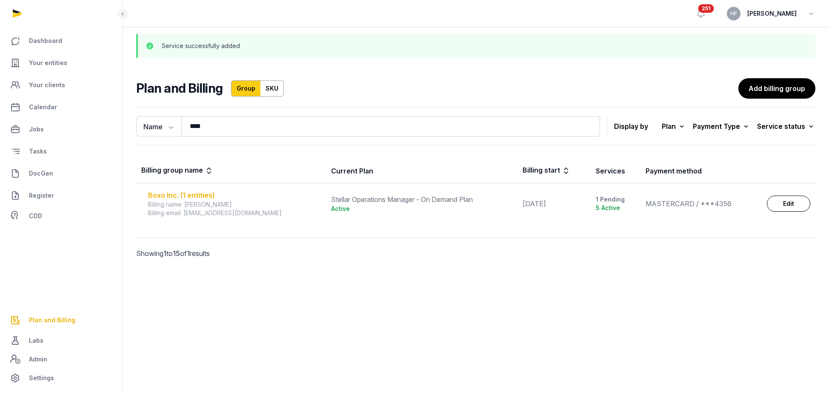
click at [190, 194] on div "Boxo Inc. (1 entities)" at bounding box center [234, 195] width 173 height 10
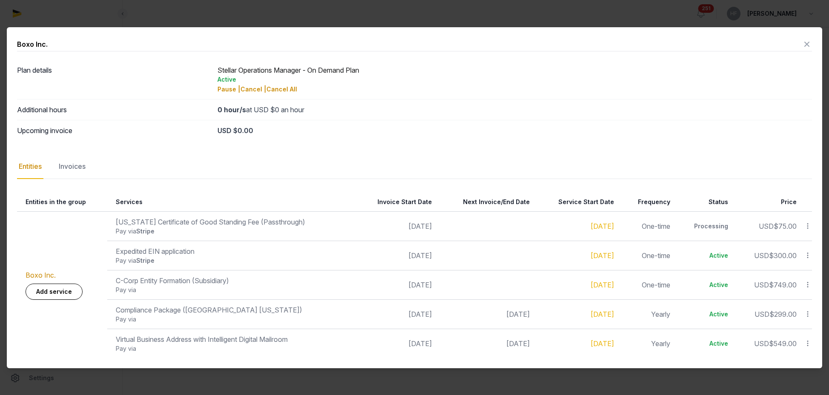
click at [807, 43] on icon at bounding box center [807, 44] width 10 height 14
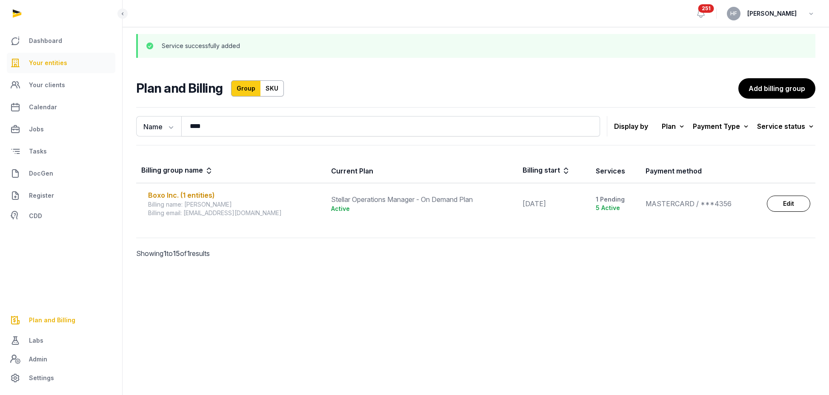
click at [56, 67] on span "Your entities" at bounding box center [48, 63] width 38 height 10
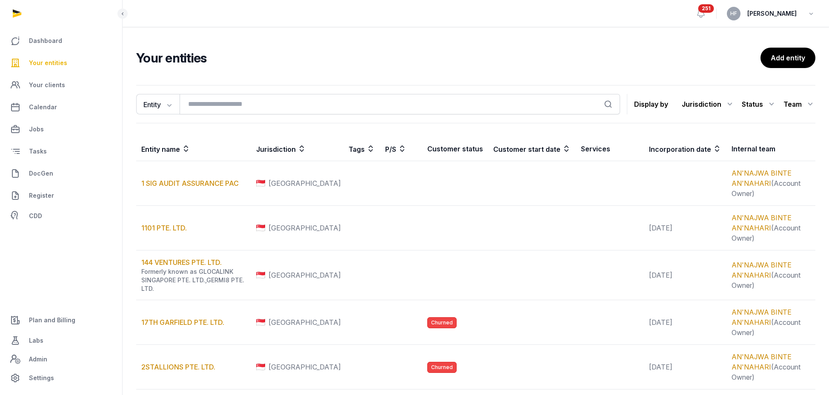
click at [64, 321] on span "Plan and Billing" at bounding box center [52, 320] width 46 height 10
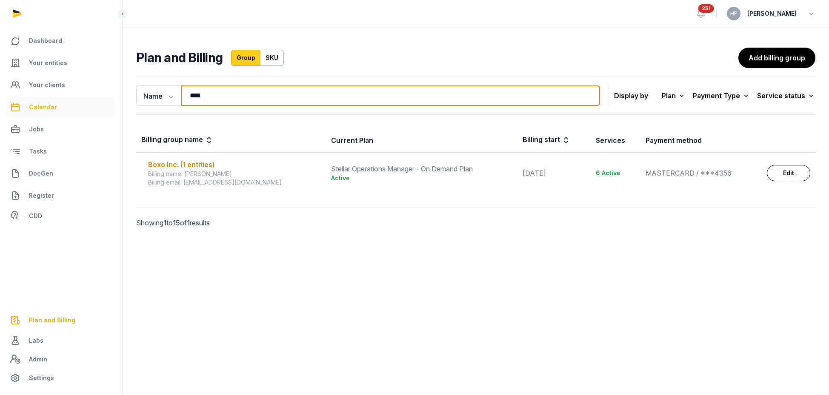
drag, startPoint x: 223, startPoint y: 95, endPoint x: 84, endPoint y: 97, distance: 138.8
click at [97, 95] on div "Dashboard Your entities Your clients Calendar Jobs Tasks DocGen Register CDD Pl…" at bounding box center [414, 197] width 829 height 395
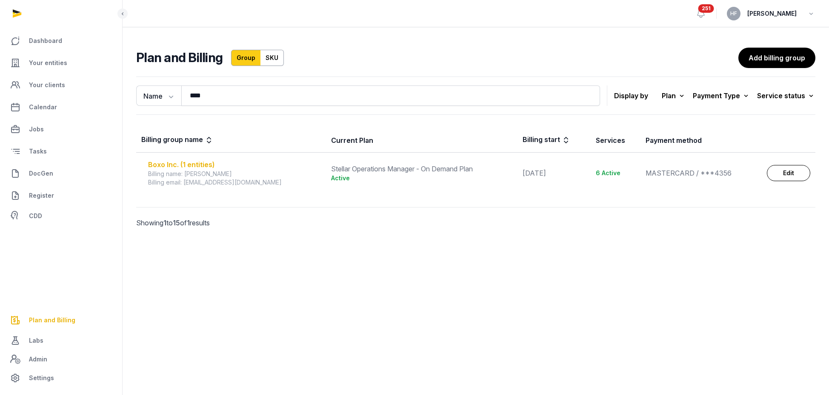
click at [200, 162] on div "Boxo Inc. (1 entities)" at bounding box center [234, 165] width 173 height 10
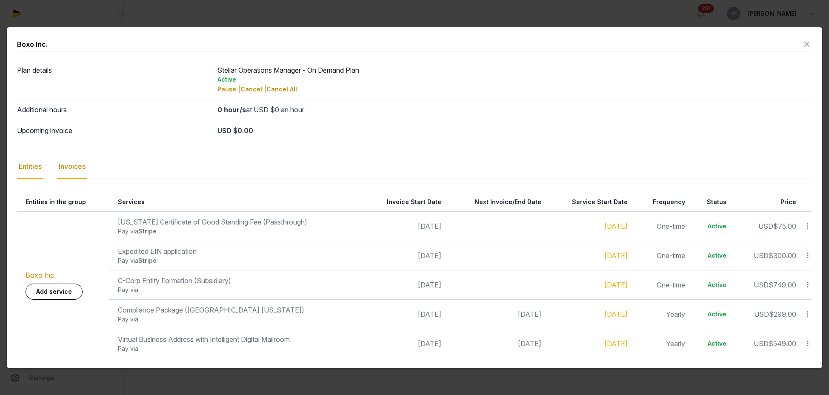
click at [82, 165] on div "Invoices" at bounding box center [72, 167] width 30 height 25
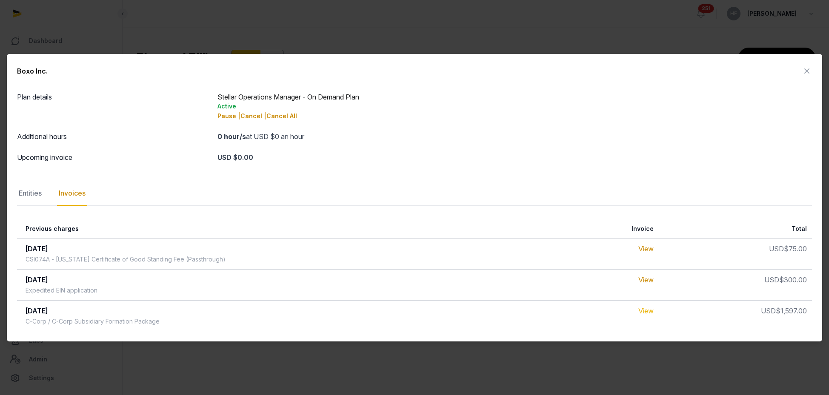
click at [644, 311] on link "View" at bounding box center [646, 311] width 15 height 9
click at [808, 72] on icon at bounding box center [807, 71] width 10 height 14
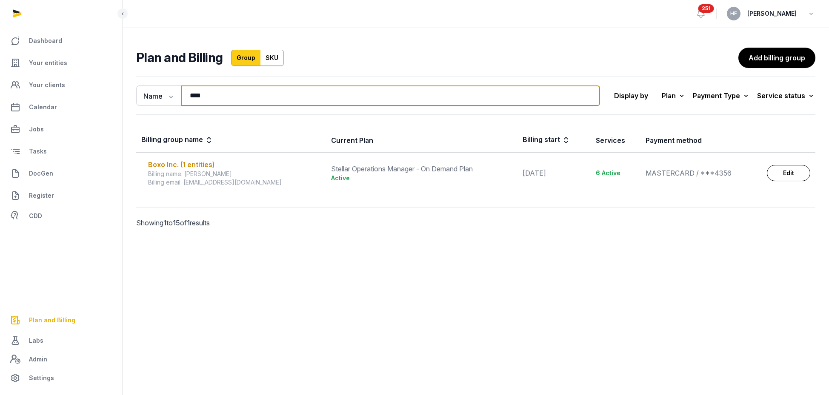
drag, startPoint x: 227, startPoint y: 100, endPoint x: 126, endPoint y: 99, distance: 100.9
click at [126, 99] on div "Name Name Email **** Search Display by Plan All plans On Demand Plan Scale Plan…" at bounding box center [476, 164] width 707 height 182
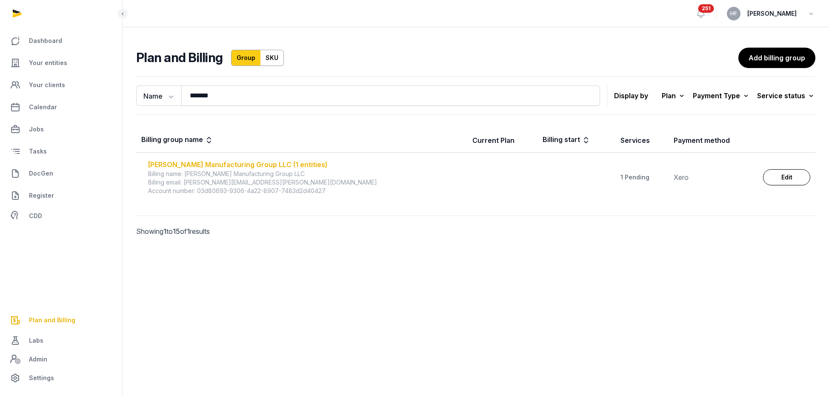
click at [243, 165] on div "Trafton Manufacturing Group LLC (1 entities)" at bounding box center [305, 165] width 314 height 10
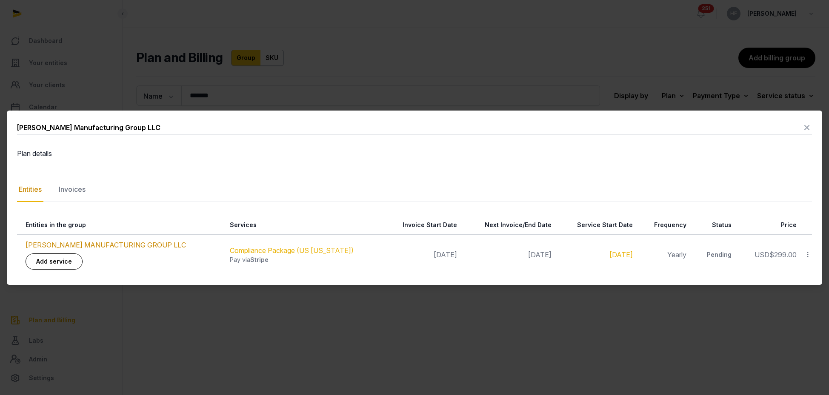
click at [808, 128] on icon at bounding box center [807, 128] width 10 height 14
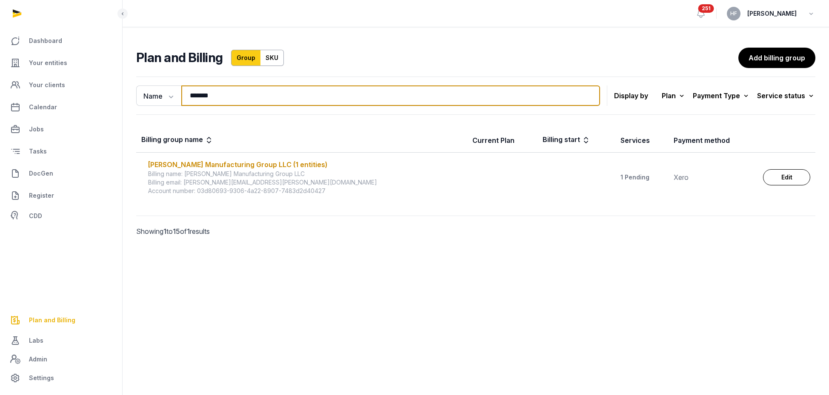
drag, startPoint x: 229, startPoint y: 93, endPoint x: 128, endPoint y: 93, distance: 100.5
click at [130, 93] on div "Name Name Email ******* Search Display by Plan All plans On Demand Plan Scale P…" at bounding box center [476, 168] width 707 height 191
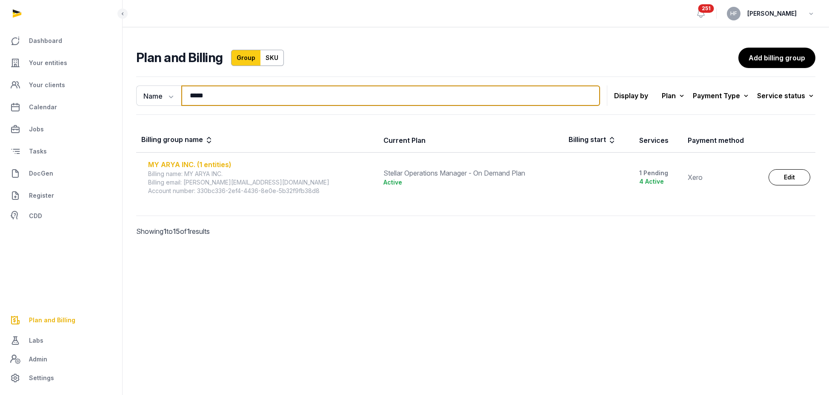
type input "*****"
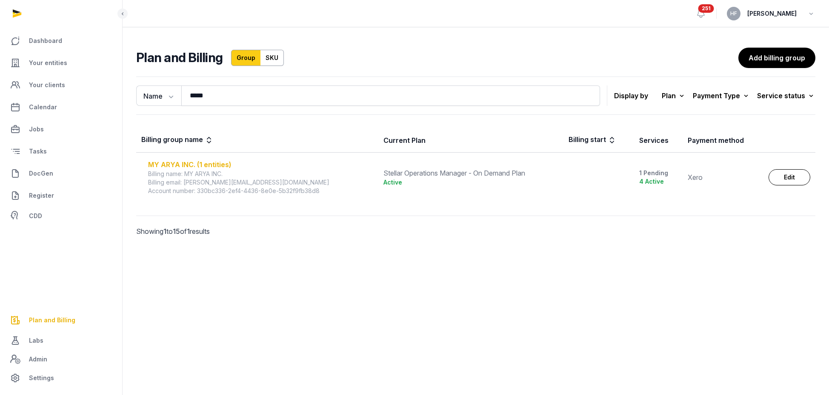
click at [226, 164] on div "MY ARYA INC. (1 entities)" at bounding box center [260, 165] width 225 height 10
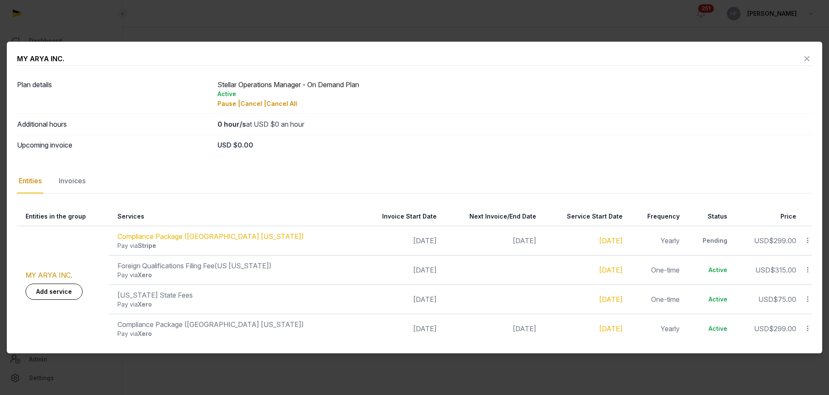
click at [809, 326] on icon at bounding box center [808, 328] width 8 height 9
click at [791, 313] on div "Update" at bounding box center [778, 310] width 68 height 15
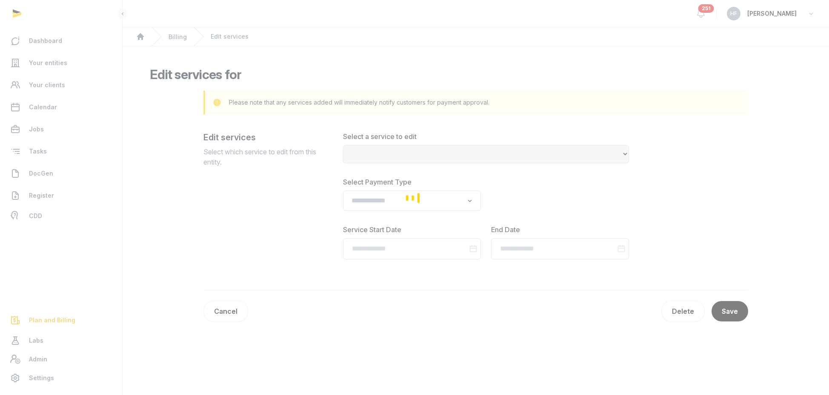
select select "**********"
type input "**********"
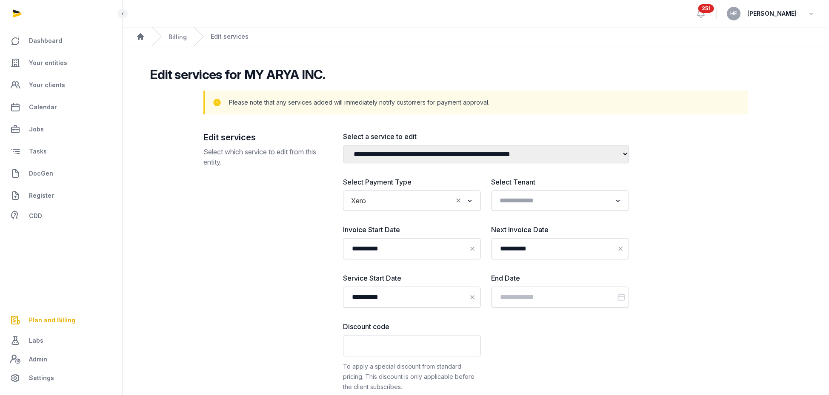
click at [430, 200] on input "Search for option" at bounding box center [411, 201] width 83 height 12
click at [394, 220] on li "Stripe" at bounding box center [412, 219] width 137 height 12
click at [425, 249] on input "**********" at bounding box center [412, 248] width 138 height 21
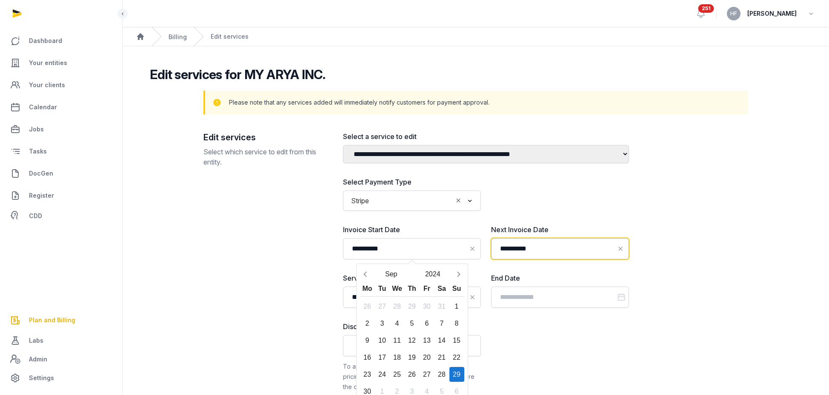
click at [541, 250] on input "**********" at bounding box center [560, 248] width 138 height 21
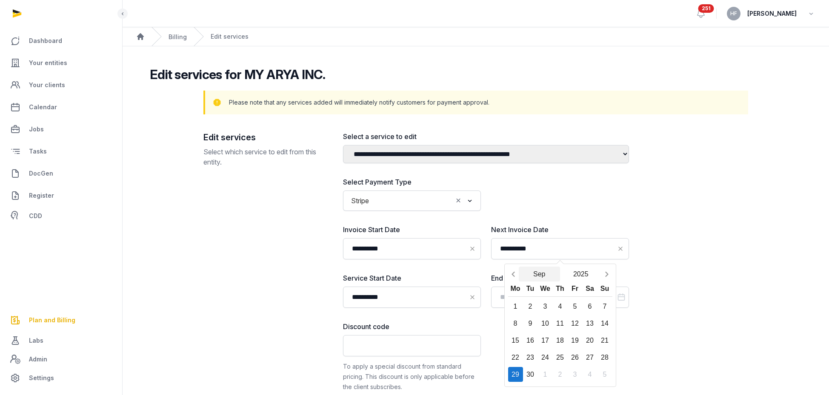
click at [534, 277] on button "Sep" at bounding box center [540, 274] width 42 height 15
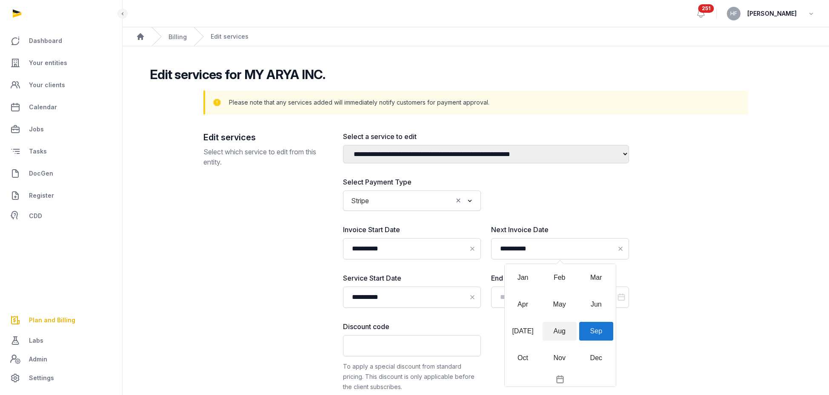
click at [560, 331] on div "Aug" at bounding box center [560, 331] width 34 height 19
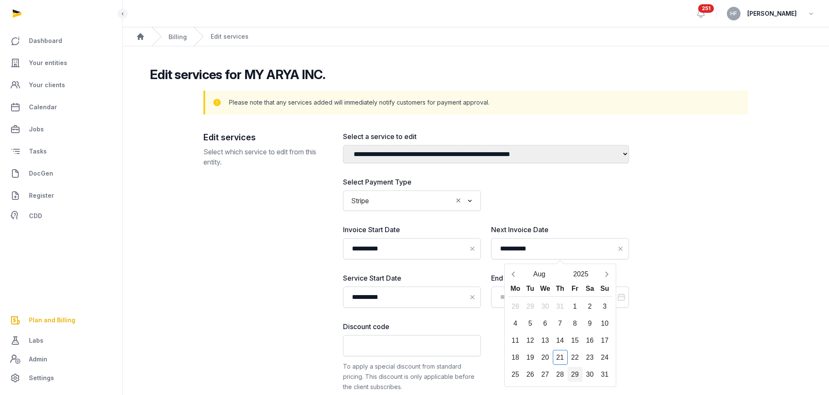
click at [578, 376] on div "29" at bounding box center [575, 374] width 15 height 15
type input "**********"
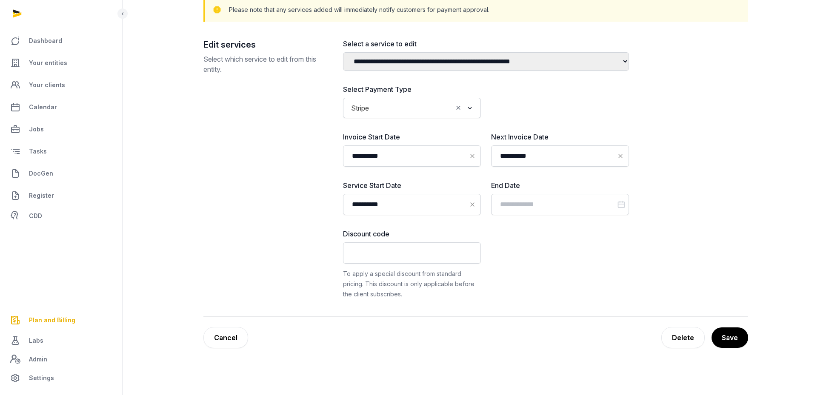
scroll to position [97, 0]
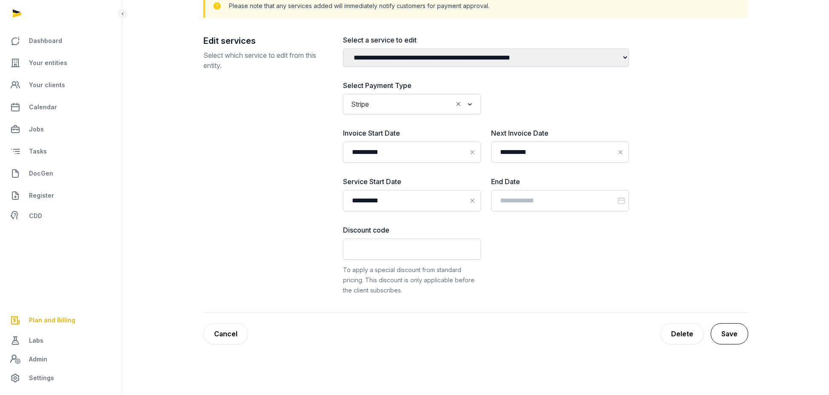
click at [737, 339] on button "Save" at bounding box center [729, 334] width 37 height 21
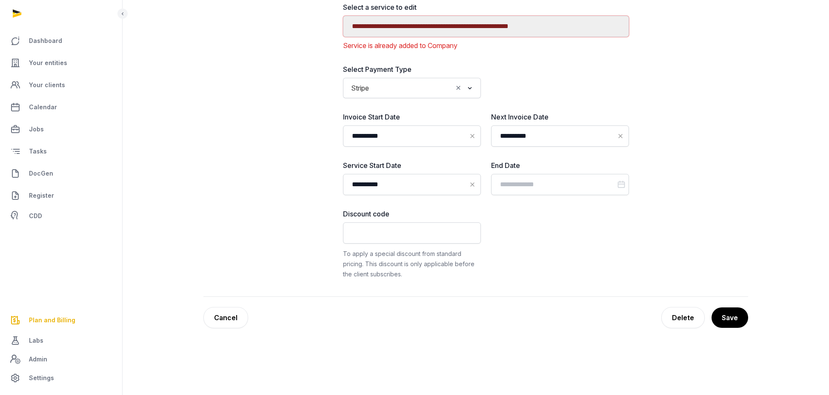
scroll to position [196, 0]
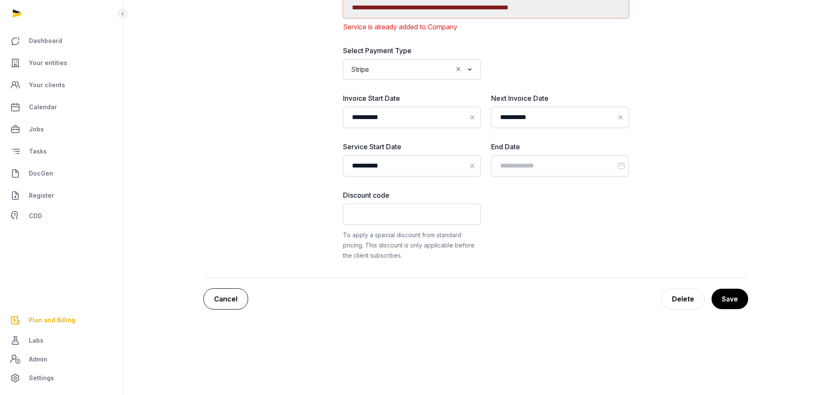
click at [230, 298] on link "Cancel" at bounding box center [225, 299] width 45 height 21
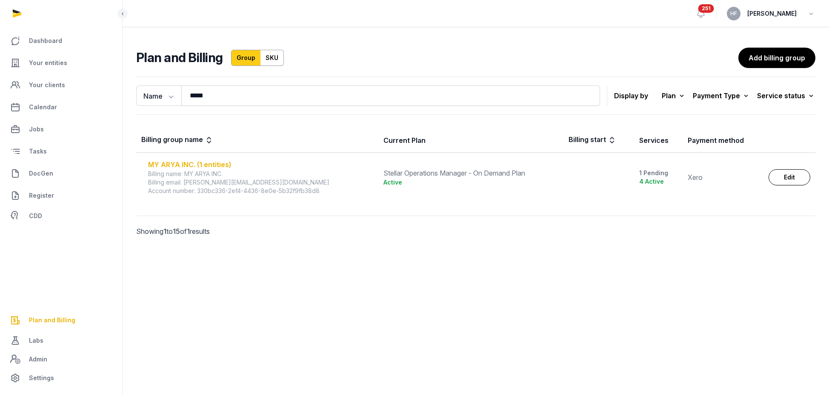
click at [210, 166] on div "MY ARYA INC. (1 entities)" at bounding box center [260, 165] width 225 height 10
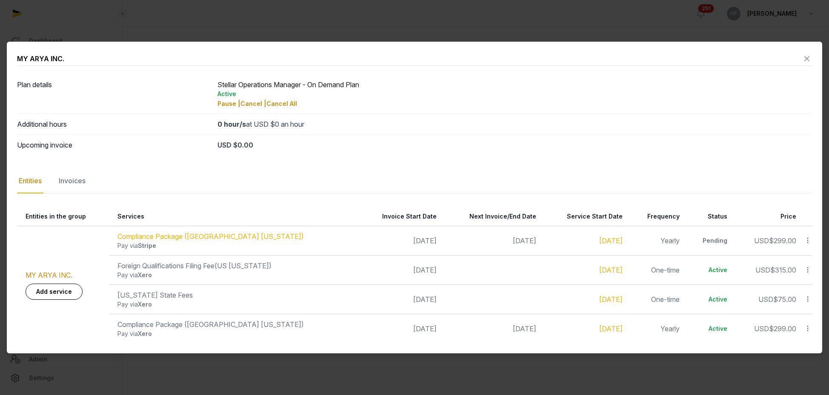
click at [807, 241] on icon at bounding box center [808, 240] width 8 height 9
click at [794, 293] on div "Update" at bounding box center [778, 293] width 68 height 15
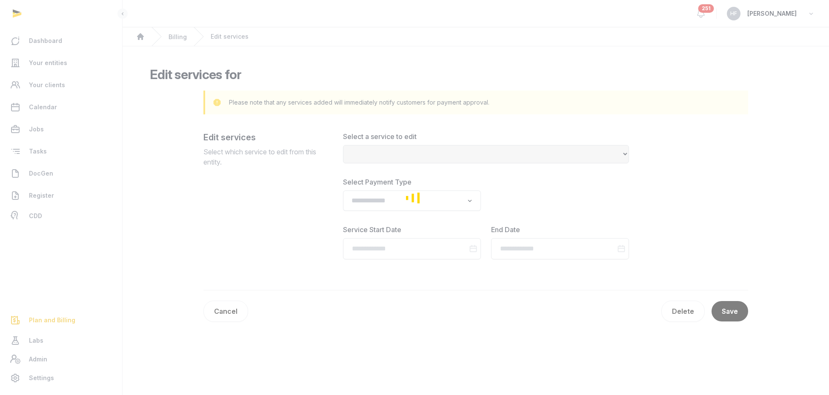
select select "**********"
type input "**********"
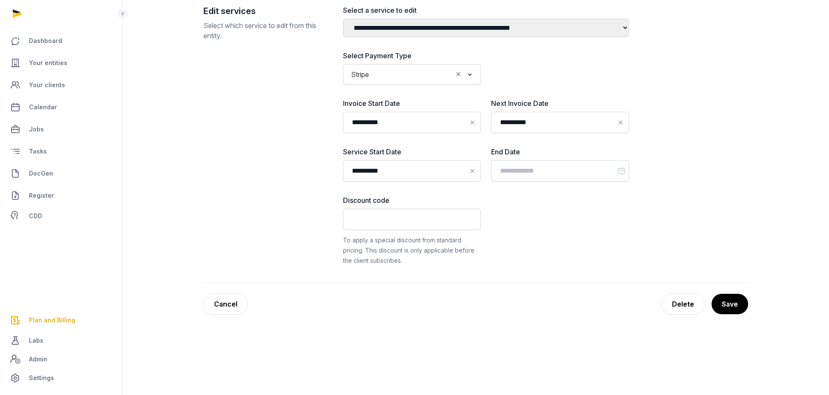
scroll to position [147, 0]
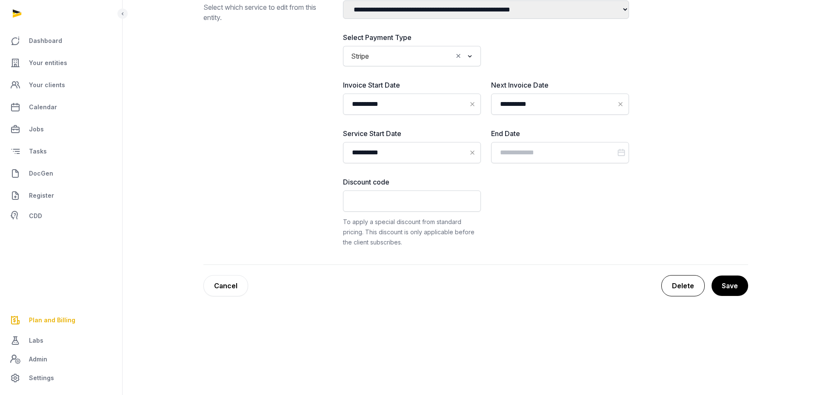
click at [679, 284] on div "Delete" at bounding box center [682, 285] width 43 height 21
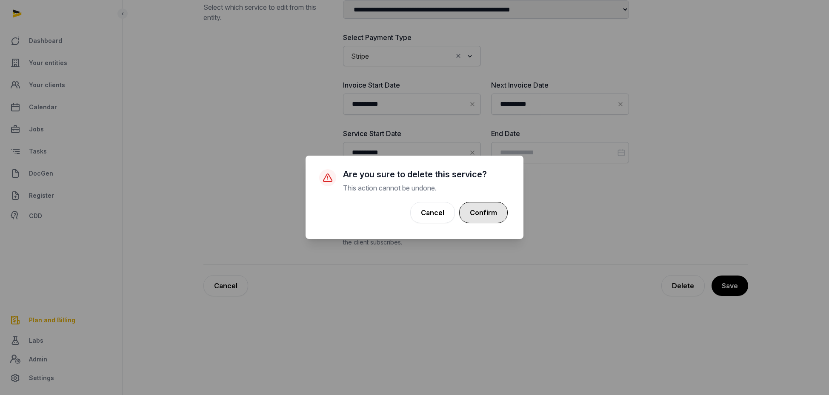
click at [491, 214] on button "Confirm" at bounding box center [483, 212] width 49 height 21
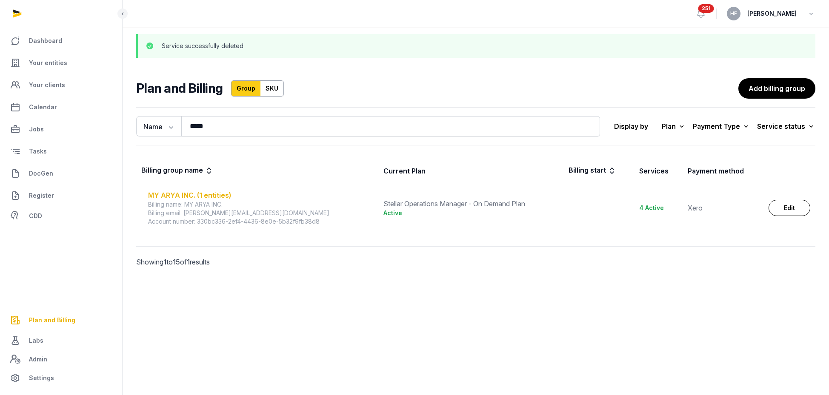
click at [220, 195] on div "MY ARYA INC. (1 entities)" at bounding box center [260, 195] width 225 height 10
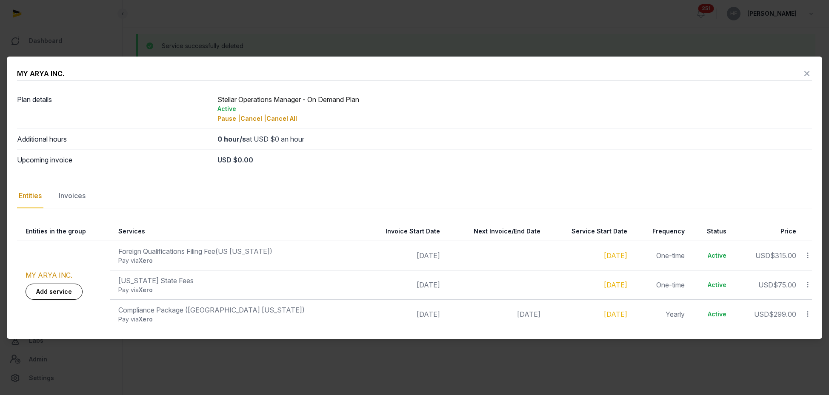
click at [810, 314] on icon at bounding box center [808, 314] width 8 height 9
click at [793, 293] on div "Update" at bounding box center [778, 295] width 68 height 15
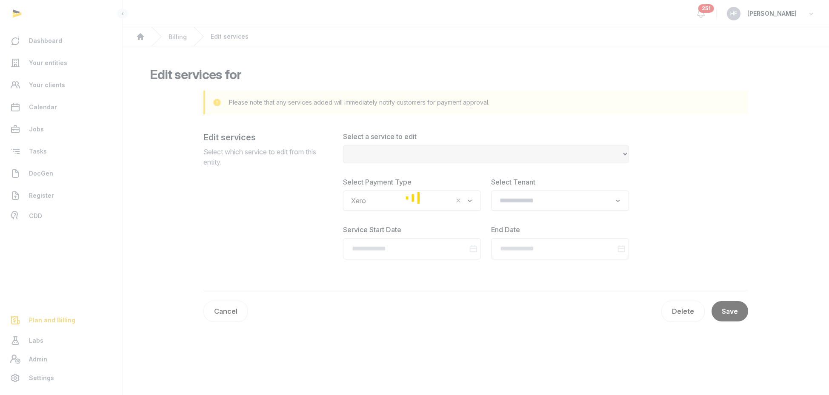
select select "**********"
type input "**********"
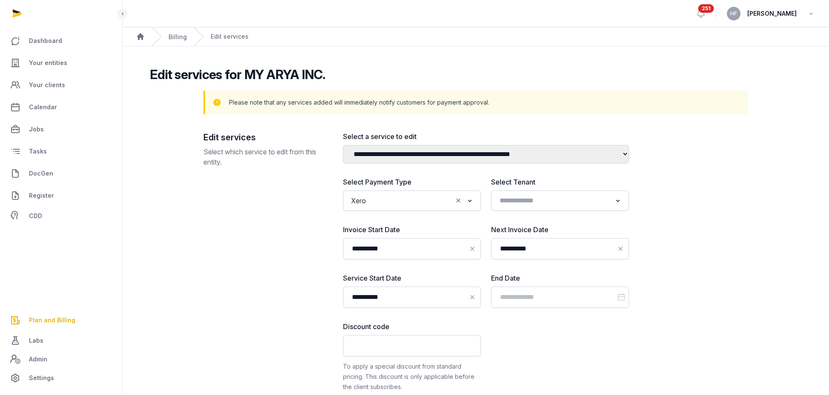
click at [412, 203] on input "Search for option" at bounding box center [411, 201] width 83 height 12
click at [387, 219] on li "Stripe" at bounding box center [412, 219] width 137 height 12
click at [533, 249] on input "**********" at bounding box center [560, 248] width 138 height 21
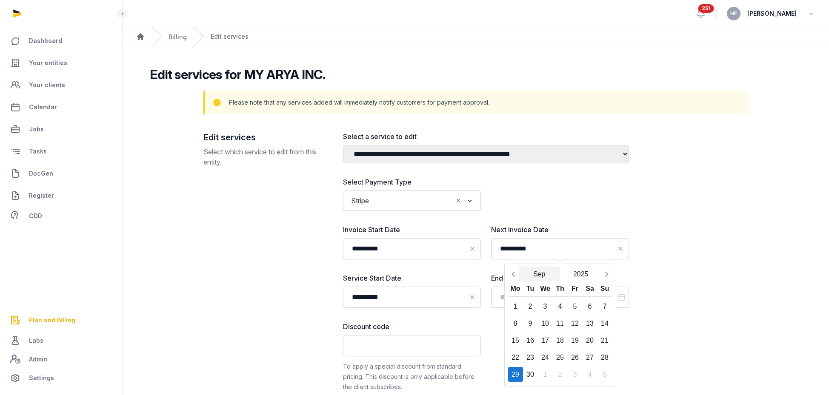
click at [540, 274] on button "Sep" at bounding box center [540, 274] width 42 height 15
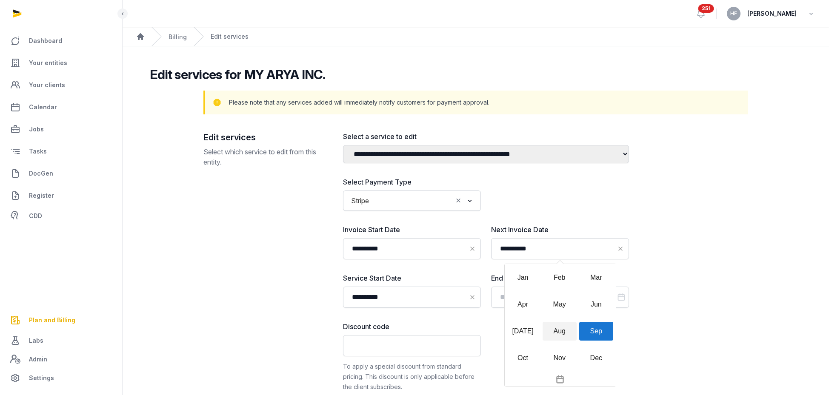
click at [562, 333] on div "Aug" at bounding box center [560, 331] width 34 height 19
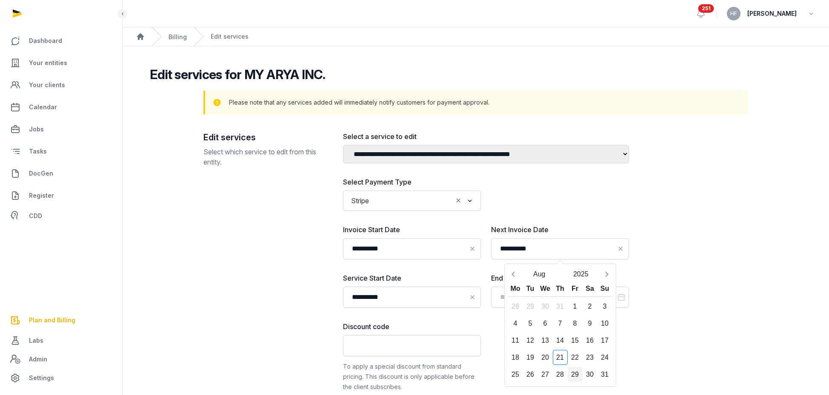
click at [577, 375] on div "29" at bounding box center [575, 374] width 15 height 15
type input "**********"
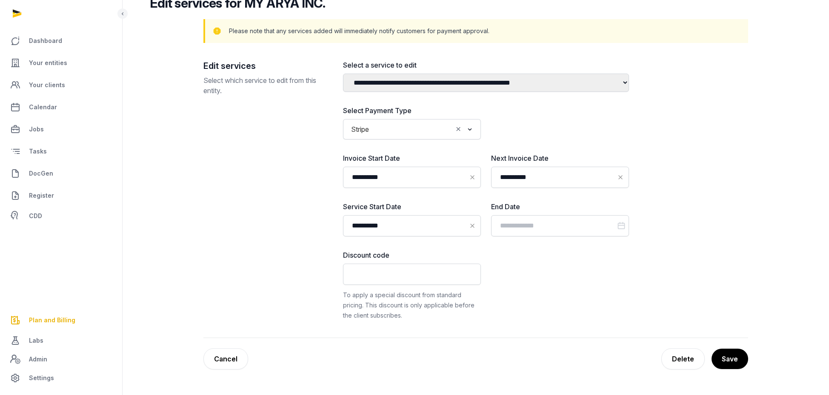
scroll to position [72, 0]
click at [731, 358] on button "Save" at bounding box center [729, 358] width 37 height 21
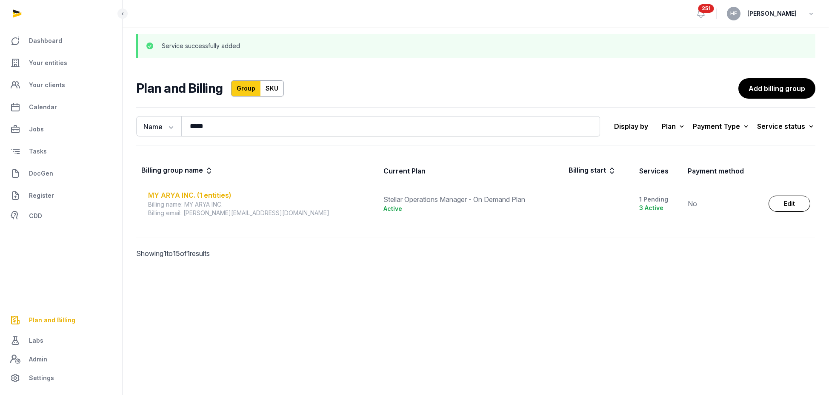
click at [217, 196] on div "MY ARYA INC. (1 entities)" at bounding box center [260, 195] width 225 height 10
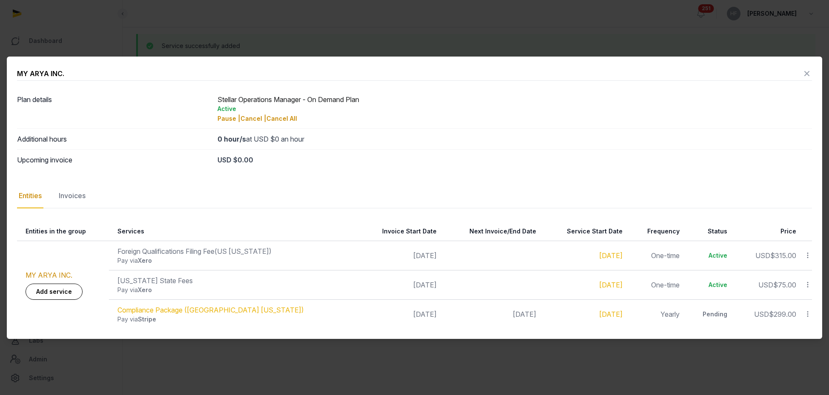
click at [804, 76] on icon at bounding box center [807, 74] width 10 height 14
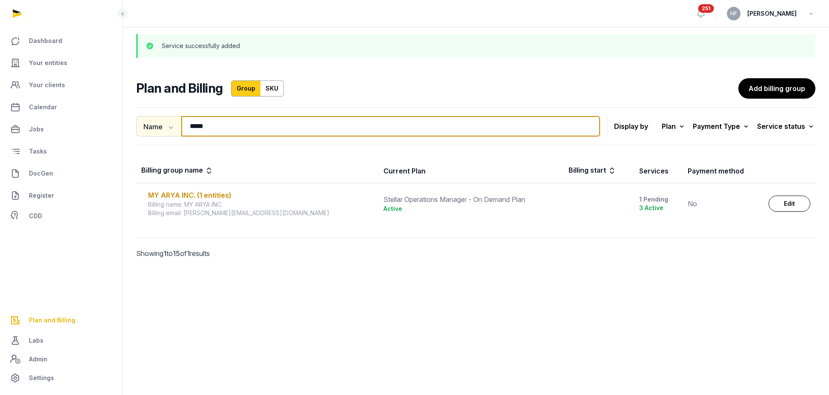
drag, startPoint x: 221, startPoint y: 127, endPoint x: 161, endPoint y: 126, distance: 60.4
click at [163, 126] on div "Name Name Email ***** Search" at bounding box center [368, 126] width 464 height 20
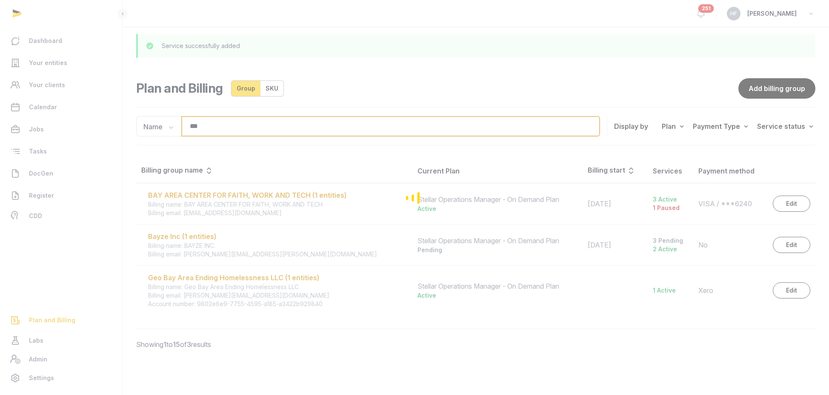
type input "***"
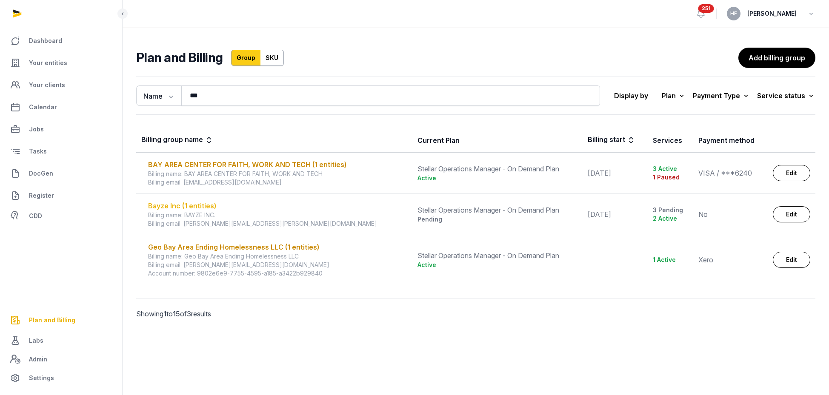
click at [203, 205] on div "Bayze Inc (1 entities)" at bounding box center [277, 206] width 259 height 10
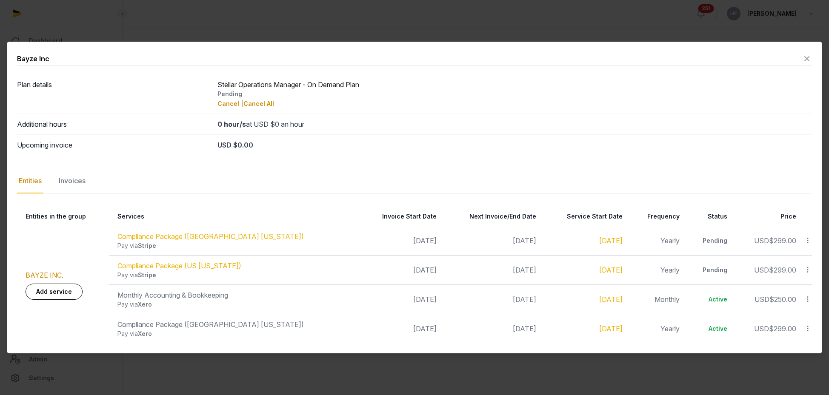
click at [808, 239] on icon at bounding box center [808, 240] width 8 height 9
click at [784, 291] on div "Update" at bounding box center [778, 293] width 68 height 15
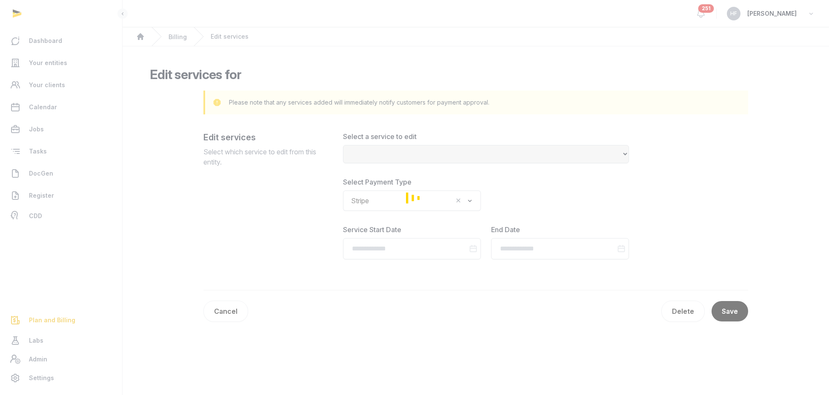
select select "**********"
type input "**********"
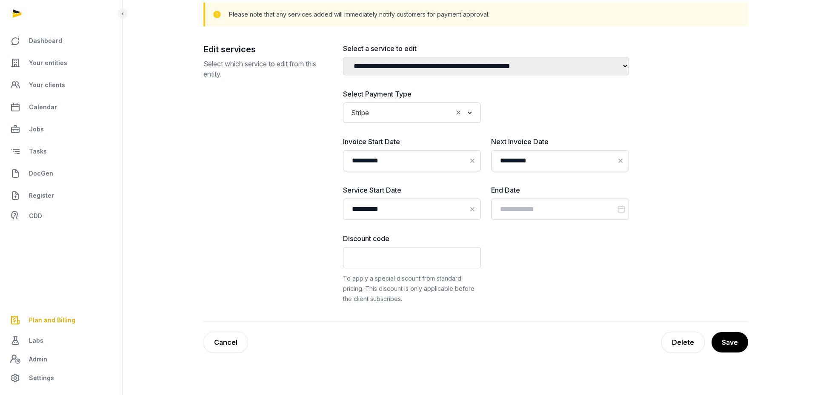
scroll to position [147, 0]
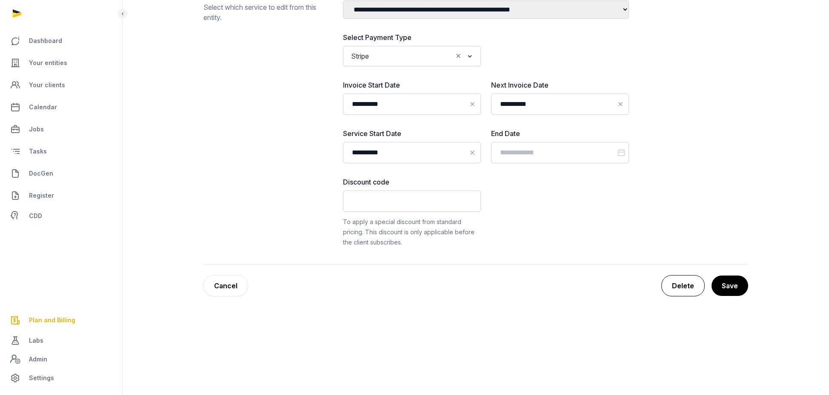
click at [687, 287] on div "Delete" at bounding box center [682, 285] width 43 height 21
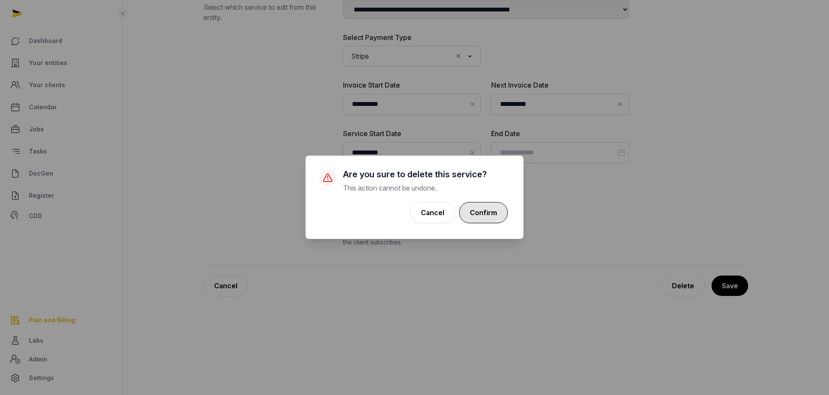
click at [488, 213] on button "Confirm" at bounding box center [483, 212] width 49 height 21
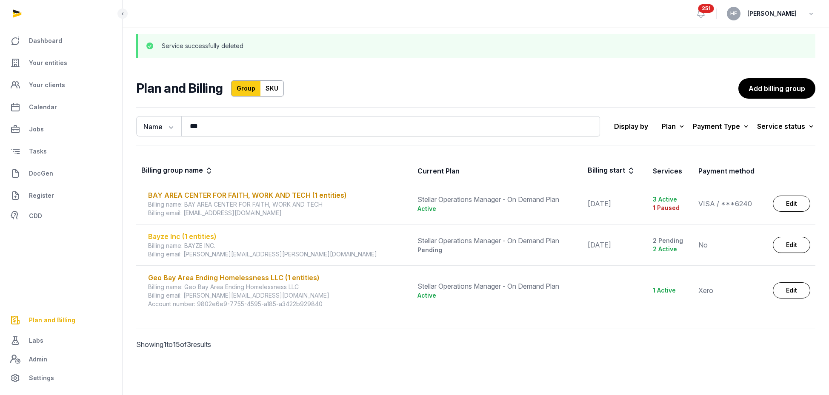
click at [212, 235] on div "Bayze Inc (1 entities)" at bounding box center [277, 237] width 259 height 10
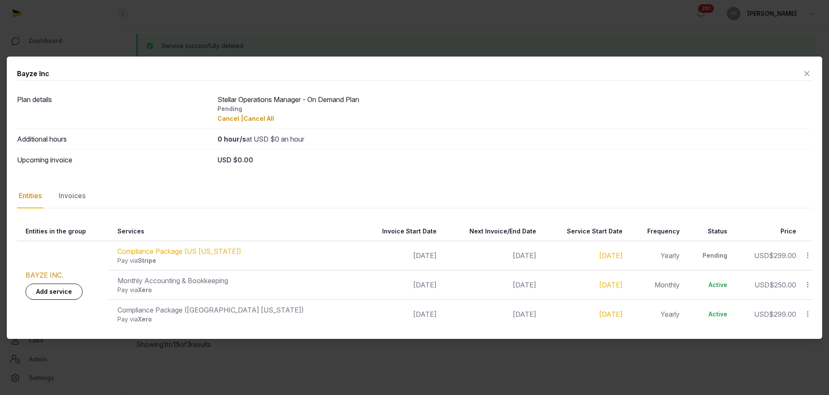
click at [808, 314] on icon at bounding box center [808, 314] width 8 height 9
click at [790, 294] on div "Update" at bounding box center [778, 295] width 68 height 15
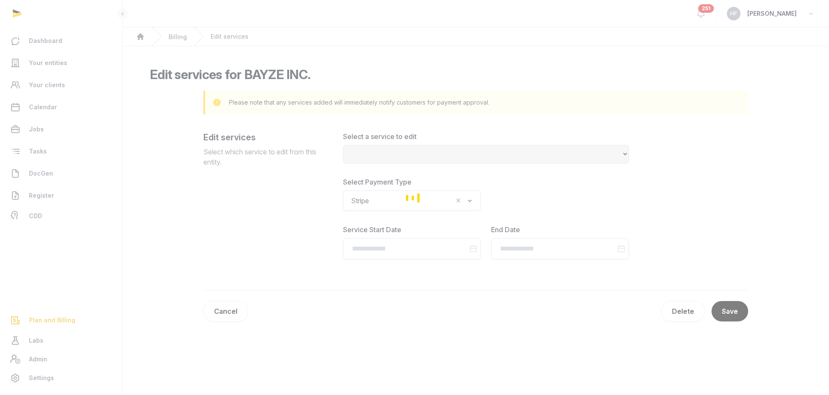
select select "**********"
type input "**********"
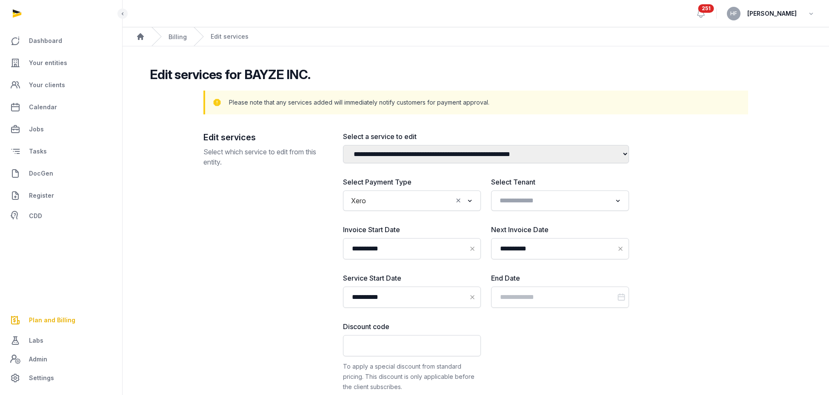
click at [410, 203] on input "Search for option" at bounding box center [411, 201] width 83 height 12
click at [387, 220] on li "Stripe" at bounding box center [412, 219] width 137 height 12
click at [548, 252] on input "**********" at bounding box center [560, 248] width 138 height 21
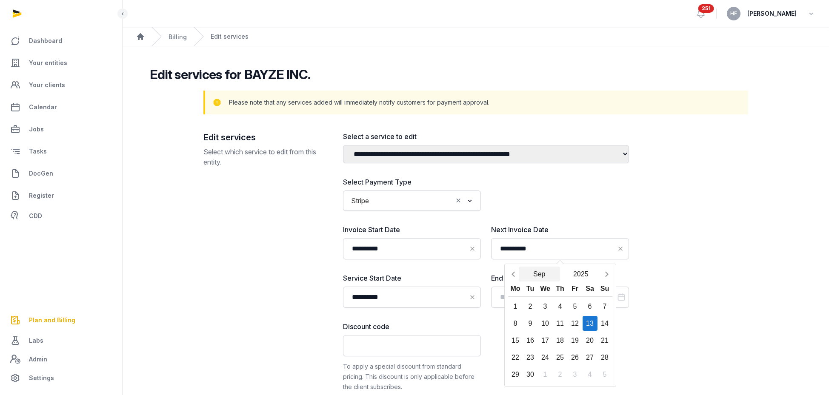
click at [542, 272] on button "Sep" at bounding box center [540, 274] width 42 height 15
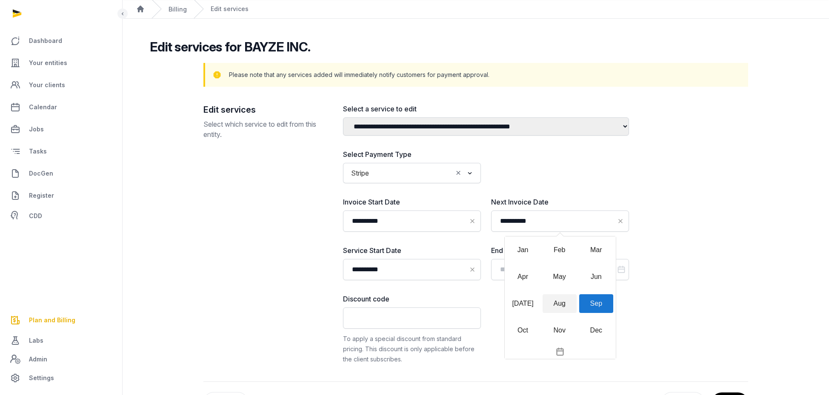
scroll to position [28, 0]
click at [564, 303] on div "Aug" at bounding box center [560, 303] width 34 height 19
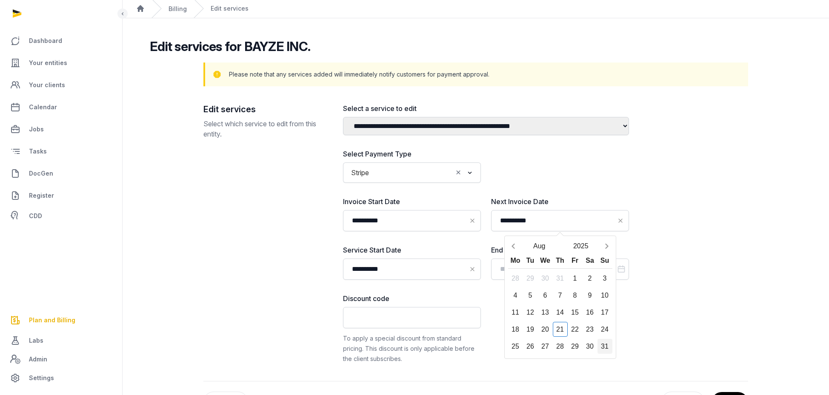
click at [602, 346] on div "31" at bounding box center [605, 346] width 15 height 15
type input "**********"
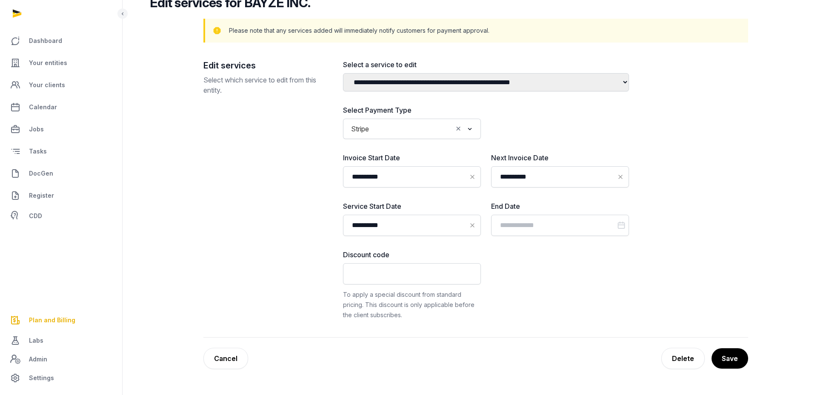
scroll to position [76, 0]
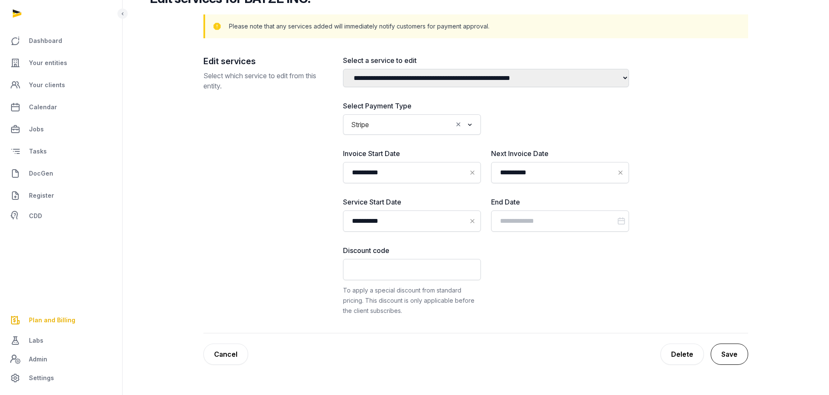
click at [736, 358] on button "Save" at bounding box center [729, 354] width 37 height 21
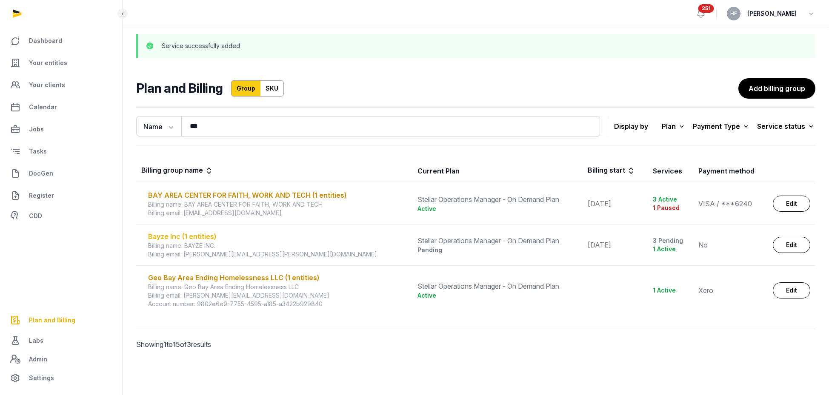
click at [197, 236] on div "Bayze Inc (1 entities)" at bounding box center [277, 237] width 259 height 10
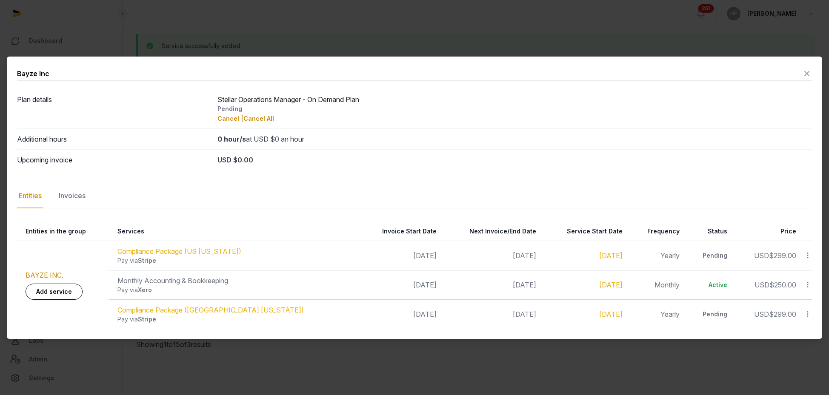
click at [805, 72] on icon at bounding box center [807, 74] width 10 height 14
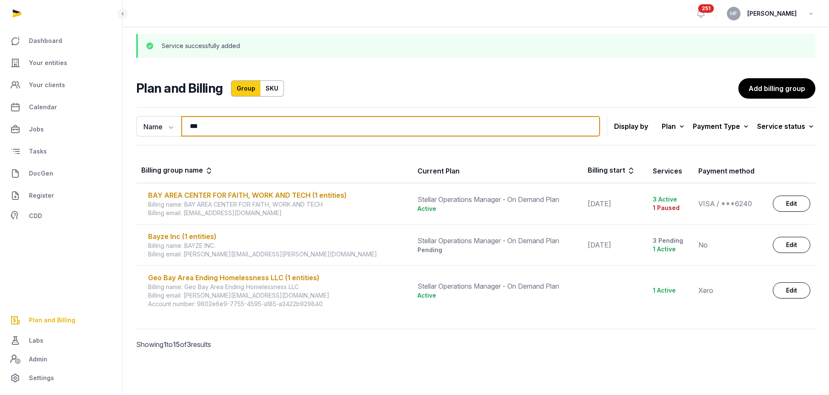
drag, startPoint x: 216, startPoint y: 127, endPoint x: 185, endPoint y: 127, distance: 31.5
click at [186, 127] on input "***" at bounding box center [390, 126] width 419 height 20
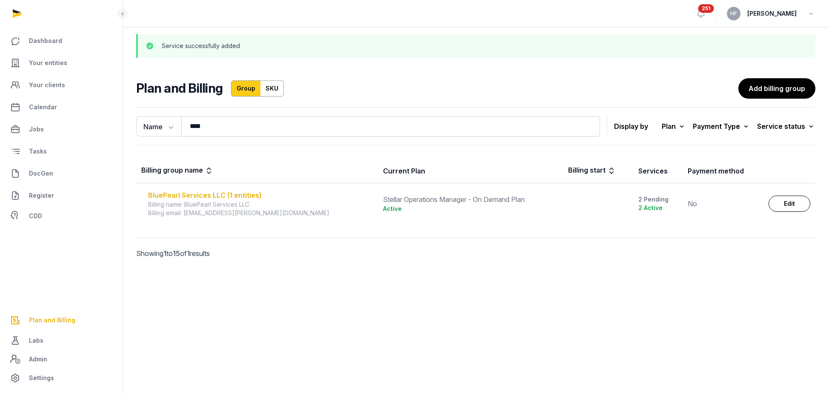
click at [239, 194] on div "BluePearl Services LLC (1 entities)" at bounding box center [260, 195] width 225 height 10
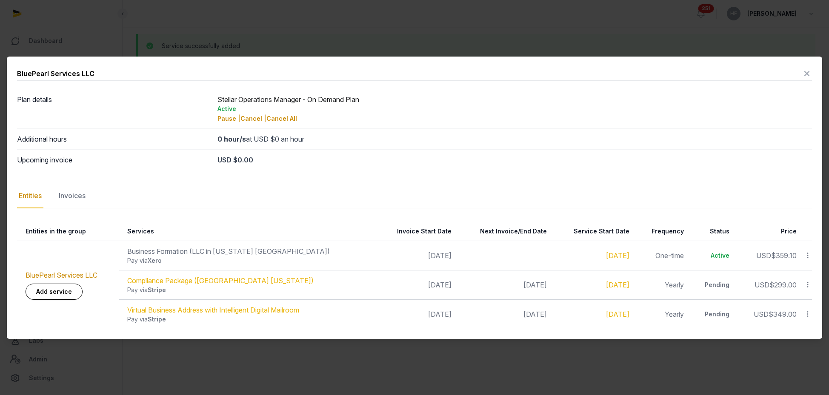
click at [807, 72] on icon at bounding box center [807, 74] width 10 height 14
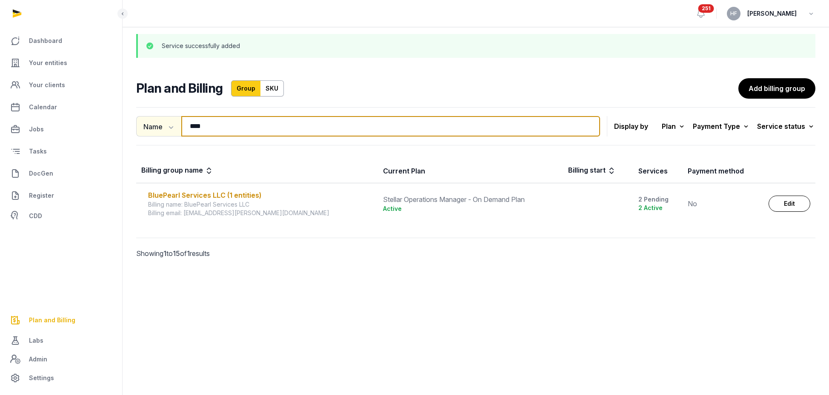
drag, startPoint x: 207, startPoint y: 131, endPoint x: 143, endPoint y: 130, distance: 63.9
click at [147, 130] on div "Name Name Email **** Search" at bounding box center [368, 126] width 464 height 20
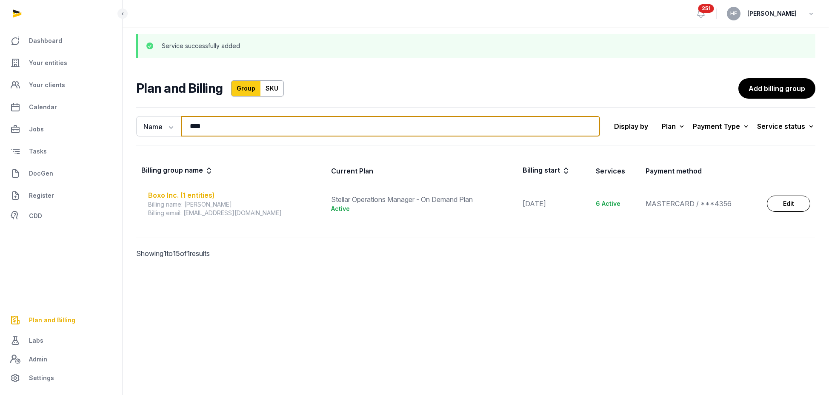
type input "****"
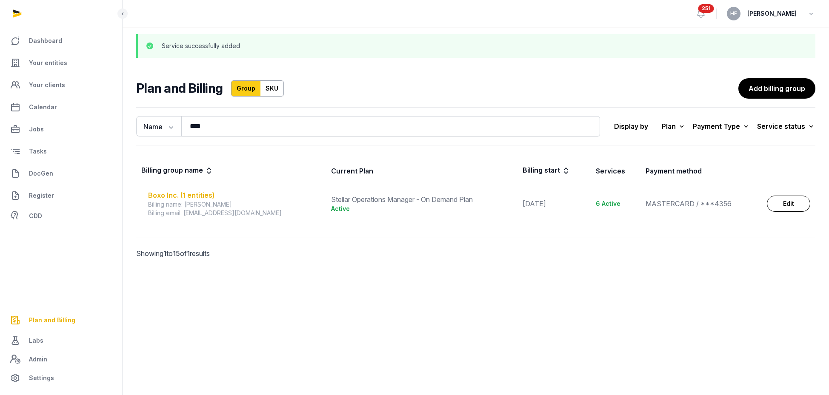
click at [185, 195] on div "Boxo Inc. (1 entities)" at bounding box center [234, 195] width 173 height 10
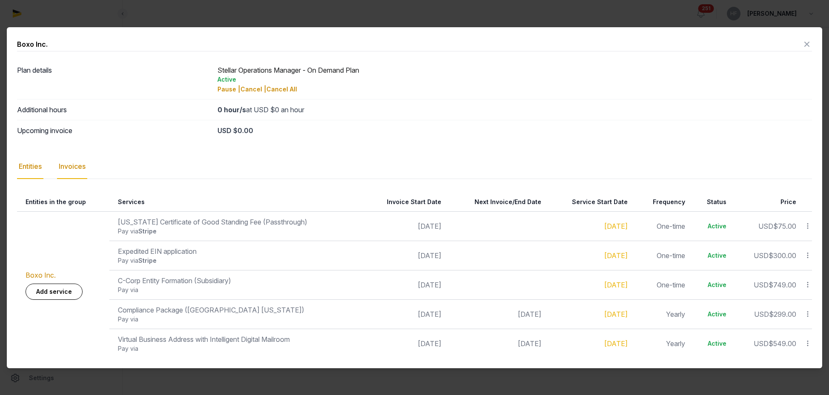
click at [86, 168] on div "Invoices" at bounding box center [72, 167] width 30 height 25
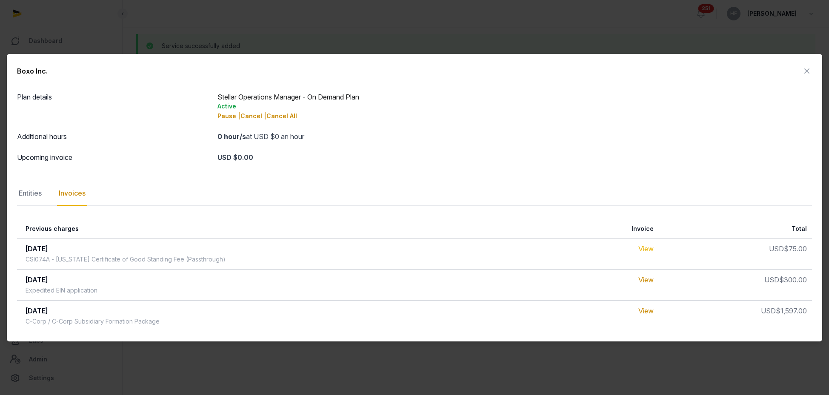
click at [639, 251] on link "View" at bounding box center [646, 249] width 15 height 9
click at [807, 72] on icon at bounding box center [807, 71] width 10 height 14
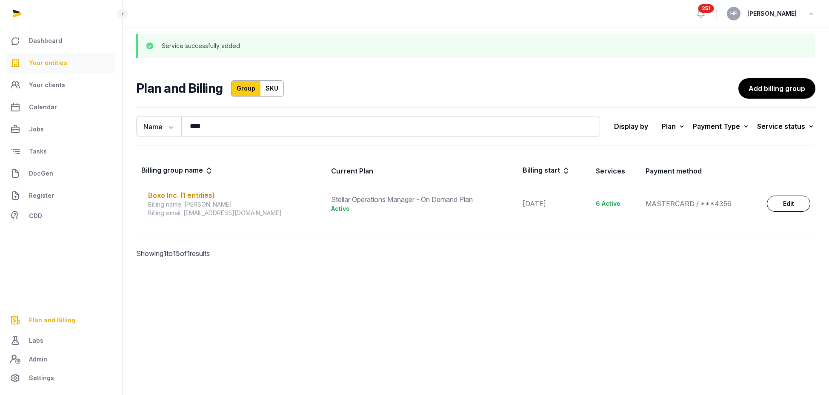
click at [63, 61] on span "Your entities" at bounding box center [48, 63] width 38 height 10
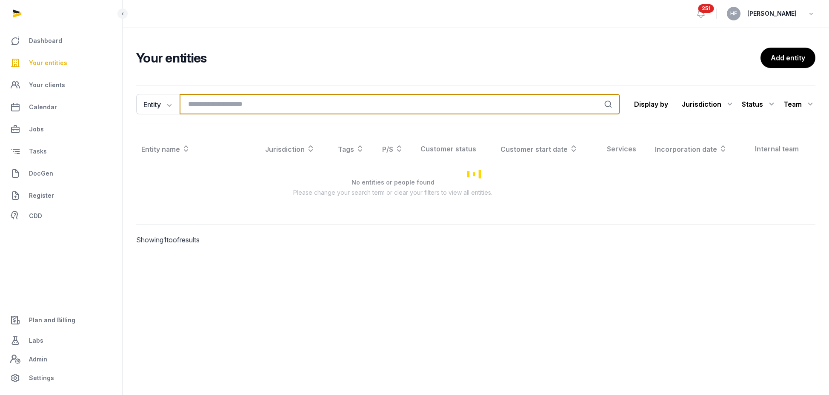
click at [218, 104] on input "search" at bounding box center [400, 104] width 441 height 20
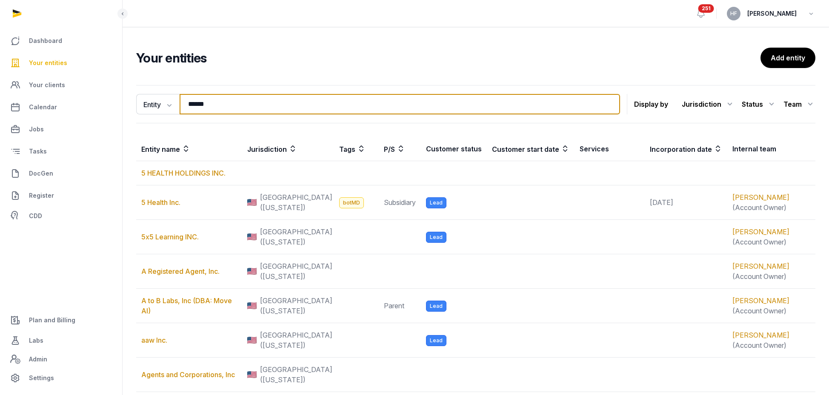
type input "*******"
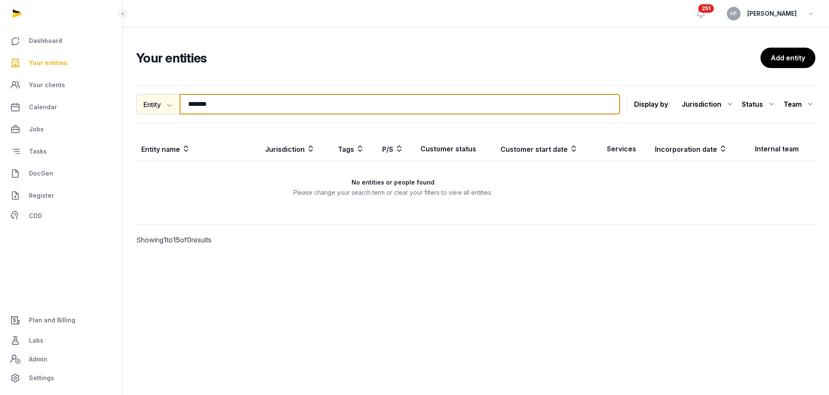
drag, startPoint x: 228, startPoint y: 106, endPoint x: 153, endPoint y: 103, distance: 75.0
click at [156, 103] on div "Entity Entity People Tags Services ******* Search" at bounding box center [378, 104] width 484 height 20
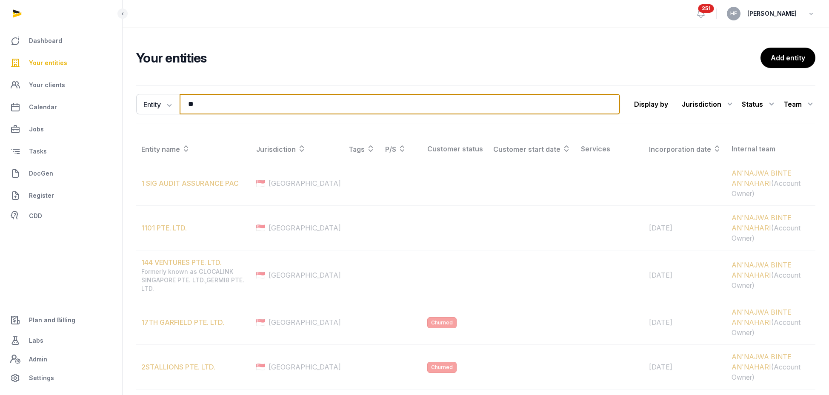
type input "*"
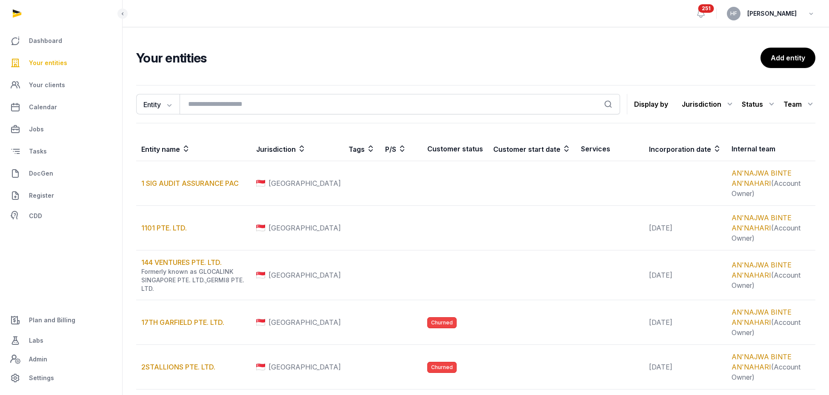
click at [54, 319] on span "Plan and Billing" at bounding box center [52, 320] width 46 height 10
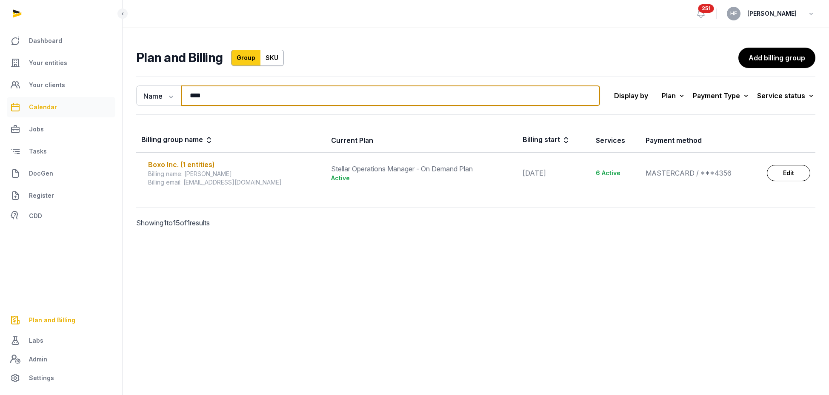
drag, startPoint x: 218, startPoint y: 97, endPoint x: 99, endPoint y: 97, distance: 119.2
click at [99, 97] on div "Dashboard Your entities Your clients Calendar Jobs Tasks DocGen Register CDD Pl…" at bounding box center [414, 197] width 829 height 395
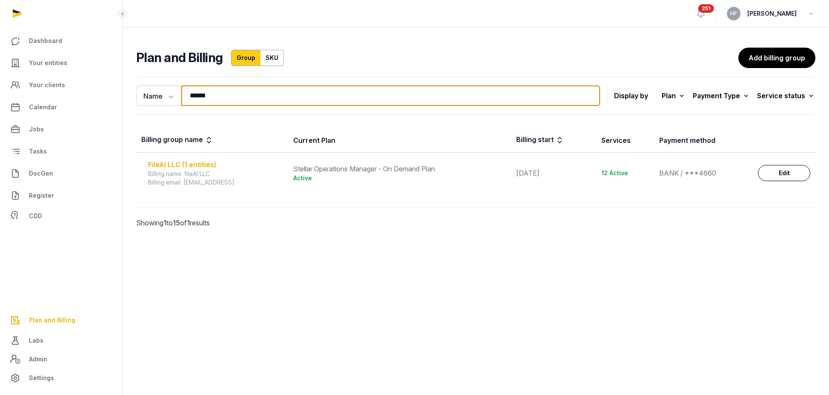
type input "******"
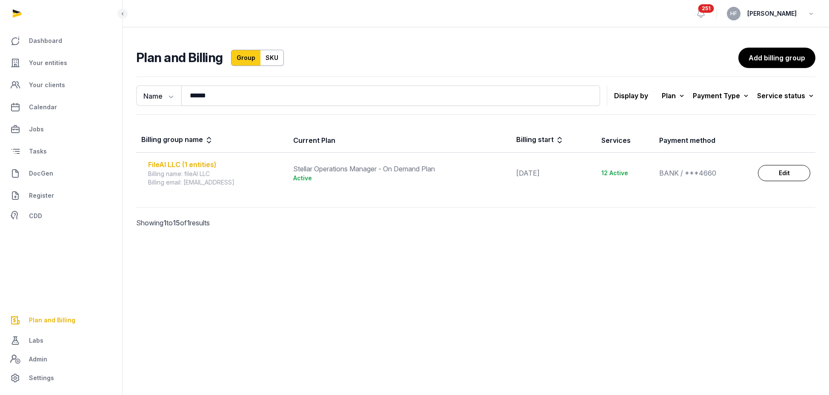
click at [169, 165] on div "FileAI LLC (1 entities)" at bounding box center [215, 165] width 135 height 10
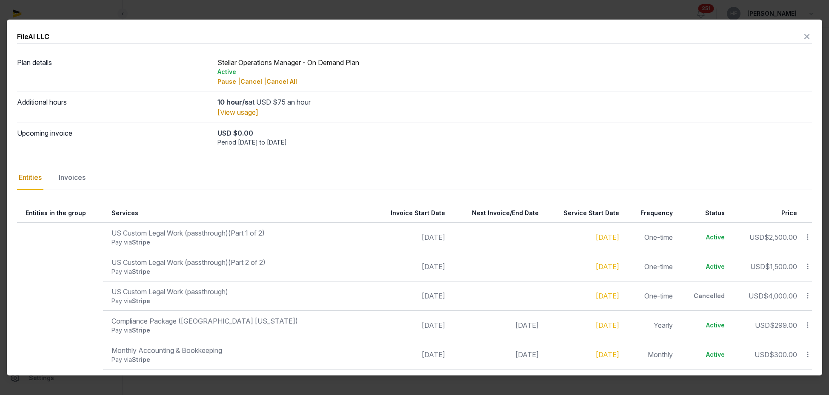
click at [810, 293] on icon at bounding box center [808, 296] width 8 height 9
click at [798, 280] on div "Update" at bounding box center [778, 277] width 68 height 15
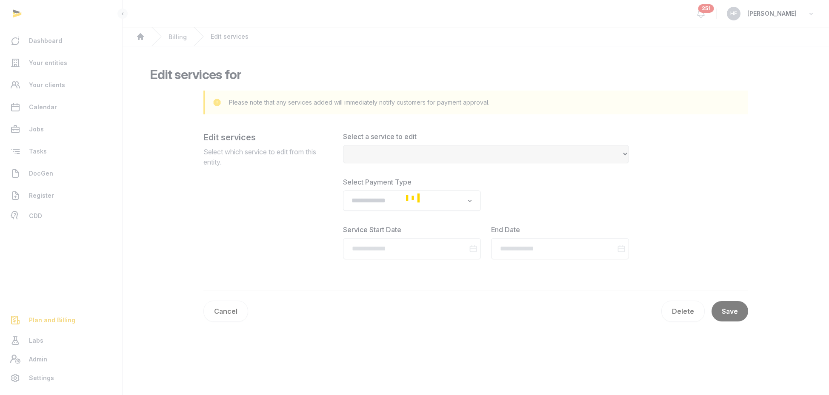
select select "**********"
type input "**********"
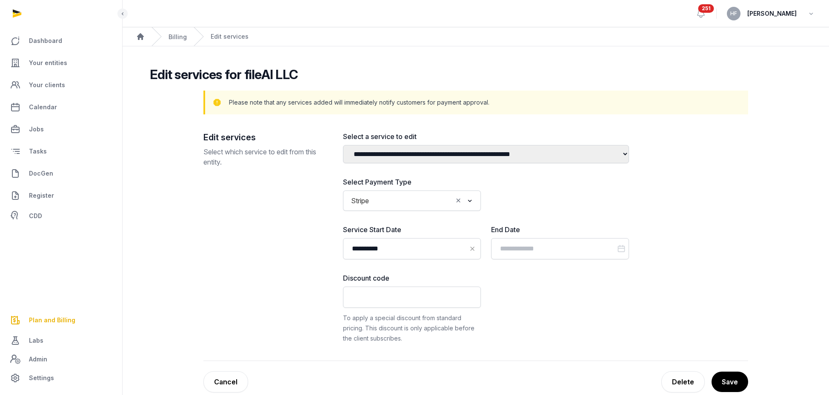
scroll to position [98, 0]
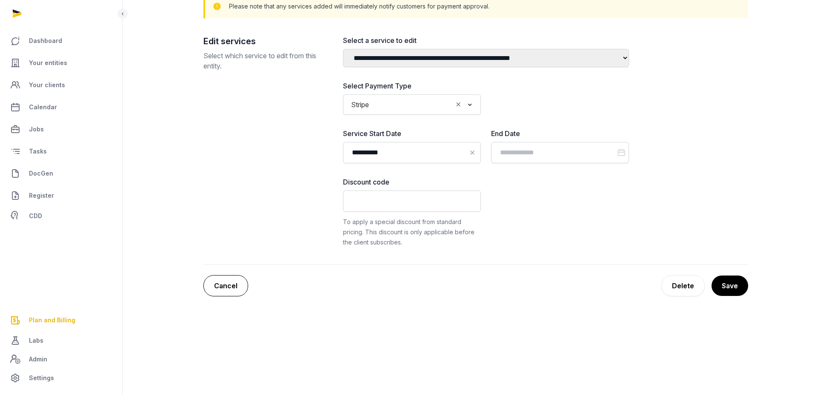
click at [229, 286] on link "Cancel" at bounding box center [225, 285] width 45 height 21
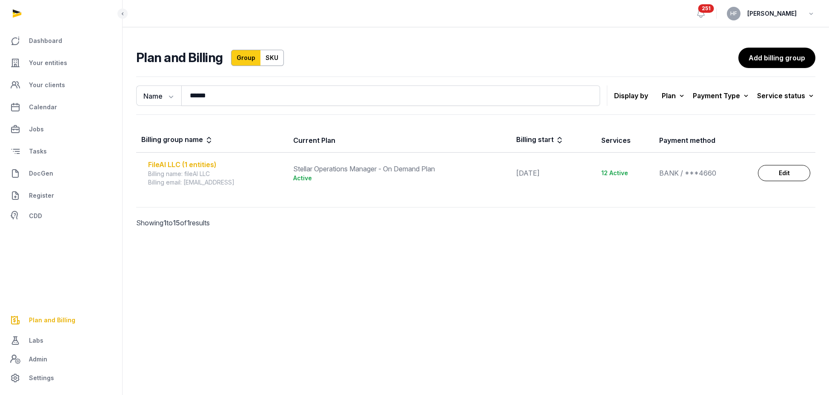
click at [188, 164] on div "FileAI LLC (1 entities)" at bounding box center [215, 165] width 135 height 10
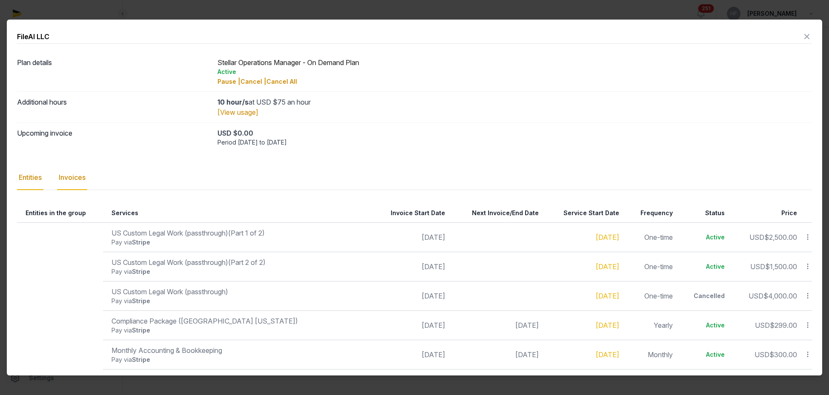
click at [84, 180] on div "Invoices" at bounding box center [72, 178] width 30 height 25
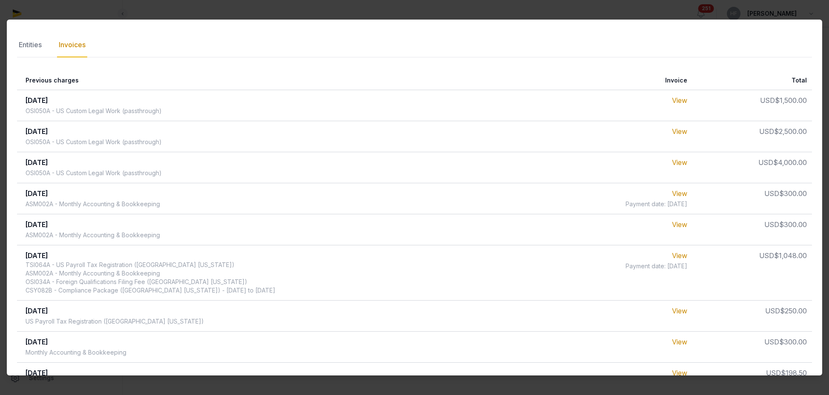
scroll to position [133, 0]
click at [681, 191] on link "View" at bounding box center [679, 193] width 15 height 9
click at [679, 226] on link "View" at bounding box center [679, 224] width 15 height 9
click at [679, 194] on link "View" at bounding box center [679, 193] width 15 height 9
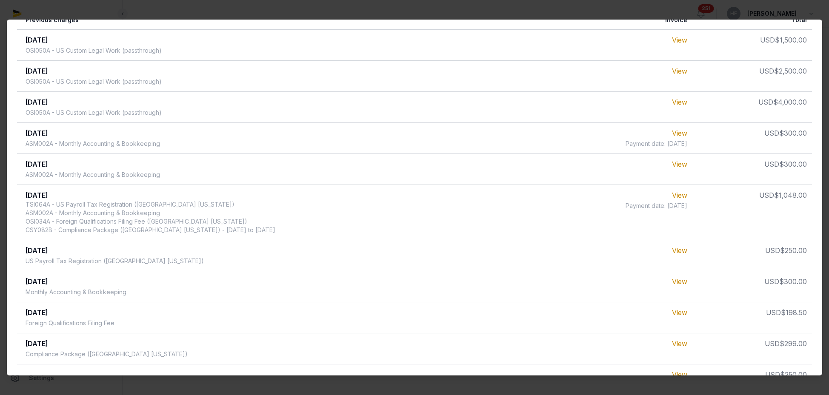
scroll to position [195, 0]
click at [682, 195] on link "View" at bounding box center [679, 194] width 15 height 9
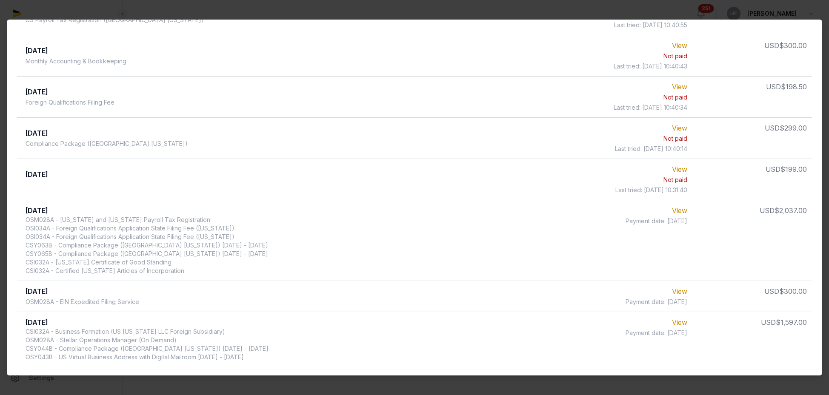
scroll to position [566, 0]
